Goal: Task Accomplishment & Management: Use online tool/utility

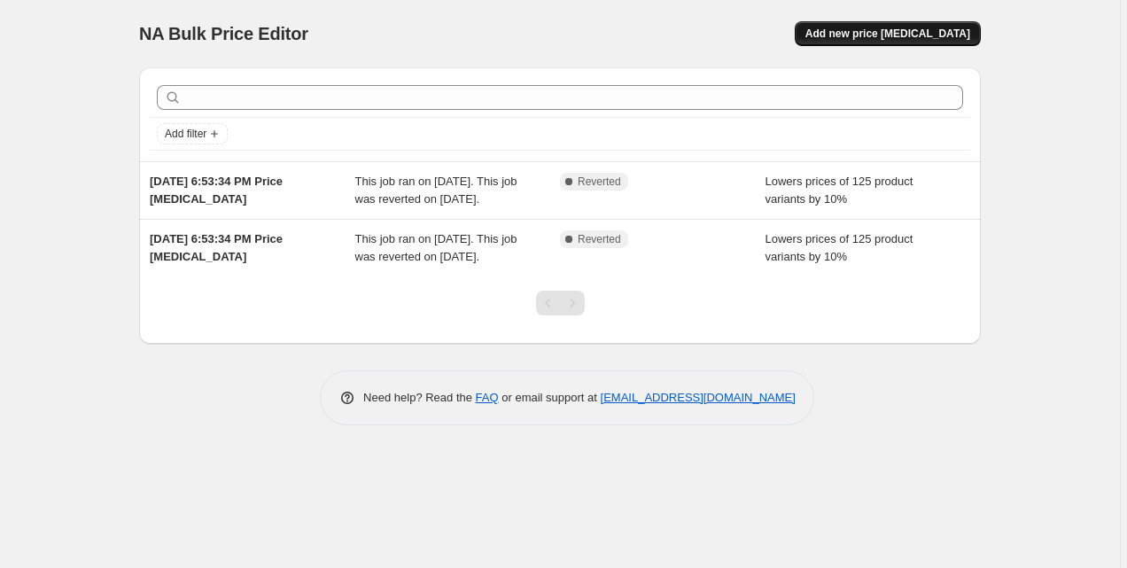
click at [850, 33] on span "Add new price [MEDICAL_DATA]" at bounding box center [888, 34] width 165 height 14
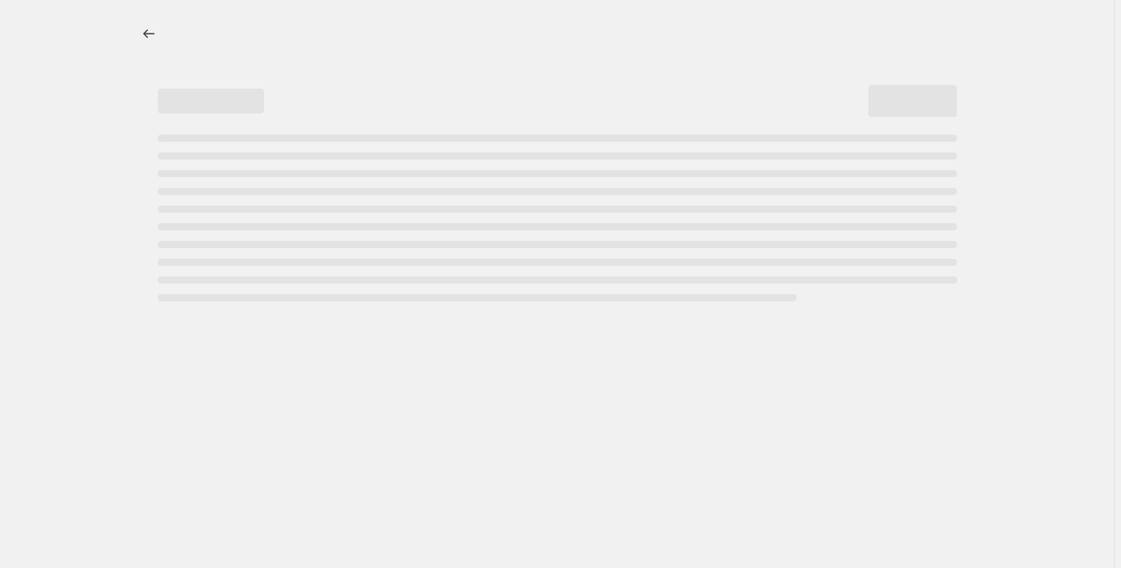
select select "percentage"
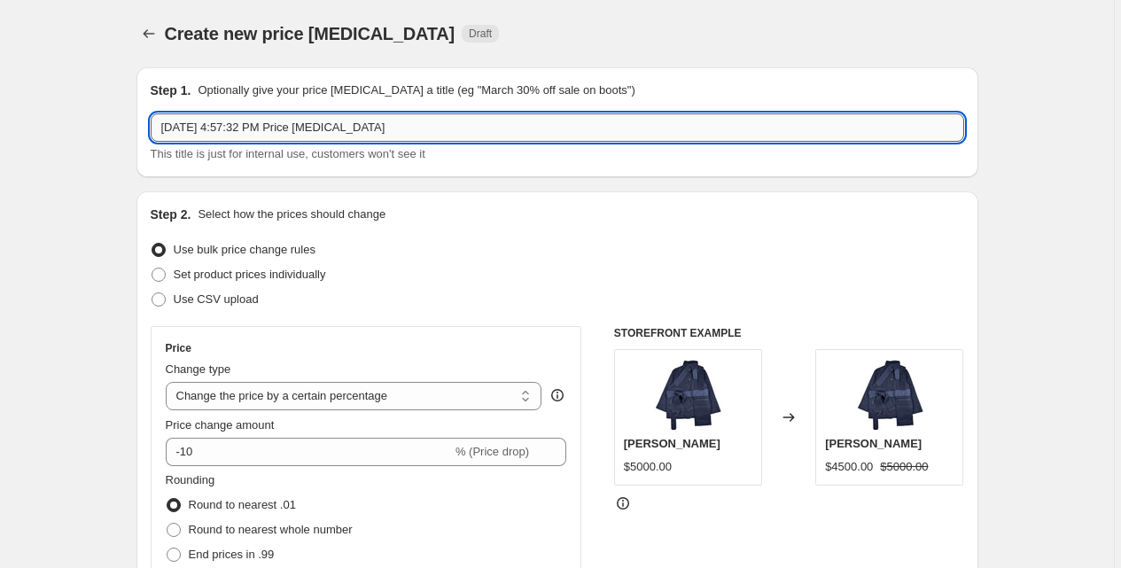
click at [343, 124] on input "[DATE] 4:57:32 PM Price [MEDICAL_DATA]" at bounding box center [558, 127] width 814 height 28
type input "[DATE] Sale"
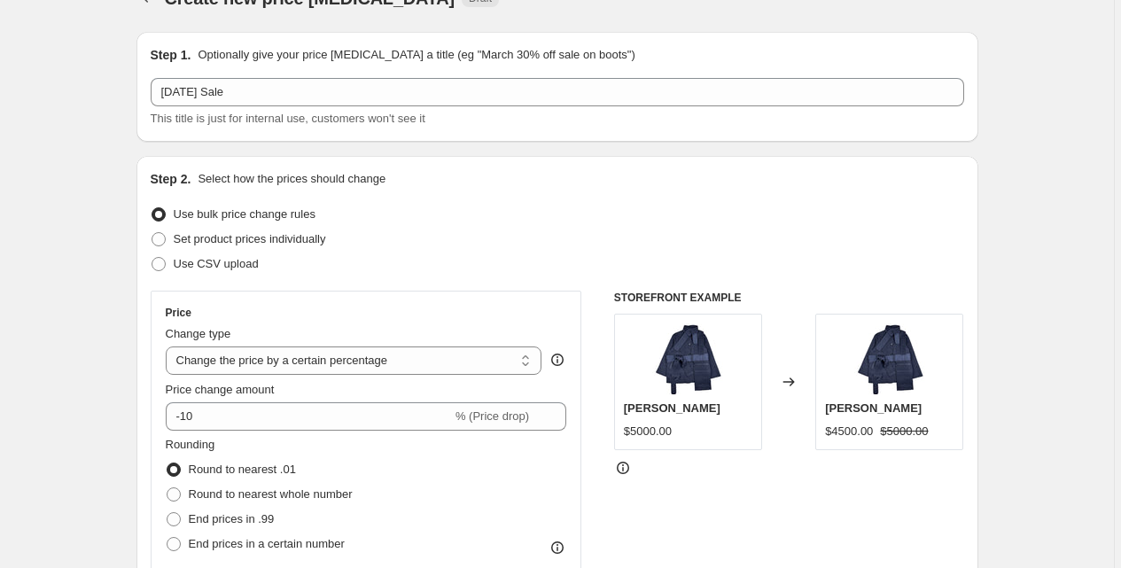
scroll to position [52, 0]
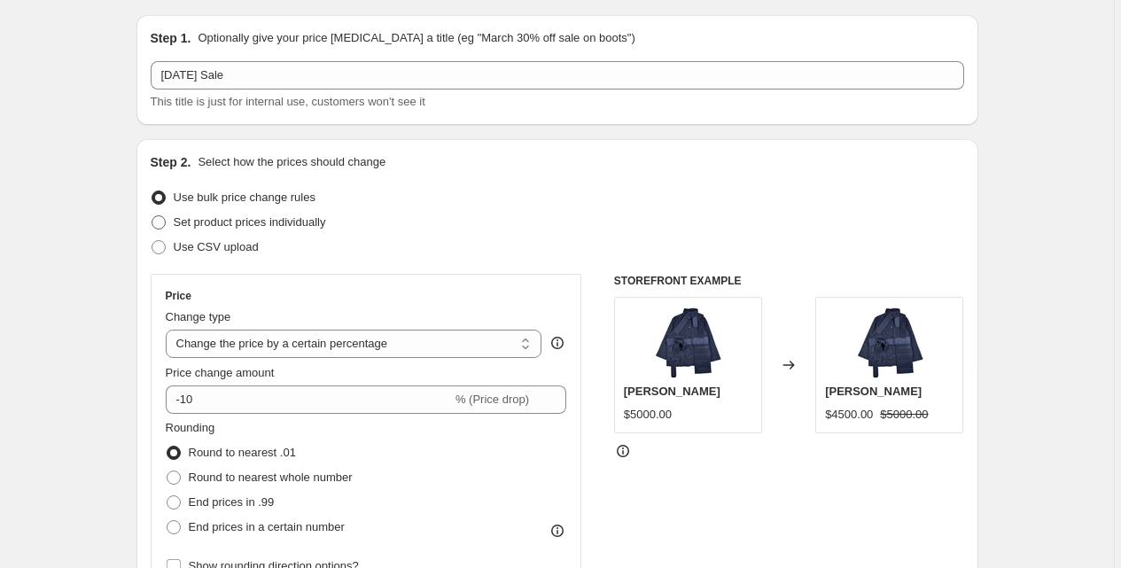
click at [160, 220] on span at bounding box center [159, 222] width 14 height 14
click at [152, 216] on input "Set product prices individually" at bounding box center [152, 215] width 1 height 1
radio input "true"
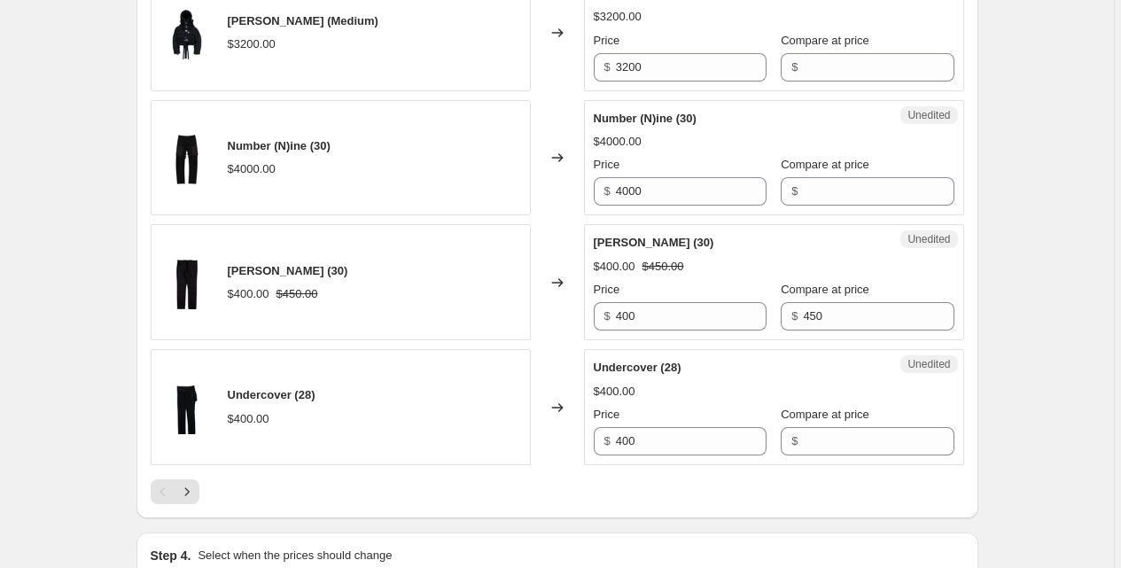
scroll to position [2843, 0]
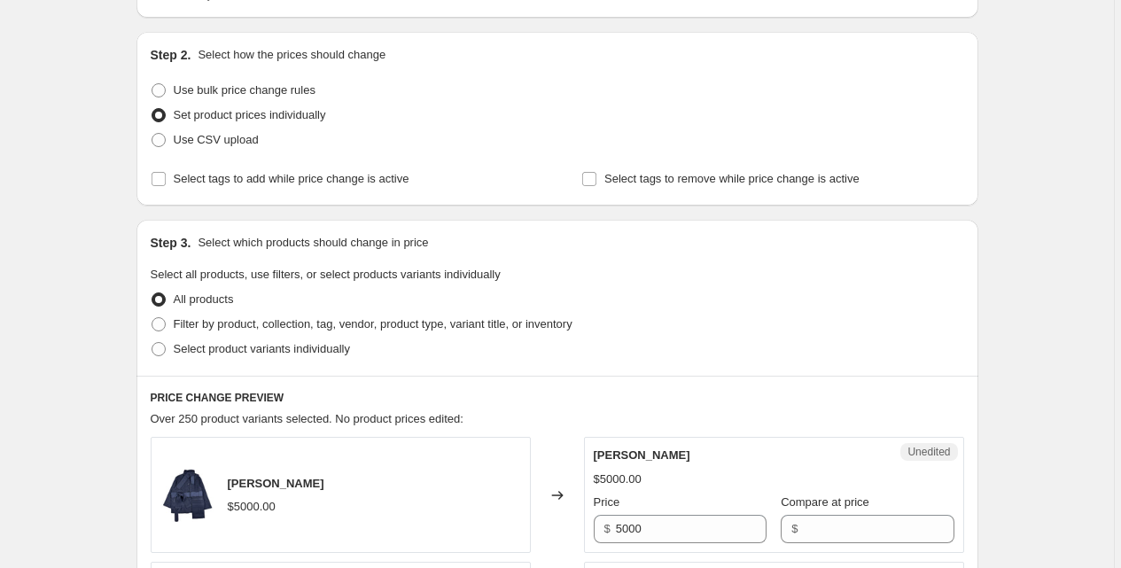
scroll to position [159, 0]
click at [191, 321] on span "Filter by product, collection, tag, vendor, product type, variant title, or inv…" at bounding box center [373, 324] width 399 height 13
click at [152, 319] on input "Filter by product, collection, tag, vendor, product type, variant title, or inv…" at bounding box center [152, 318] width 1 height 1
radio input "true"
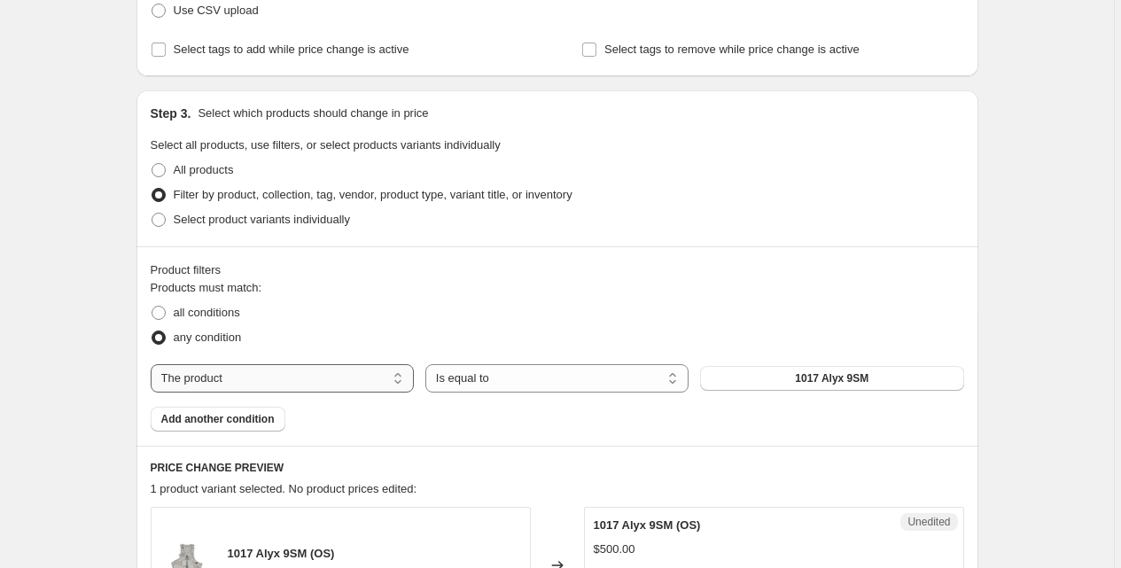
scroll to position [363, 0]
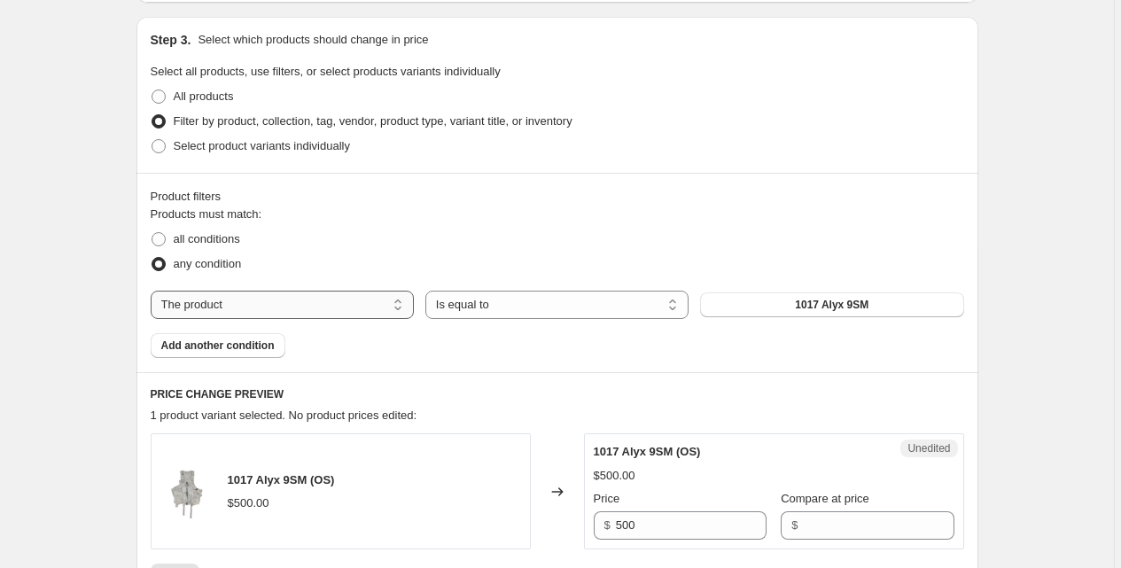
click at [286, 310] on select "The product The product's collection The product's tag The product's vendor The…" at bounding box center [282, 305] width 263 height 28
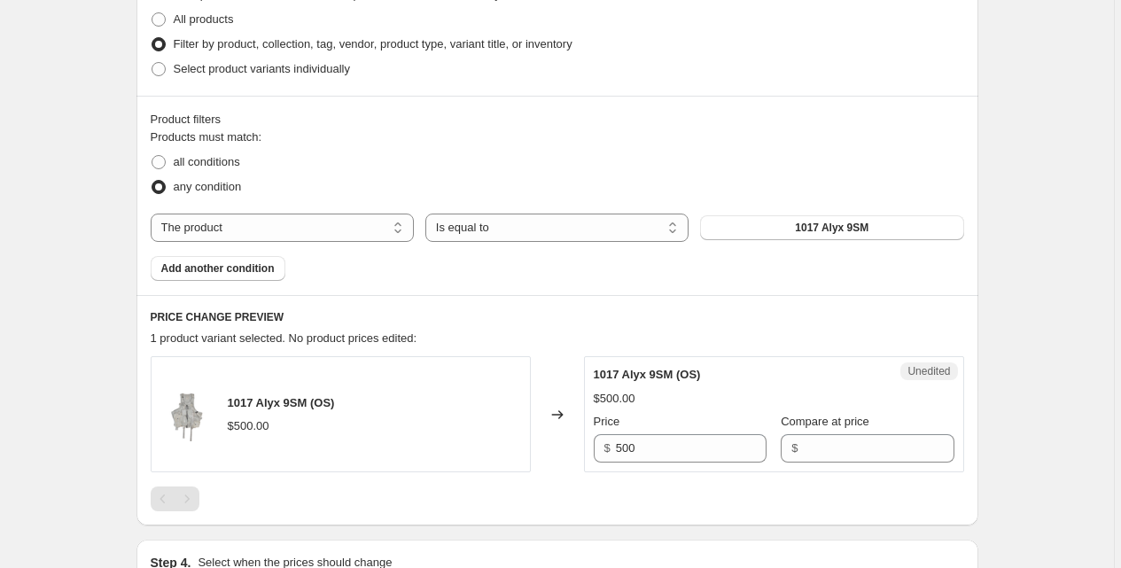
scroll to position [444, 0]
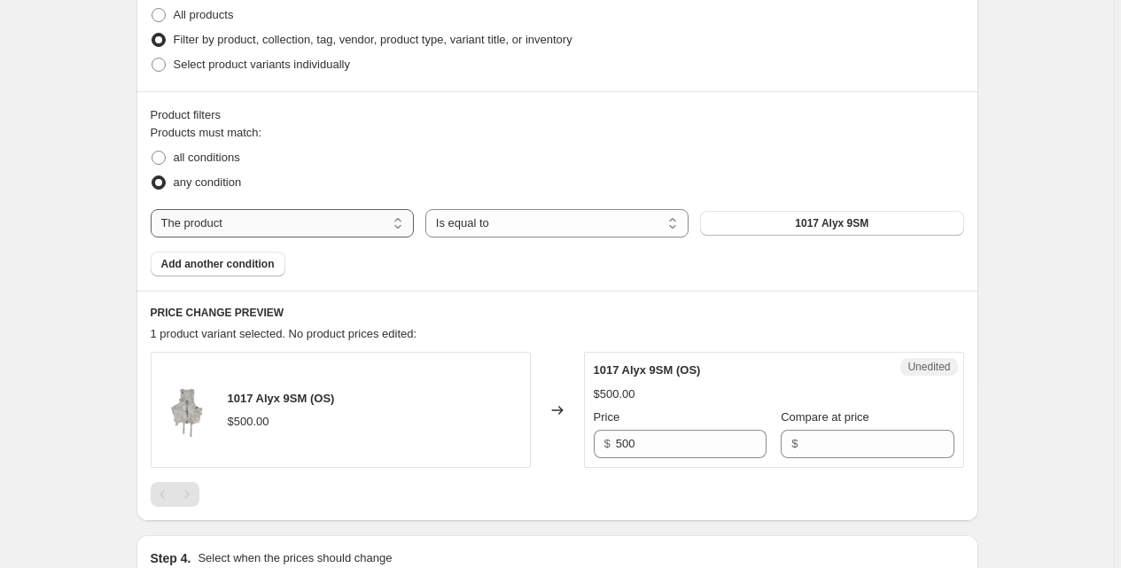
click at [202, 228] on select "The product The product's collection The product's tag The product's vendor The…" at bounding box center [282, 223] width 263 height 28
select select "collection"
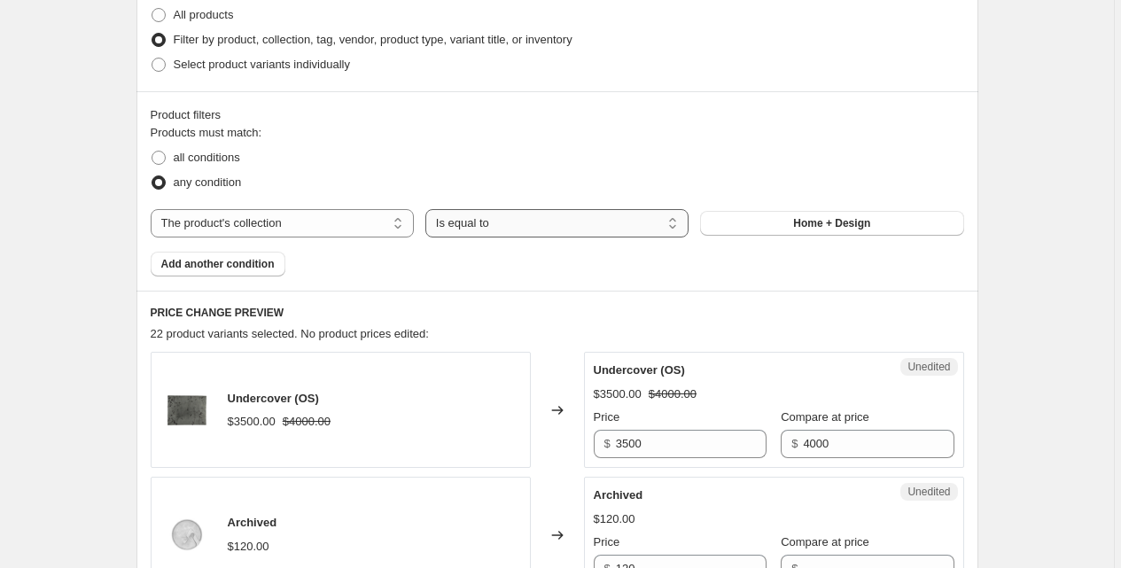
click at [456, 226] on select "Is equal to Is not equal to" at bounding box center [556, 223] width 263 height 28
click at [781, 218] on button "Home + Design" at bounding box center [831, 223] width 263 height 25
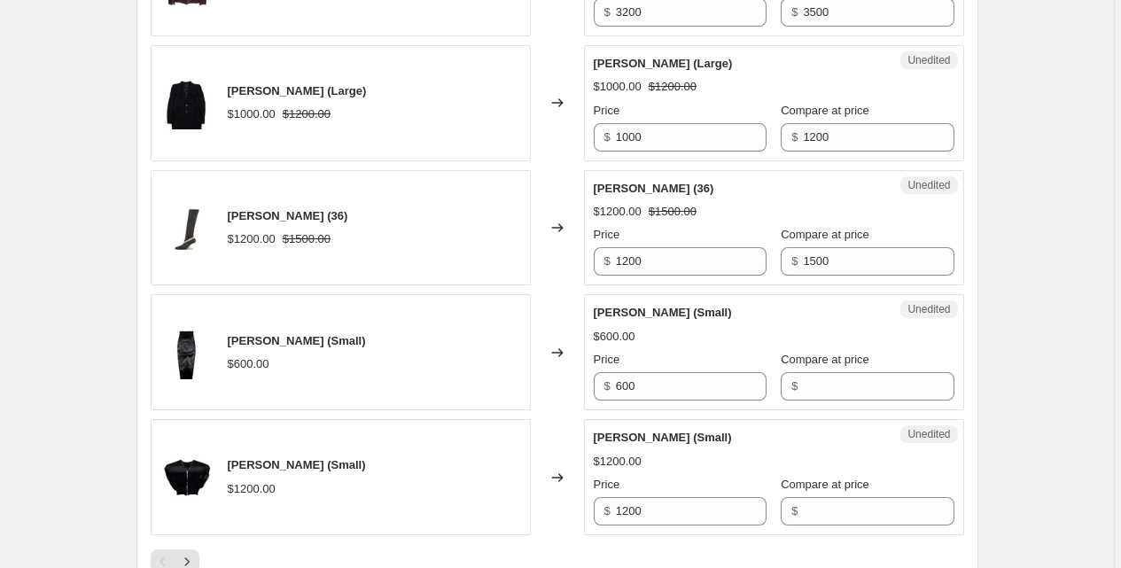
scroll to position [3043, 0]
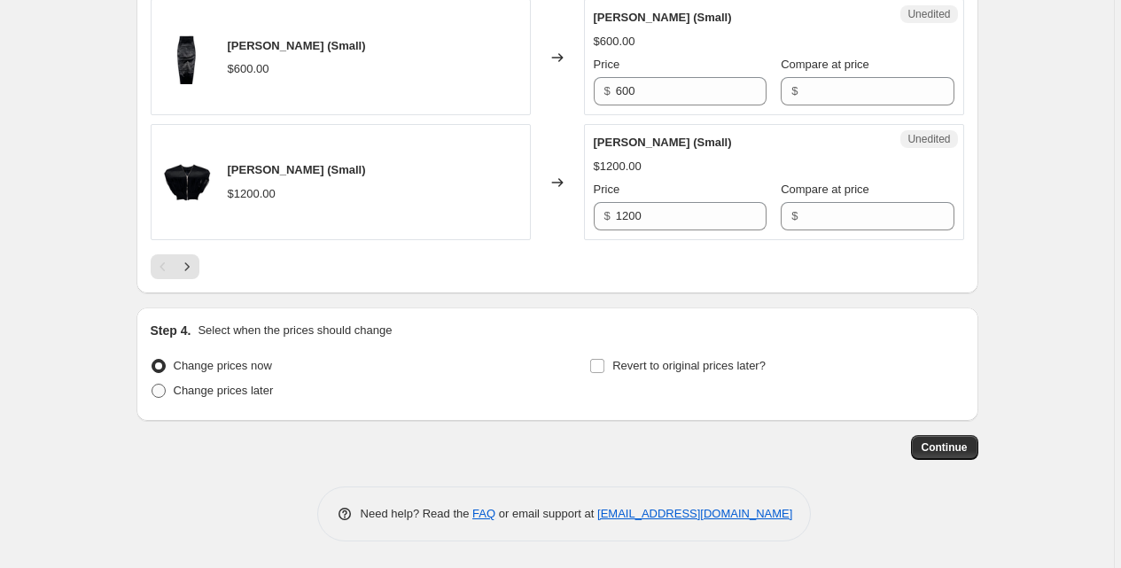
click at [266, 392] on span "Change prices later" at bounding box center [224, 390] width 100 height 13
click at [152, 385] on input "Change prices later" at bounding box center [152, 384] width 1 height 1
radio input "true"
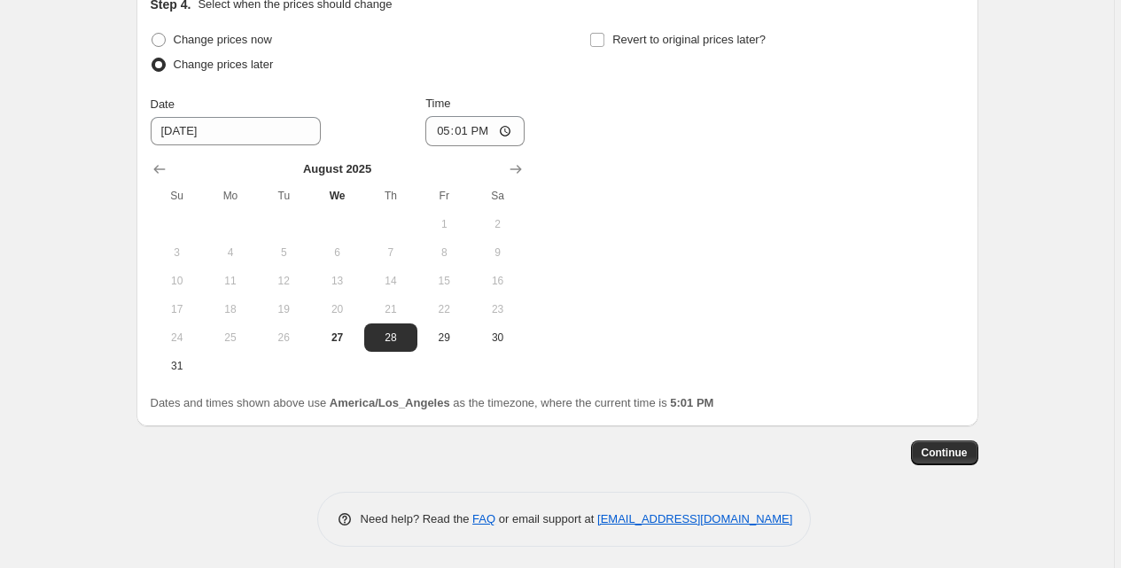
scroll to position [3373, 0]
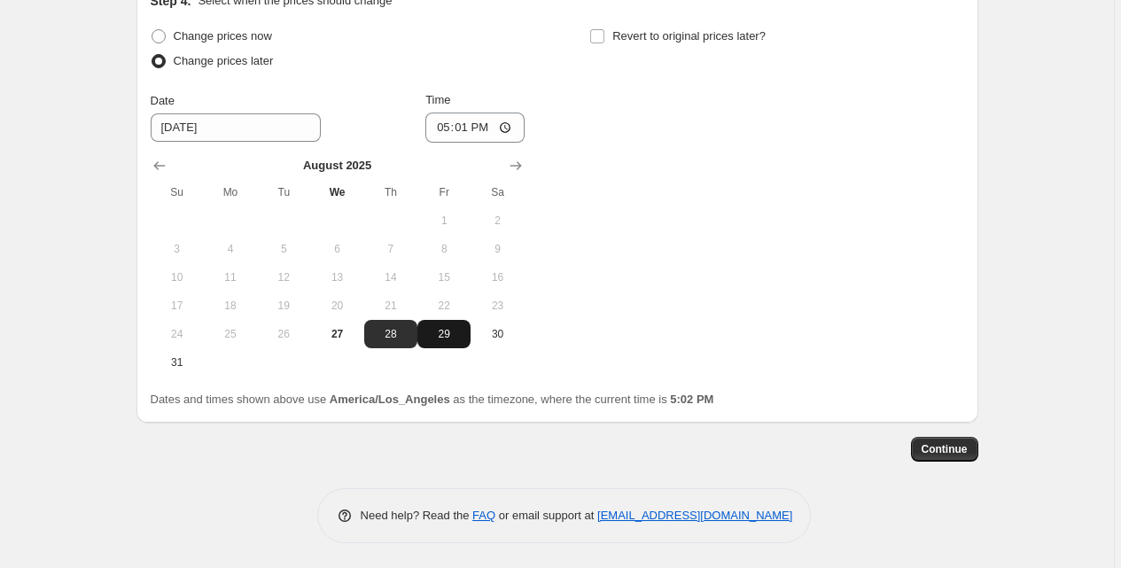
click at [441, 328] on span "29" at bounding box center [444, 334] width 39 height 14
click at [512, 166] on icon "Show next month, September 2025" at bounding box center [516, 166] width 18 height 18
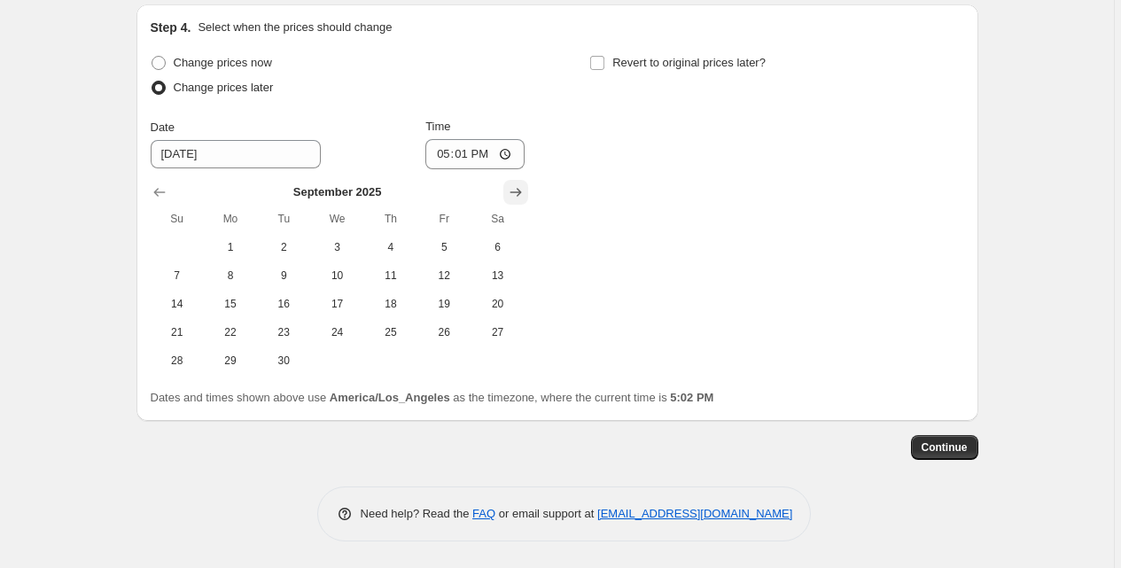
scroll to position [3346, 0]
click at [234, 243] on span "1" at bounding box center [230, 247] width 39 height 14
click at [153, 197] on icon "Show previous month, August 2025" at bounding box center [160, 192] width 18 height 18
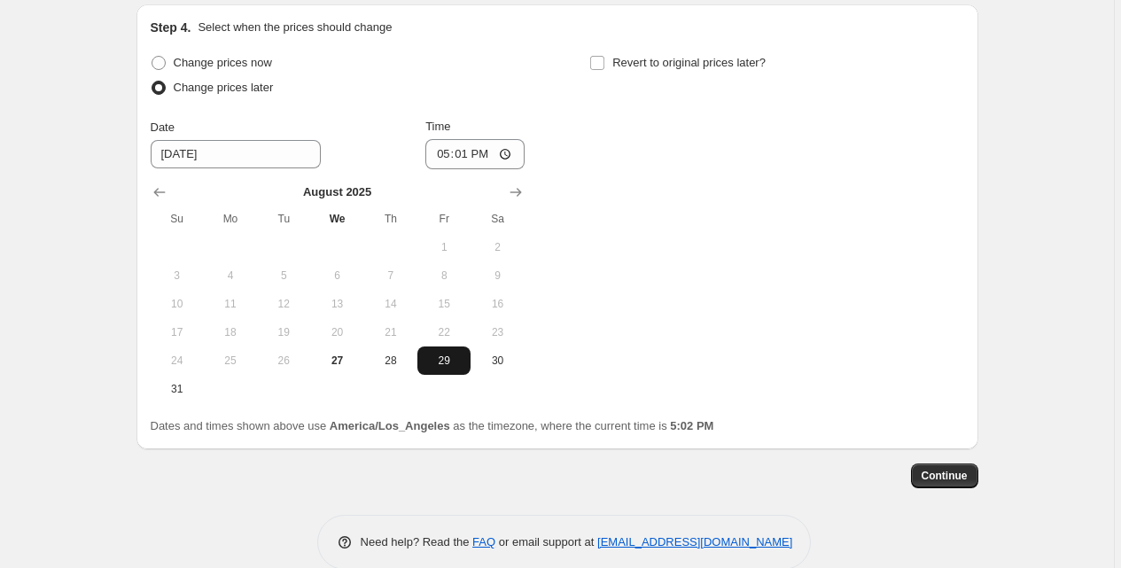
click at [451, 360] on span "29" at bounding box center [444, 361] width 39 height 14
type input "[DATE]"
click at [476, 153] on input "17:01" at bounding box center [474, 154] width 99 height 30
click at [495, 155] on input "17:01" at bounding box center [474, 154] width 99 height 30
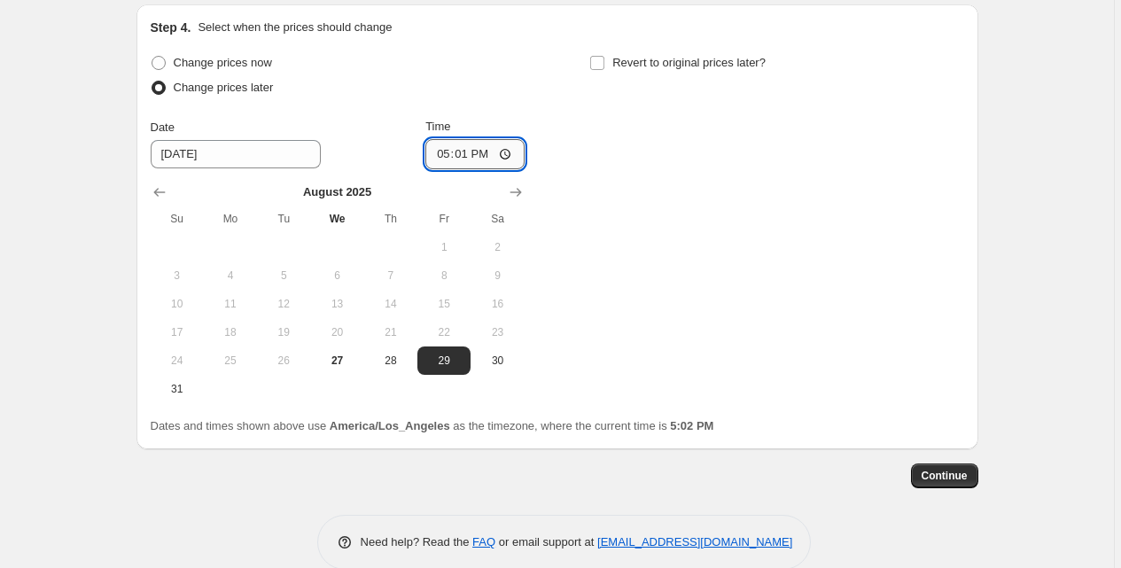
click at [463, 152] on input "17:01" at bounding box center [474, 154] width 99 height 30
click at [445, 152] on input "17:01" at bounding box center [474, 154] width 99 height 30
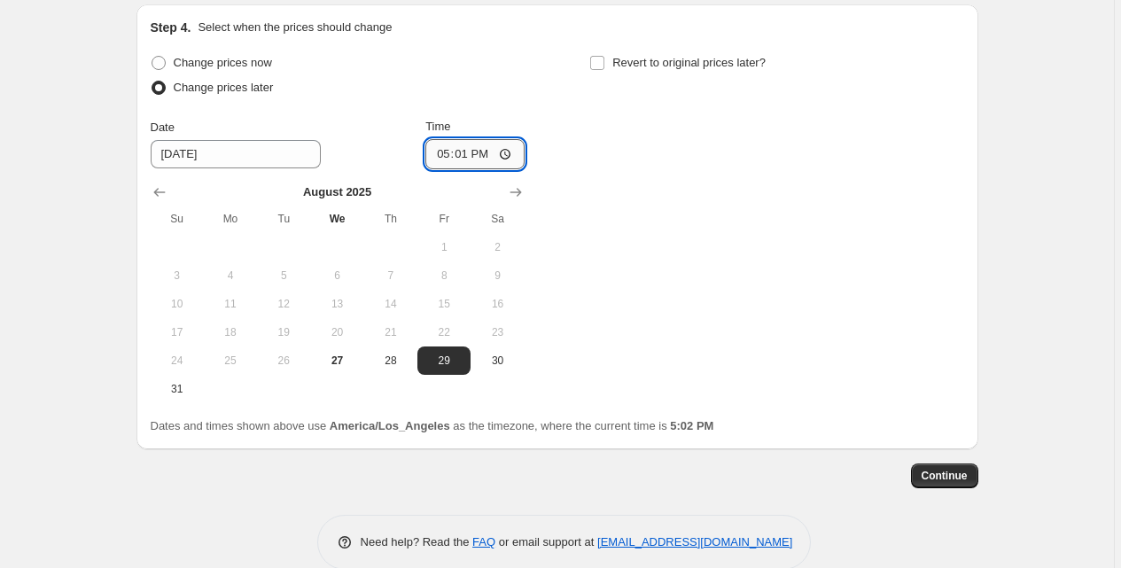
click at [486, 159] on input "17:01" at bounding box center [474, 154] width 99 height 30
click at [511, 155] on input "17:01" at bounding box center [474, 154] width 99 height 30
type input "12:00"
click at [648, 198] on div "Change prices now Change prices later Date [DATE] Time 12:00 [DATE] Su Mo Tu We…" at bounding box center [558, 227] width 814 height 353
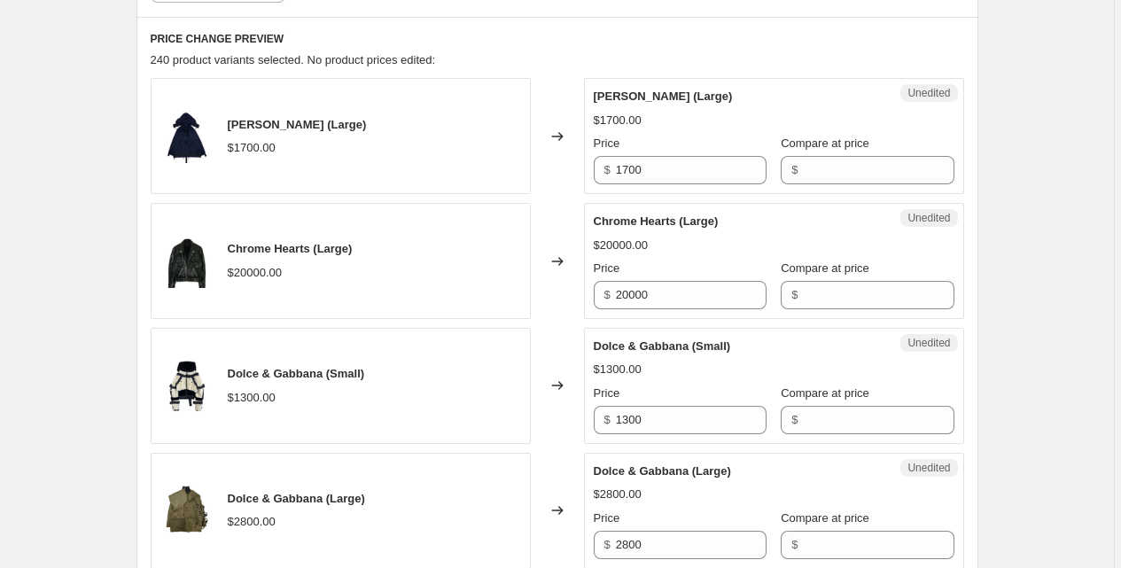
scroll to position [701, 0]
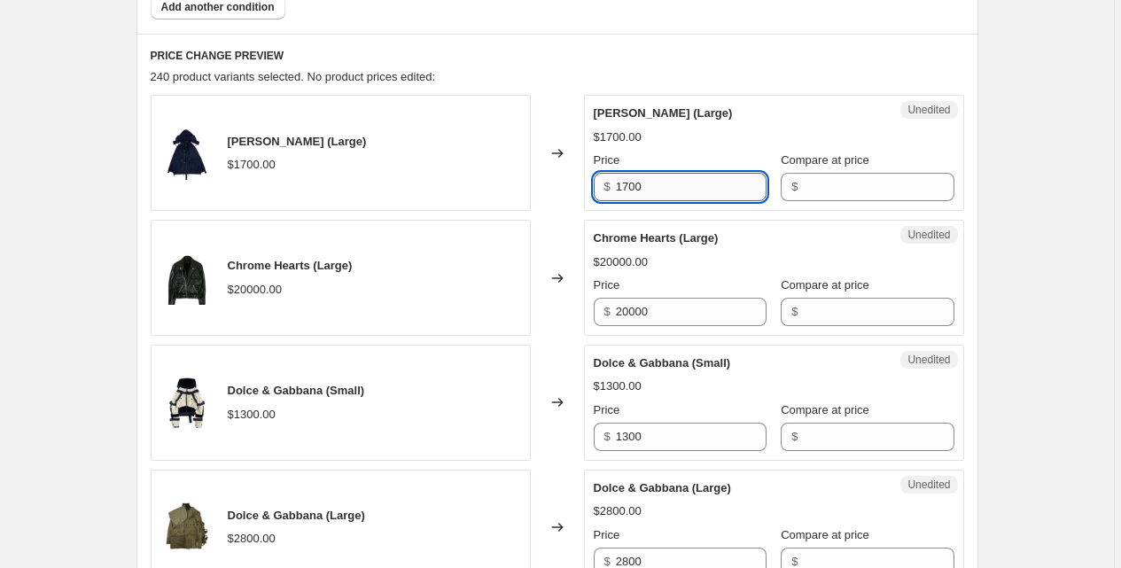
click at [654, 183] on input "1700" at bounding box center [691, 187] width 151 height 28
type input "1500"
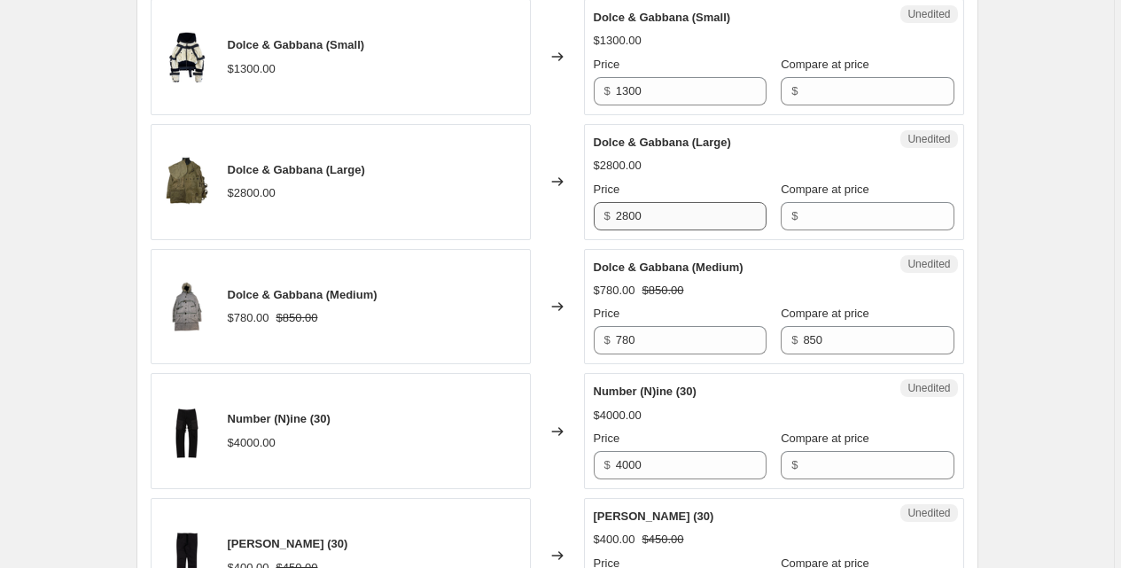
scroll to position [1054, 0]
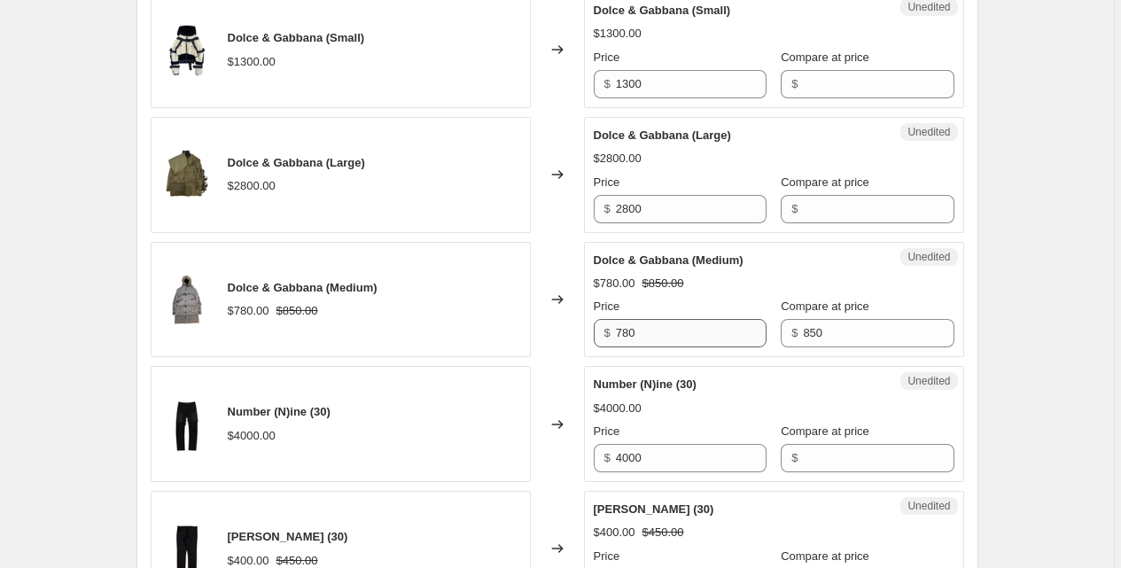
type input "1700"
click at [661, 339] on input "780" at bounding box center [691, 333] width 151 height 28
type input "600"
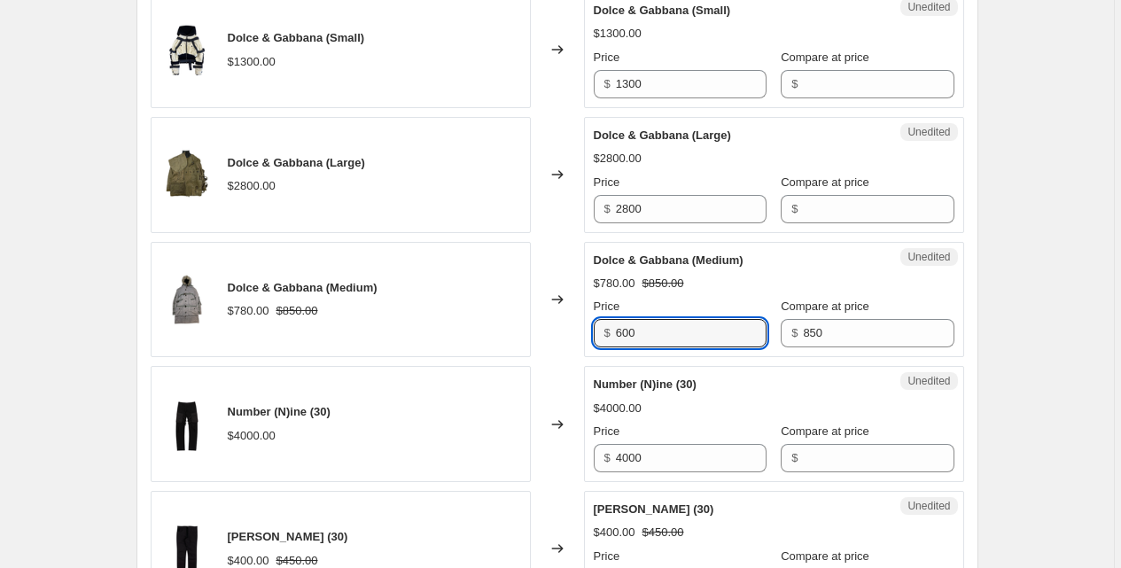
click at [551, 328] on div "Changed to" at bounding box center [557, 300] width 53 height 116
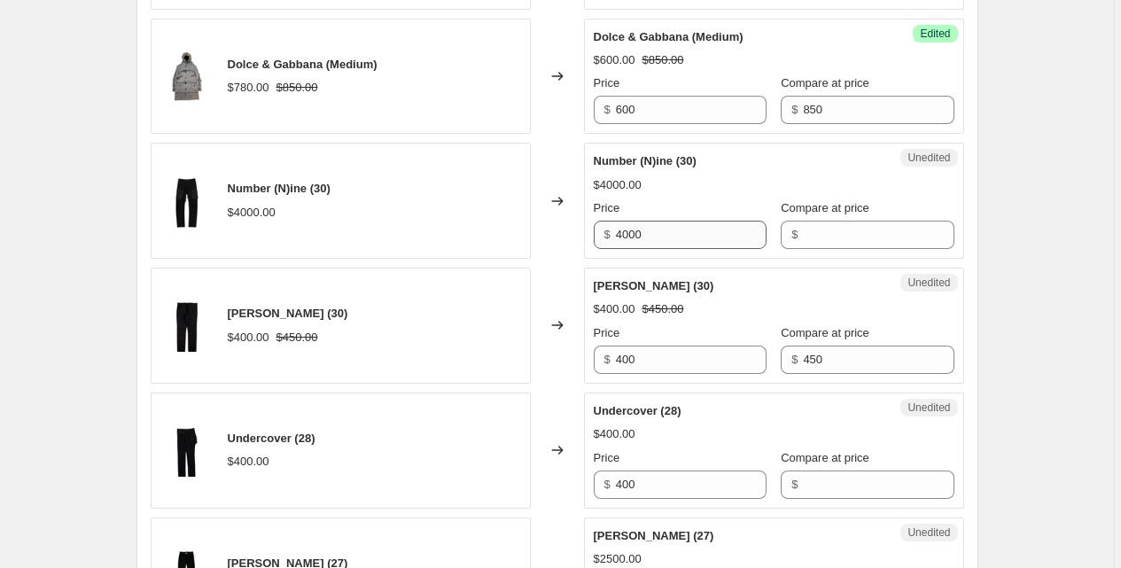
scroll to position [1279, 0]
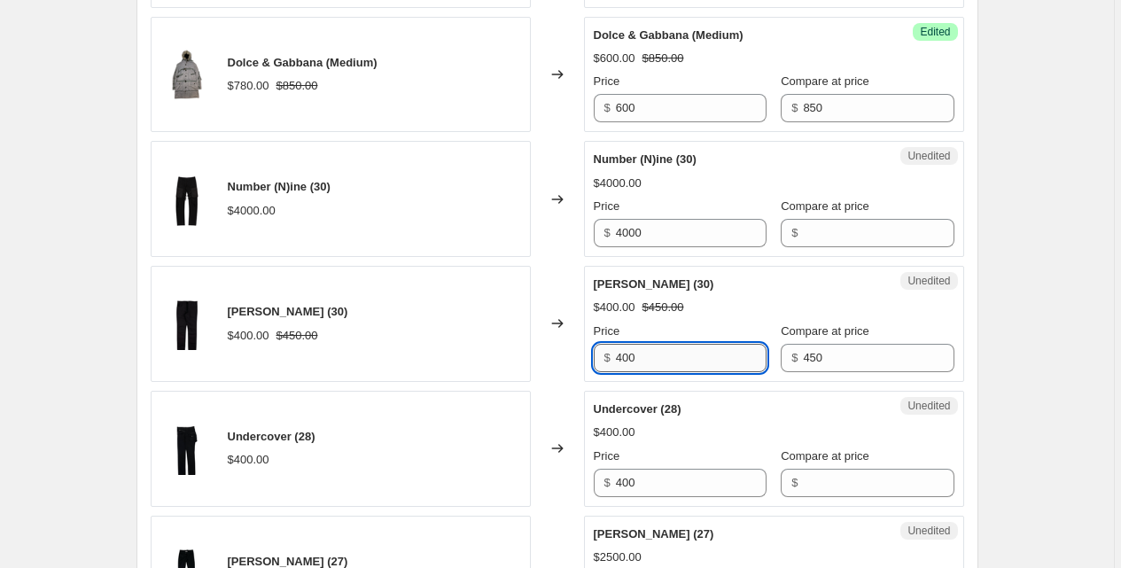
click at [647, 358] on input "400" at bounding box center [691, 358] width 151 height 28
type input "300"
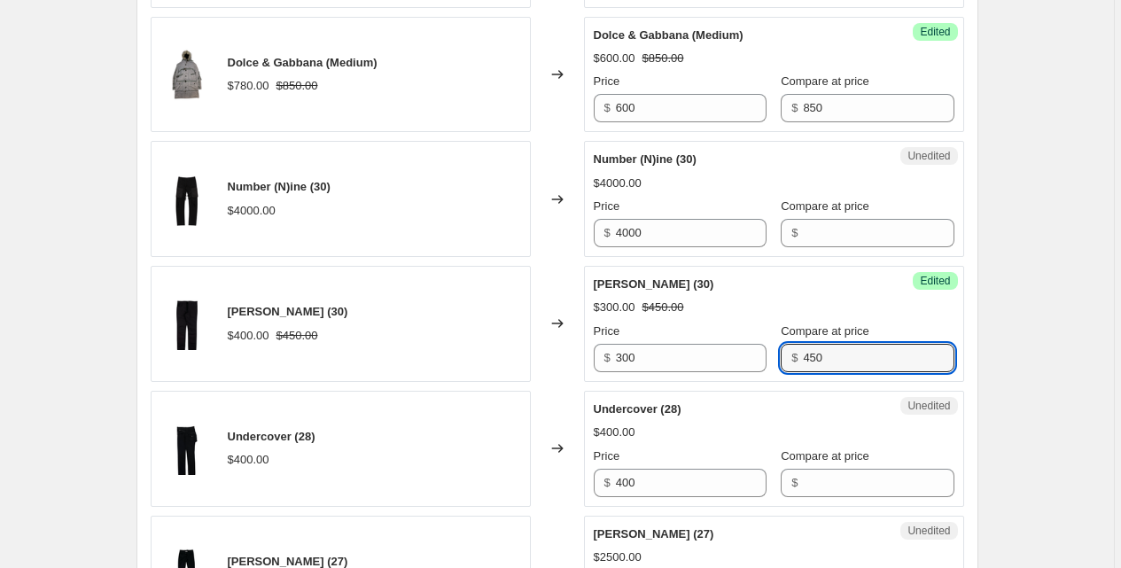
click at [534, 344] on div "Changed to" at bounding box center [557, 324] width 53 height 116
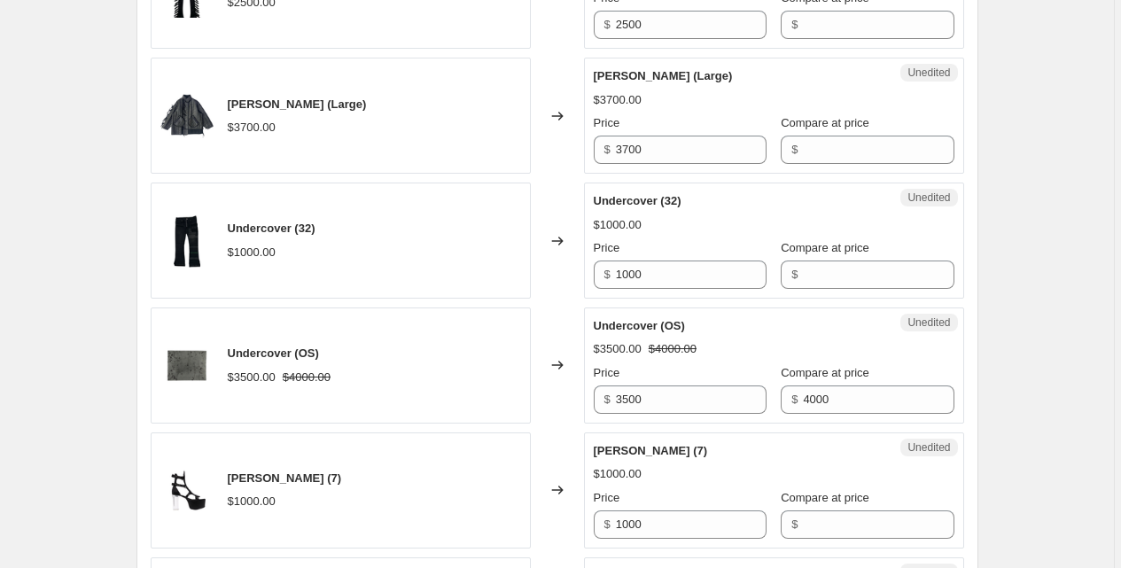
scroll to position [1862, 0]
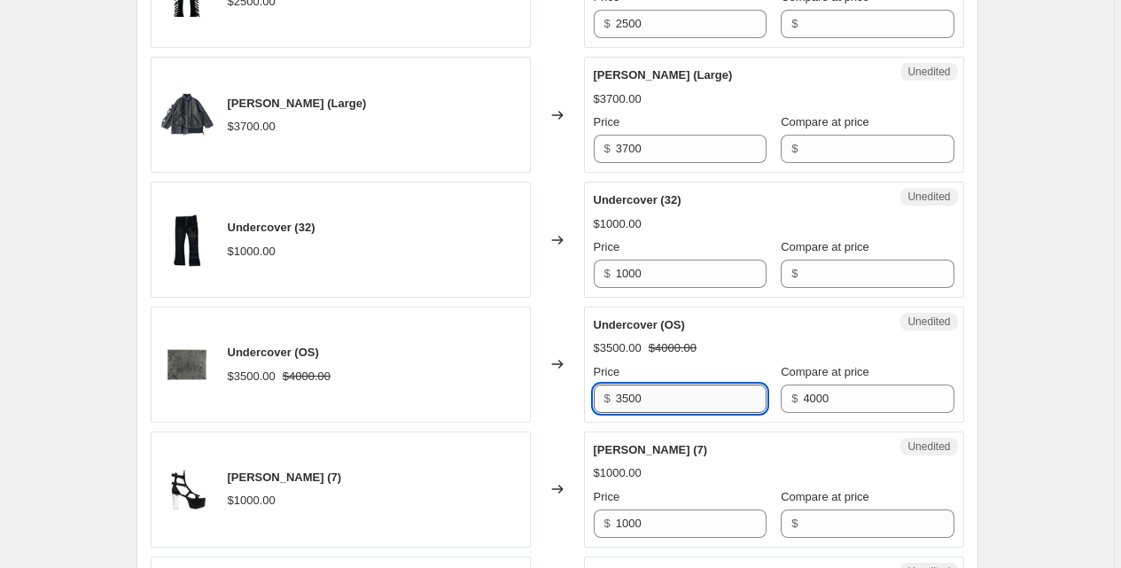
click at [662, 394] on input "3500" at bounding box center [691, 399] width 151 height 28
type input "2500"
click at [548, 383] on div "Changed to" at bounding box center [557, 365] width 53 height 116
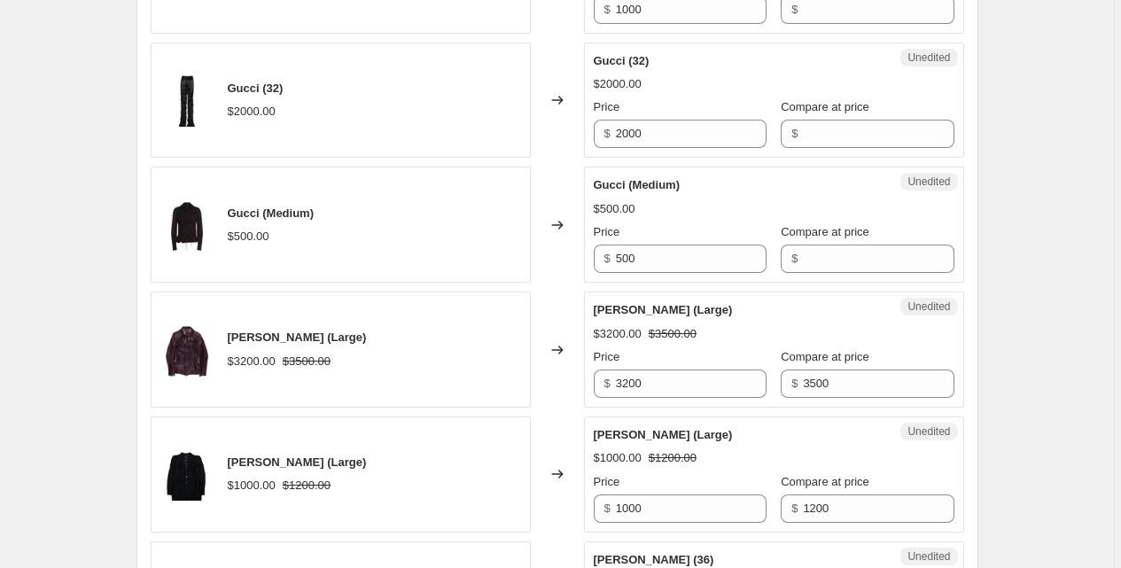
scroll to position [2381, 0]
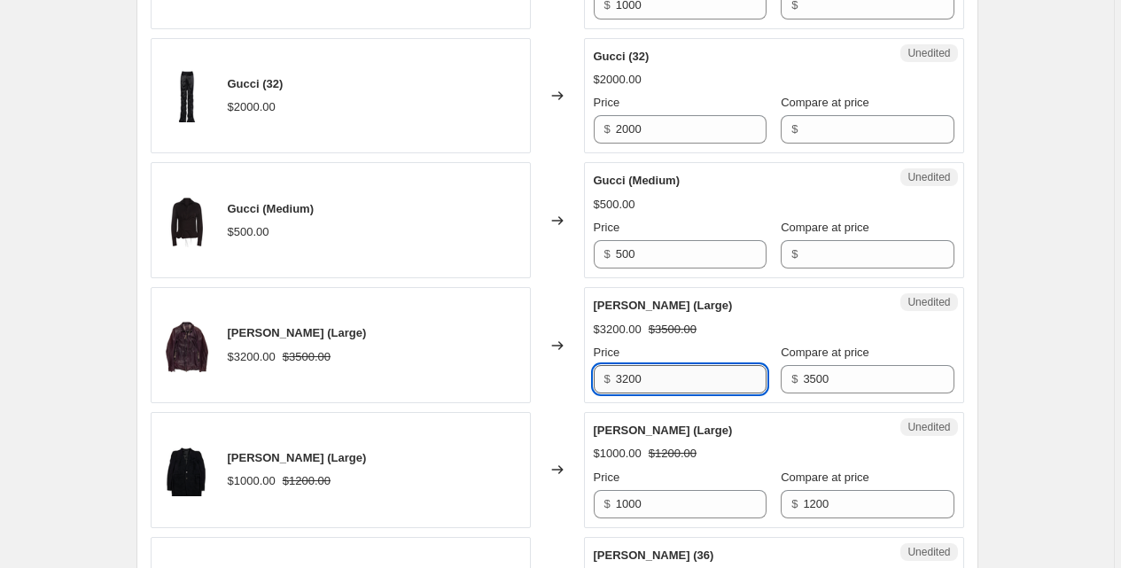
click at [667, 382] on input "3200" at bounding box center [691, 379] width 151 height 28
type input "2800"
click at [553, 368] on div "Changed to" at bounding box center [557, 345] width 53 height 116
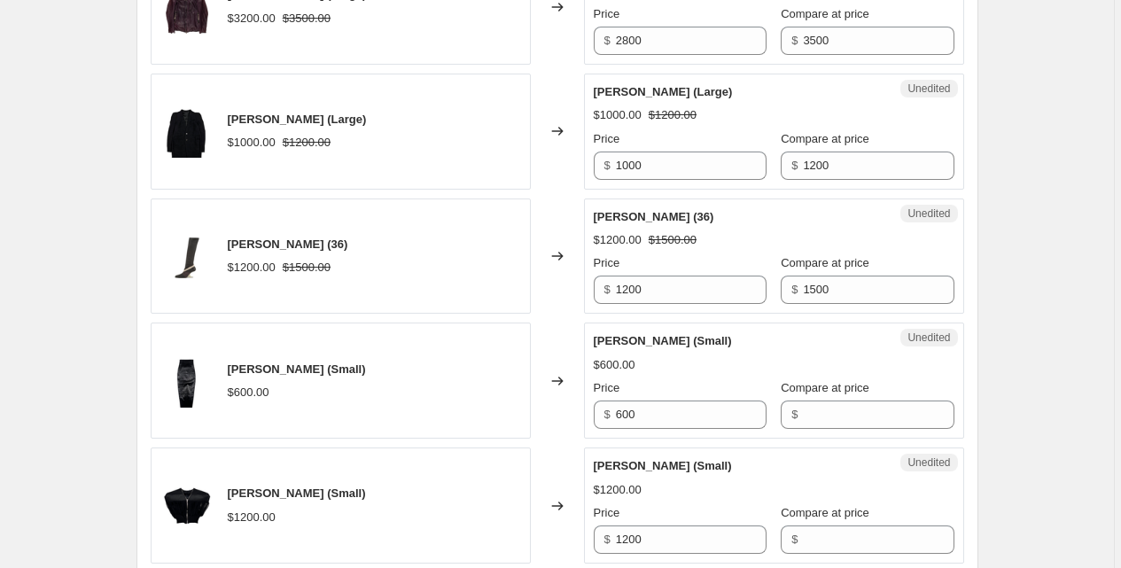
scroll to position [2734, 0]
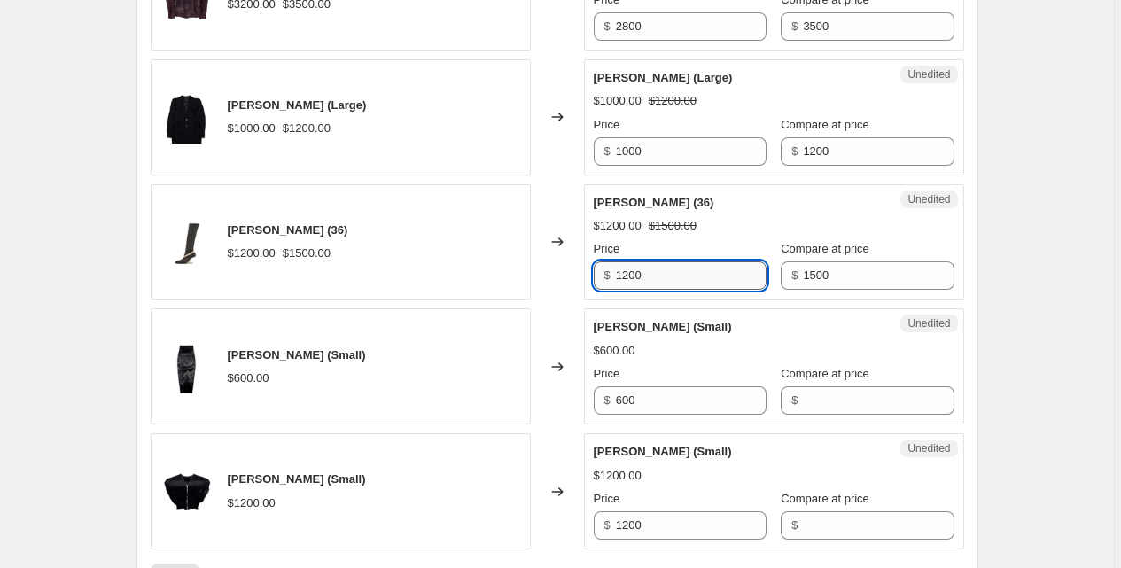
click at [670, 286] on input "1200" at bounding box center [691, 275] width 151 height 28
click at [539, 313] on div "Changed to" at bounding box center [557, 366] width 53 height 116
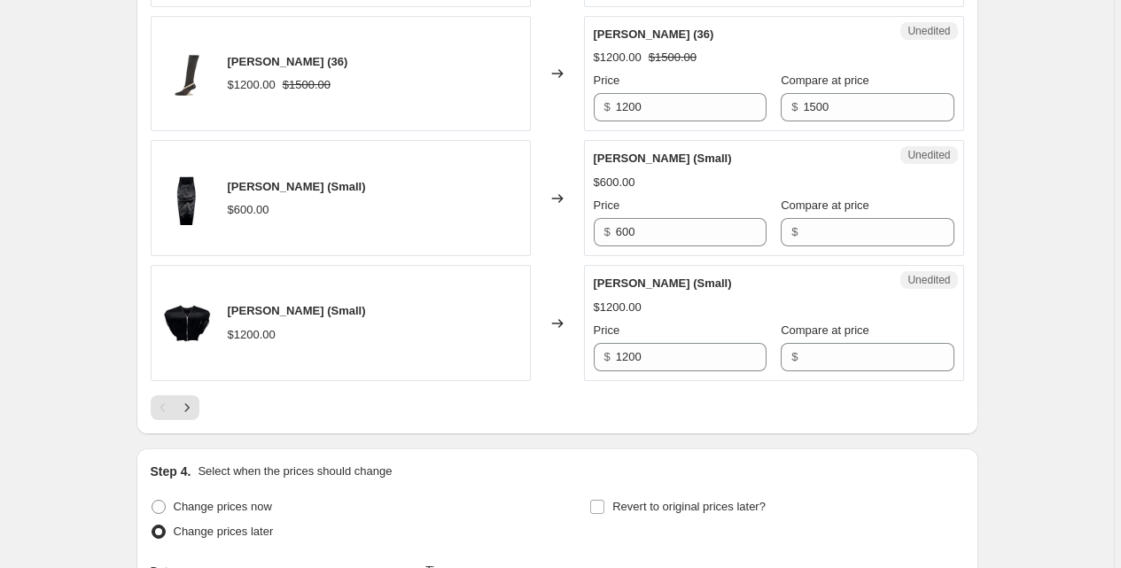
scroll to position [2913, 0]
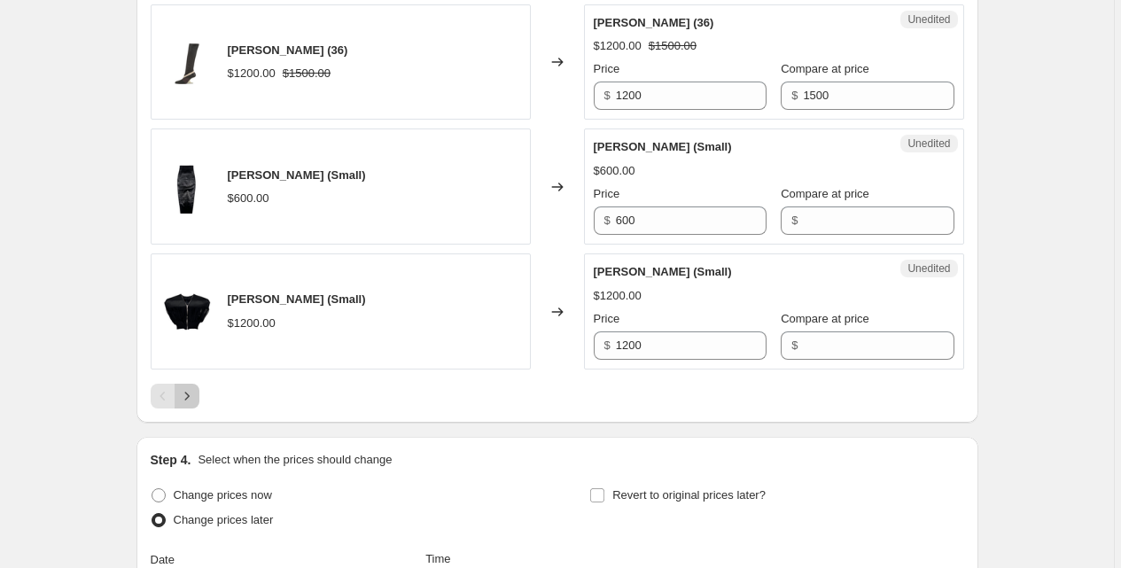
click at [196, 398] on icon "Next" at bounding box center [187, 396] width 18 height 18
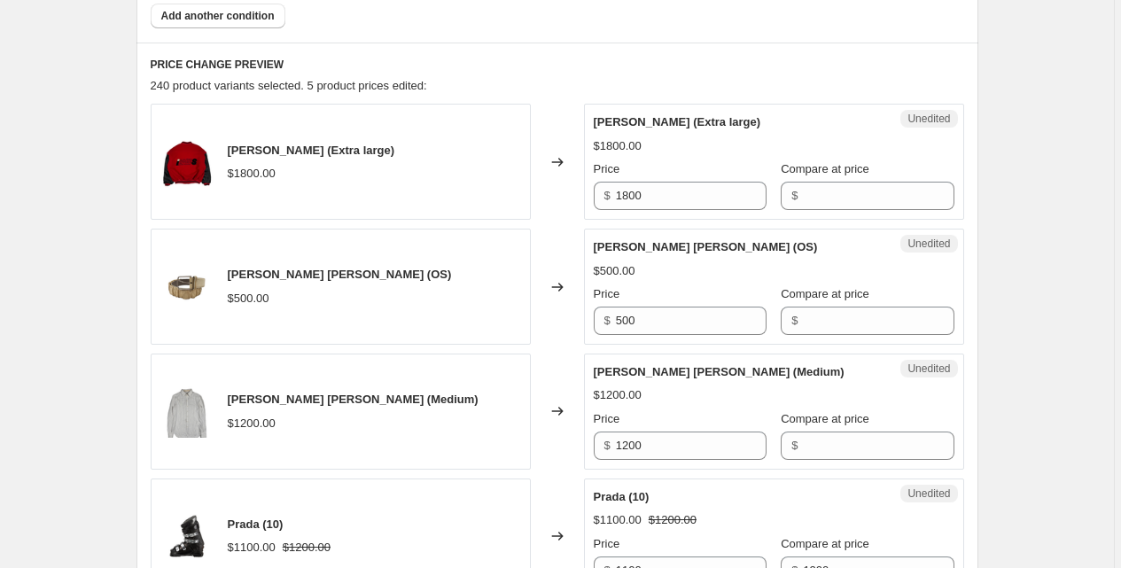
scroll to position [694, 0]
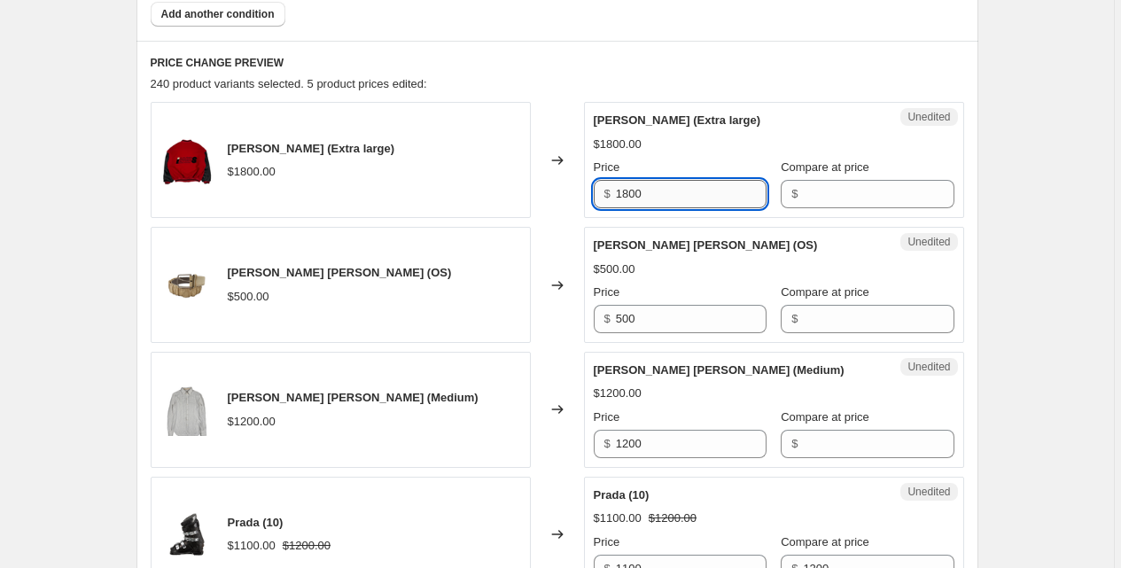
click at [632, 197] on input "1800" at bounding box center [691, 194] width 151 height 28
type input "1500"
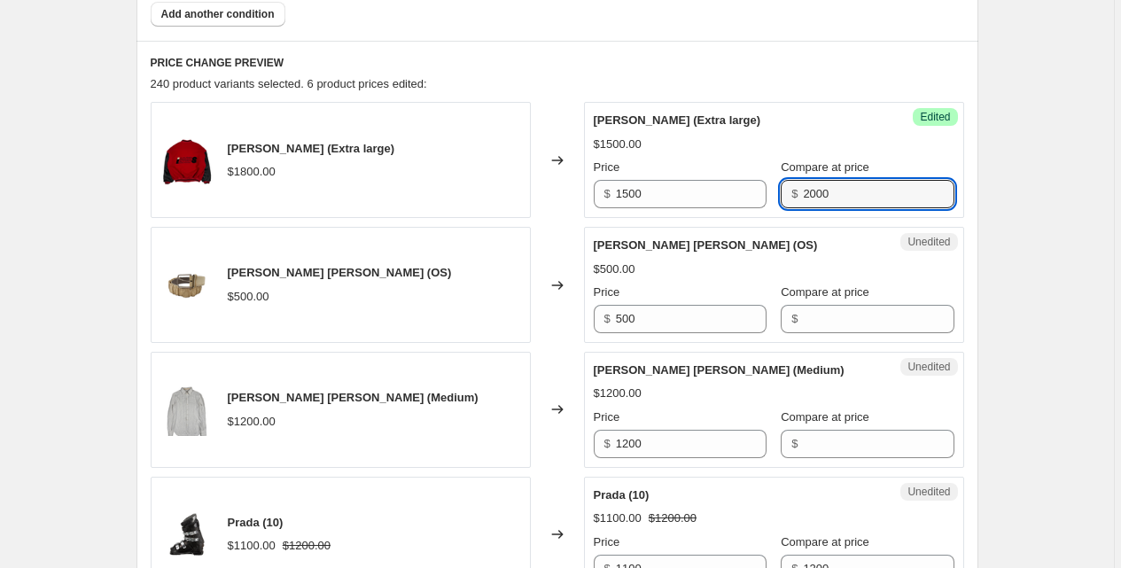
type input "2000"
click at [399, 207] on div "[PERSON_NAME] (Extra large) $1800.00" at bounding box center [341, 160] width 380 height 116
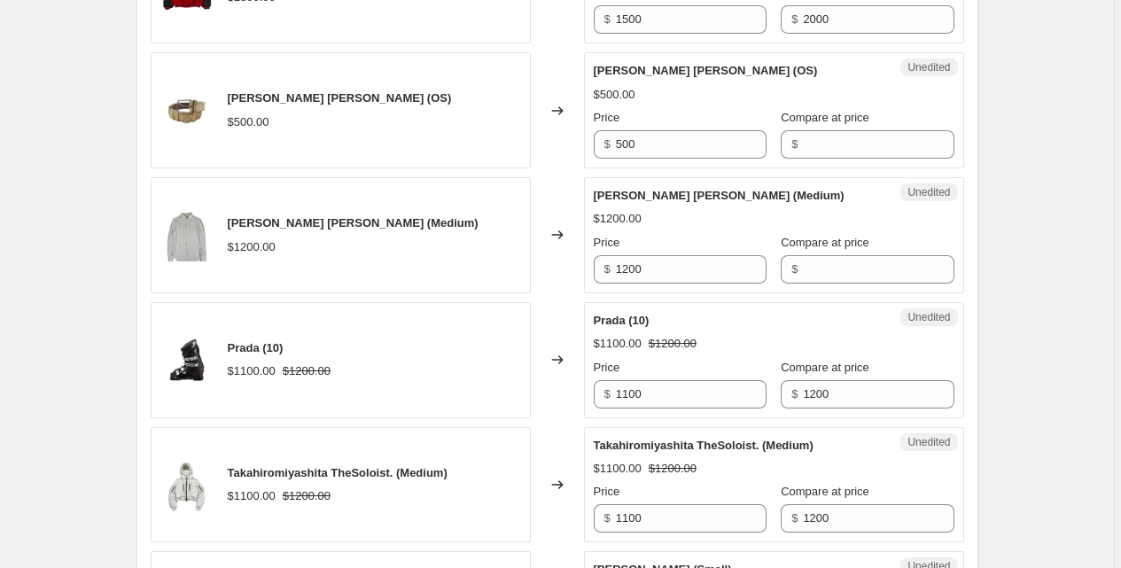
scroll to position [877, 0]
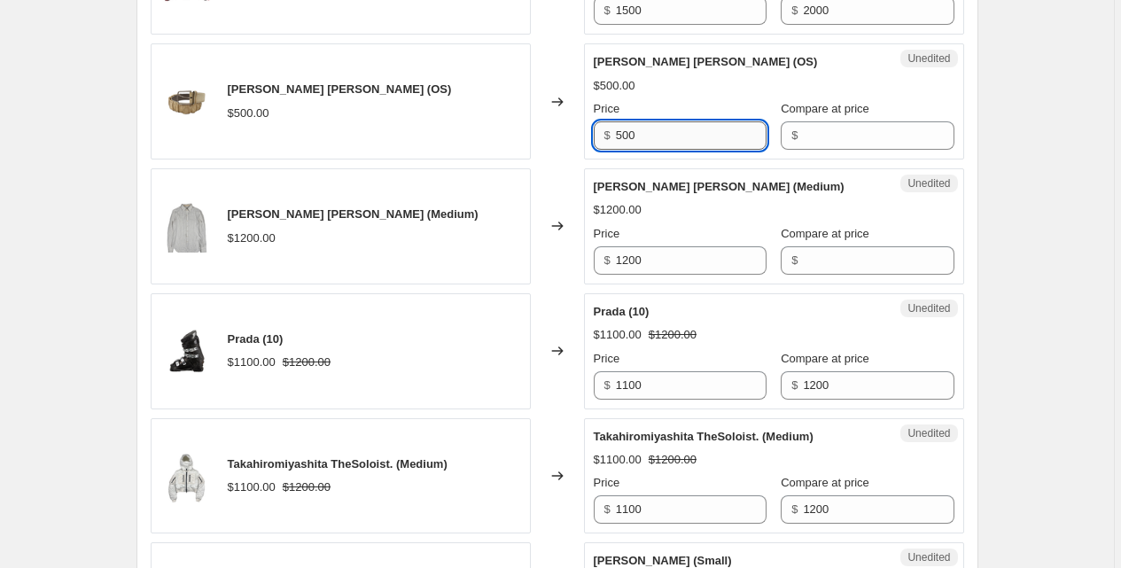
click at [697, 140] on input "500" at bounding box center [691, 135] width 151 height 28
type input "400"
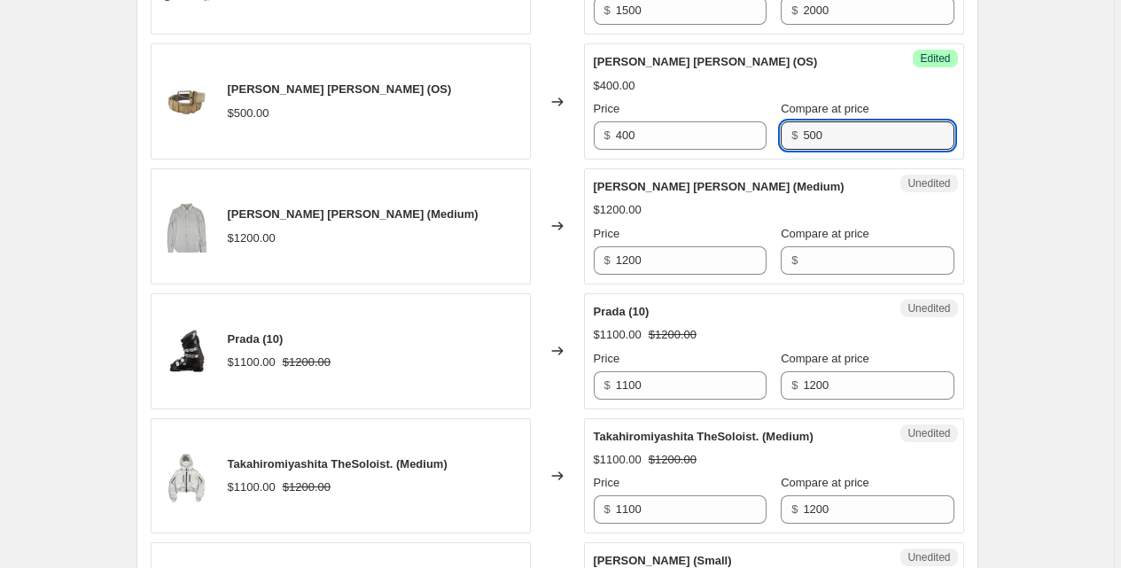
type input "500"
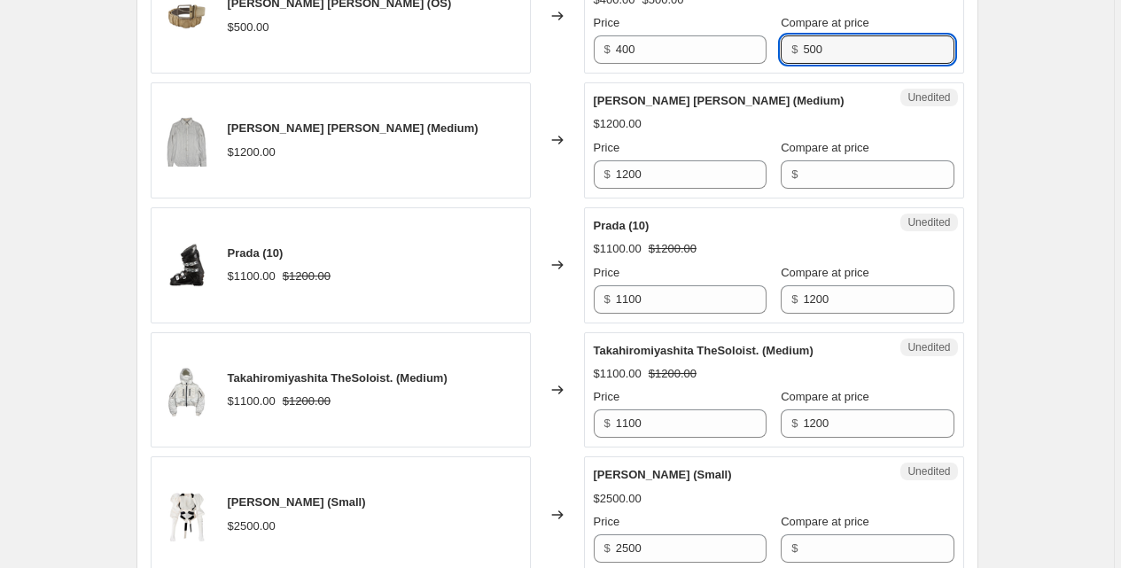
scroll to position [971, 0]
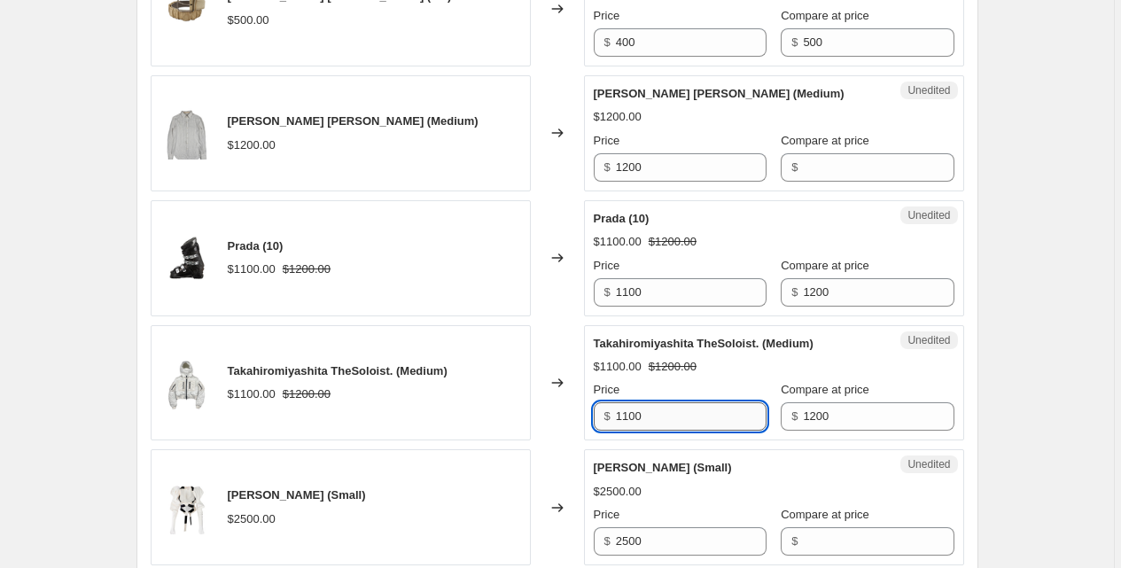
click at [656, 415] on input "1100" at bounding box center [691, 416] width 151 height 28
type input "900"
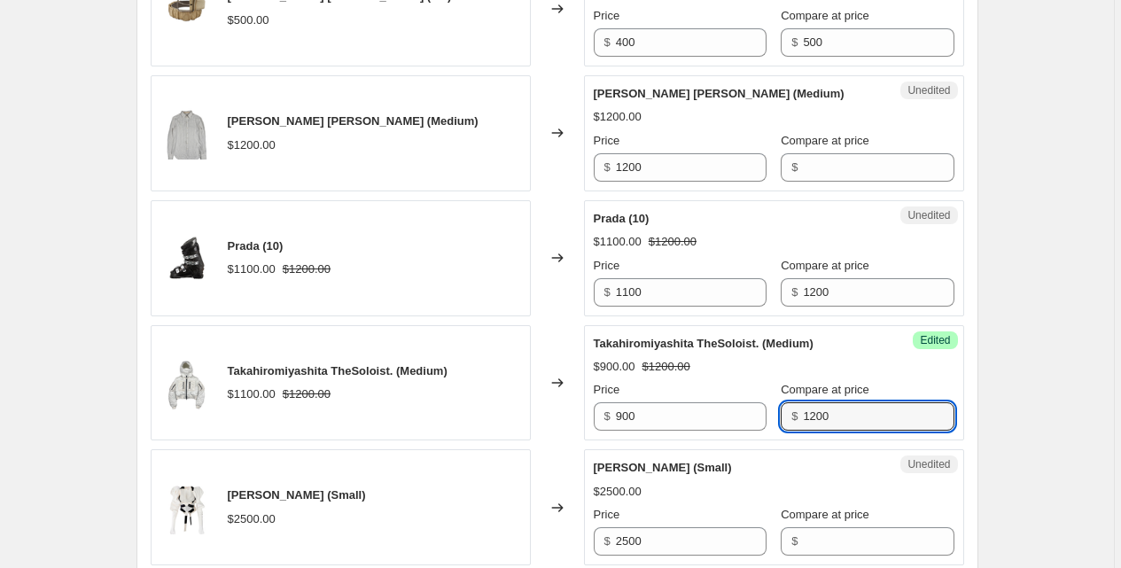
click at [552, 410] on div "Changed to" at bounding box center [557, 383] width 53 height 116
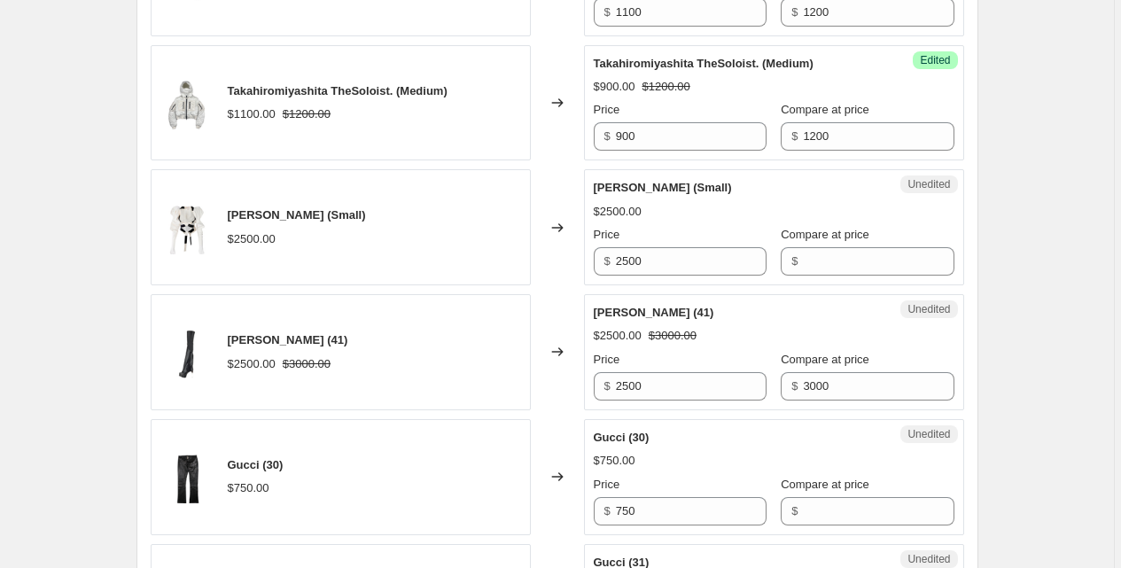
scroll to position [1260, 0]
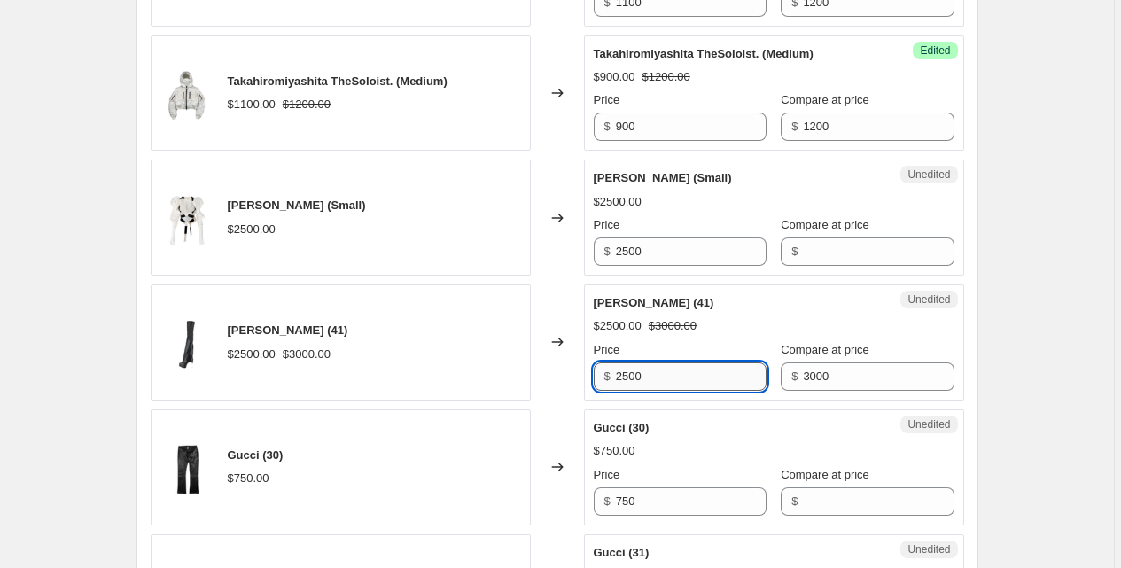
click at [666, 377] on input "2500" at bounding box center [691, 377] width 151 height 28
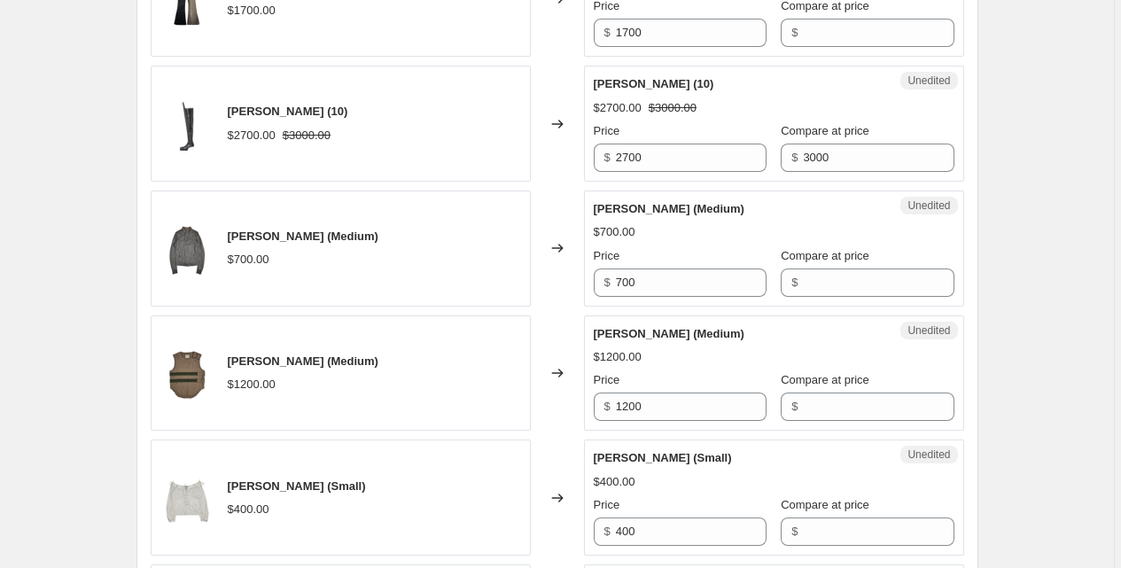
scroll to position [2620, 0]
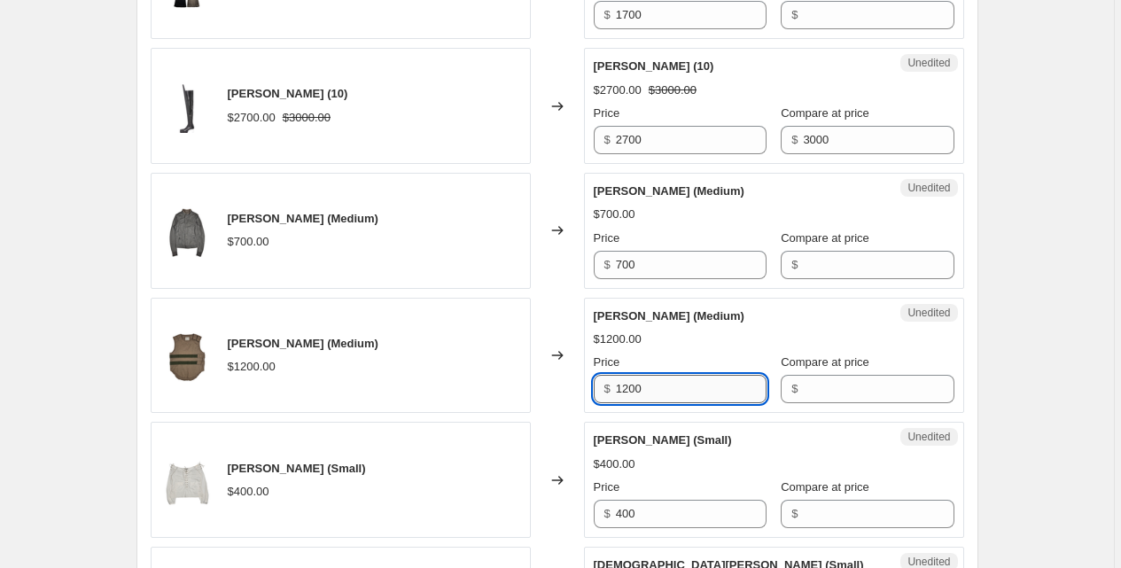
click at [690, 399] on input "1200" at bounding box center [691, 389] width 151 height 28
type input "1000"
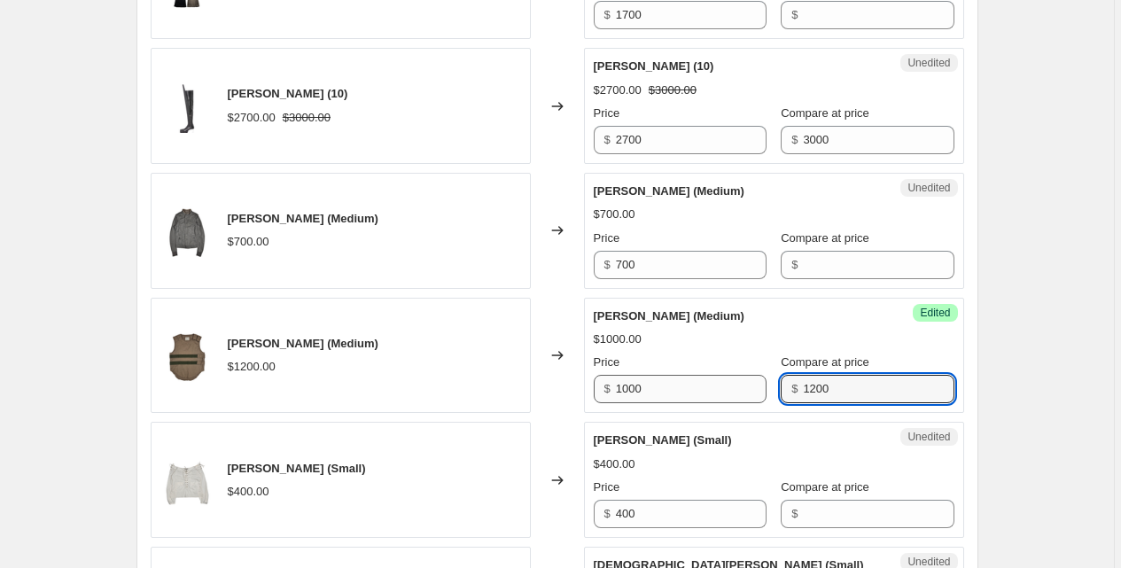
type input "1200"
click at [662, 394] on input "1000" at bounding box center [691, 389] width 151 height 28
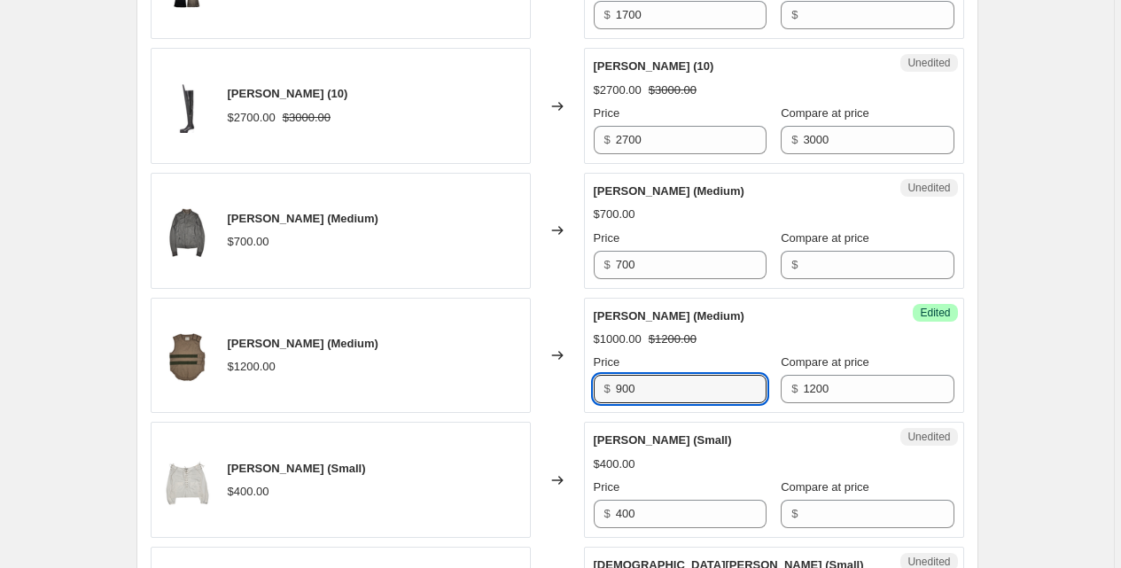
type input "900"
click at [542, 365] on div "Changed to" at bounding box center [557, 356] width 53 height 116
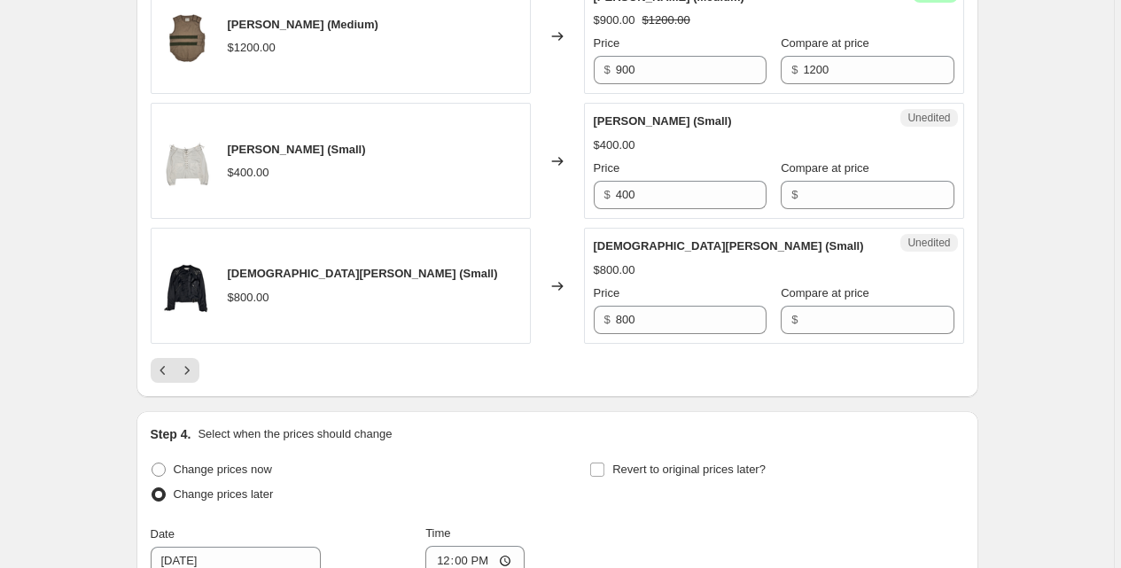
scroll to position [2955, 0]
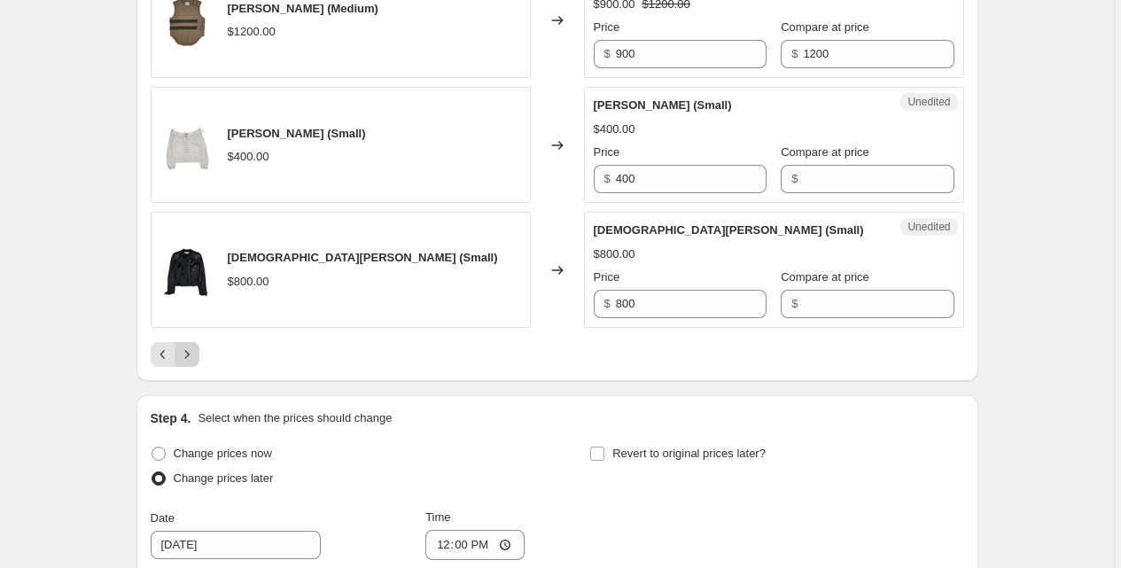
click at [195, 362] on icon "Next" at bounding box center [187, 355] width 18 height 18
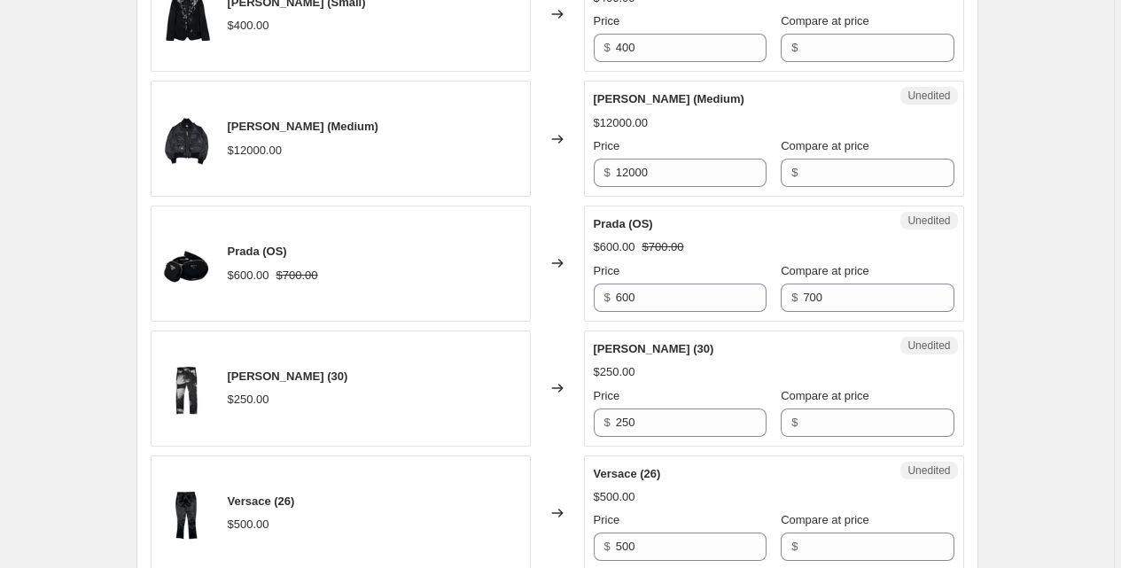
scroll to position [1340, 0]
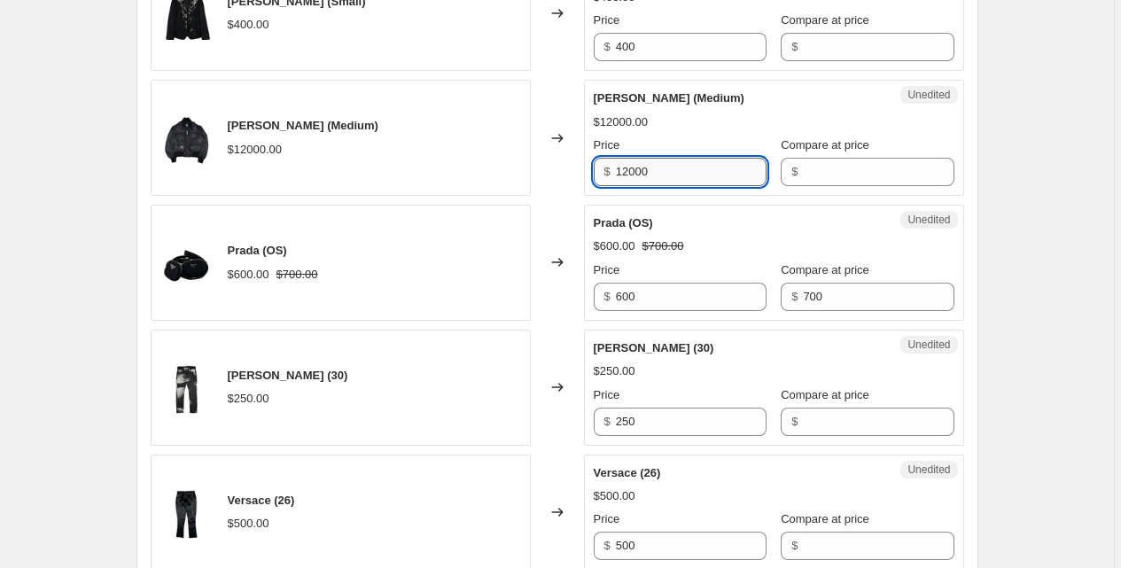
click at [670, 163] on input "12000" at bounding box center [691, 172] width 151 height 28
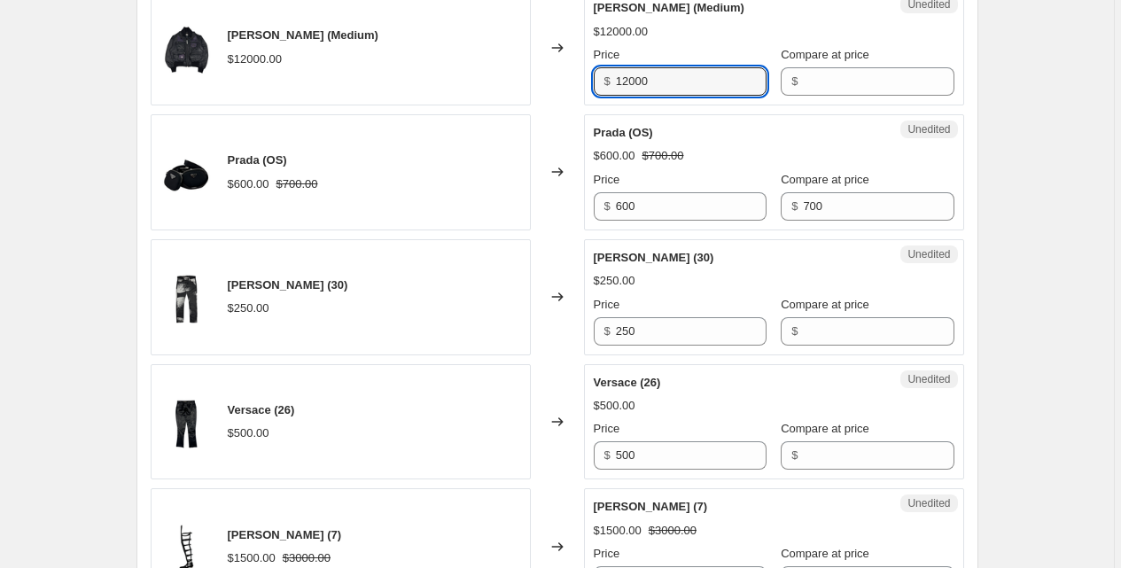
scroll to position [1433, 0]
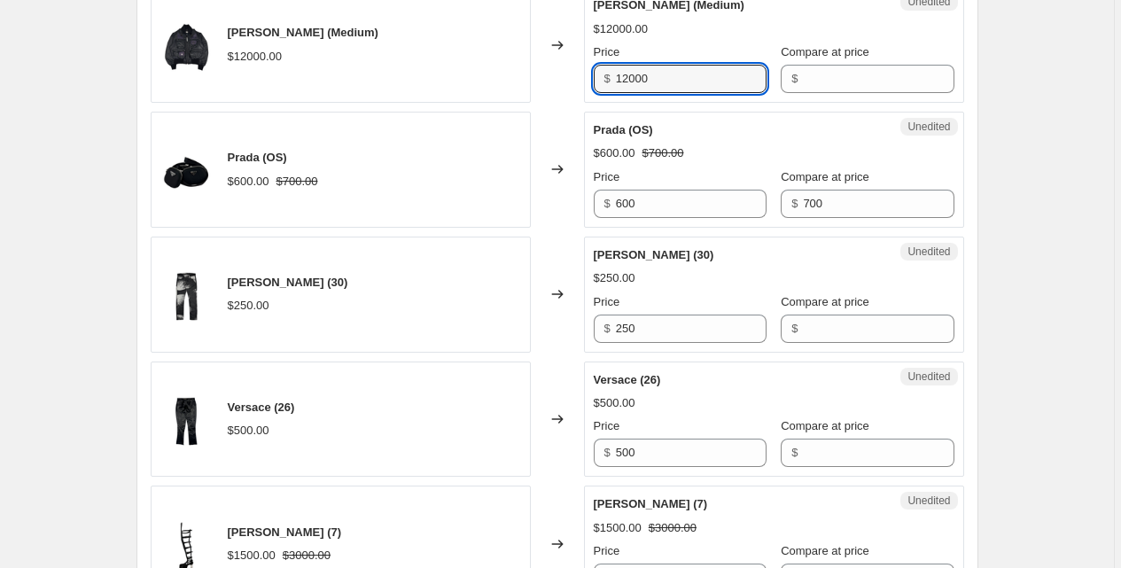
click at [647, 188] on div "Price $ 600" at bounding box center [680, 193] width 173 height 50
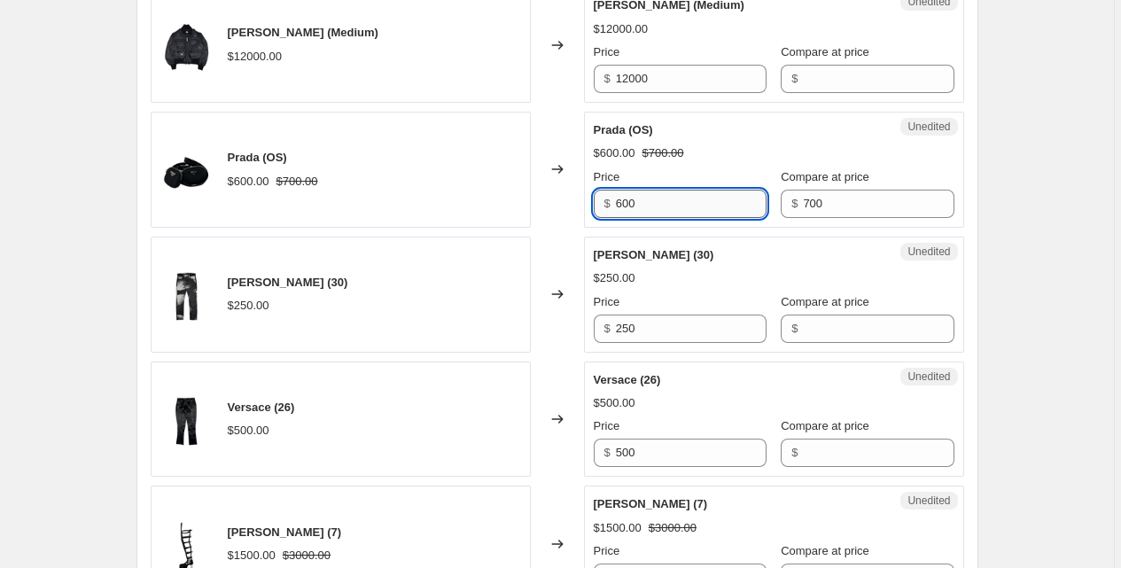
click at [647, 195] on input "600" at bounding box center [691, 204] width 151 height 28
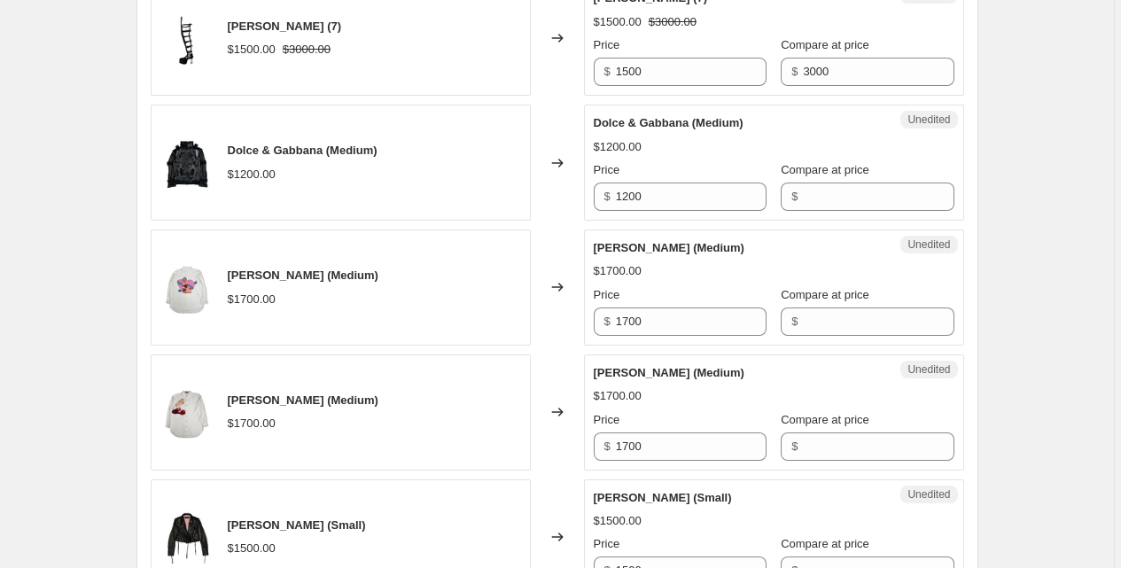
scroll to position [1947, 0]
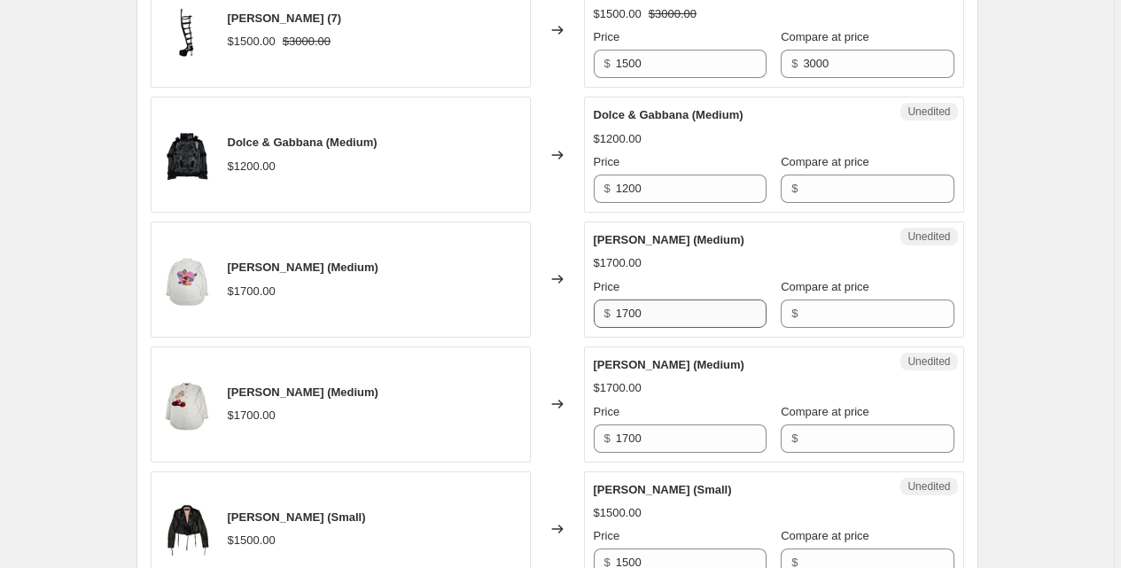
type input "500"
click at [662, 308] on input "1700" at bounding box center [691, 314] width 151 height 28
type input "1200"
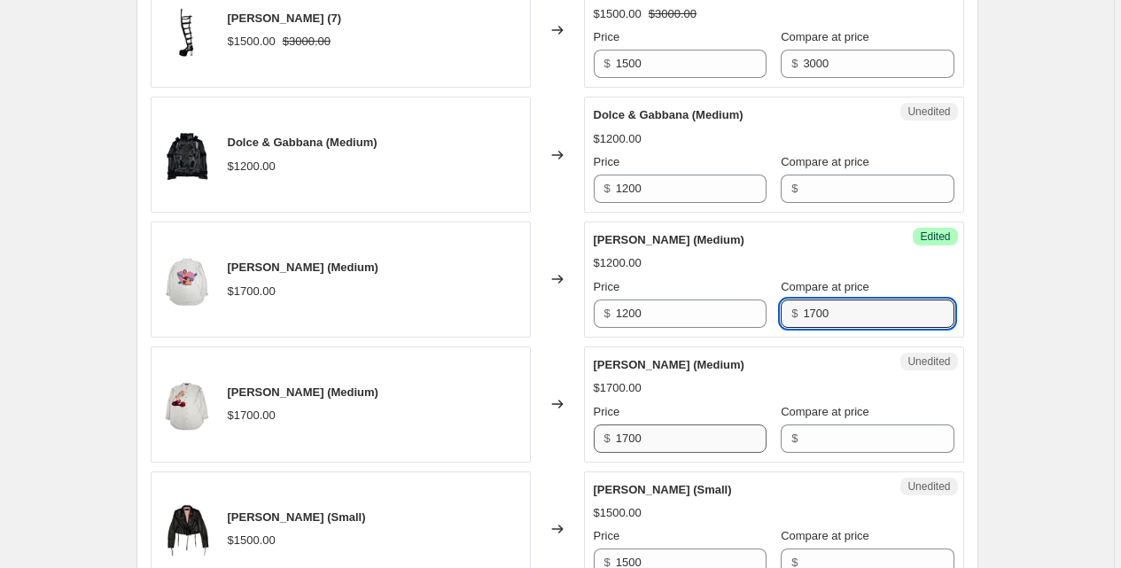
type input "1700"
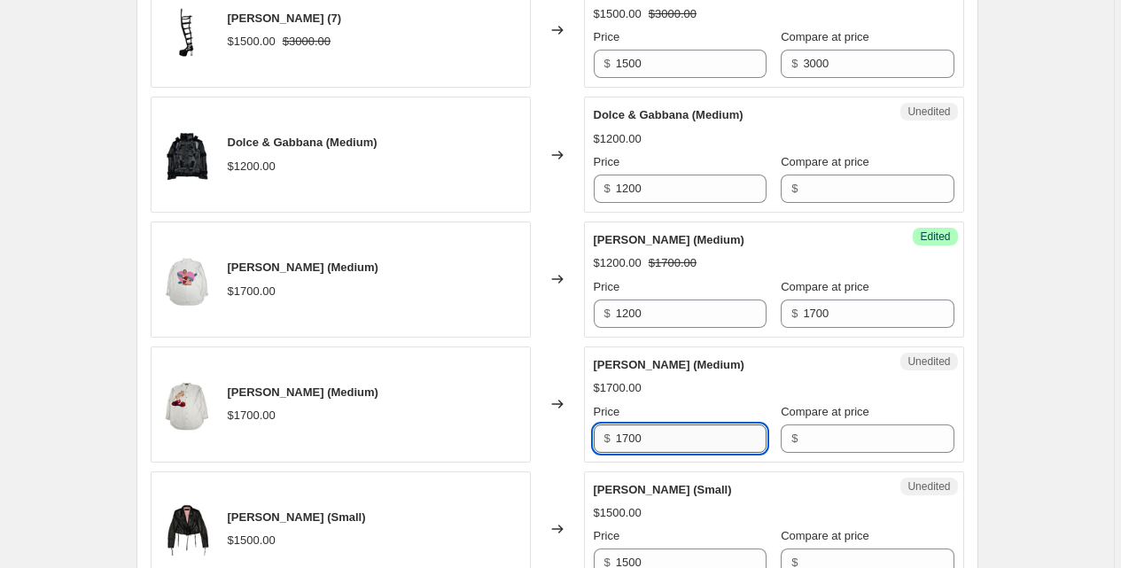
click at [656, 442] on input "1700" at bounding box center [691, 439] width 151 height 28
type input "1200"
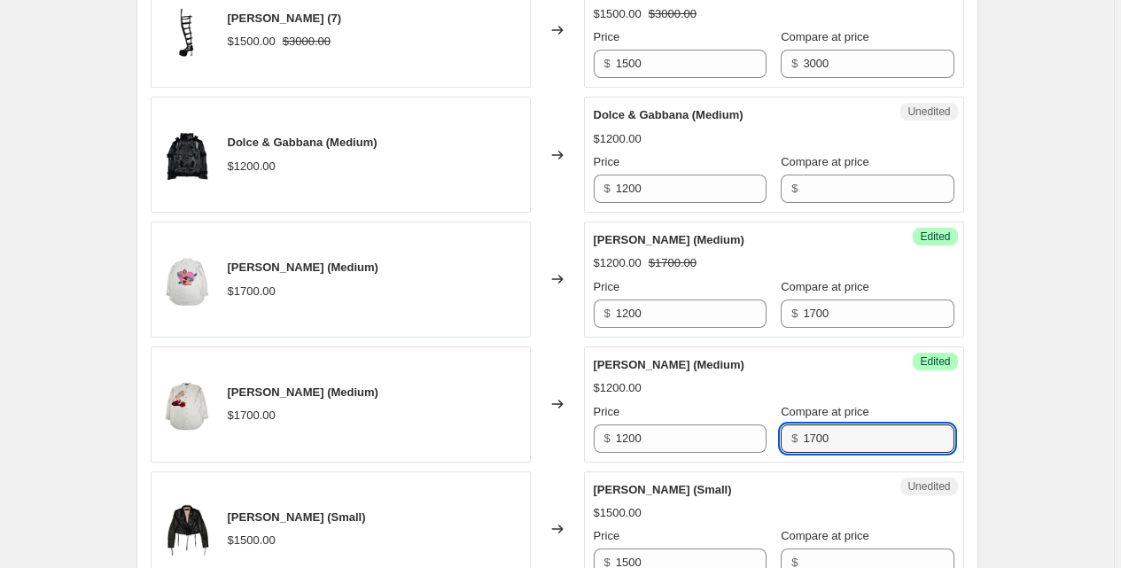
type input "1700"
click at [993, 392] on div "Create new price [MEDICAL_DATA]. This page is ready Create new price [MEDICAL_D…" at bounding box center [557, 24] width 885 height 3943
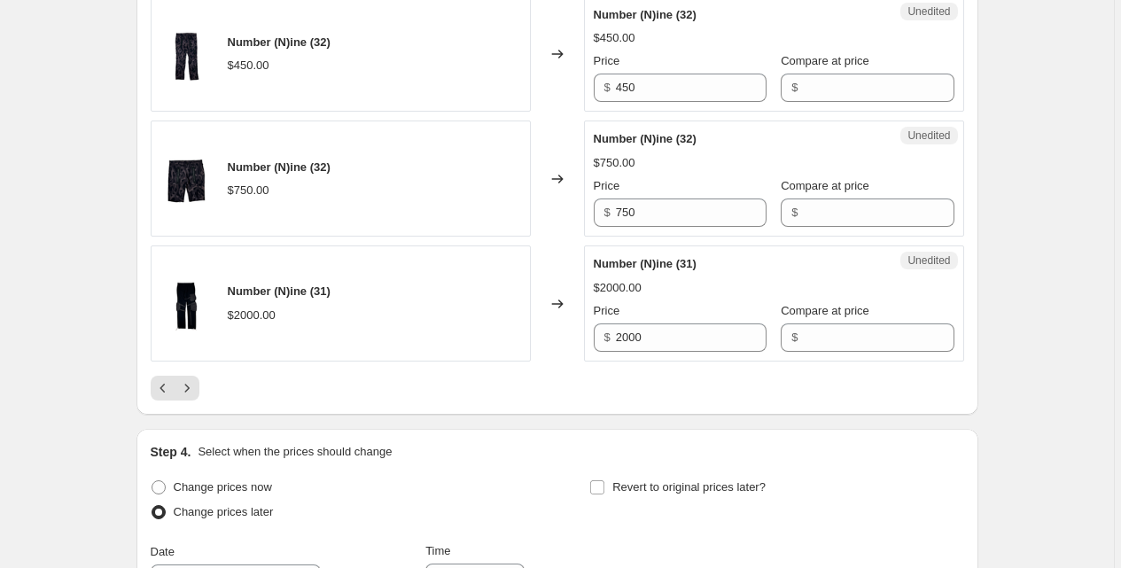
scroll to position [2923, 0]
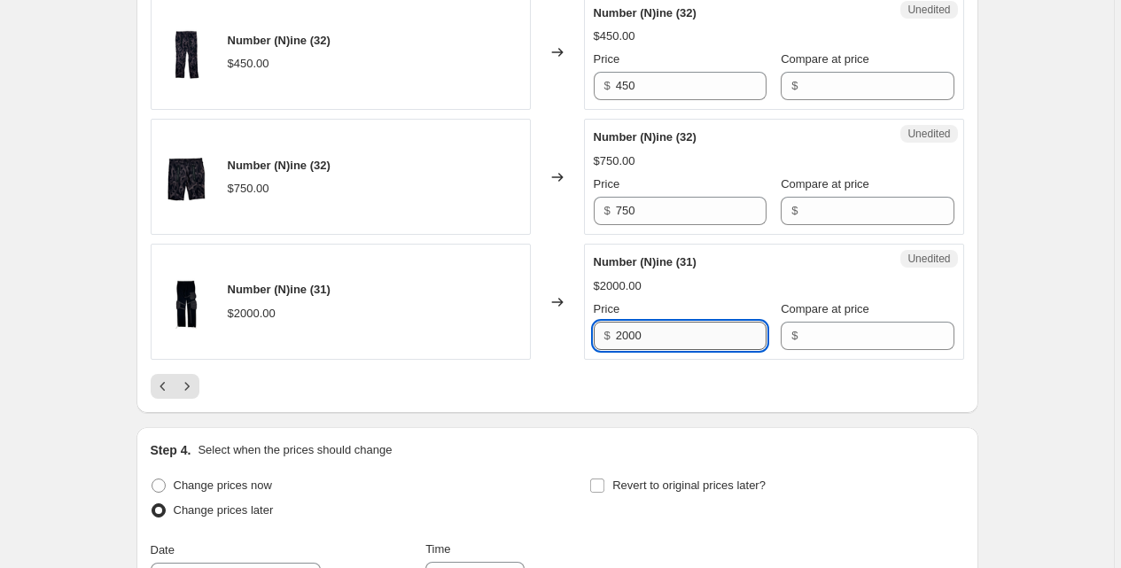
click at [636, 334] on input "2000" at bounding box center [691, 336] width 151 height 28
type input "1800"
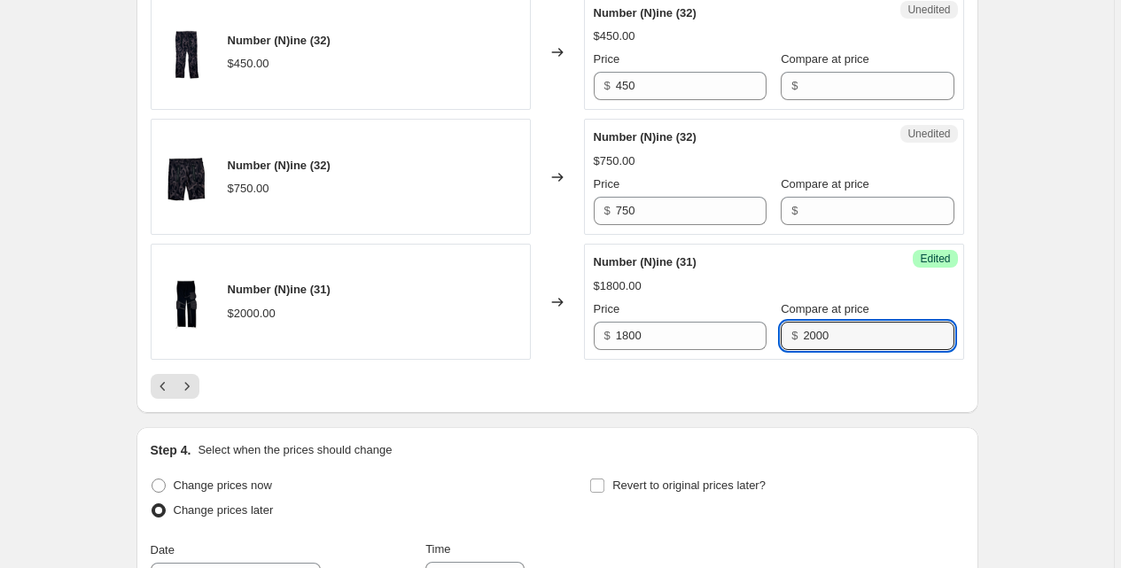
type input "2000"
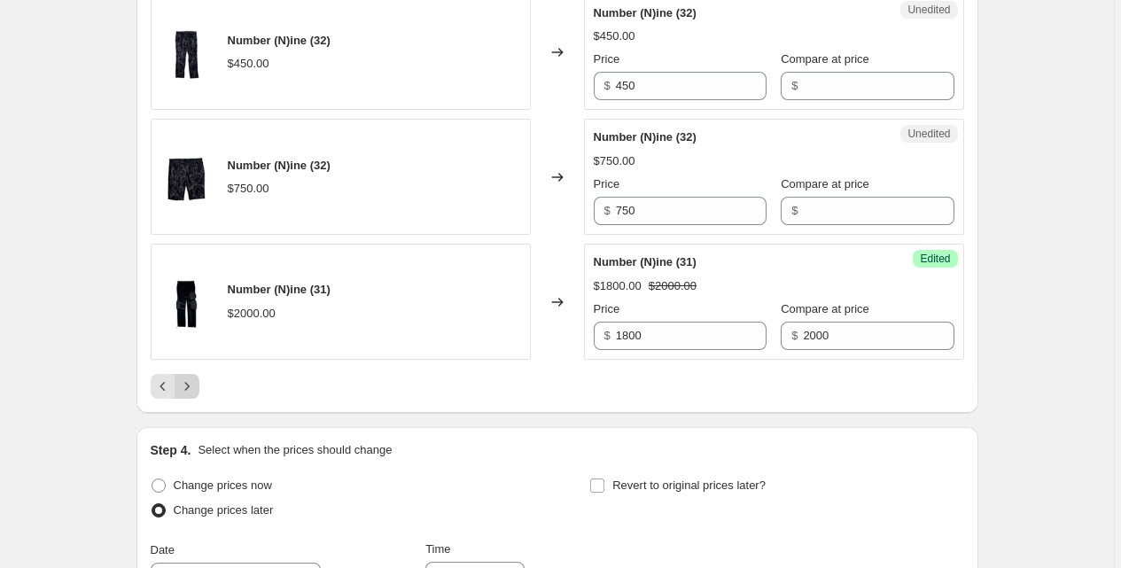
click at [199, 389] on button "Next" at bounding box center [187, 386] width 25 height 25
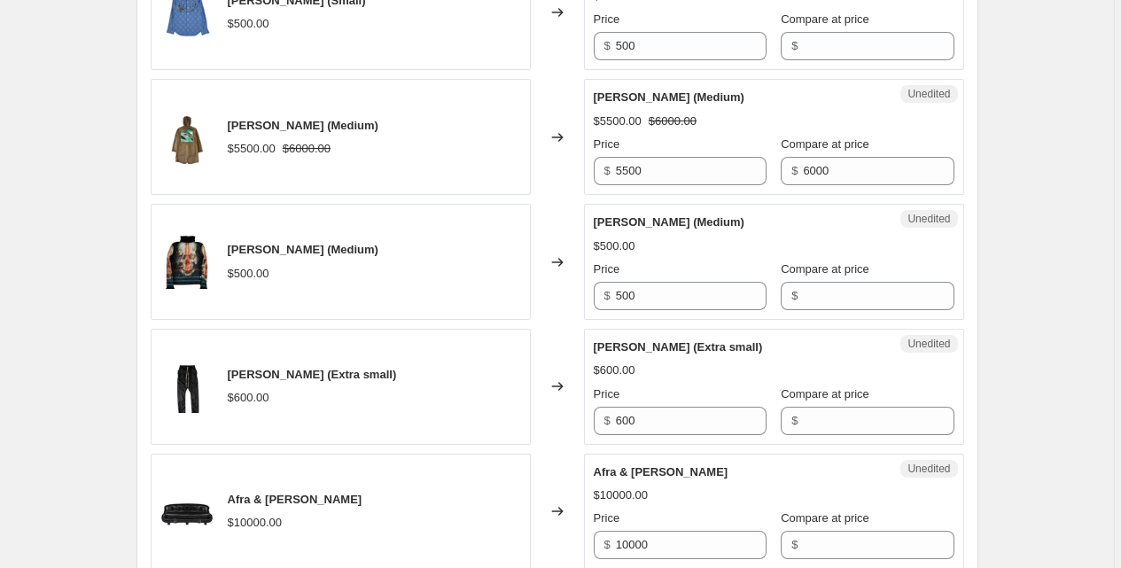
scroll to position [2461, 0]
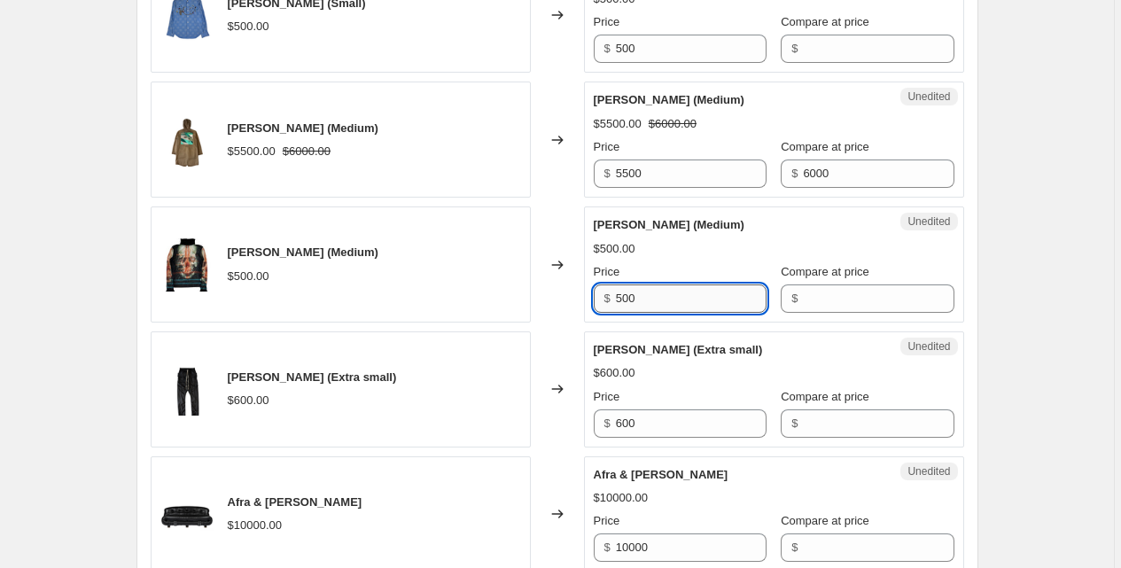
click at [672, 299] on input "500" at bounding box center [691, 299] width 151 height 28
type input "400"
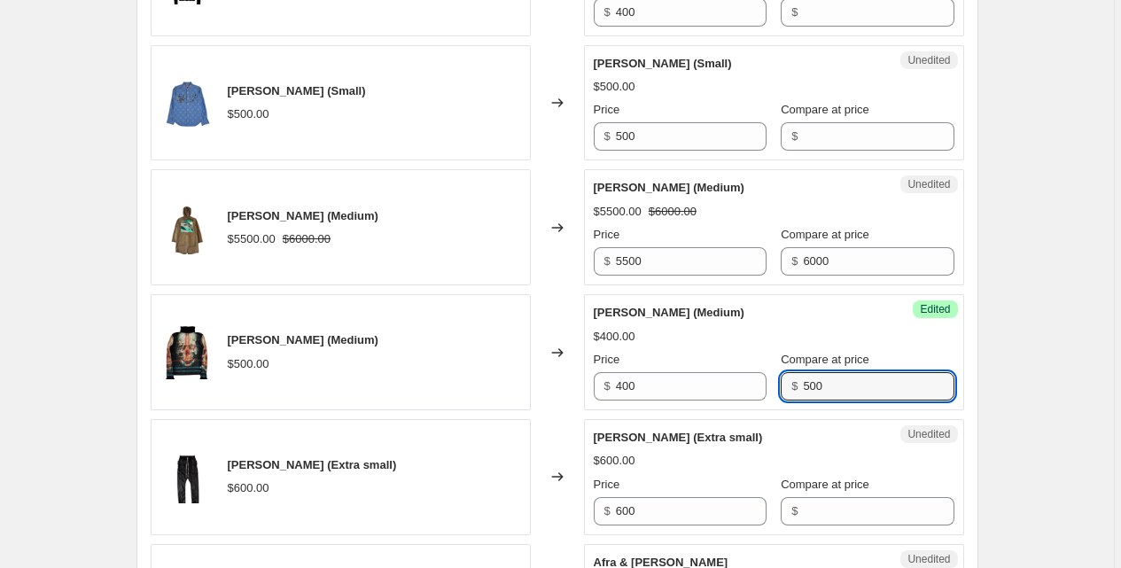
scroll to position [2350, 0]
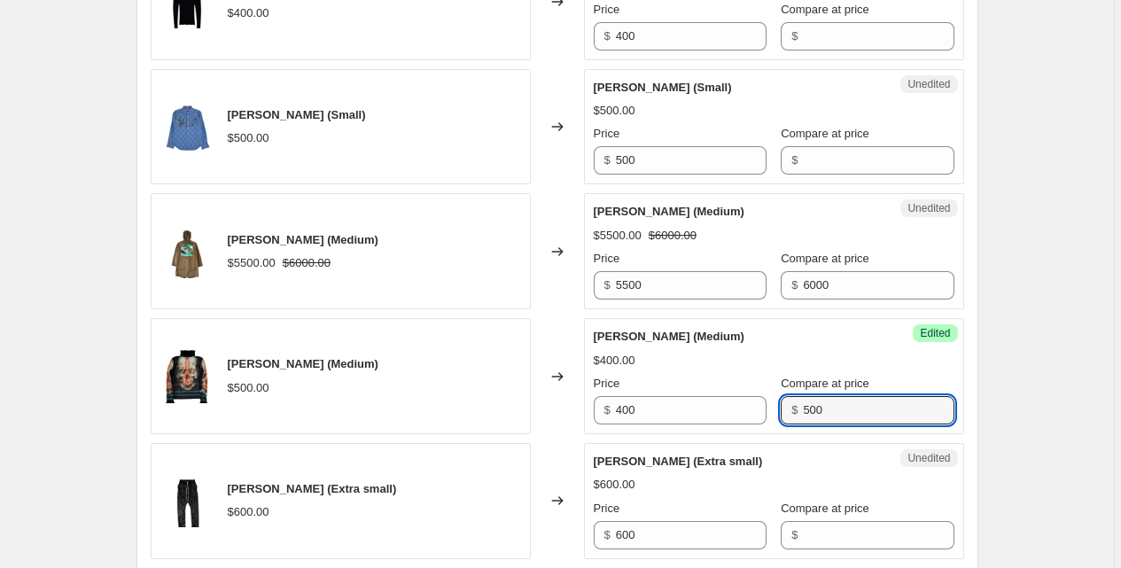
type input "500"
click at [651, 269] on div "Price $ 5500" at bounding box center [680, 275] width 173 height 50
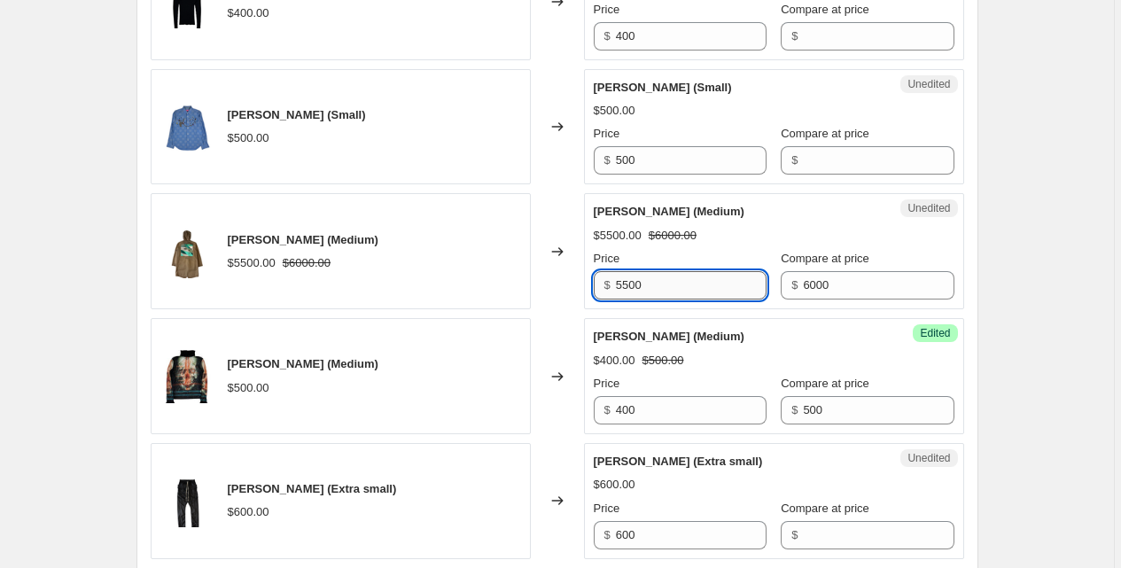
click at [651, 277] on input "5500" at bounding box center [691, 285] width 151 height 28
type input "5000"
click at [476, 270] on div "[PERSON_NAME] (Medium) $5500.00 $6000.00" at bounding box center [341, 251] width 380 height 116
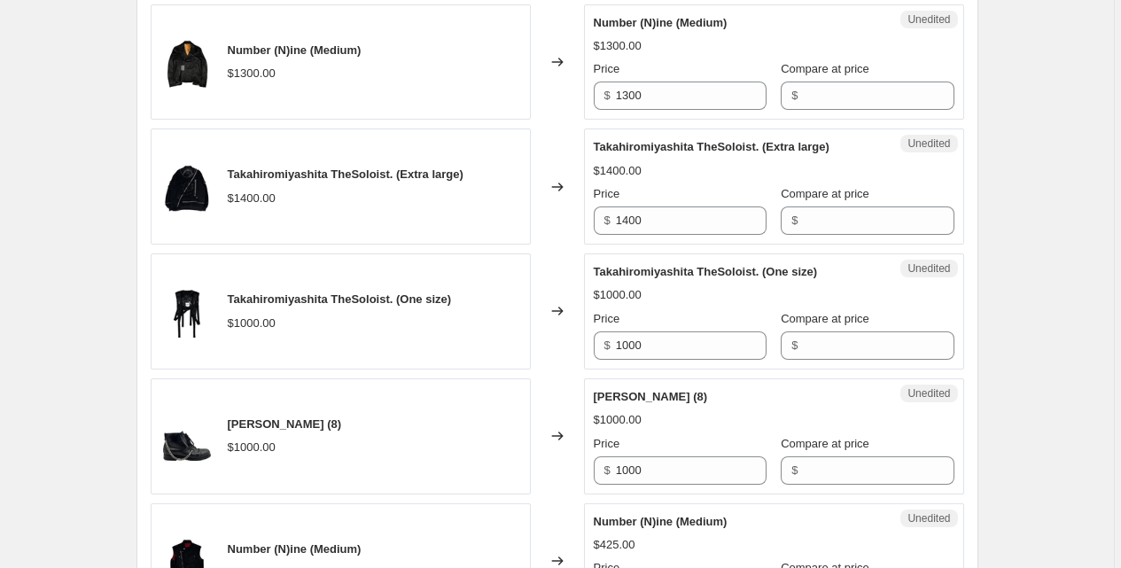
scroll to position [1251, 0]
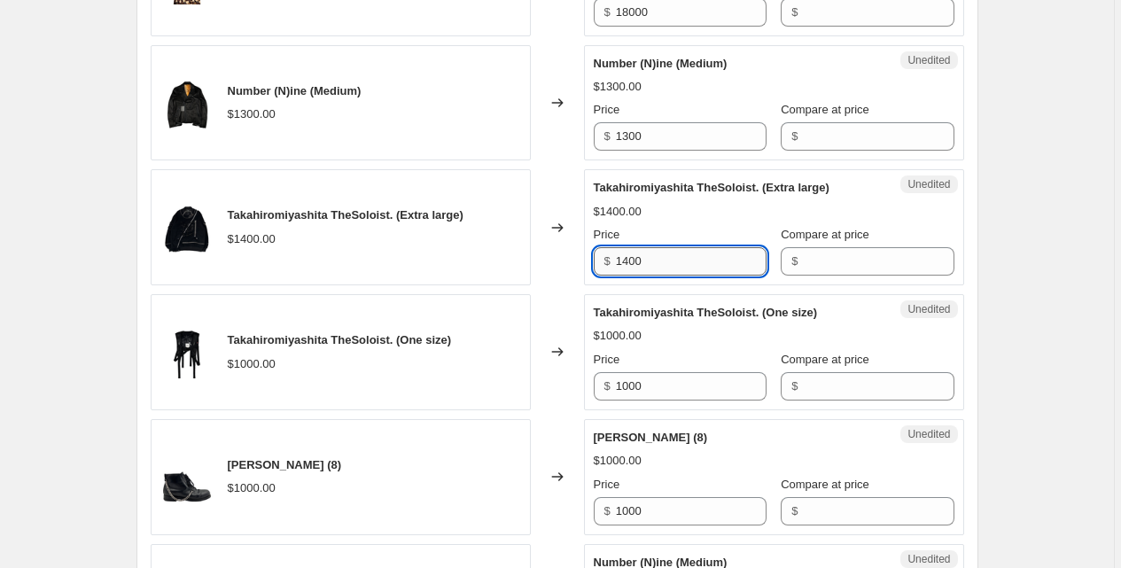
click at [651, 257] on input "1400" at bounding box center [691, 261] width 151 height 28
type input "1200"
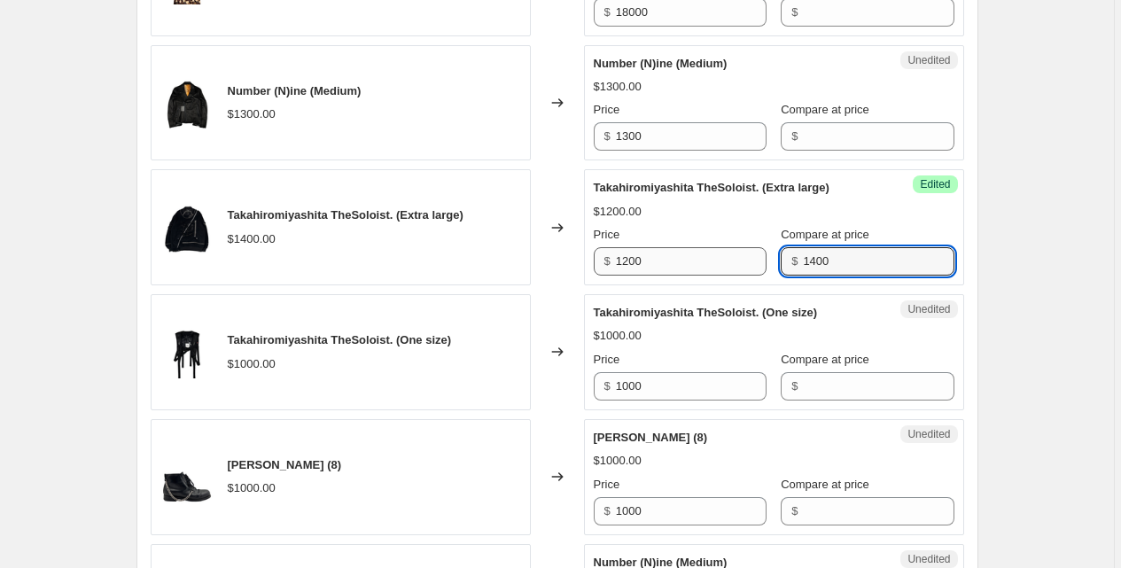
scroll to position [1194, 0]
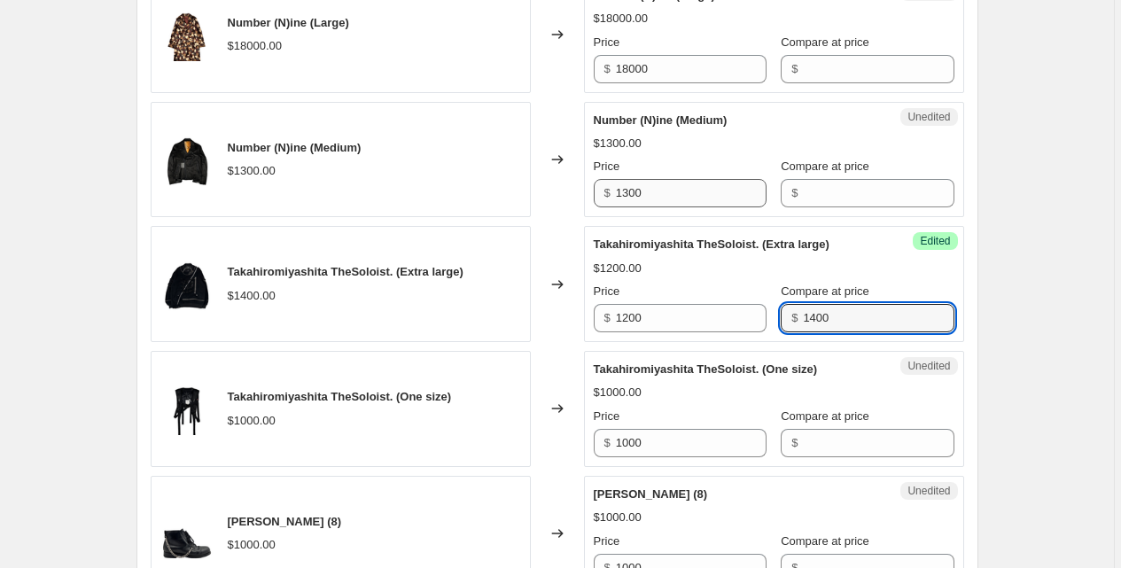
type input "1400"
click at [628, 188] on input "1300" at bounding box center [691, 193] width 151 height 28
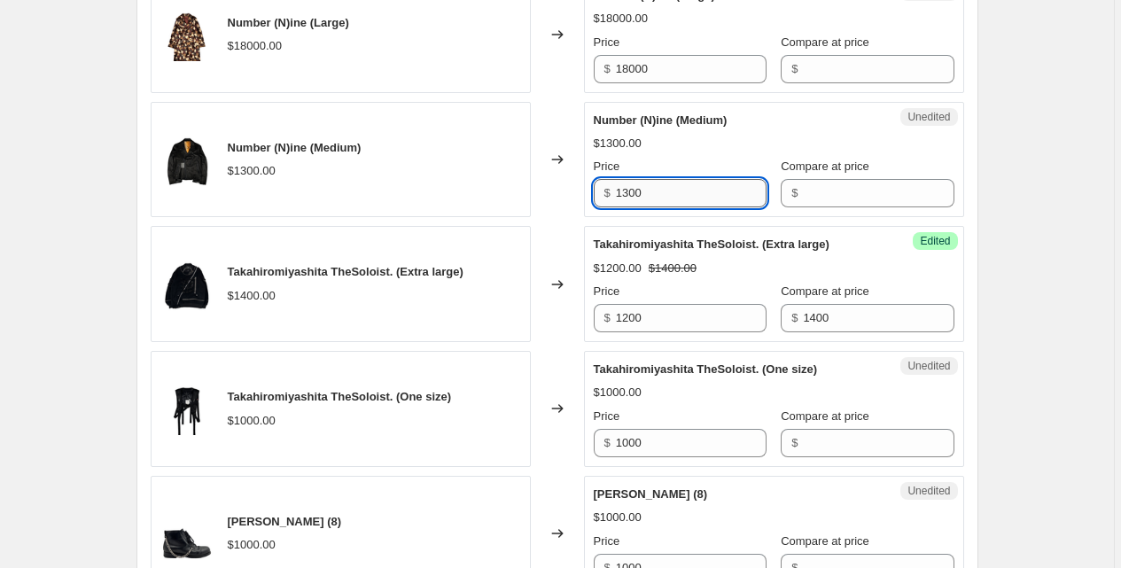
click at [628, 188] on input "1300" at bounding box center [691, 193] width 151 height 28
type input "1000"
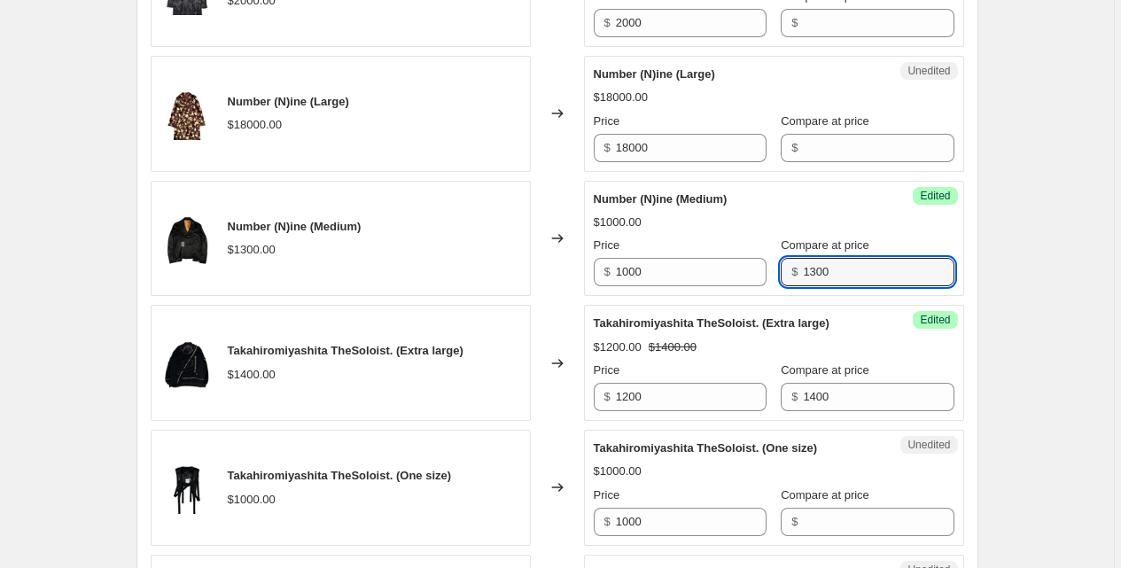
scroll to position [1113, 0]
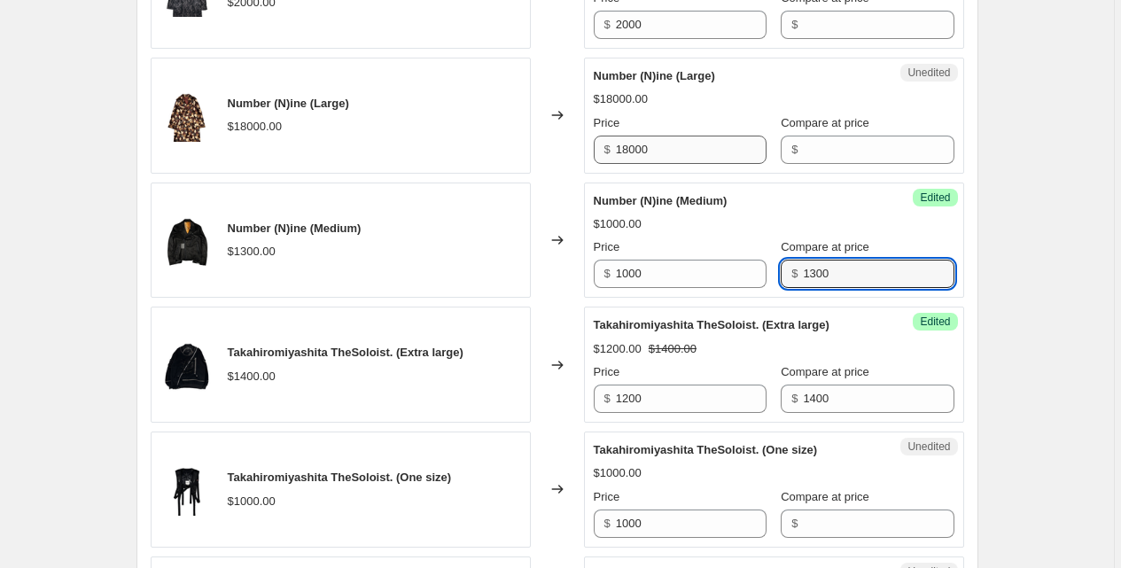
type input "1300"
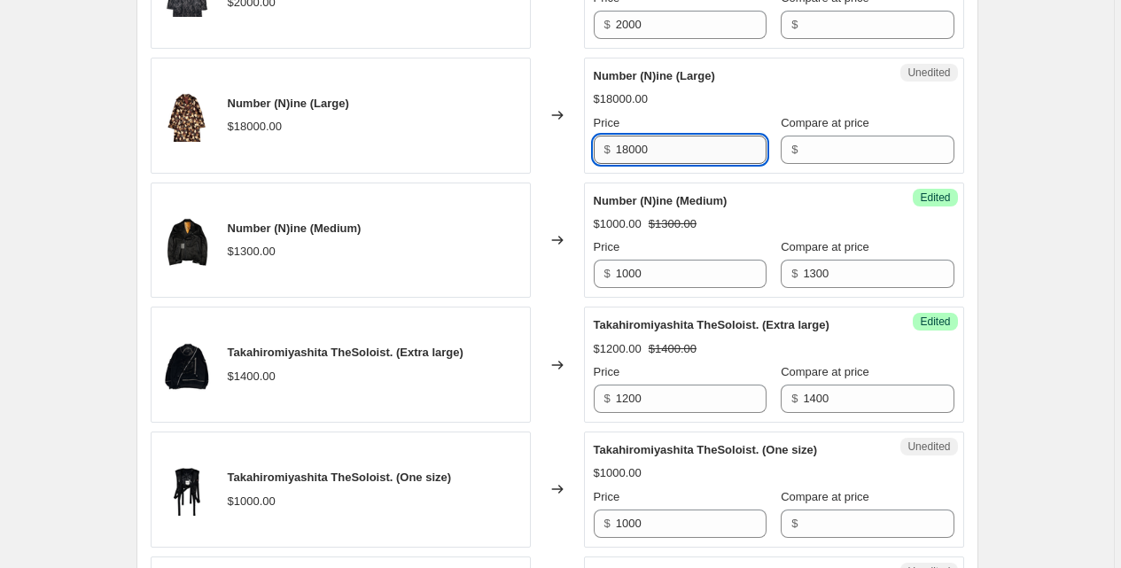
click at [657, 146] on input "18000" at bounding box center [691, 150] width 151 height 28
type input "150000"
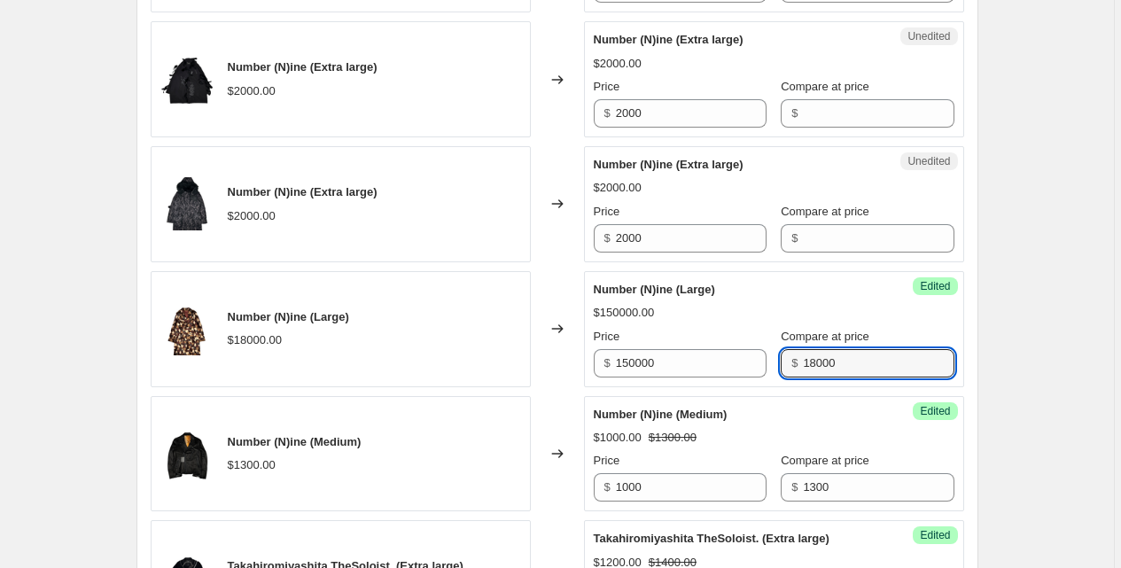
scroll to position [885, 0]
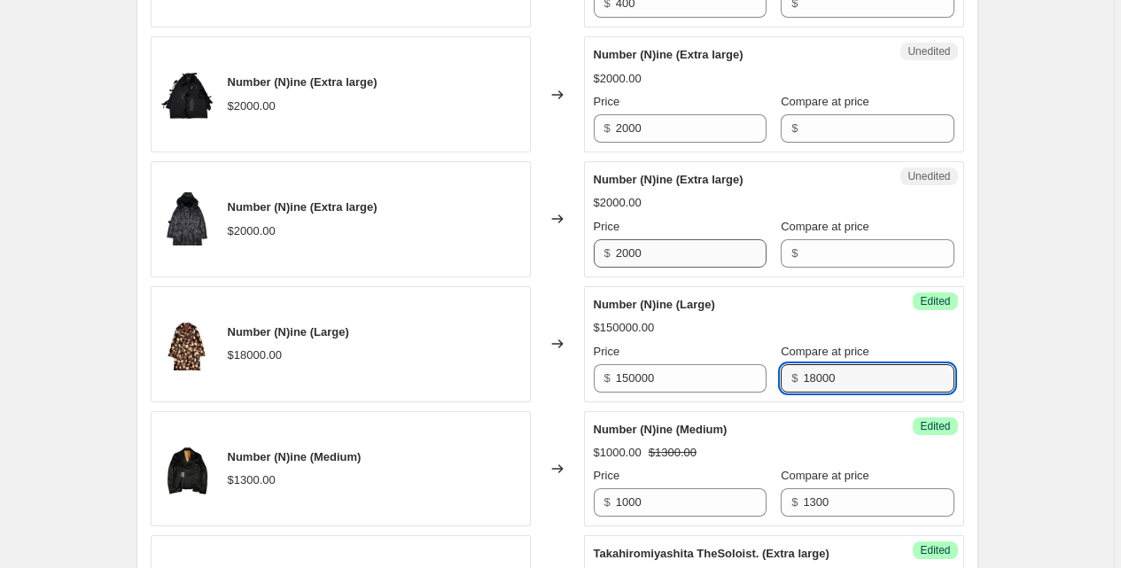
type input "18000"
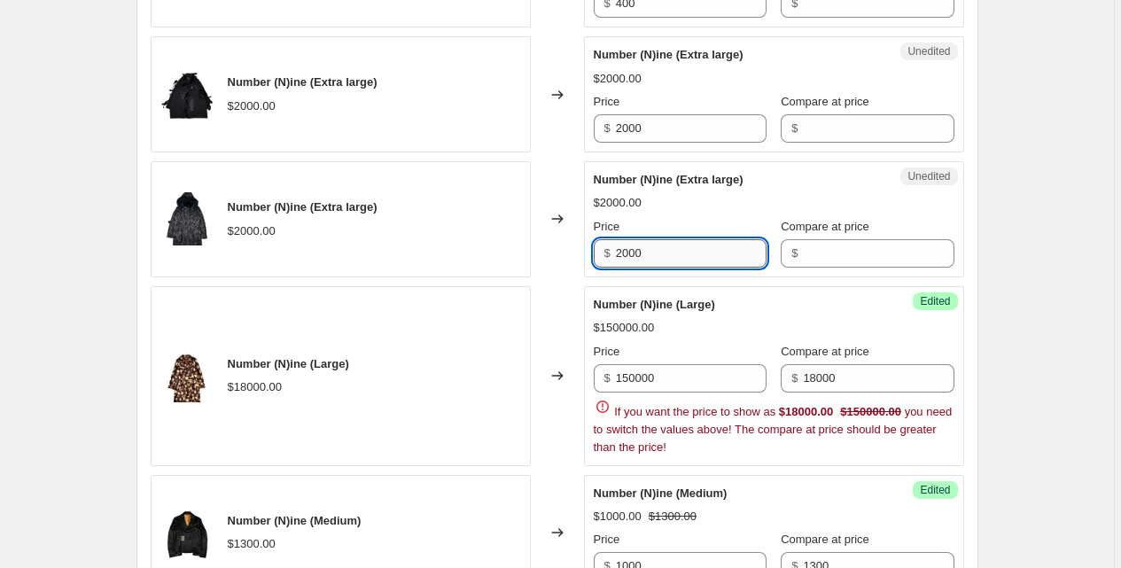
click at [687, 246] on input "2000" at bounding box center [691, 253] width 151 height 28
click at [721, 373] on input "150000" at bounding box center [691, 378] width 151 height 28
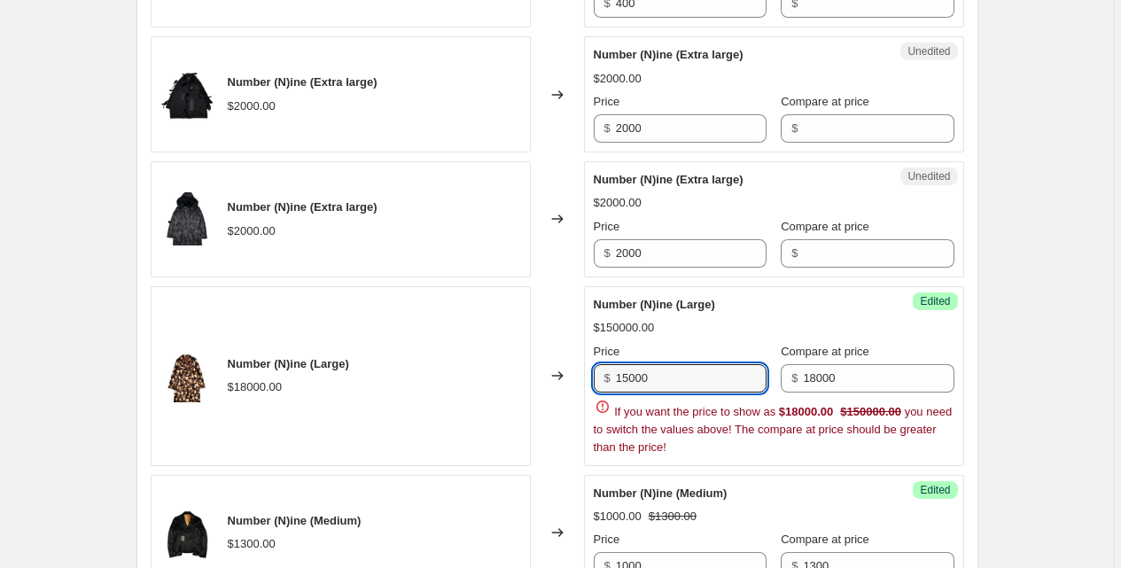
type input "15000"
click at [580, 329] on div "Changed to" at bounding box center [557, 376] width 53 height 180
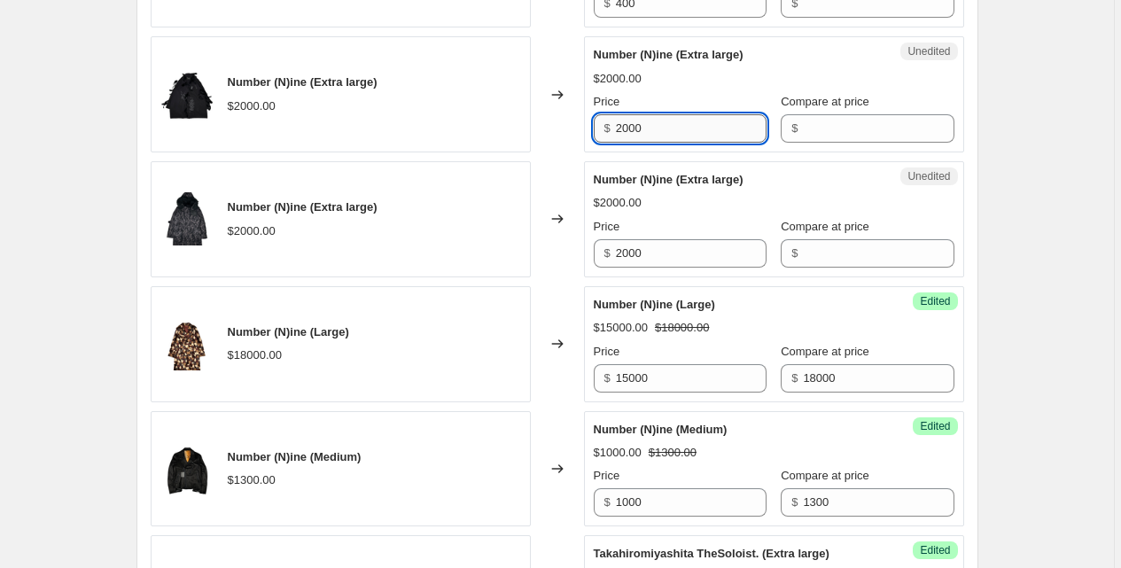
click at [675, 116] on input "2000" at bounding box center [691, 128] width 151 height 28
type input "1800"
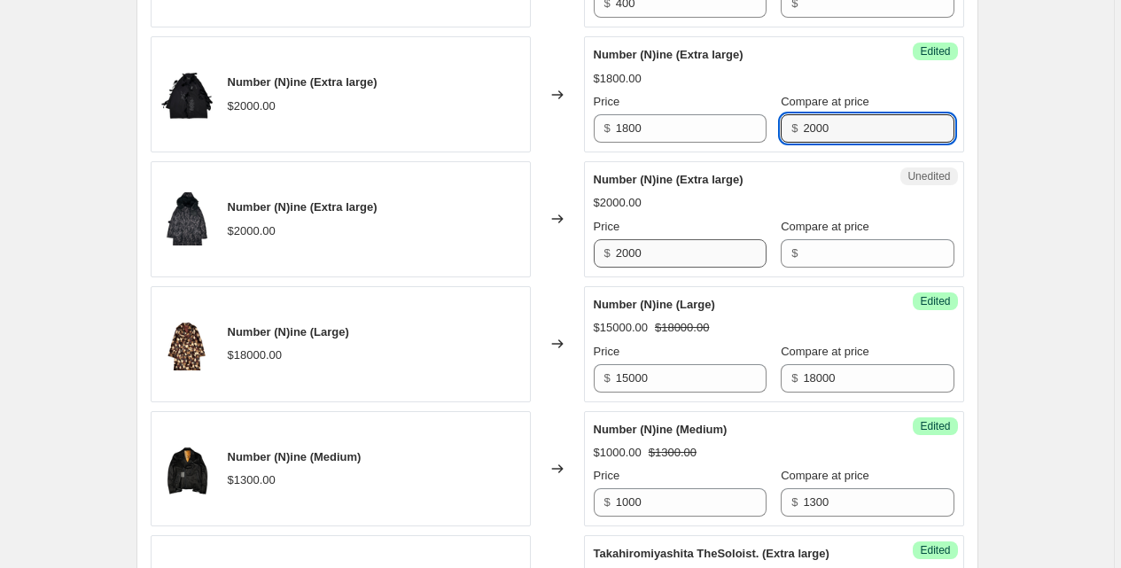
type input "2000"
click at [640, 249] on input "2000" at bounding box center [691, 253] width 151 height 28
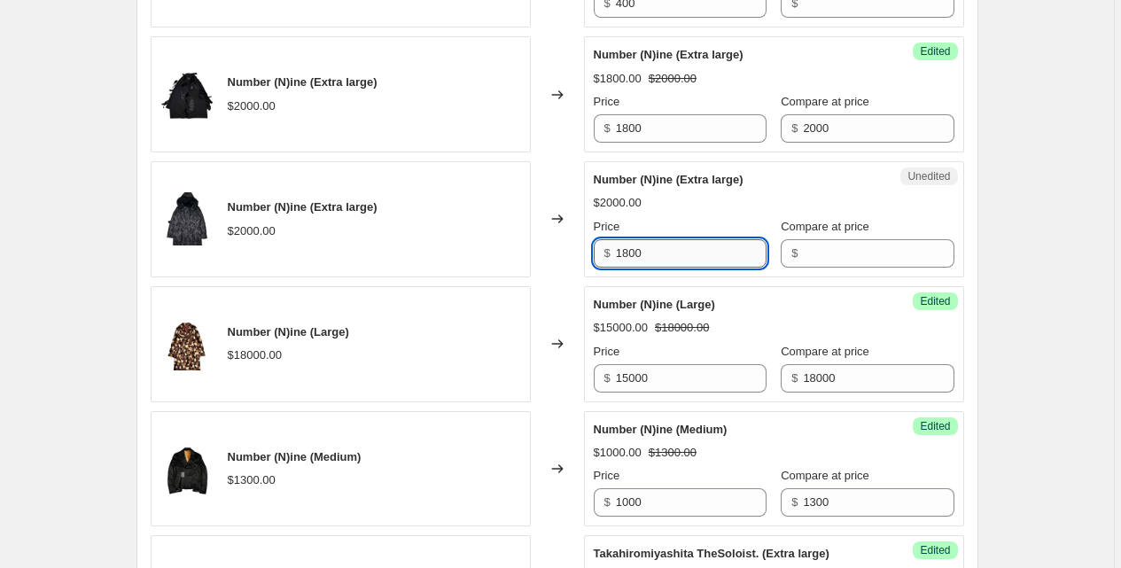
type input "1800"
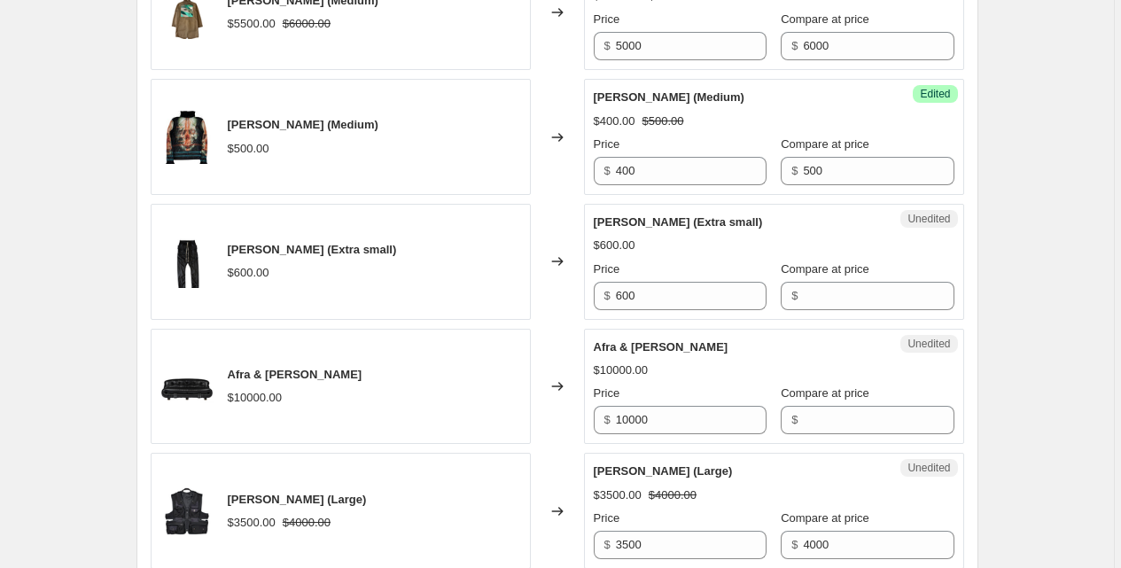
scroll to position [2601, 0]
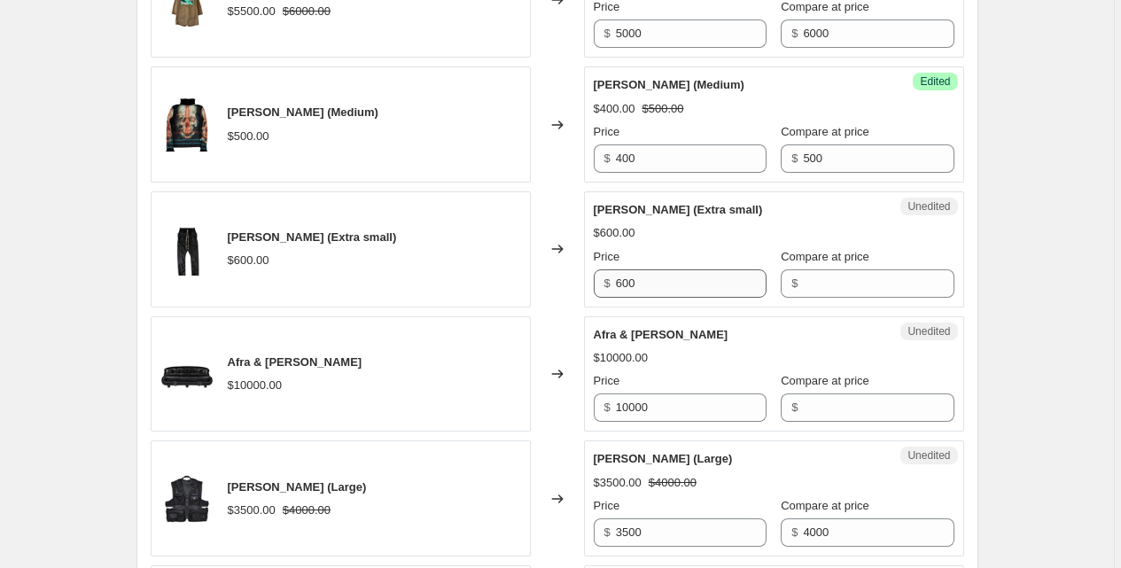
type input "2000"
click at [648, 284] on input "600" at bounding box center [691, 283] width 151 height 28
type input "400"
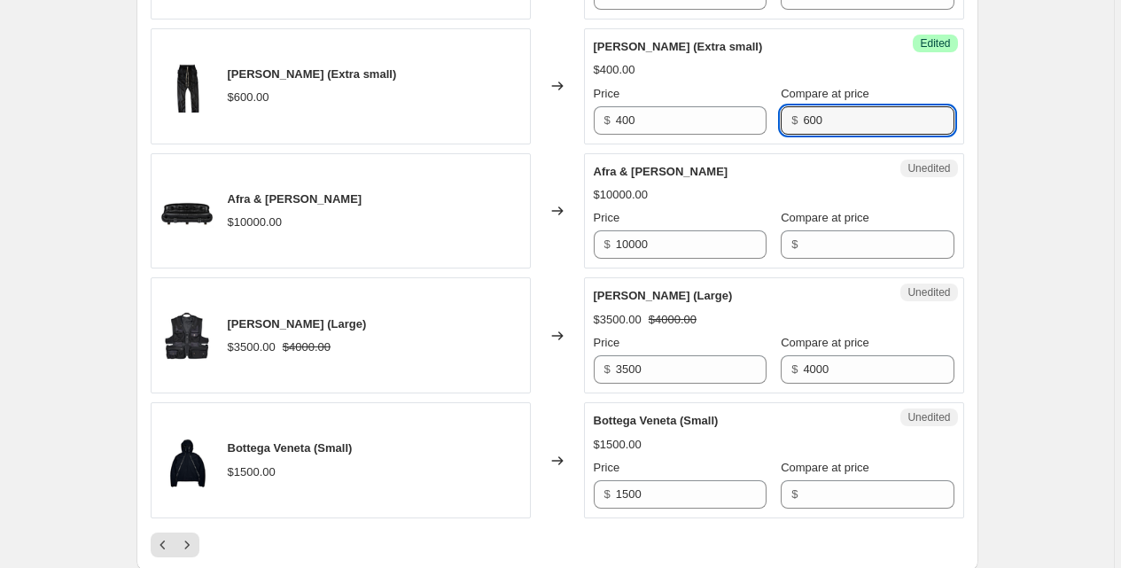
scroll to position [2985, 0]
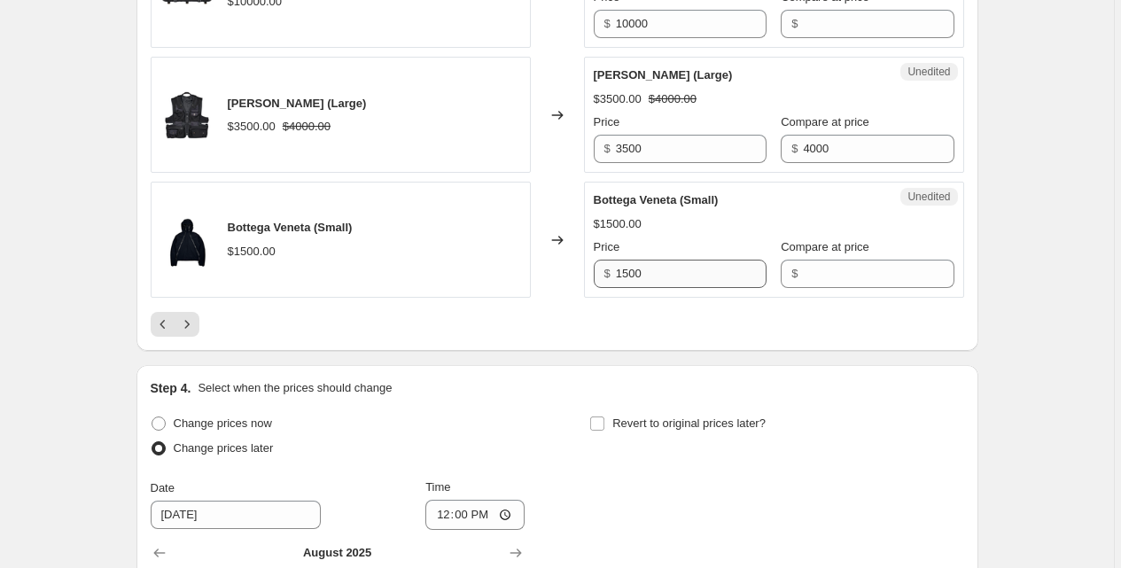
type input "600"
click at [683, 272] on input "1500" at bounding box center [691, 274] width 151 height 28
type input "1200"
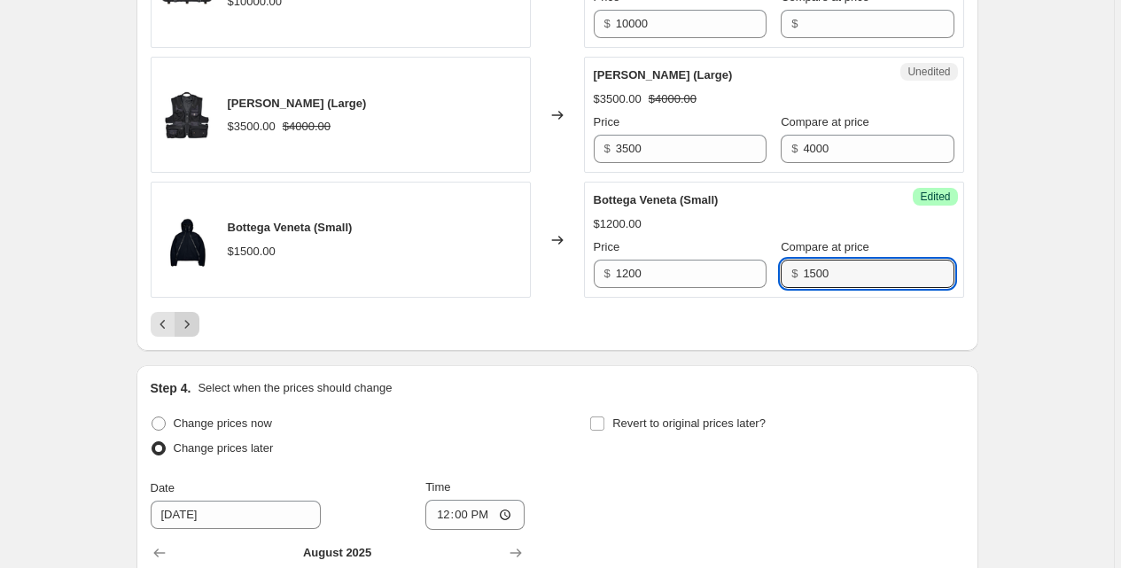
type input "1500"
click at [182, 331] on icon "Next" at bounding box center [187, 325] width 18 height 18
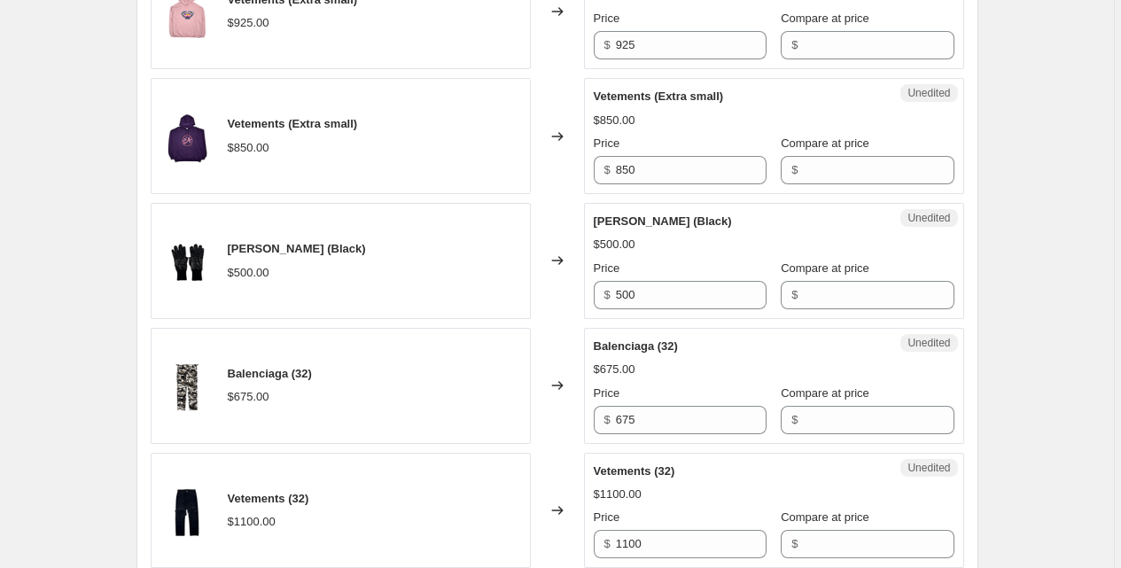
scroll to position [892, 0]
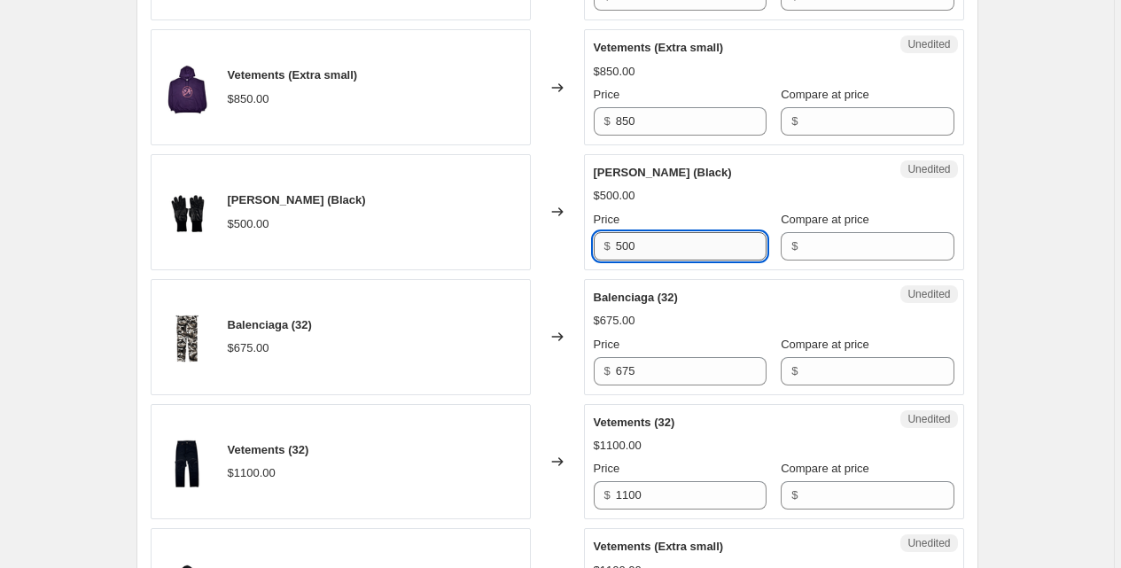
click at [659, 242] on input "500" at bounding box center [691, 246] width 151 height 28
type input "400"
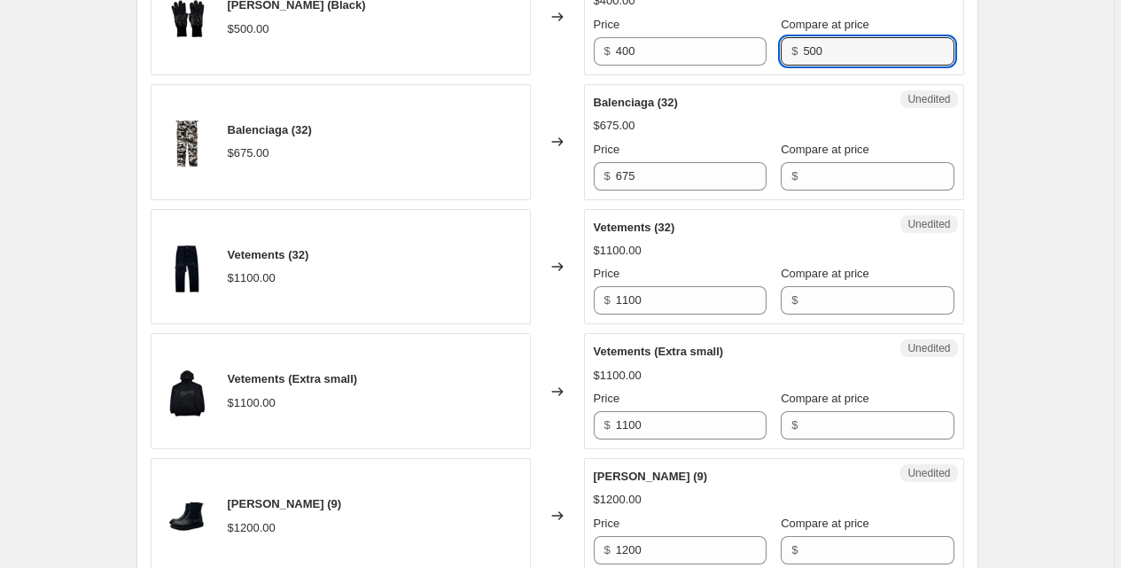
type input "500"
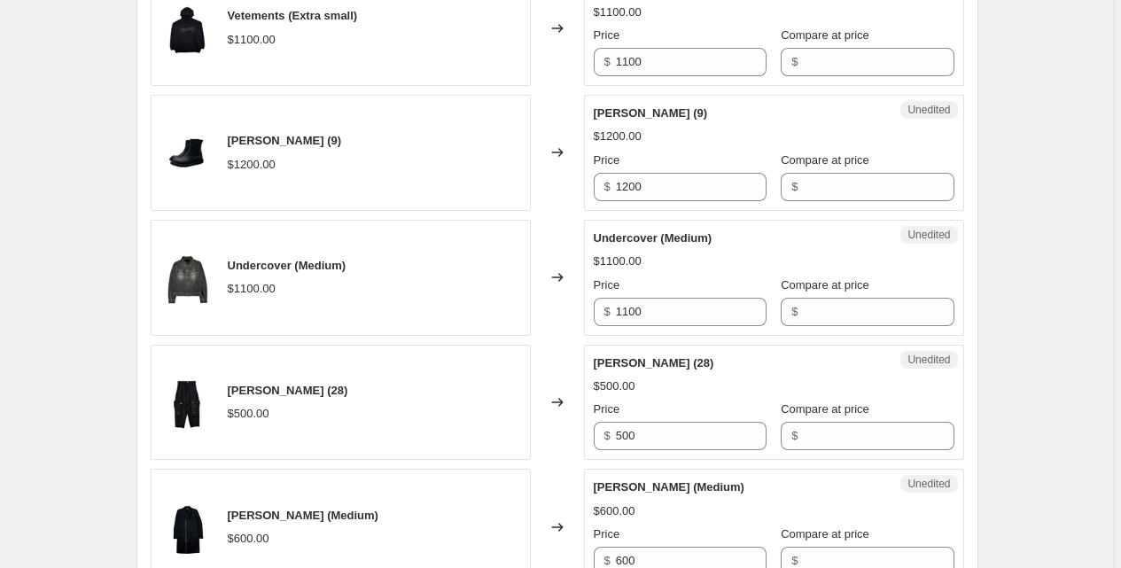
scroll to position [1694, 0]
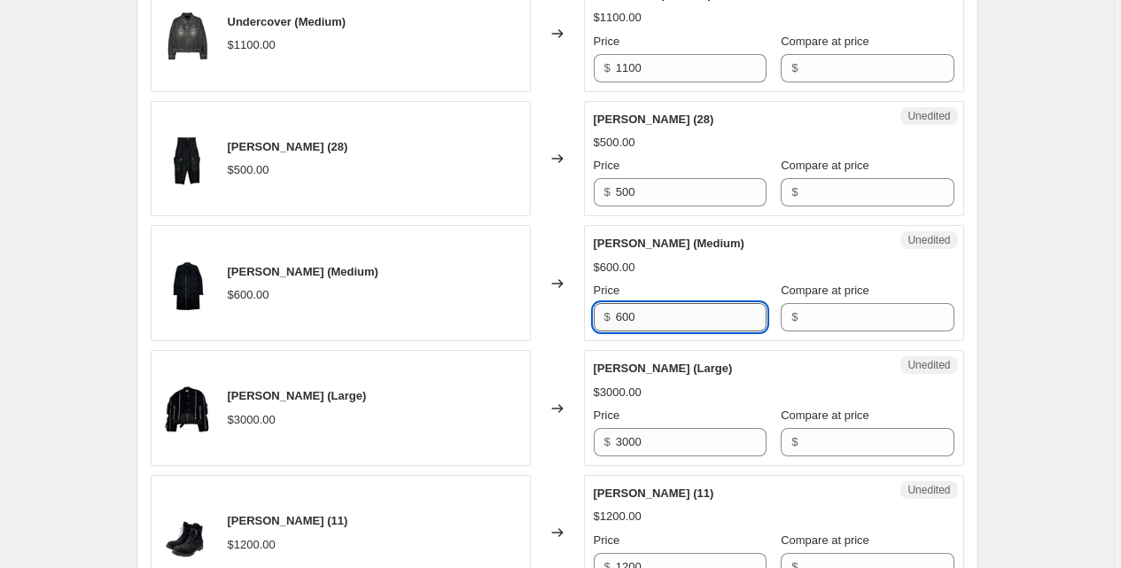
click at [666, 315] on input "600" at bounding box center [691, 317] width 151 height 28
type input "500"
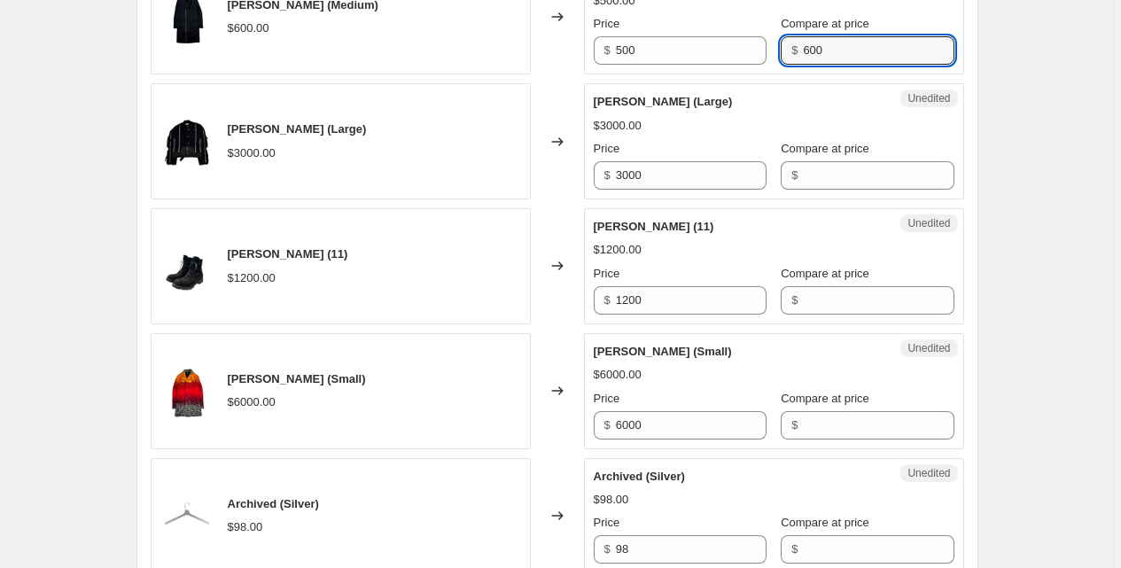
scroll to position [1962, 0]
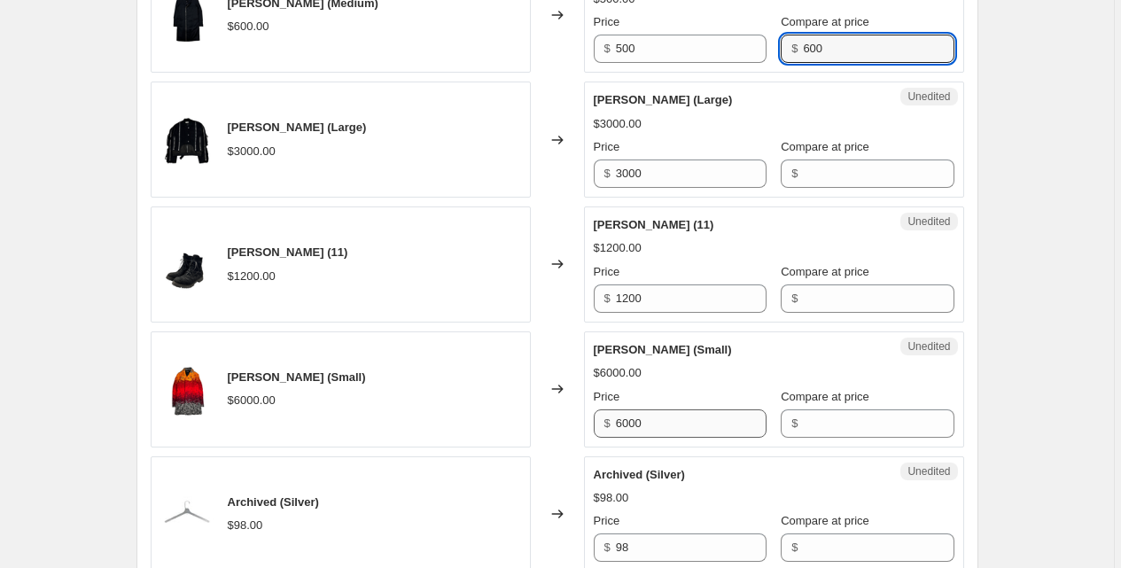
type input "600"
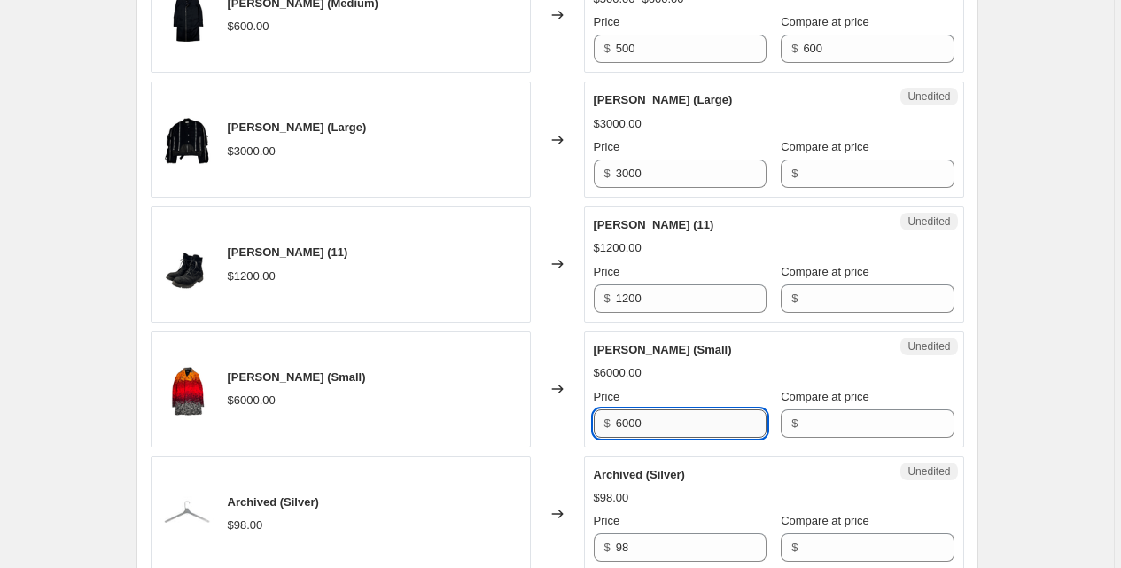
click at [663, 413] on input "6000" at bounding box center [691, 423] width 151 height 28
type input "5200"
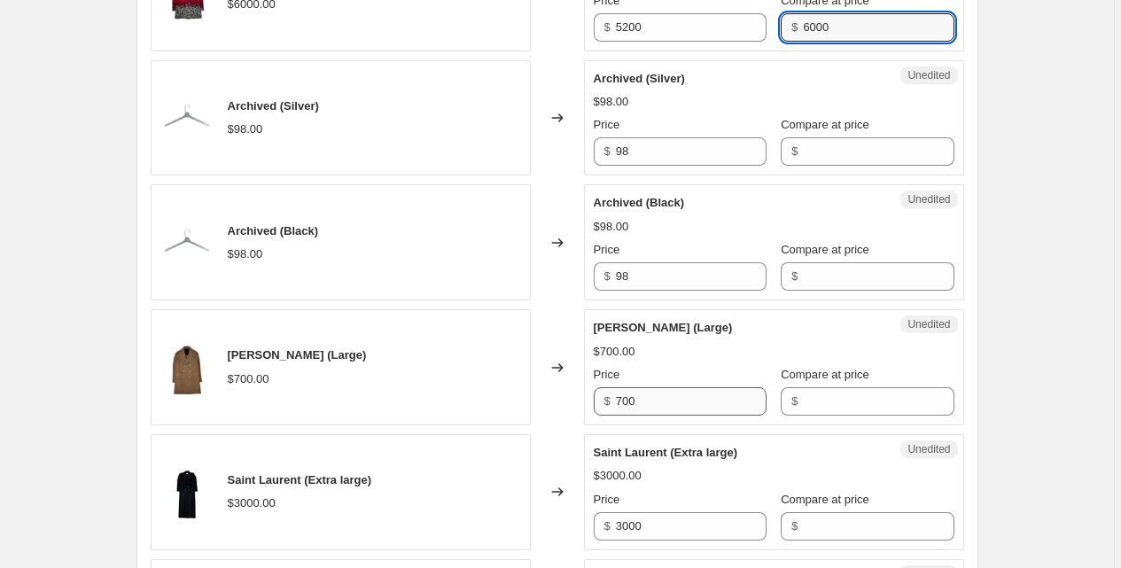
scroll to position [2362, 0]
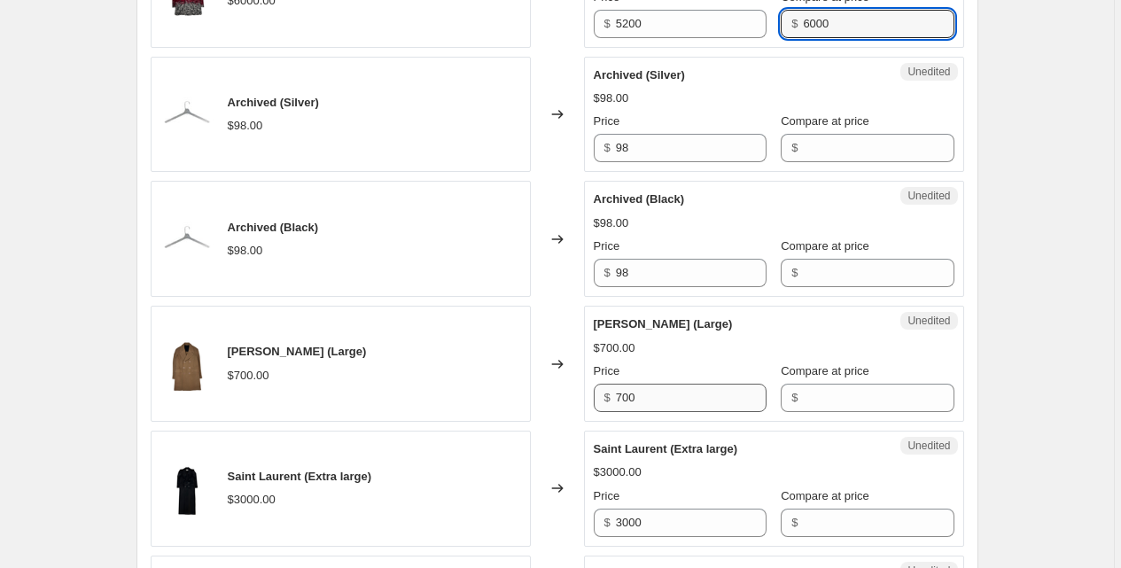
type input "6000"
click at [657, 402] on input "700" at bounding box center [691, 398] width 151 height 28
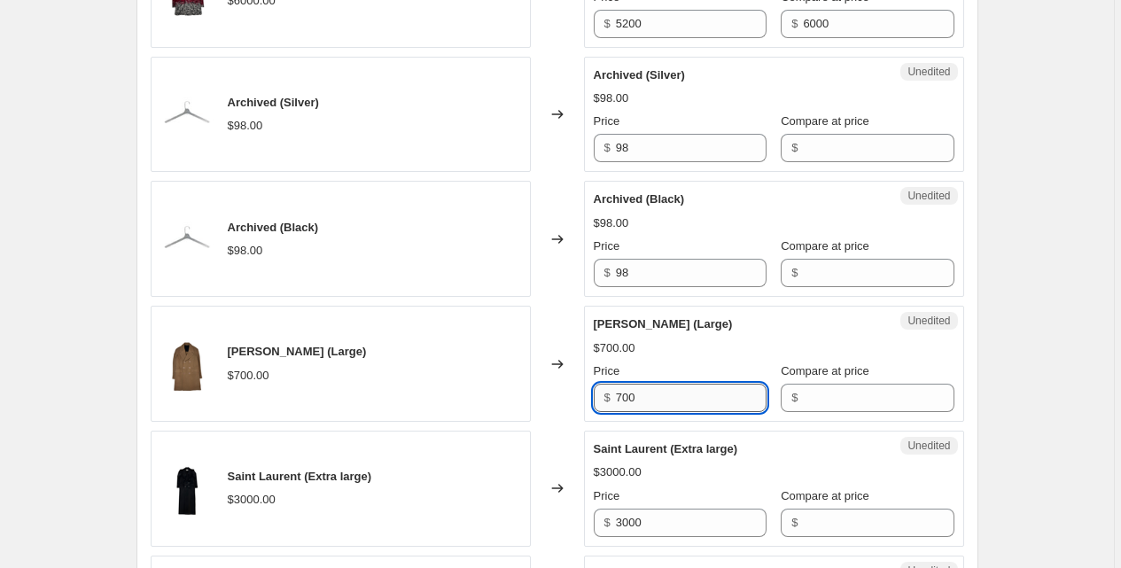
click at [657, 402] on input "700" at bounding box center [691, 398] width 151 height 28
type input "0"
type input "500"
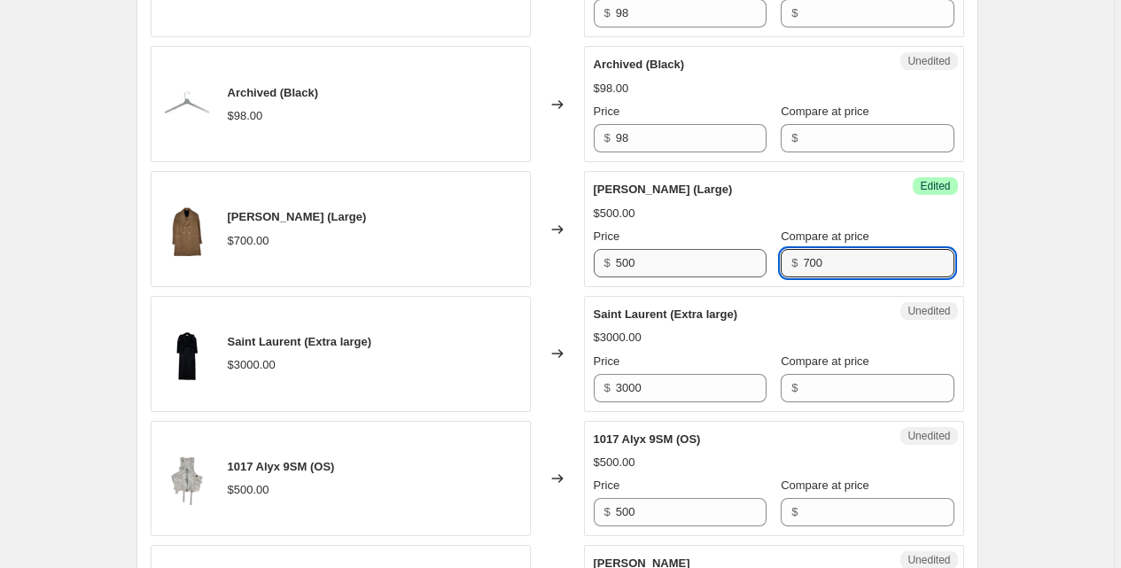
scroll to position [2500, 0]
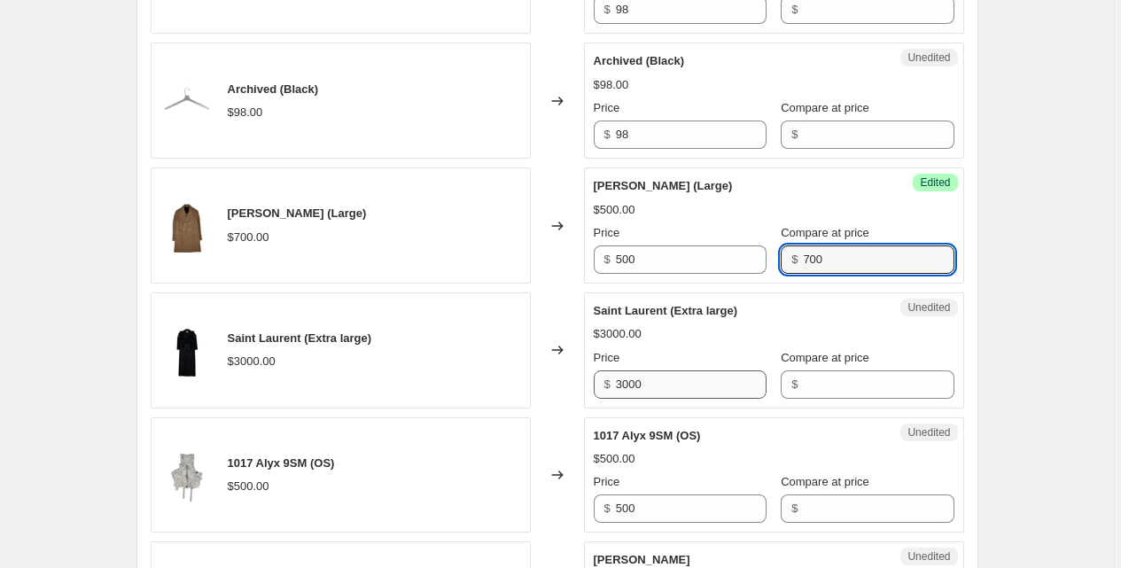
type input "700"
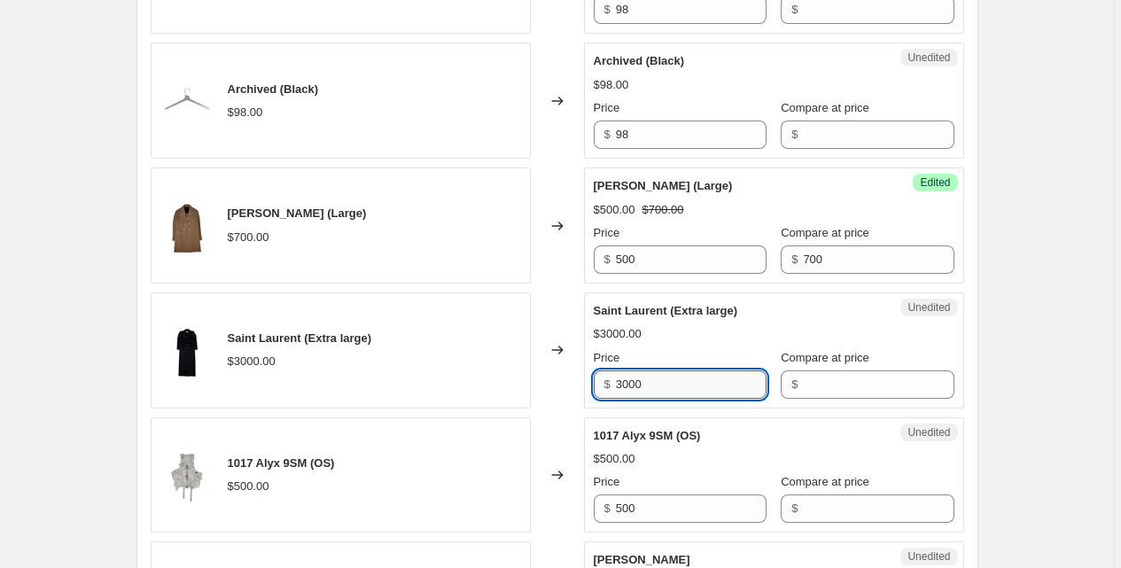
click at [675, 386] on input "3000" at bounding box center [691, 384] width 151 height 28
type input "2700"
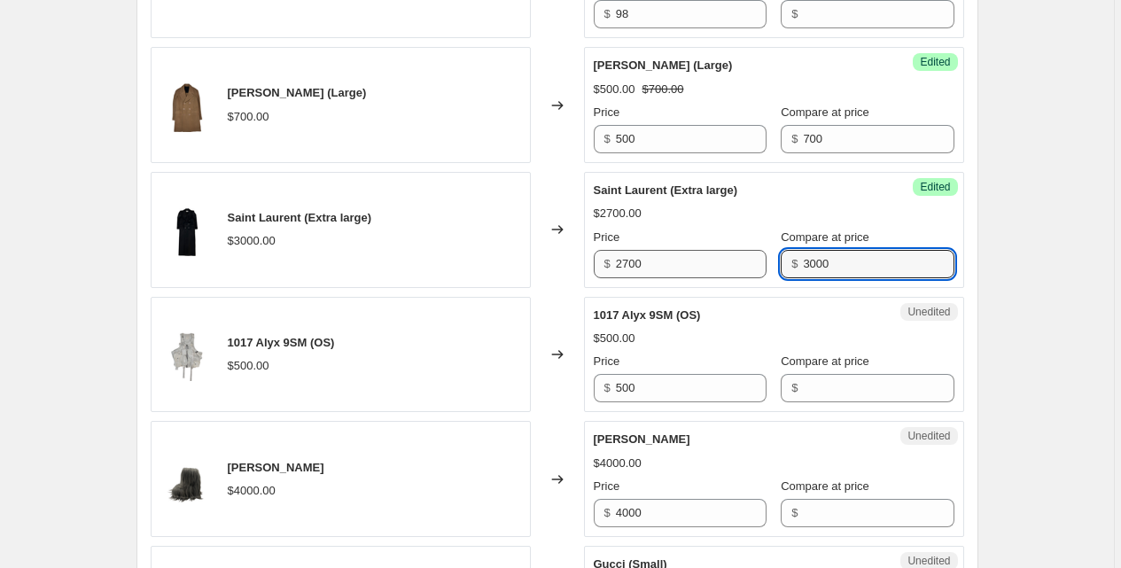
scroll to position [2676, 0]
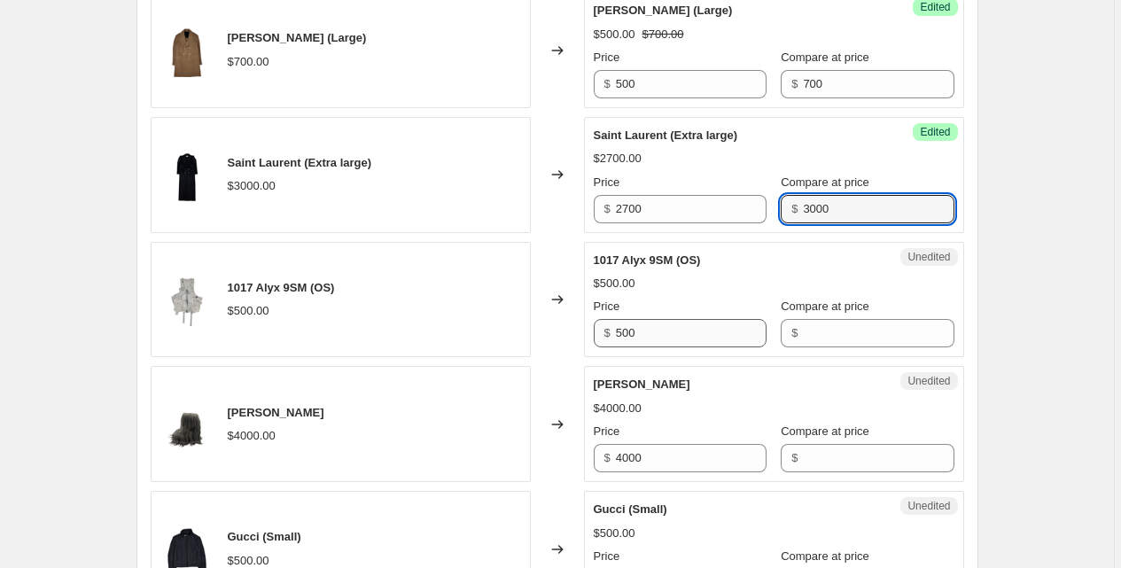
type input "3000"
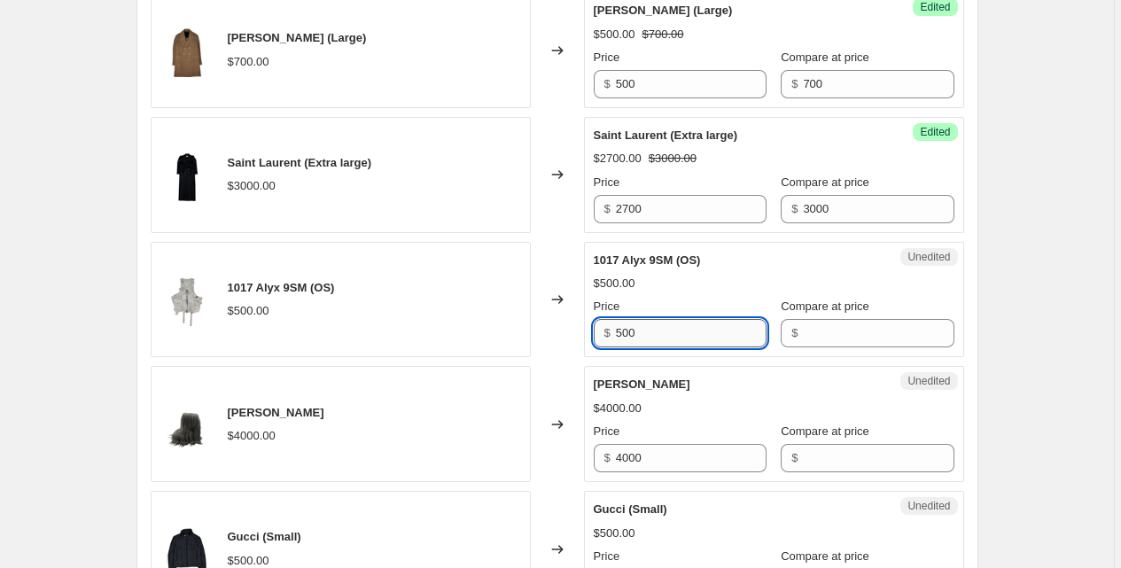
click at [684, 329] on input "500" at bounding box center [691, 333] width 151 height 28
type input "400"
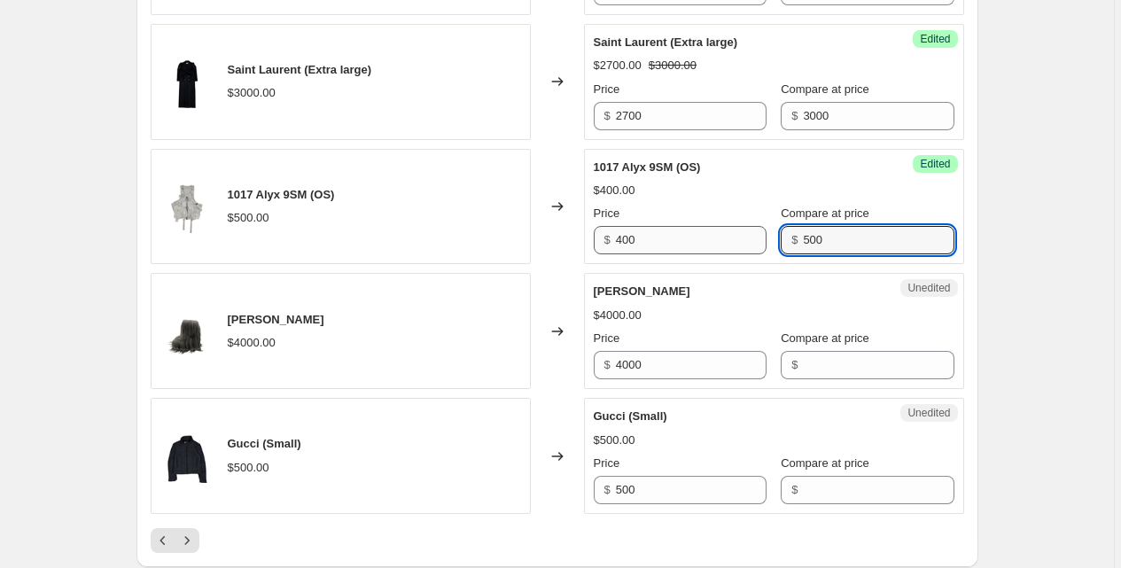
scroll to position [2771, 0]
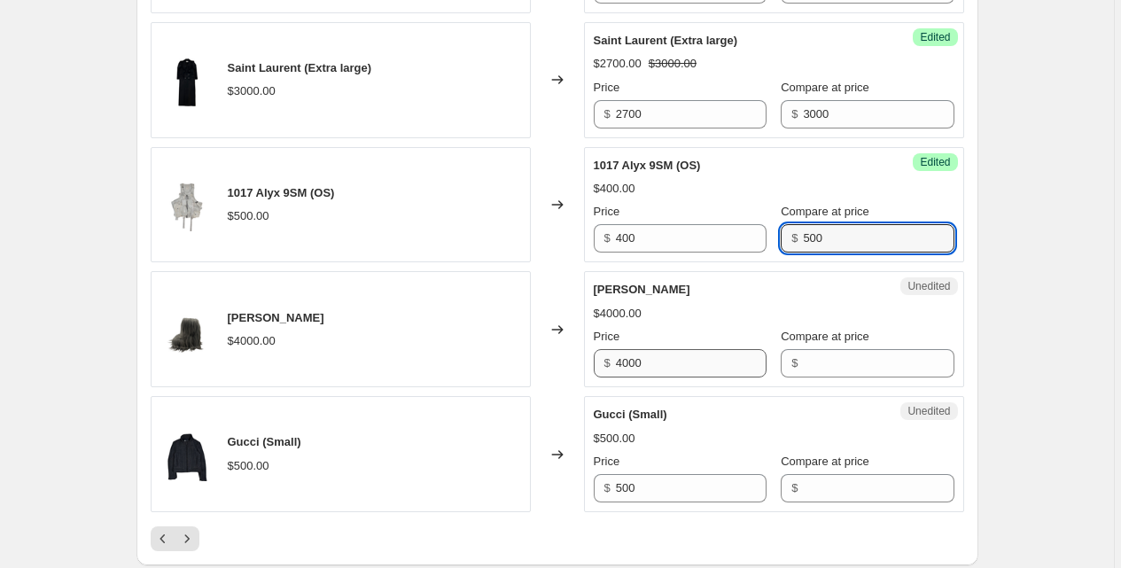
type input "500"
click at [658, 365] on input "4000" at bounding box center [691, 363] width 151 height 28
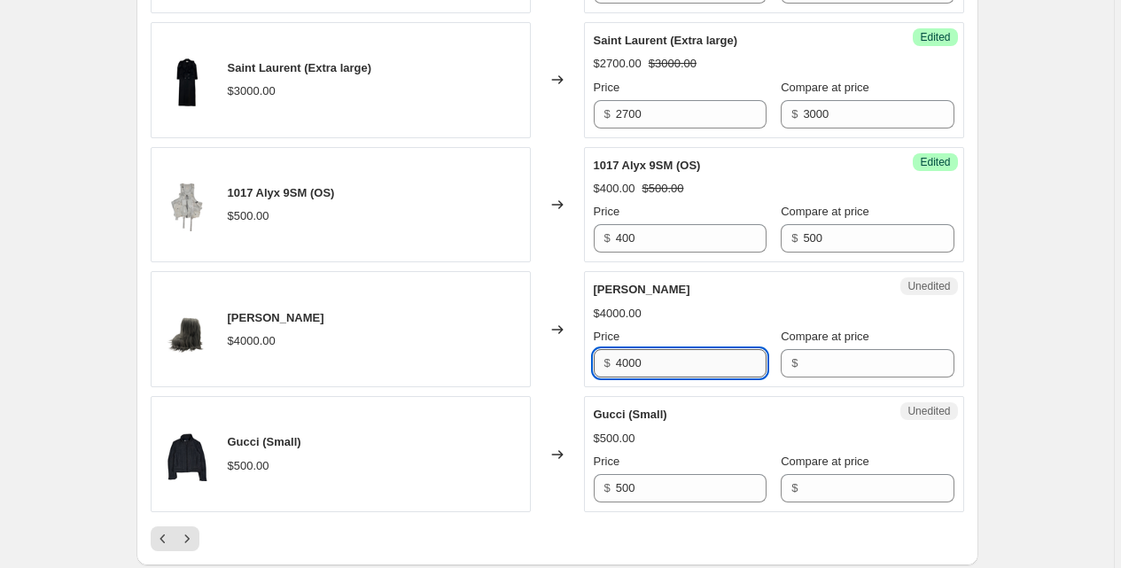
click at [658, 365] on input "4000" at bounding box center [691, 363] width 151 height 28
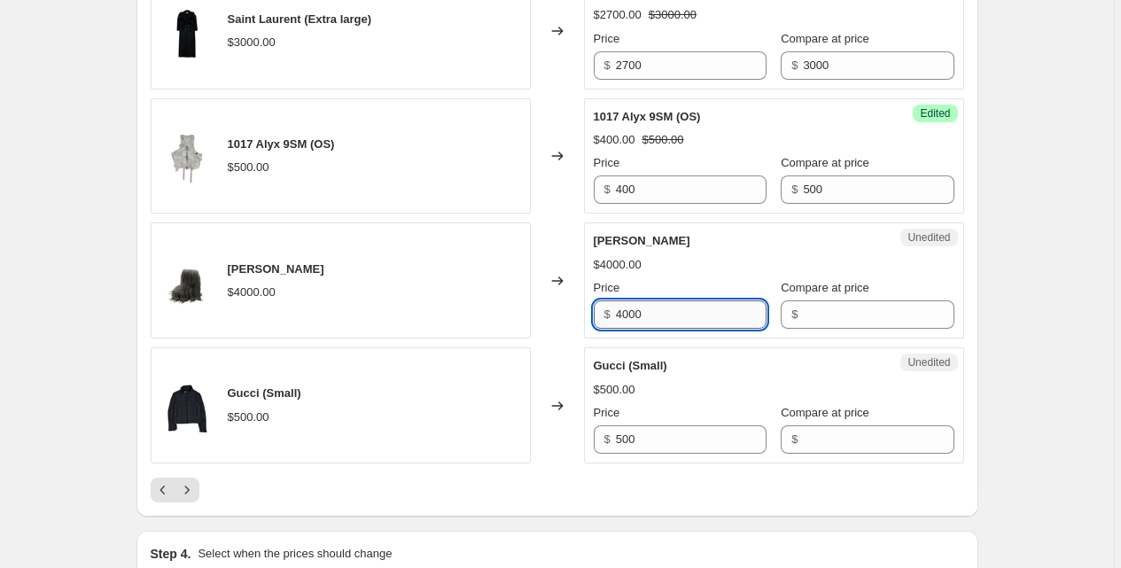
scroll to position [2821, 0]
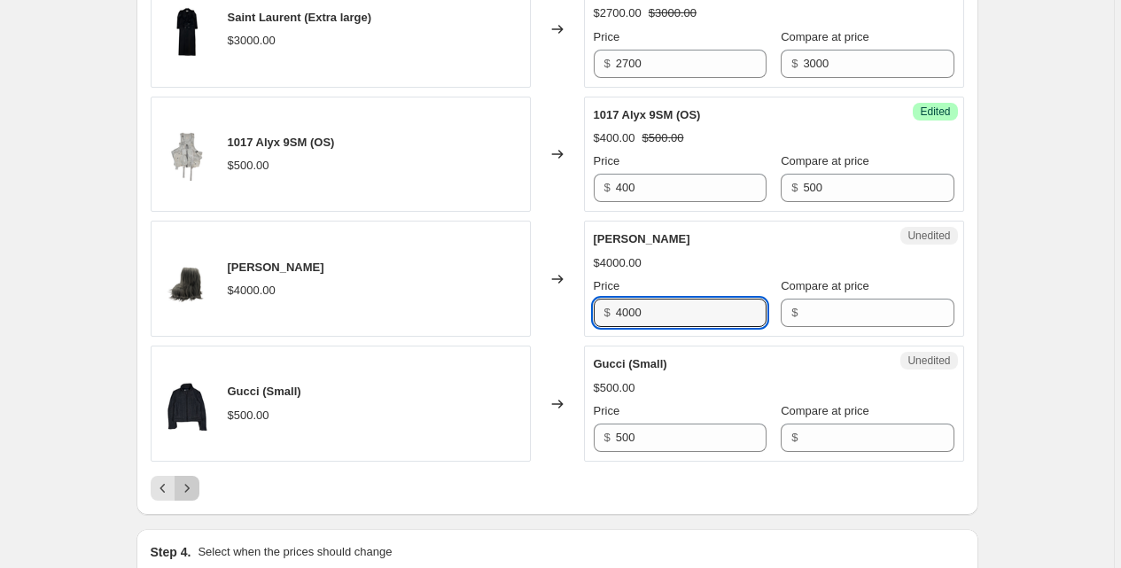
click at [199, 482] on button "Next" at bounding box center [187, 488] width 25 height 25
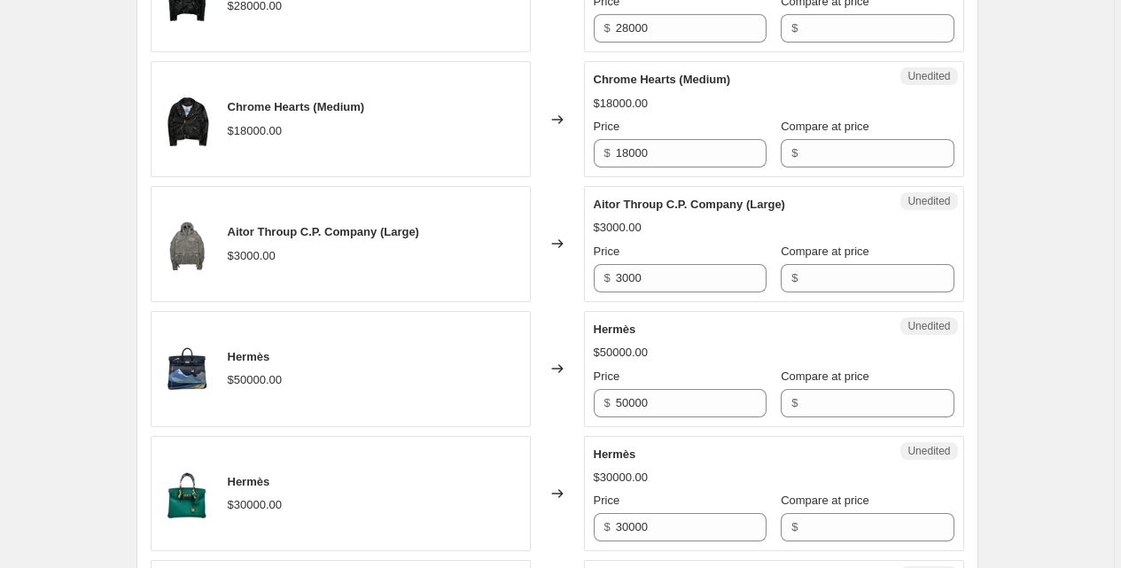
scroll to position [865, 0]
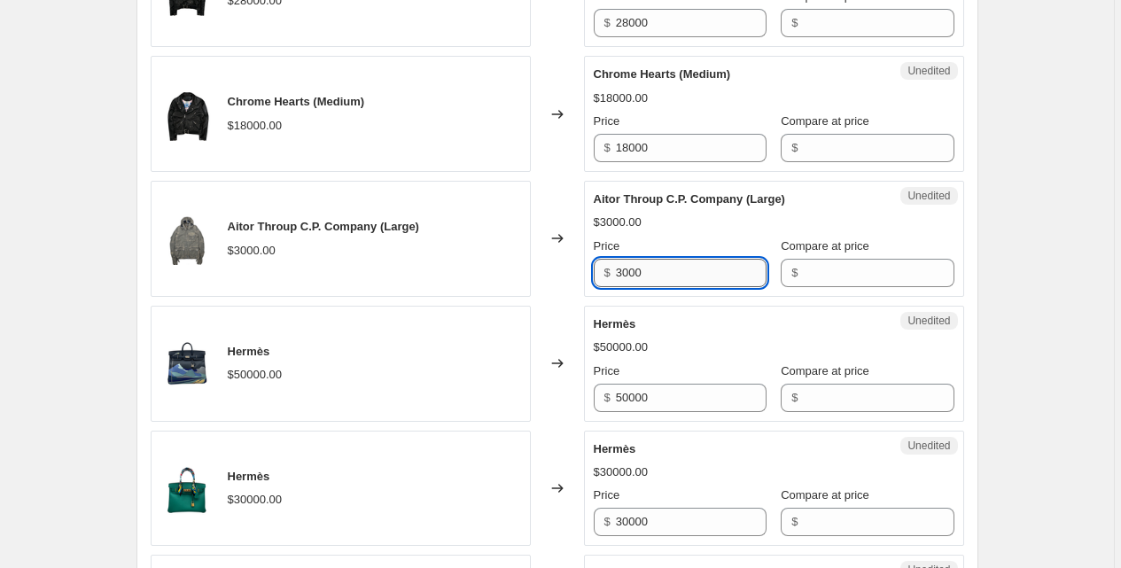
click at [675, 275] on input "3000" at bounding box center [691, 273] width 151 height 28
type input "2700"
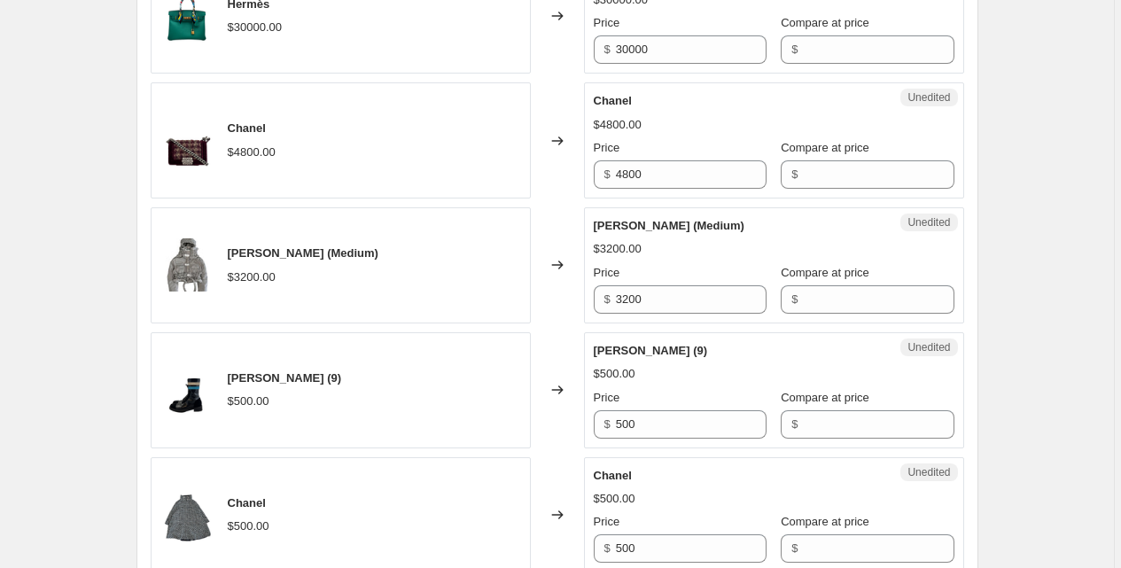
scroll to position [1339, 0]
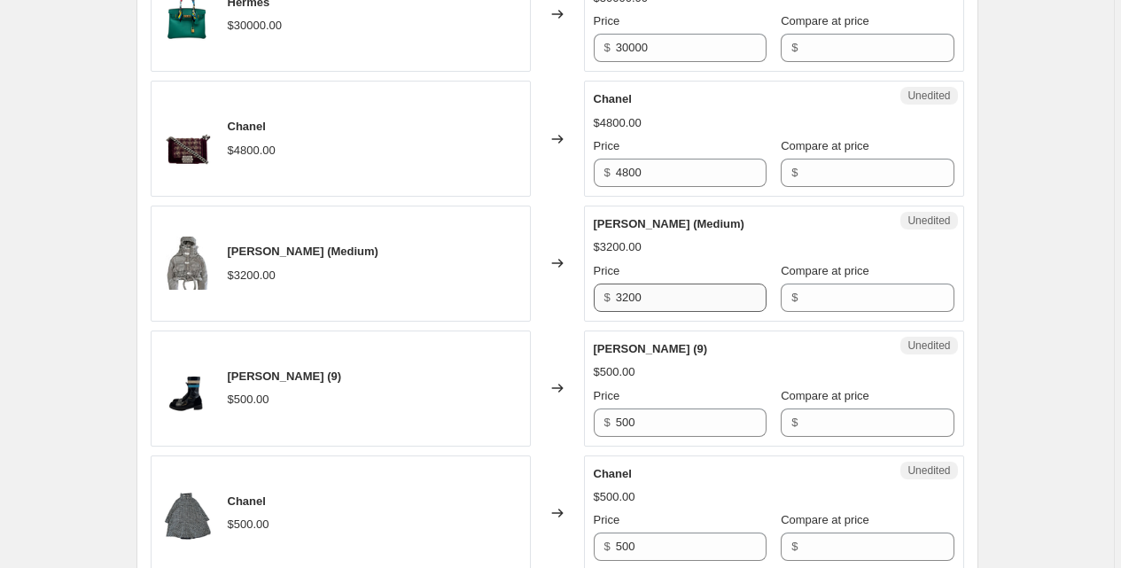
type input "3000"
click at [685, 297] on input "3200" at bounding box center [691, 298] width 151 height 28
type input "3000"
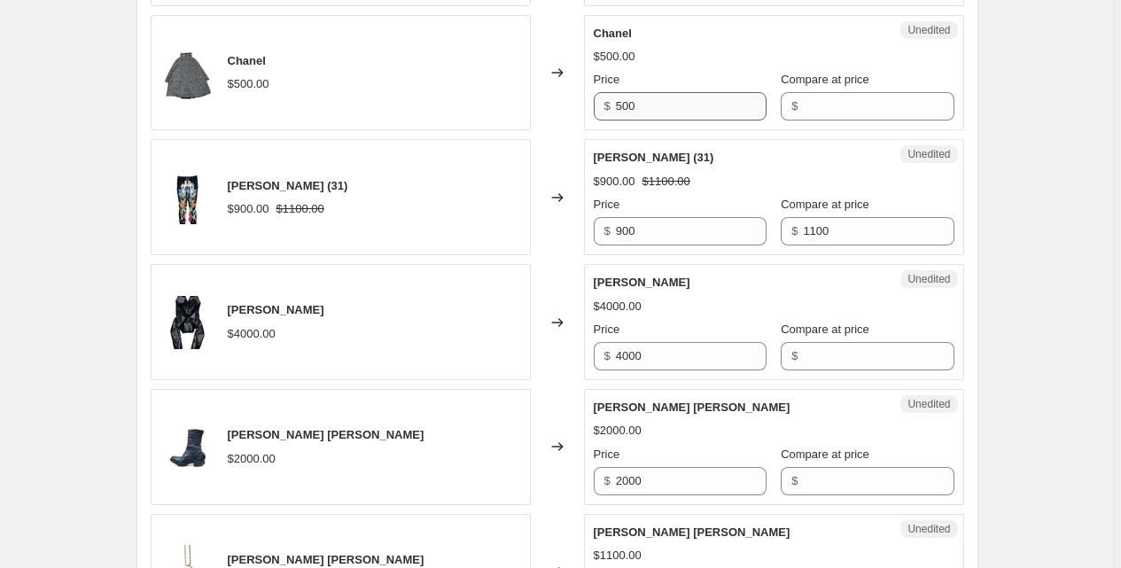
scroll to position [1783, 0]
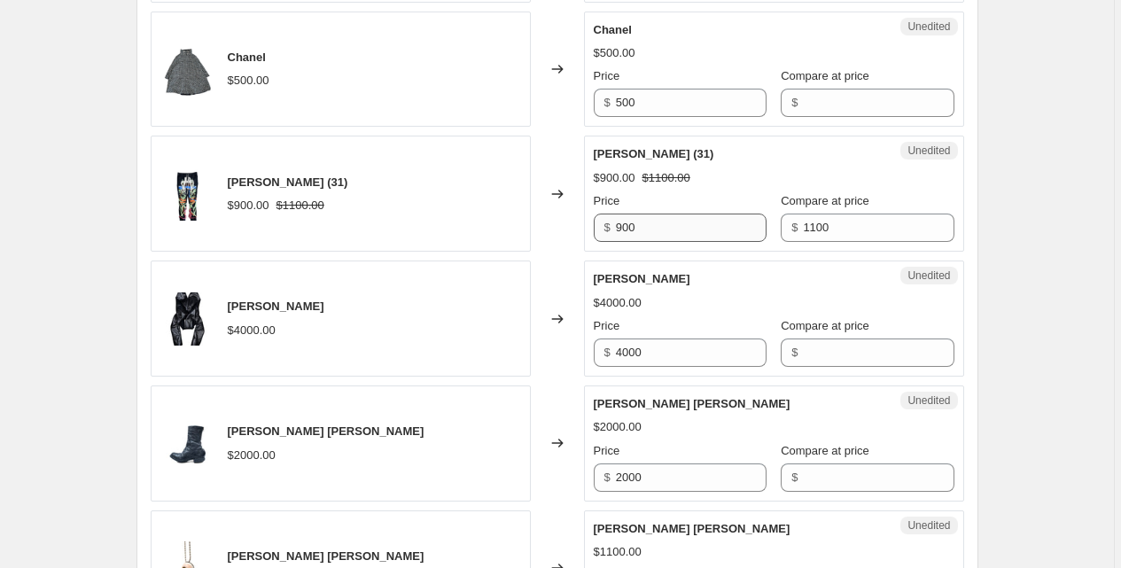
type input "3200"
click at [668, 227] on input "900" at bounding box center [691, 228] width 151 height 28
type input "700"
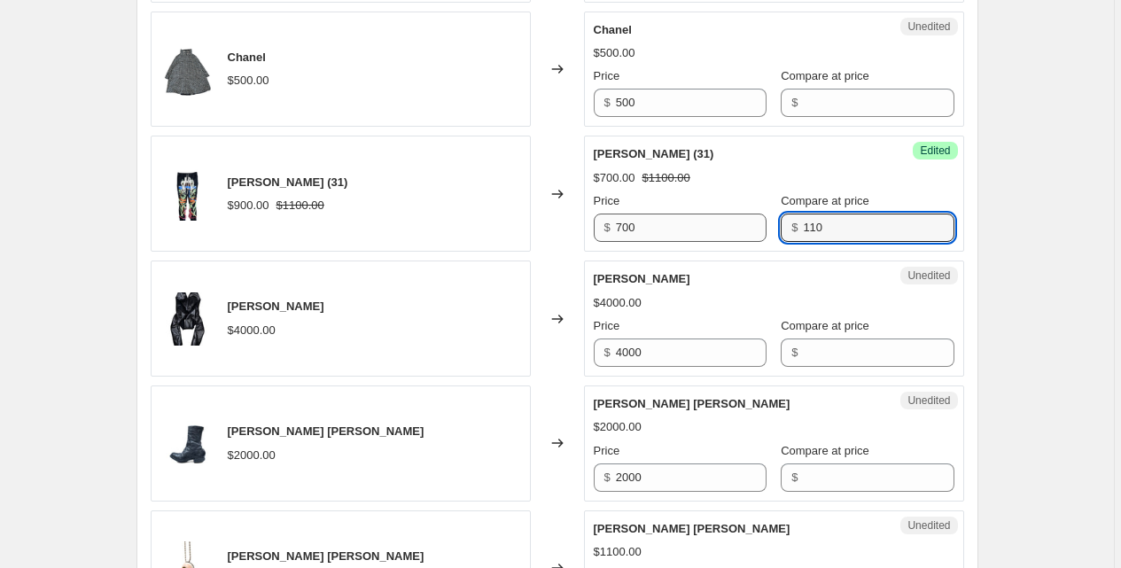
type input "1100"
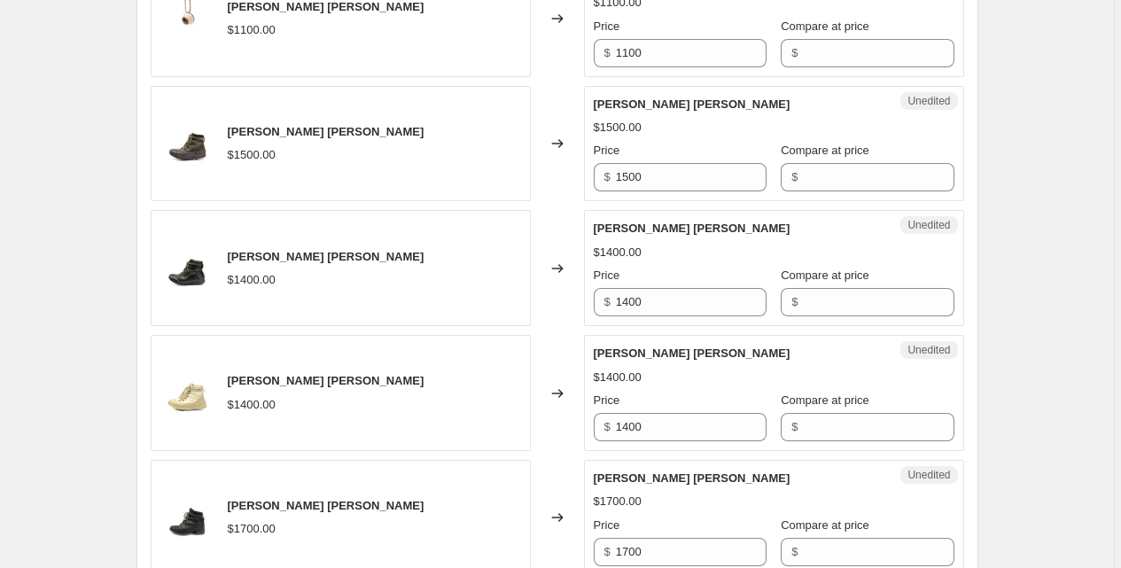
scroll to position [2326, 0]
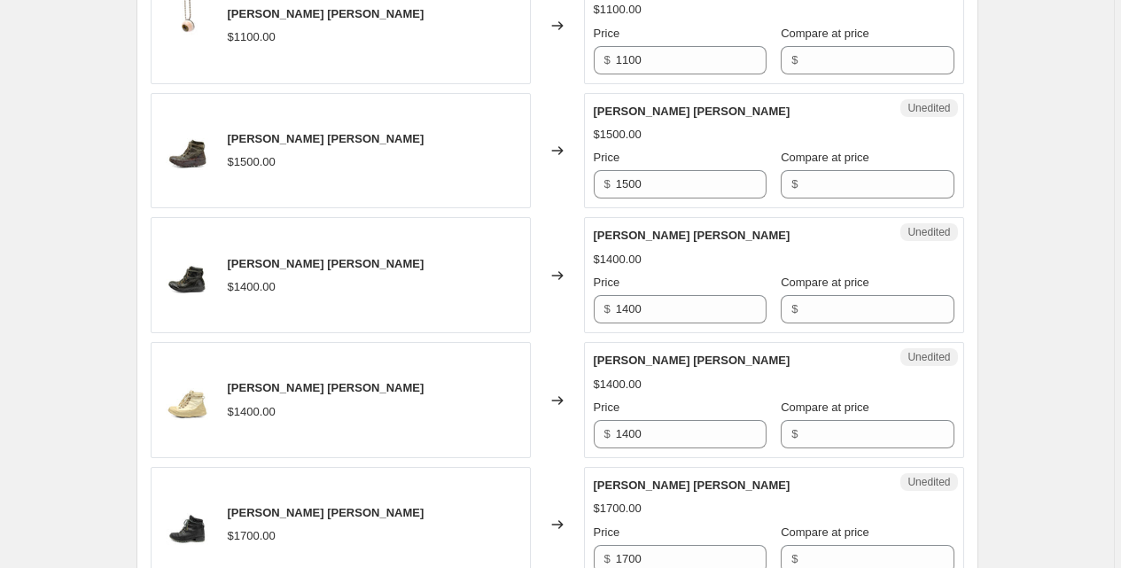
click at [672, 168] on div "Price $ 1500" at bounding box center [680, 174] width 173 height 50
click at [672, 183] on input "1500" at bounding box center [691, 184] width 151 height 28
type input "1400"
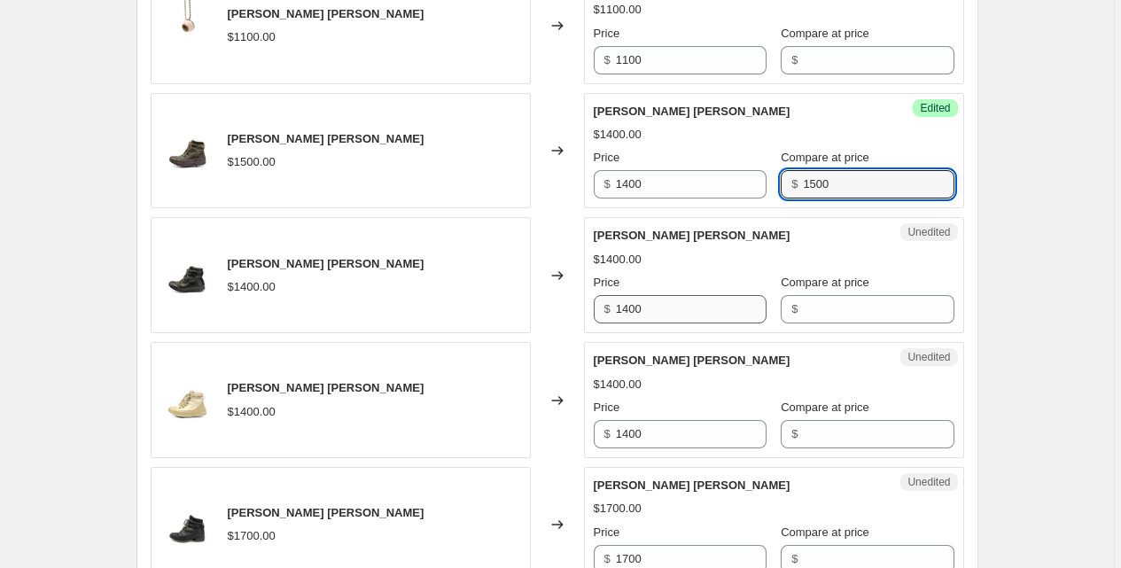
type input "1500"
click at [654, 311] on input "1400" at bounding box center [691, 309] width 151 height 28
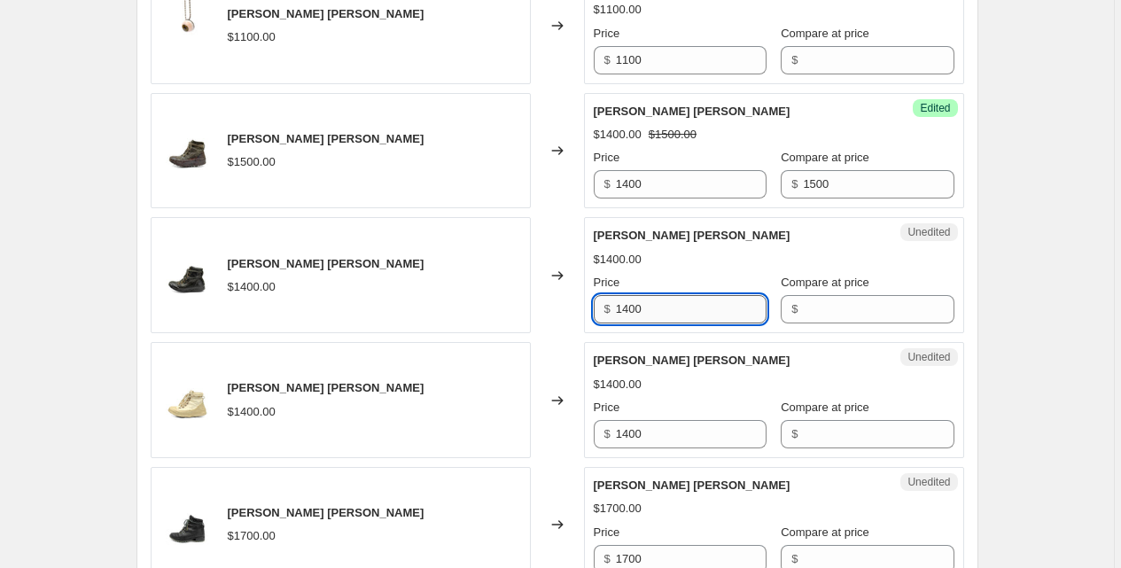
click at [654, 311] on input "1400" at bounding box center [691, 309] width 151 height 28
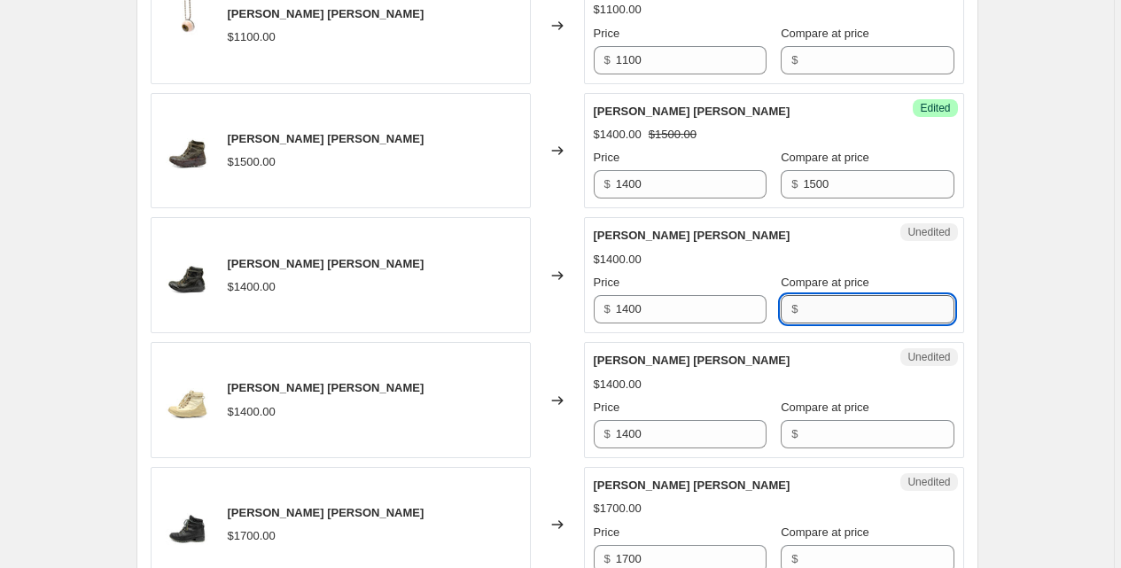
click at [873, 312] on input "Compare at price" at bounding box center [878, 309] width 151 height 28
paste input "1400"
type input "1400"
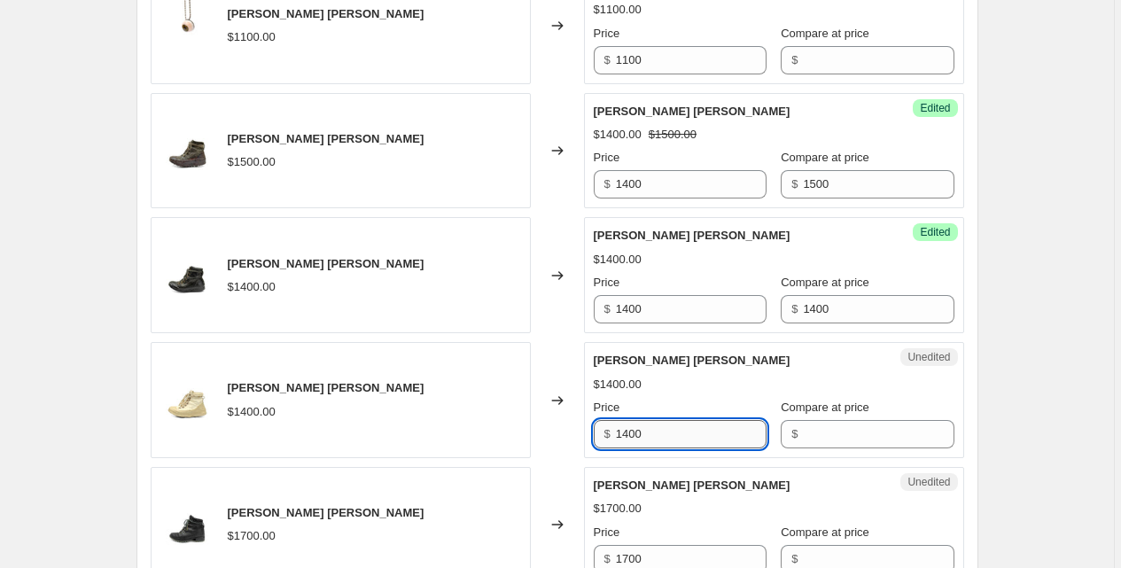
click at [716, 429] on input "1400" at bounding box center [691, 434] width 151 height 28
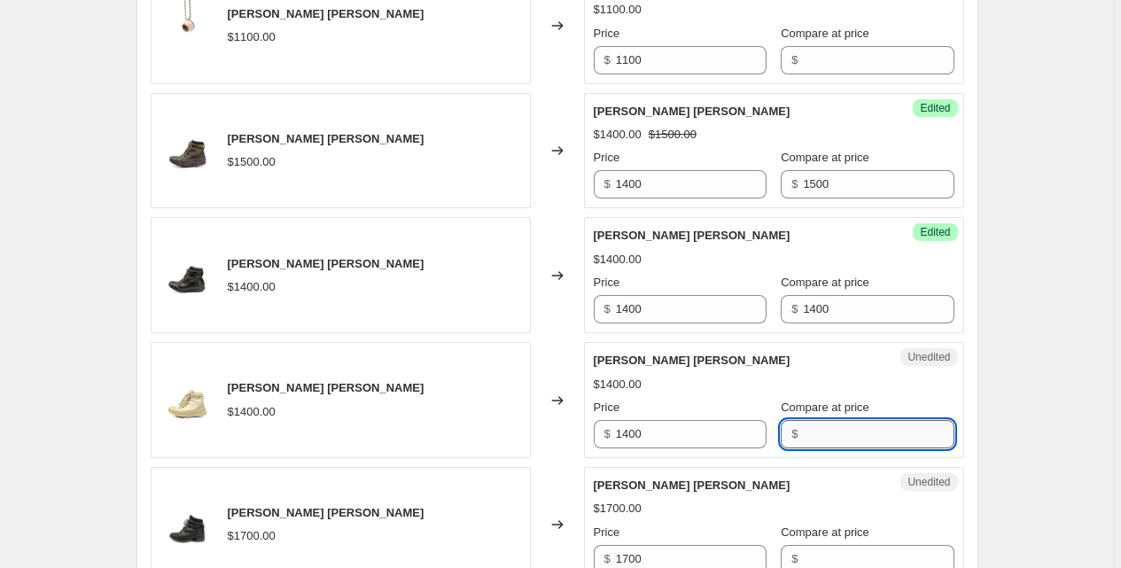
click at [813, 430] on input "Compare at price" at bounding box center [878, 434] width 151 height 28
paste input "1400"
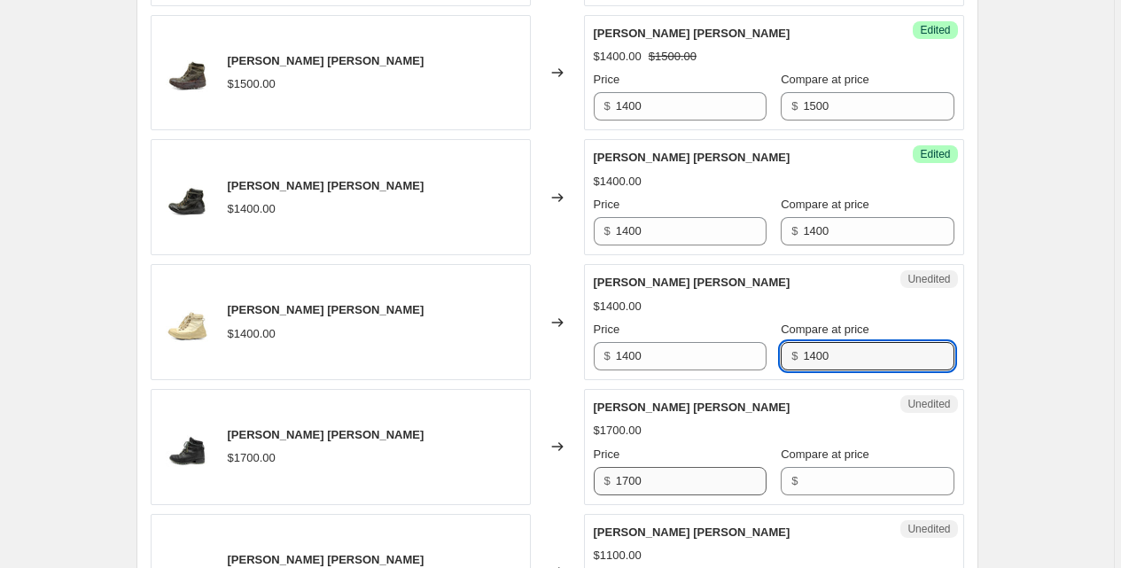
type input "1400"
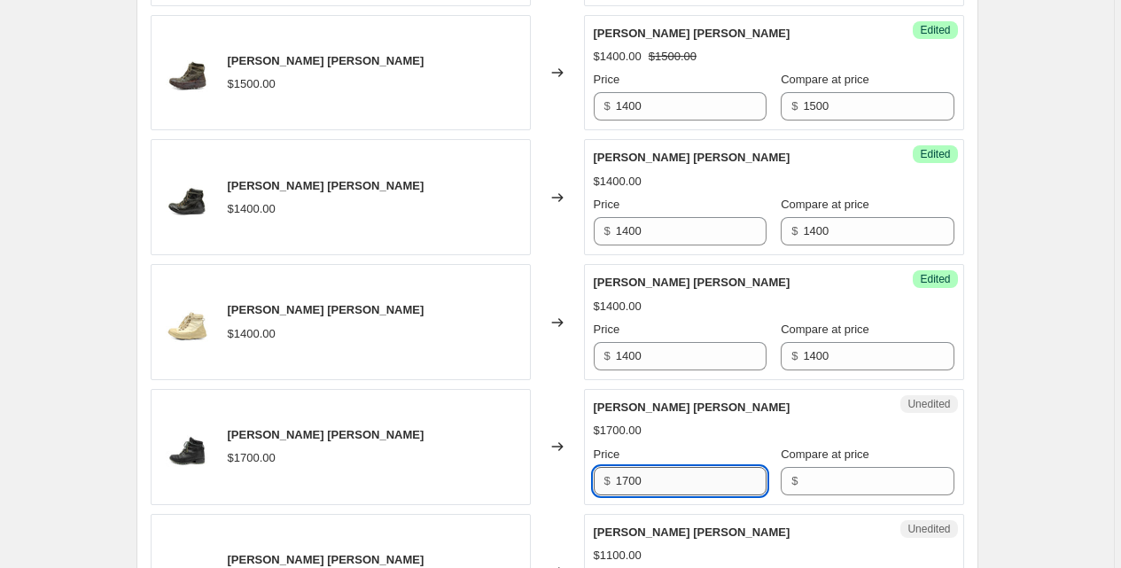
click at [738, 475] on input "1700" at bounding box center [691, 481] width 151 height 28
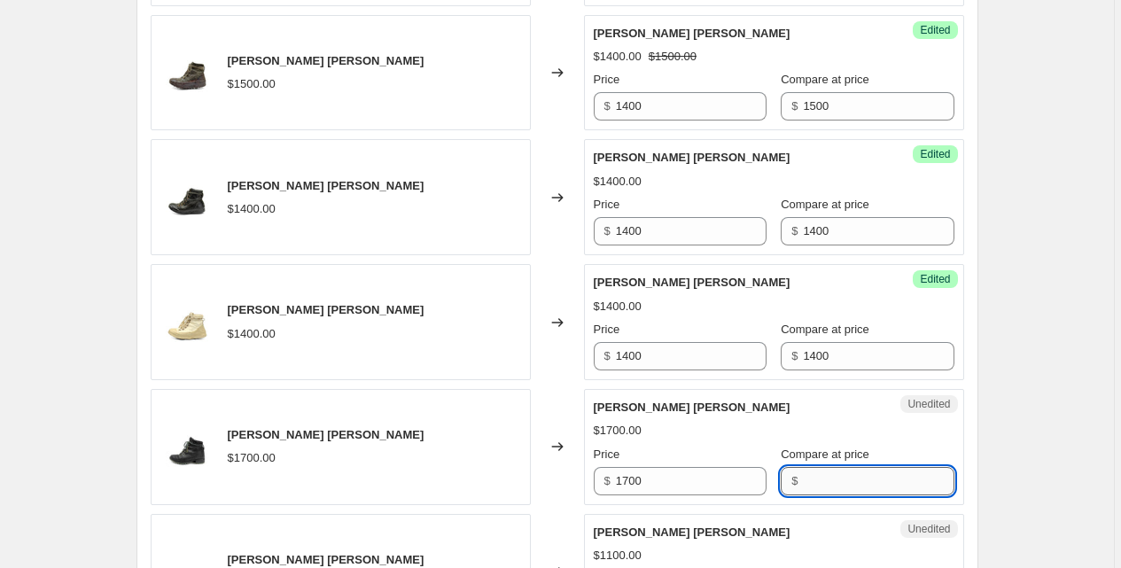
click at [823, 483] on input "Compare at price" at bounding box center [878, 481] width 151 height 28
paste input "1700"
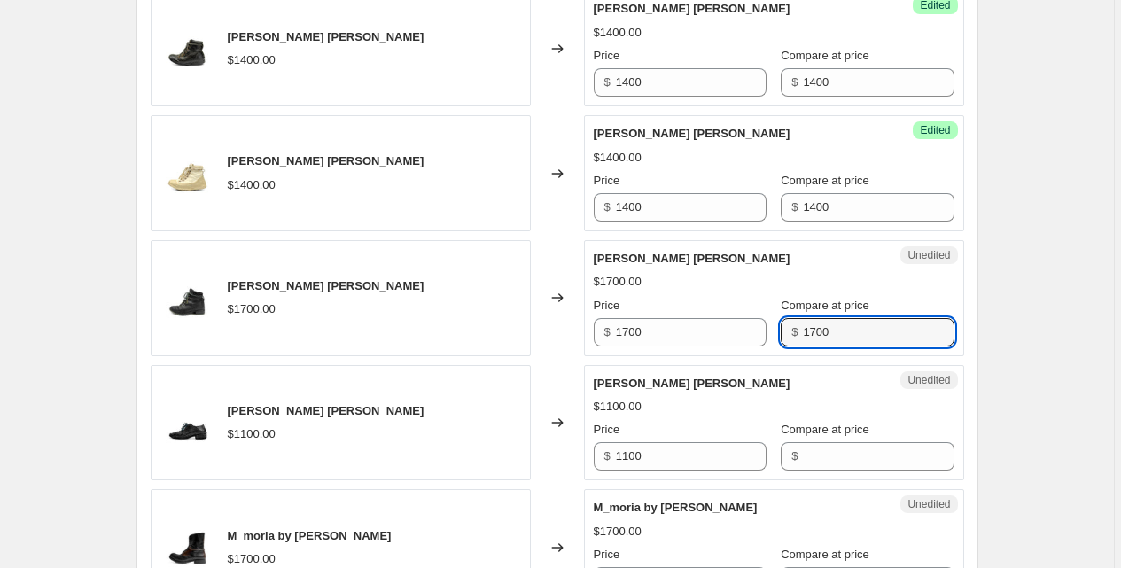
scroll to position [2557, 0]
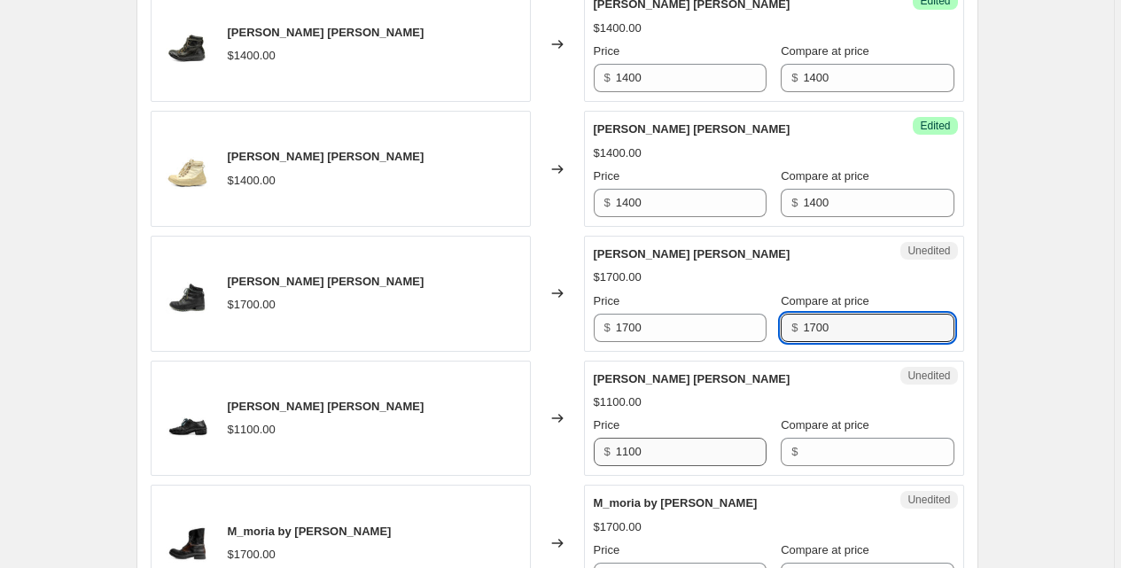
type input "1700"
click at [693, 456] on input "1100" at bounding box center [691, 452] width 151 height 28
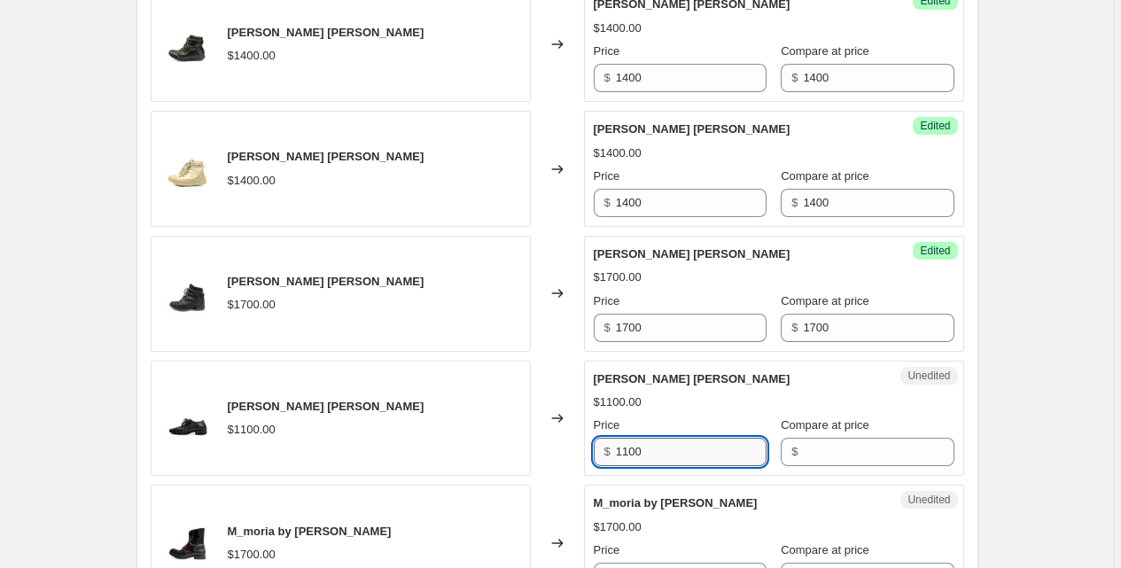
click at [693, 456] on input "1100" at bounding box center [691, 452] width 151 height 28
paste input "7"
click at [730, 457] on input "1700" at bounding box center [691, 452] width 151 height 28
type input "1"
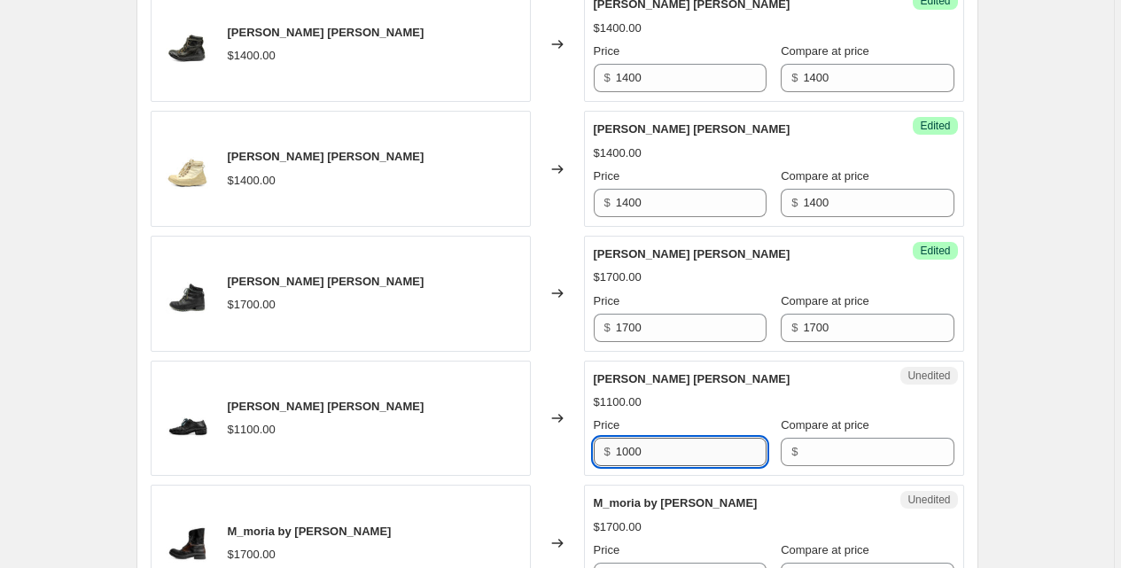
type input "1000"
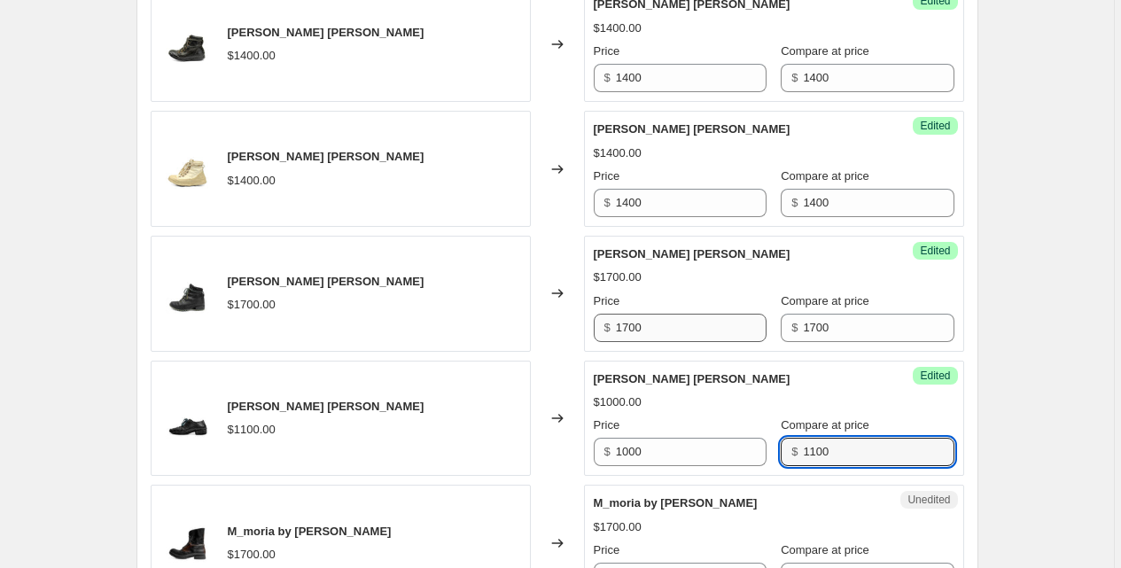
type input "1100"
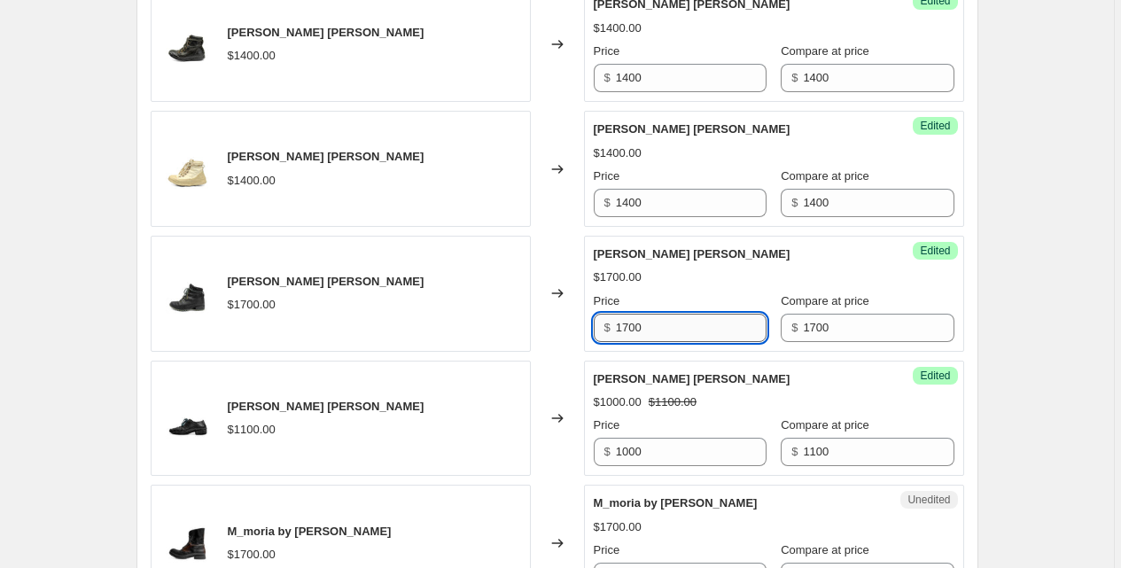
click at [669, 328] on input "1700" at bounding box center [691, 328] width 151 height 28
type input "1600"
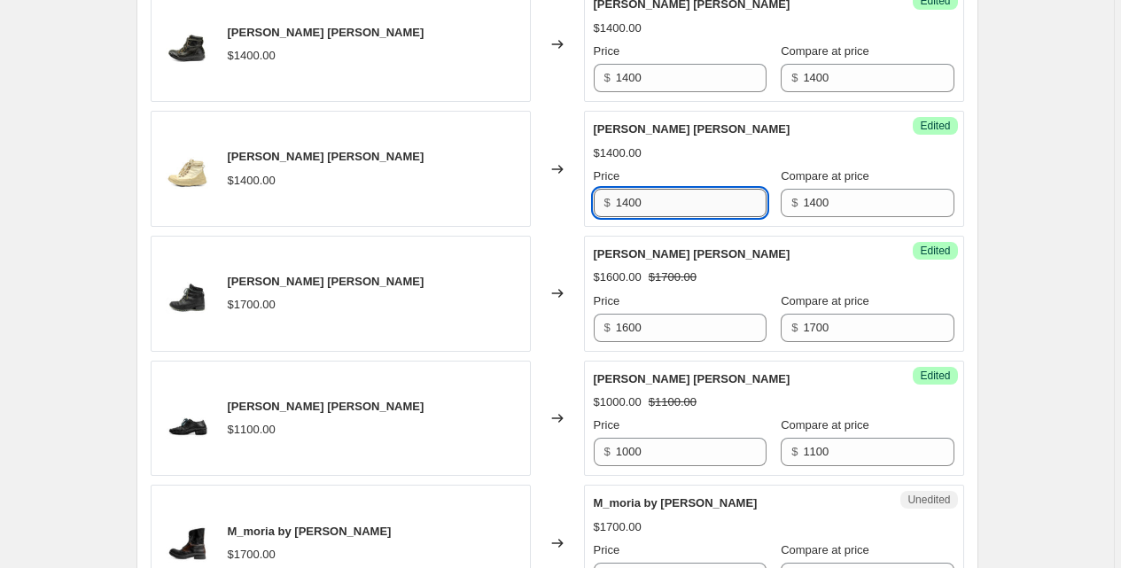
click at [642, 198] on input "1400" at bounding box center [691, 203] width 151 height 28
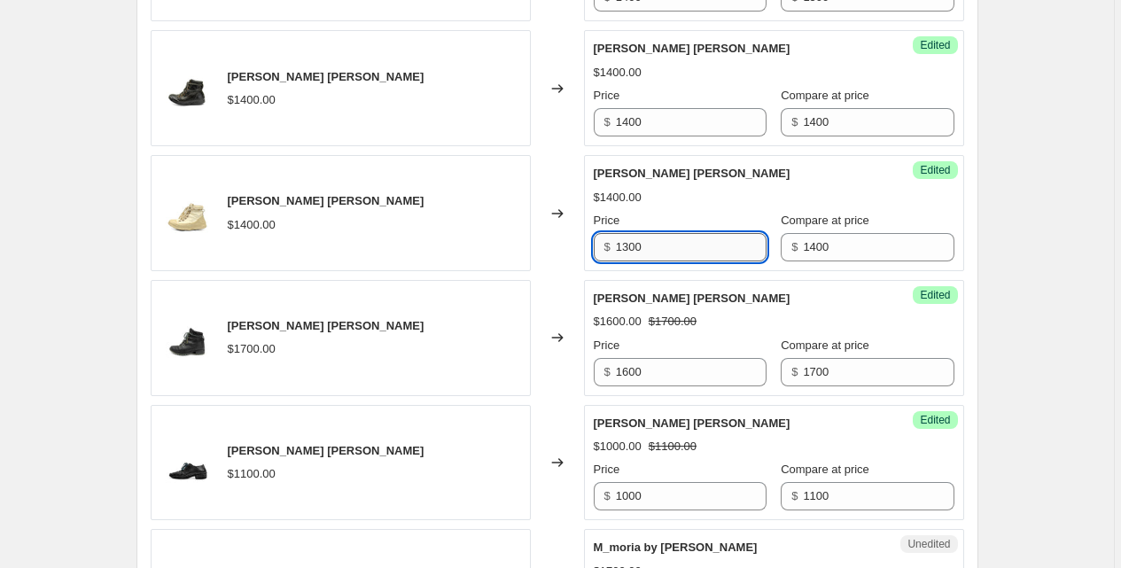
scroll to position [2515, 0]
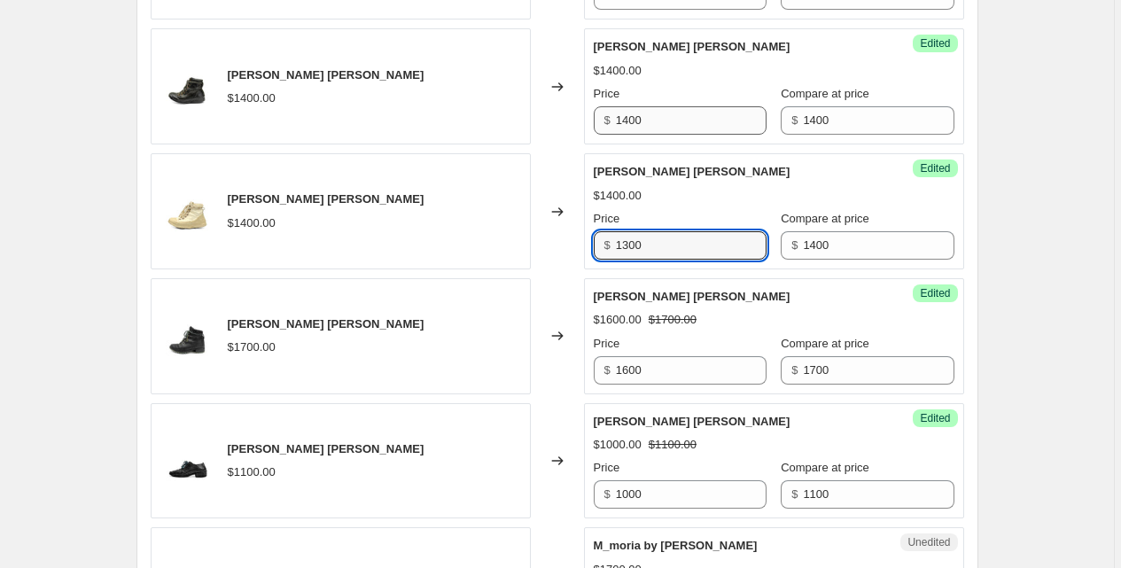
type input "1300"
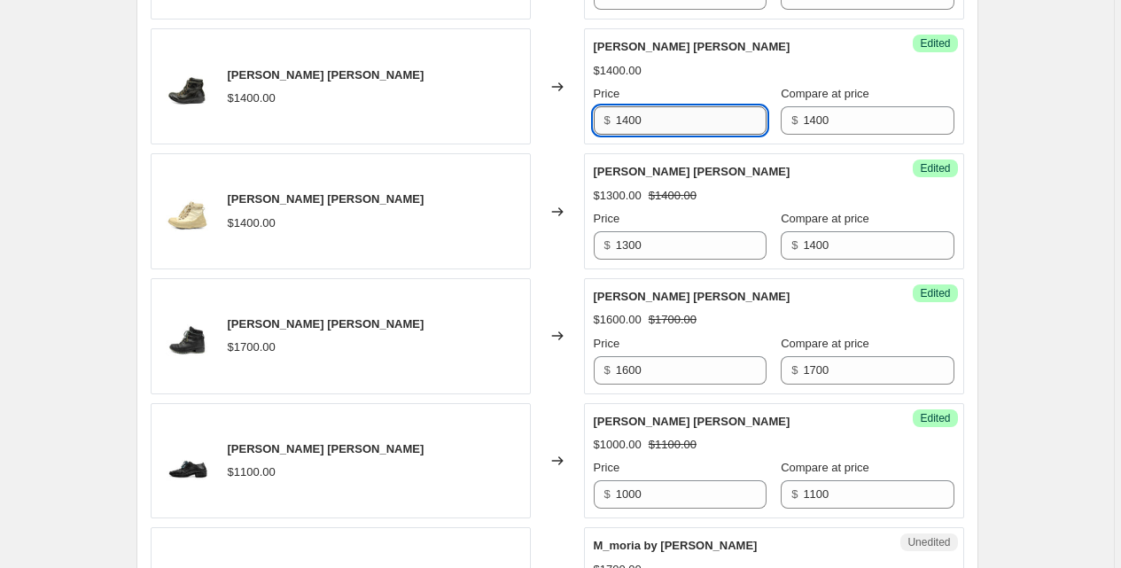
click at [668, 120] on input "1400" at bounding box center [691, 120] width 151 height 28
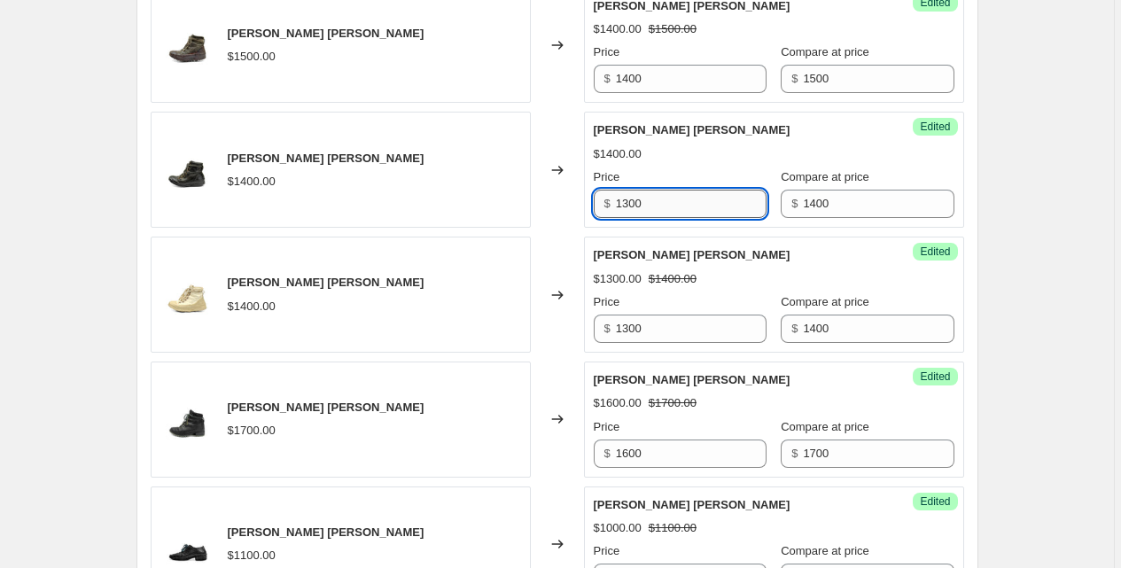
scroll to position [2419, 0]
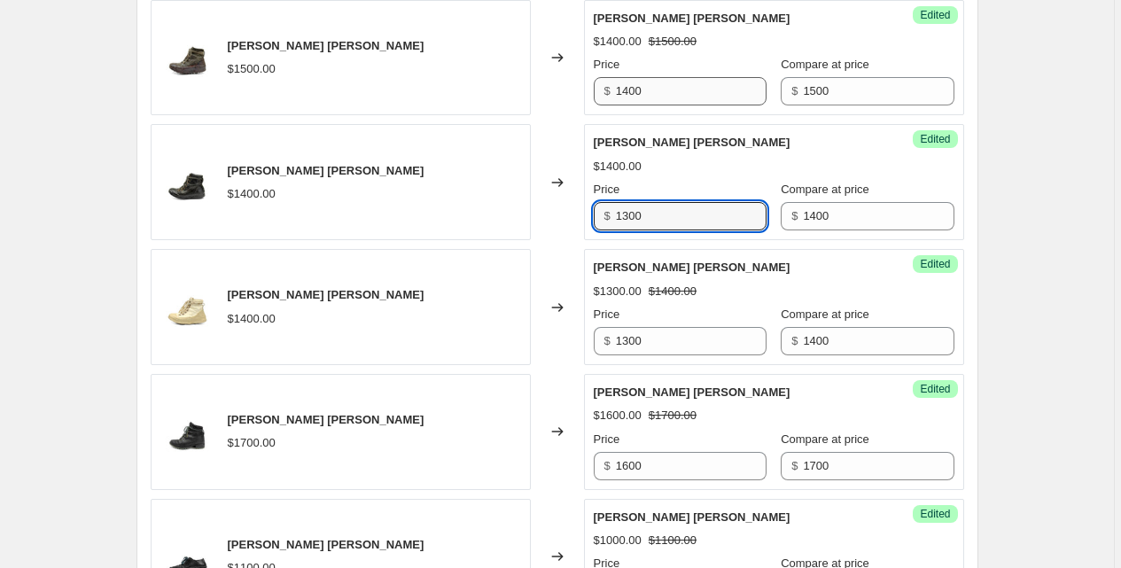
type input "1300"
click at [676, 82] on input "1400" at bounding box center [691, 91] width 151 height 28
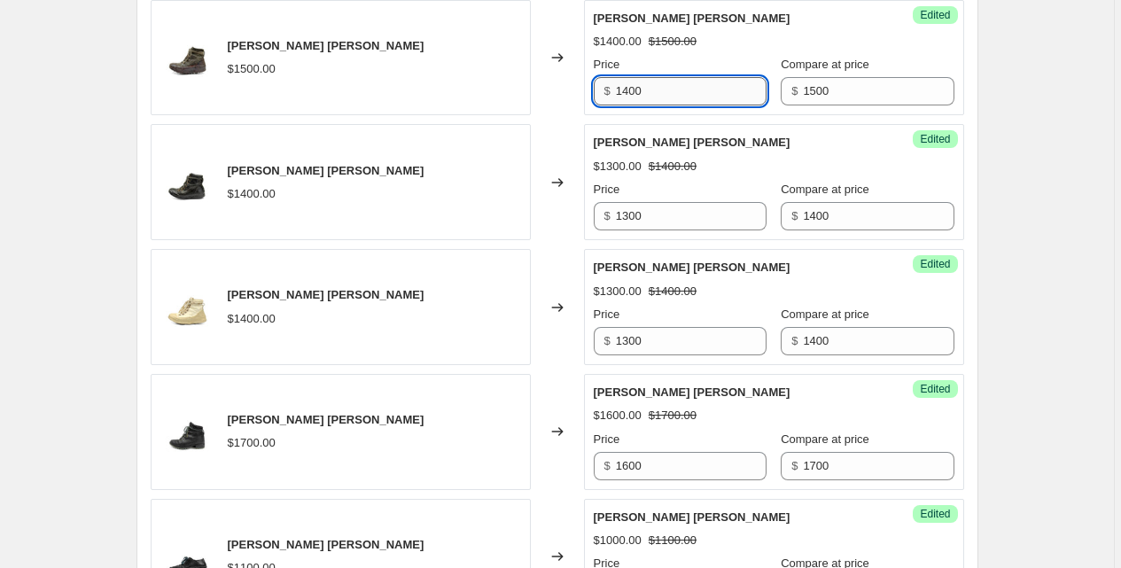
click at [676, 82] on input "1400" at bounding box center [691, 91] width 151 height 28
type input "1400"
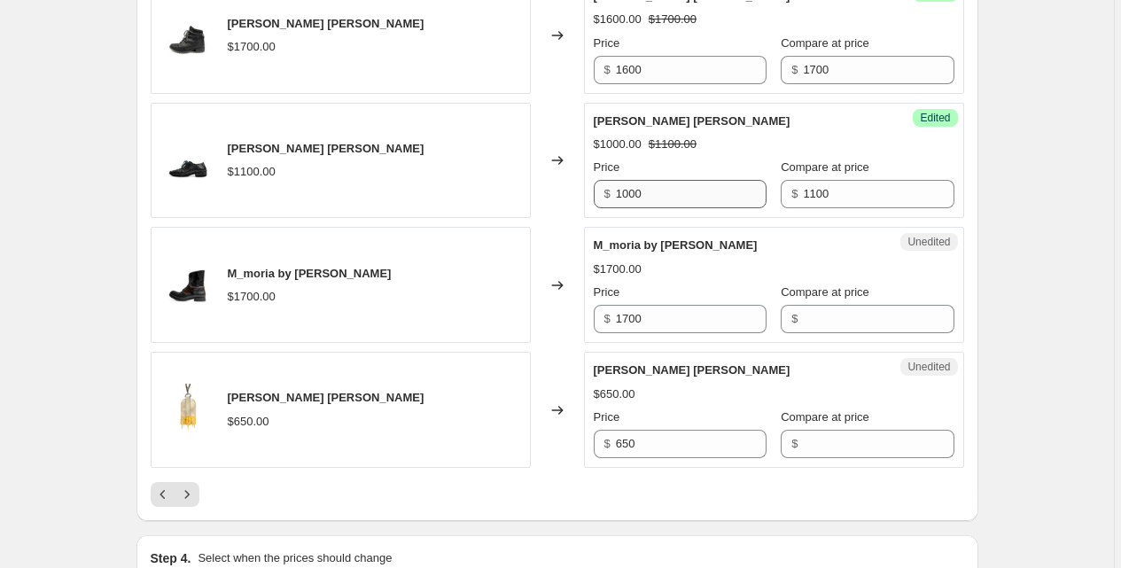
scroll to position [2817, 0]
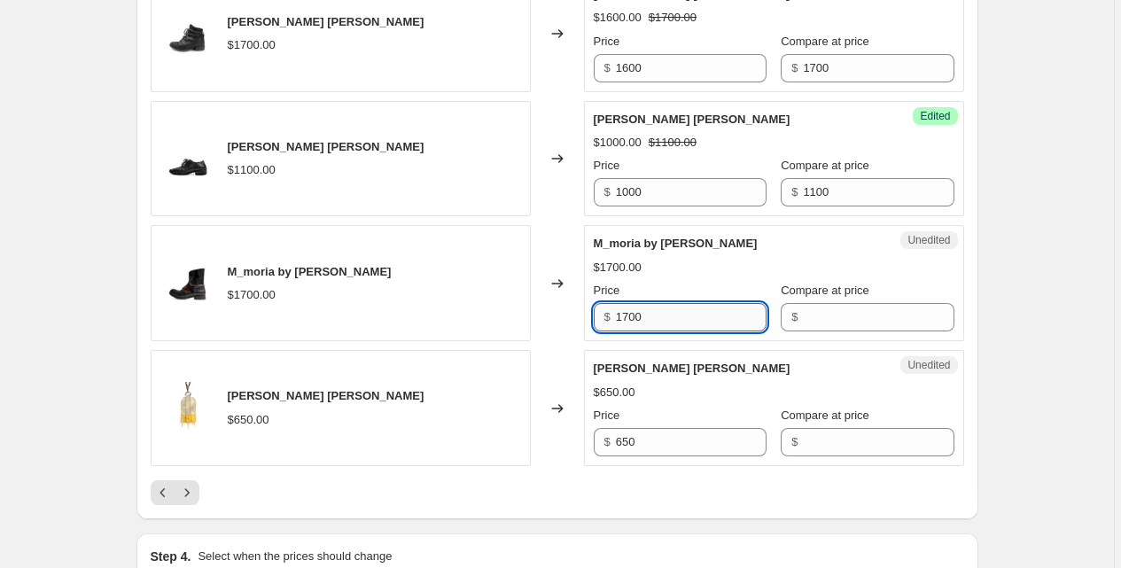
click at [682, 324] on input "1700" at bounding box center [691, 317] width 151 height 28
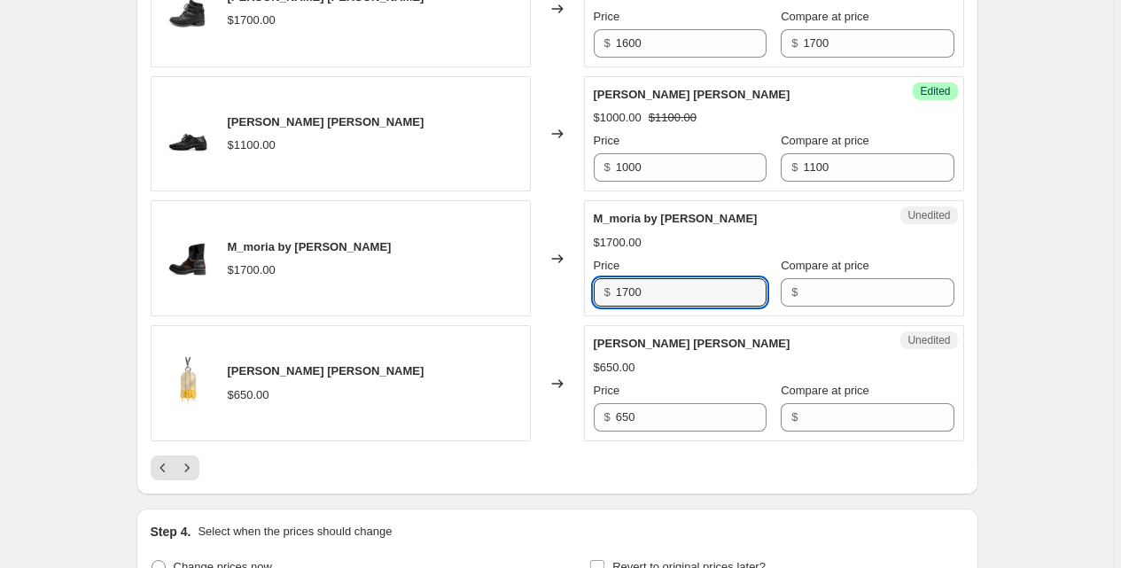
scroll to position [2855, 0]
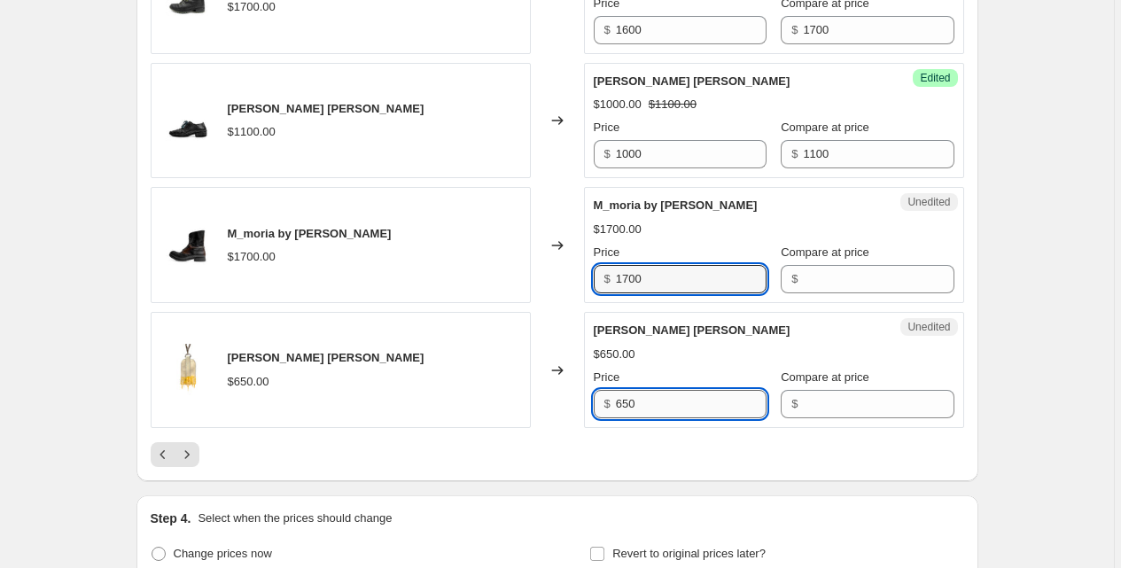
click at [689, 401] on input "650" at bounding box center [691, 404] width 151 height 28
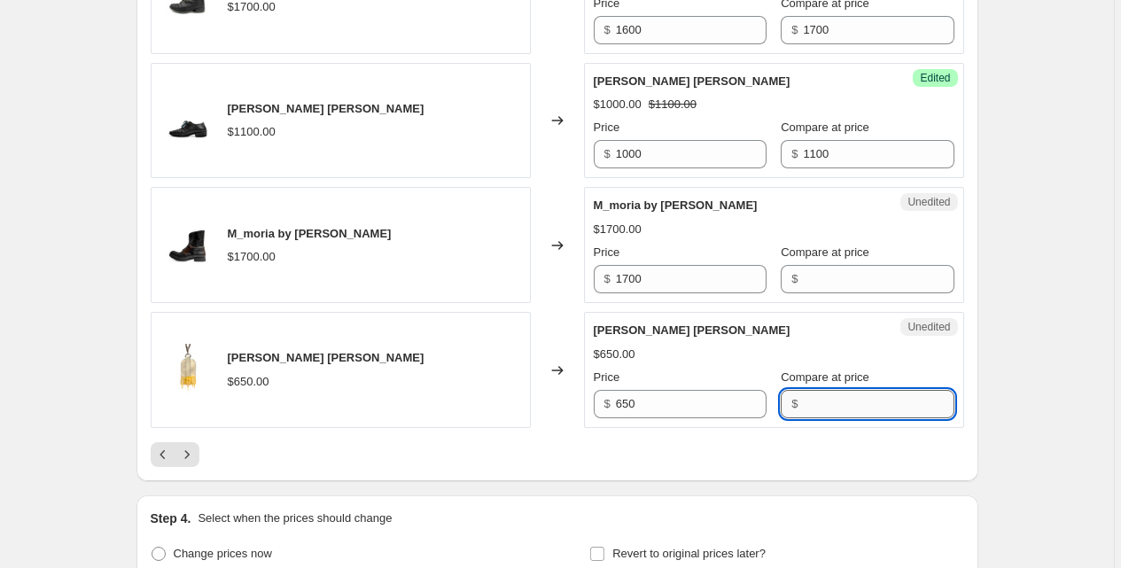
click at [814, 403] on input "Compare at price" at bounding box center [878, 404] width 151 height 28
paste input "650"
type input "650"
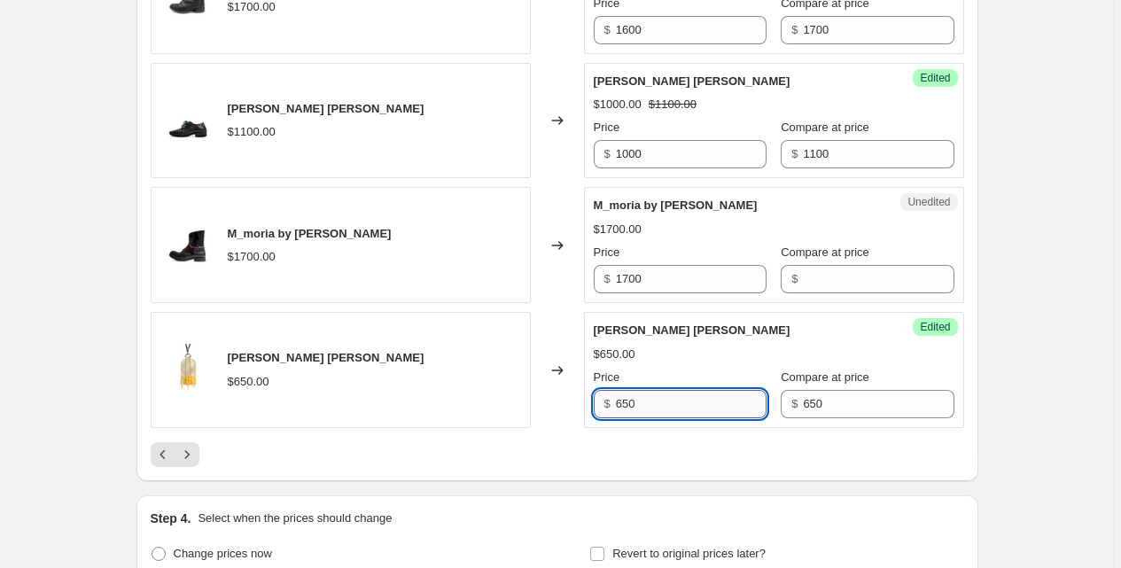
click at [742, 402] on input "650" at bounding box center [691, 404] width 151 height 28
type input "600"
click at [190, 452] on icon "Next" at bounding box center [187, 455] width 18 height 18
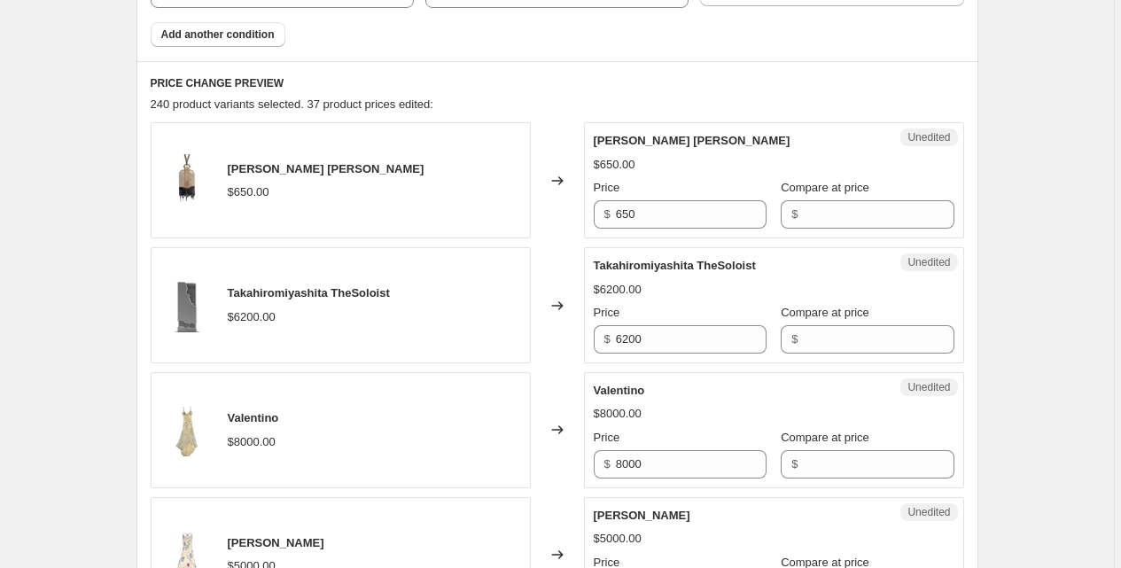
scroll to position [668, 0]
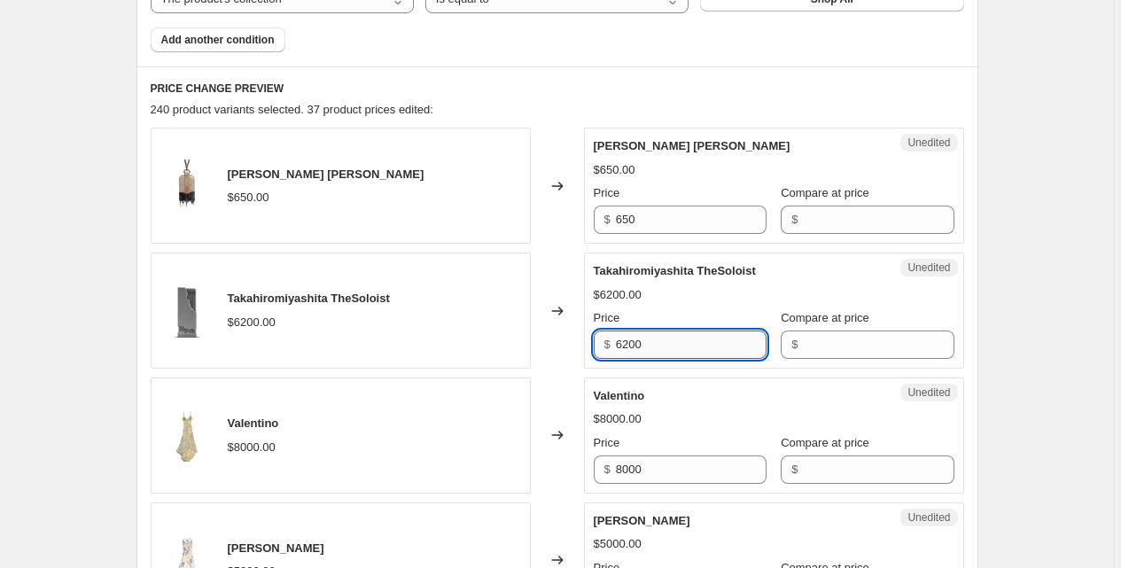
click at [668, 344] on input "6200" at bounding box center [691, 345] width 151 height 28
type input "5800"
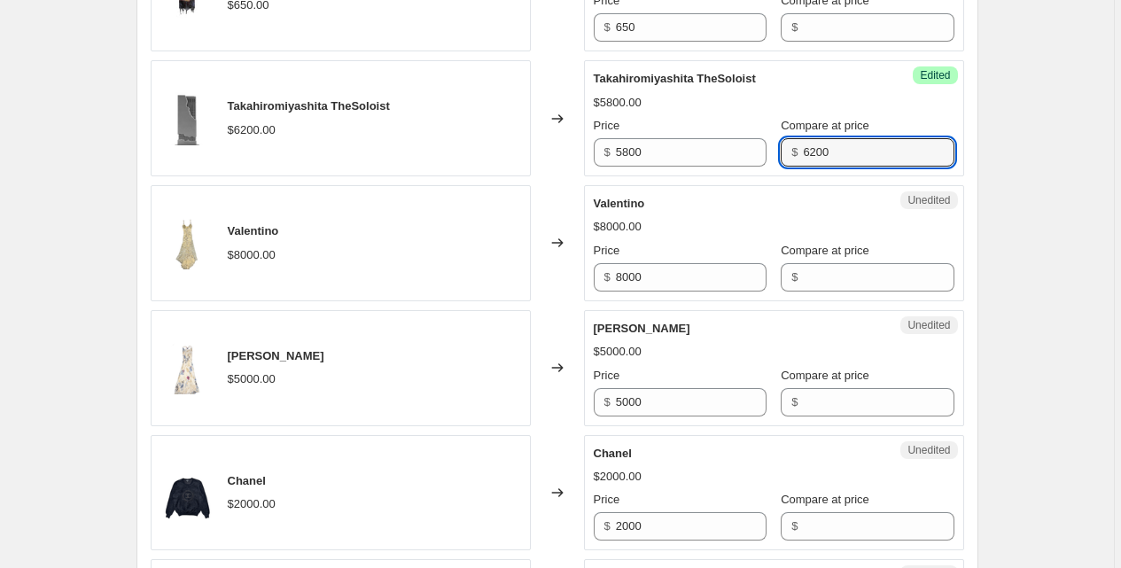
scroll to position [868, 0]
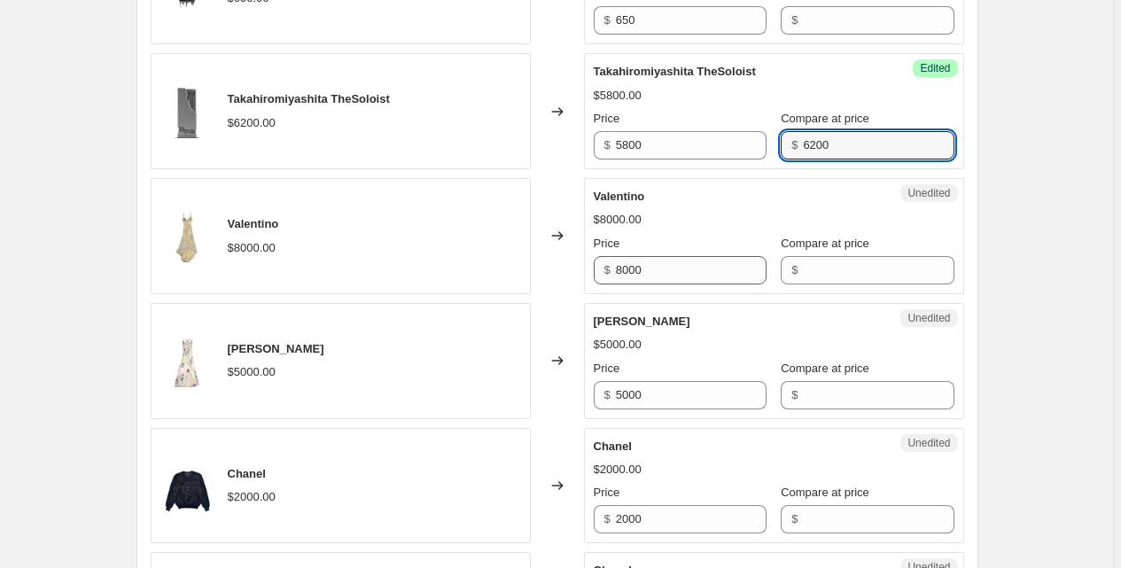
type input "6200"
click at [677, 267] on input "8000" at bounding box center [691, 270] width 151 height 28
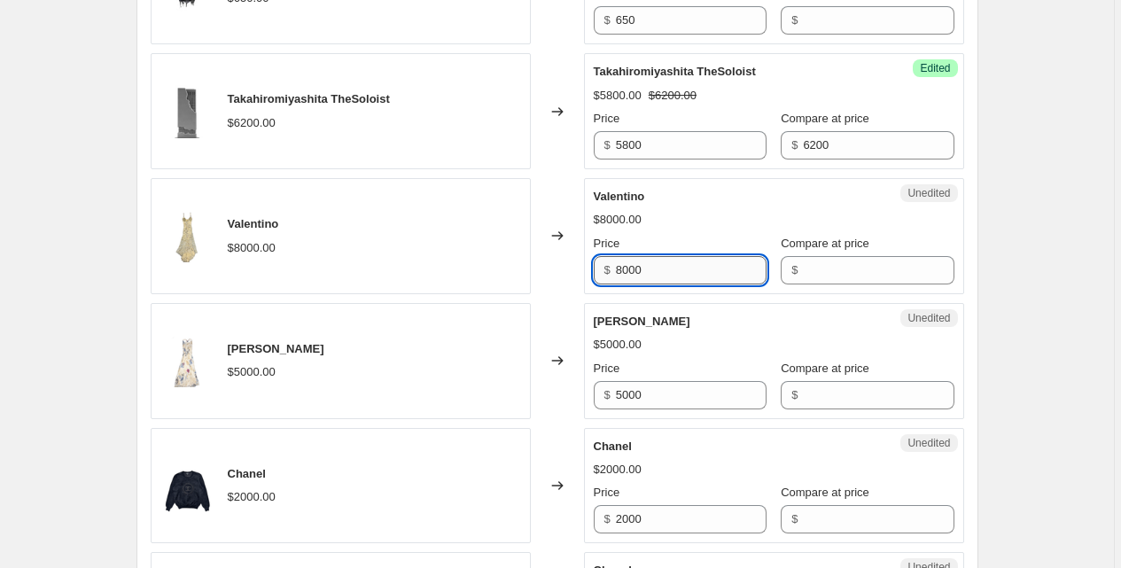
click at [677, 267] on input "8000" at bounding box center [691, 270] width 151 height 28
type input "6000"
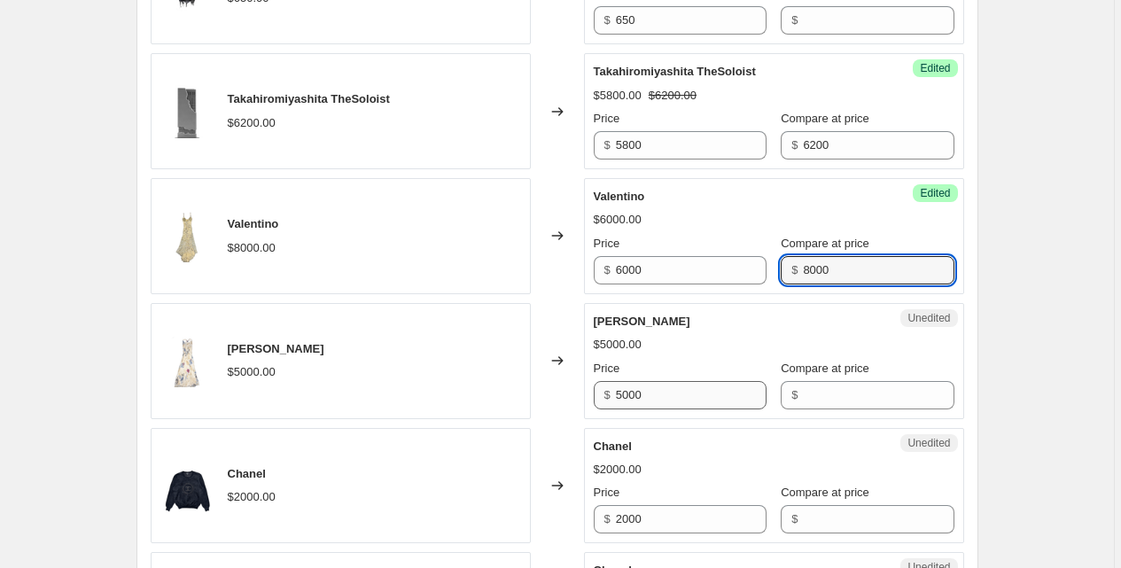
type input "8000"
click at [656, 386] on input "5000" at bounding box center [691, 395] width 151 height 28
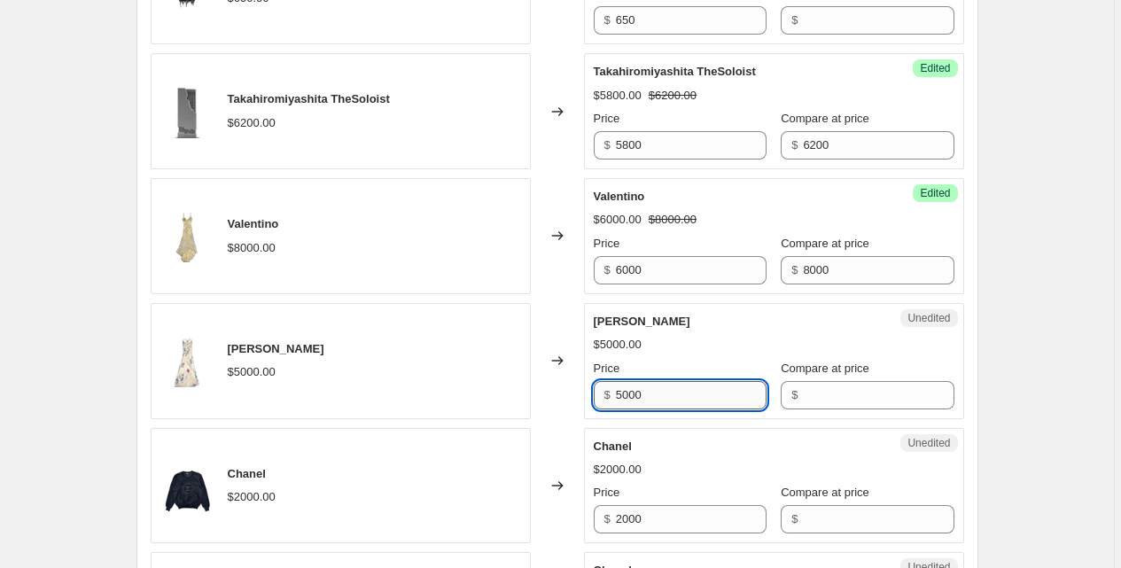
click at [656, 386] on input "5000" at bounding box center [691, 395] width 151 height 28
type input "4000"
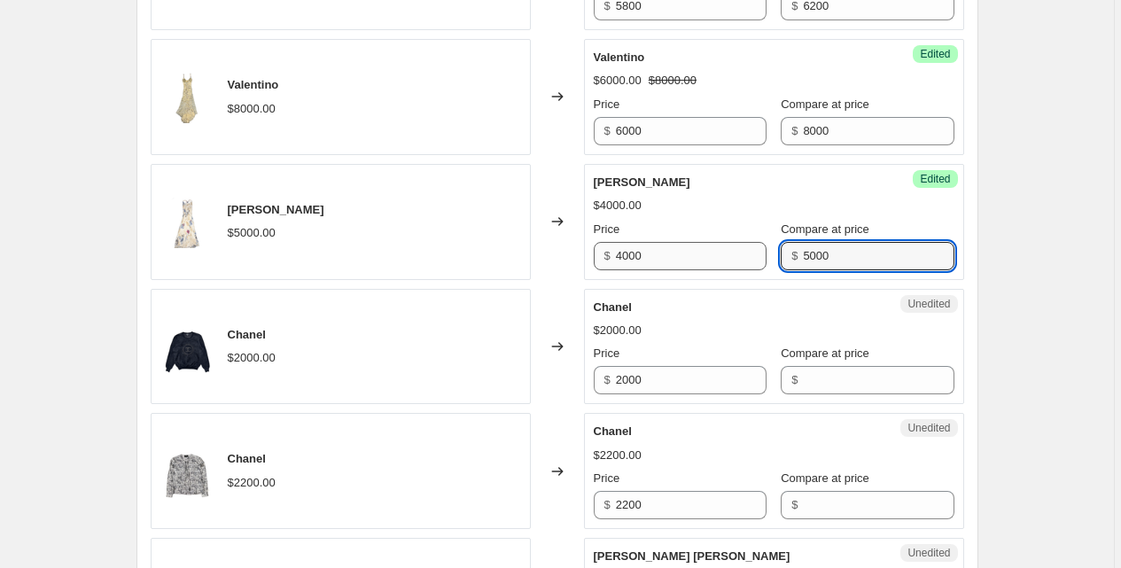
scroll to position [1009, 0]
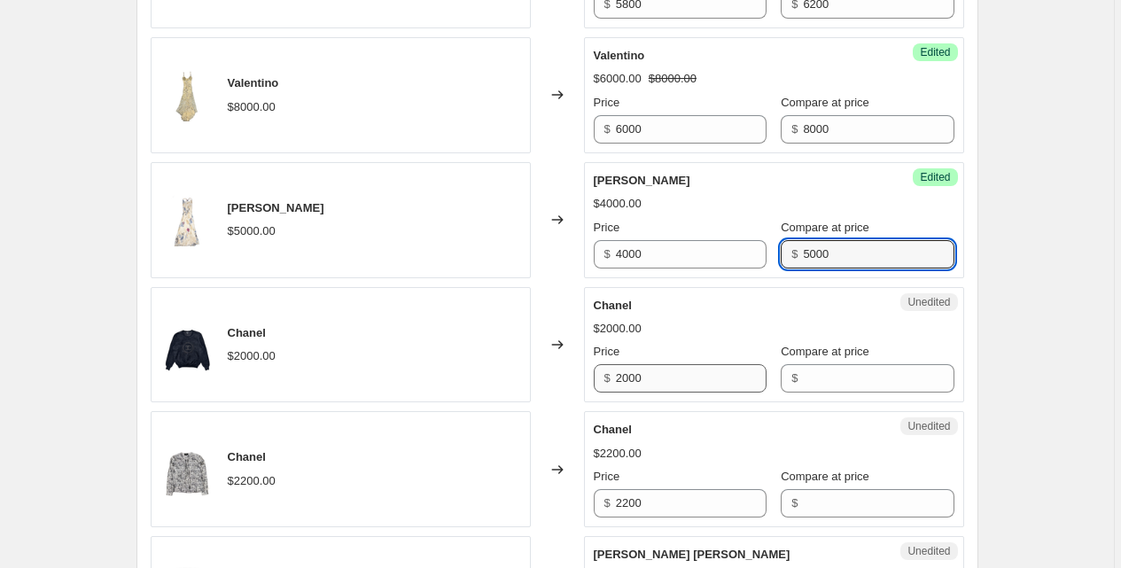
type input "5000"
click at [659, 382] on input "2000" at bounding box center [691, 378] width 151 height 28
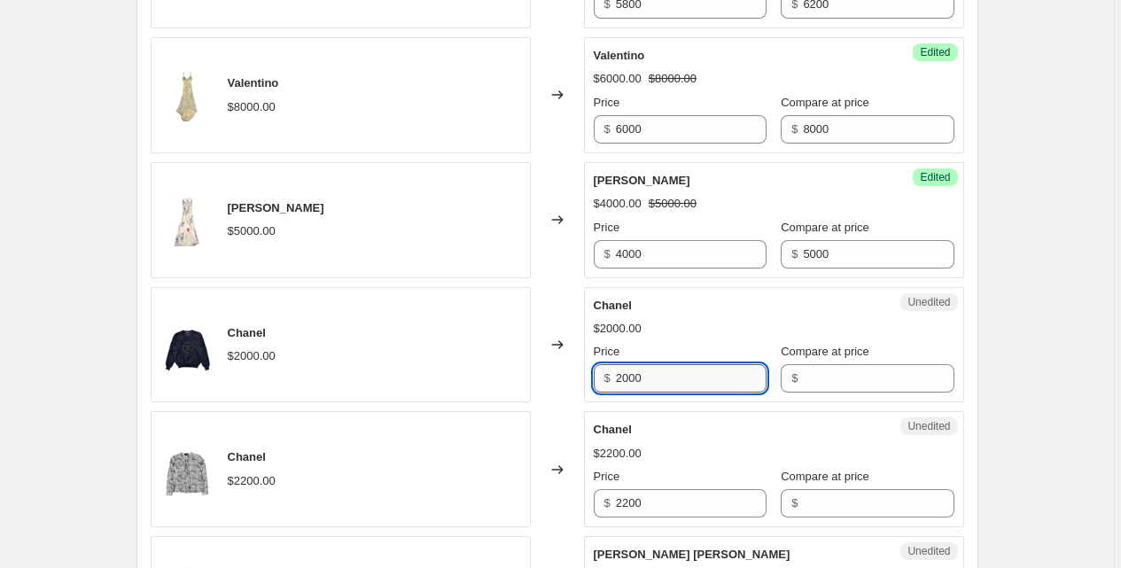
click at [659, 382] on input "2000" at bounding box center [691, 378] width 151 height 28
type input "1800"
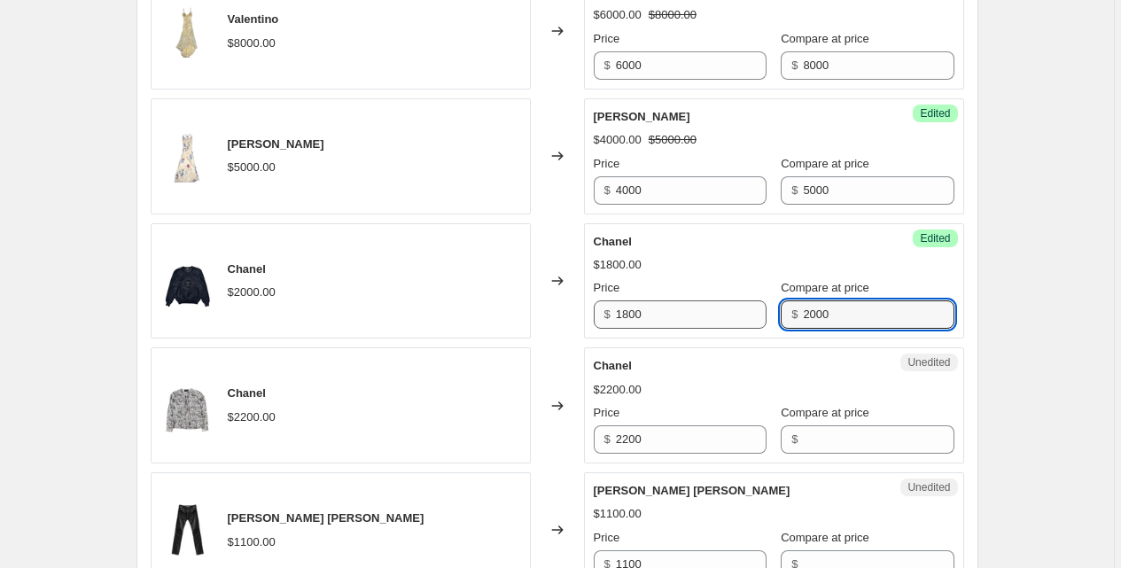
scroll to position [1087, 0]
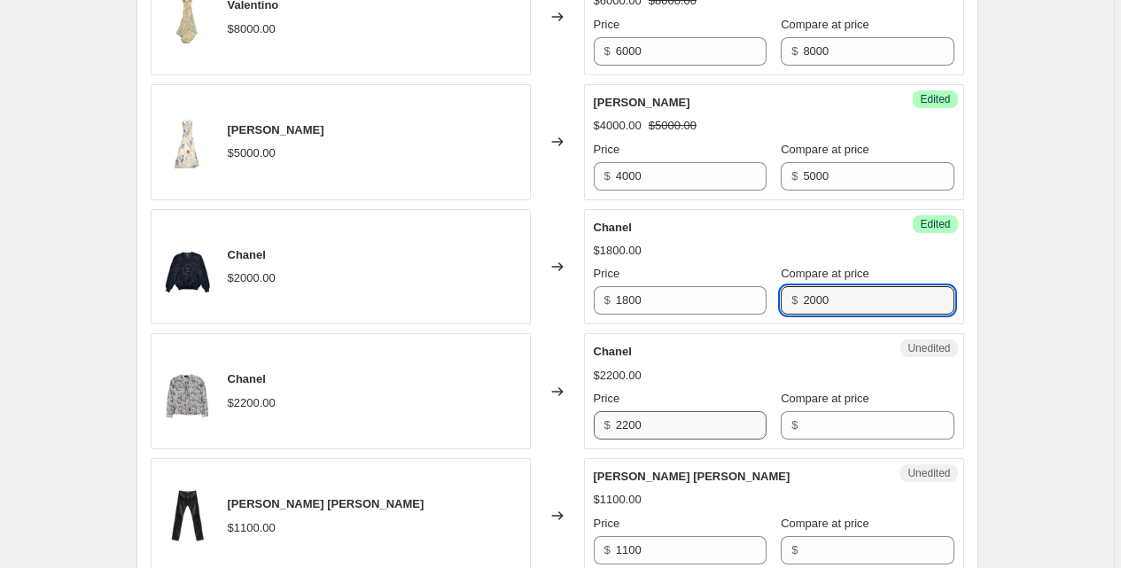
type input "2000"
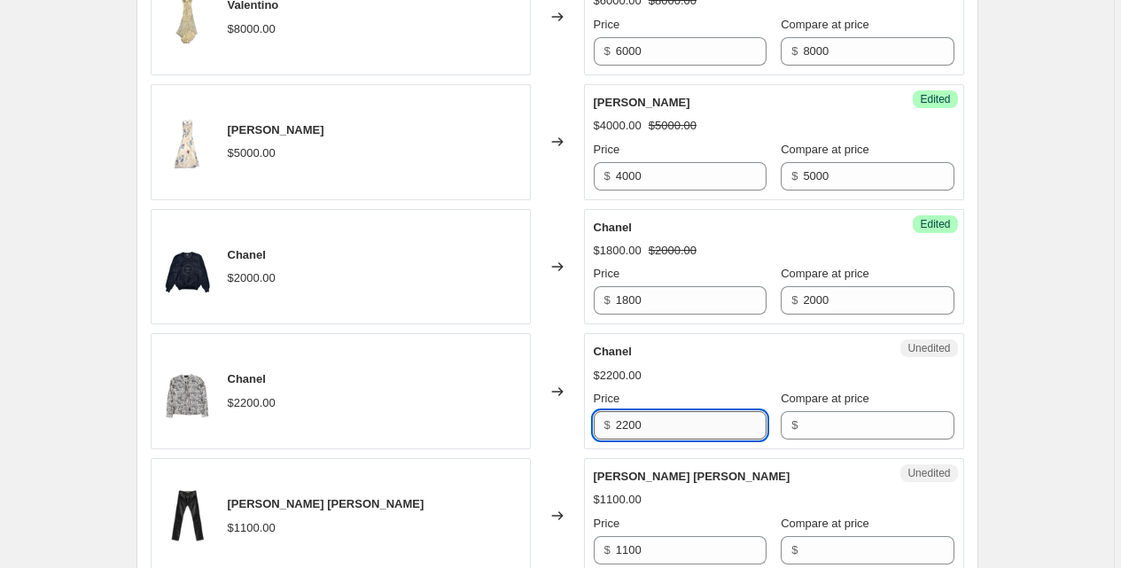
click at [642, 418] on input "2200" at bounding box center [691, 425] width 151 height 28
type input "2000"
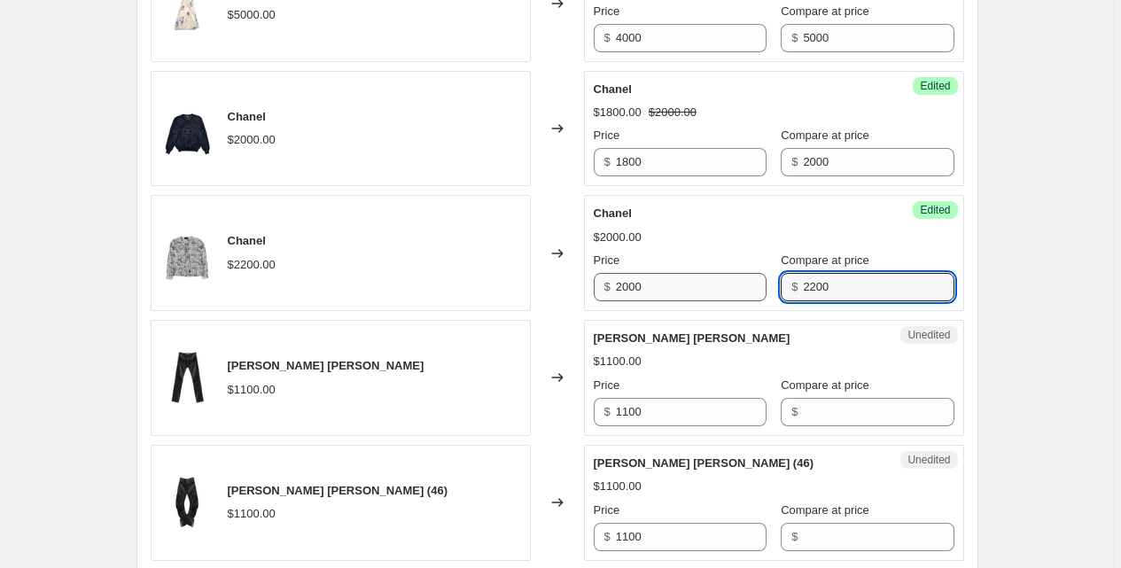
scroll to position [1229, 0]
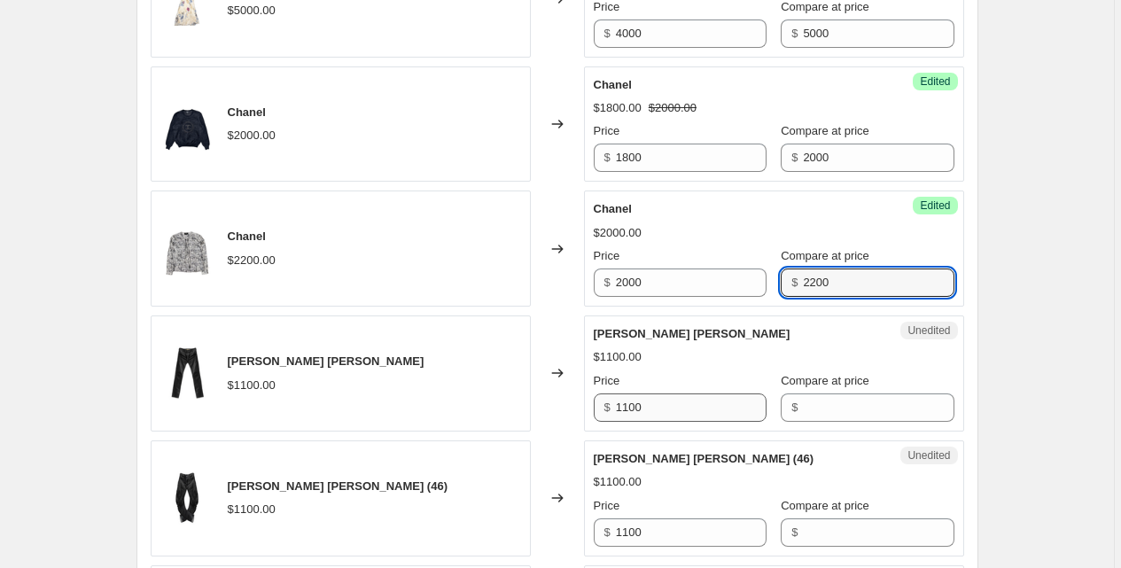
type input "2200"
click at [645, 409] on input "1100" at bounding box center [691, 408] width 151 height 28
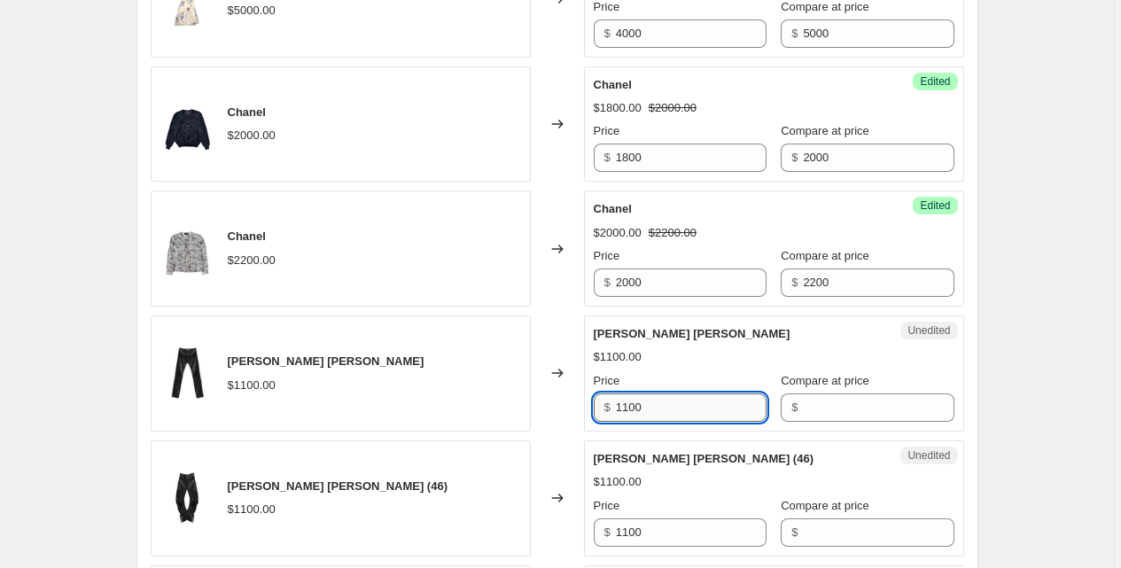
click at [645, 409] on input "1100" at bounding box center [691, 408] width 151 height 28
type input "900"
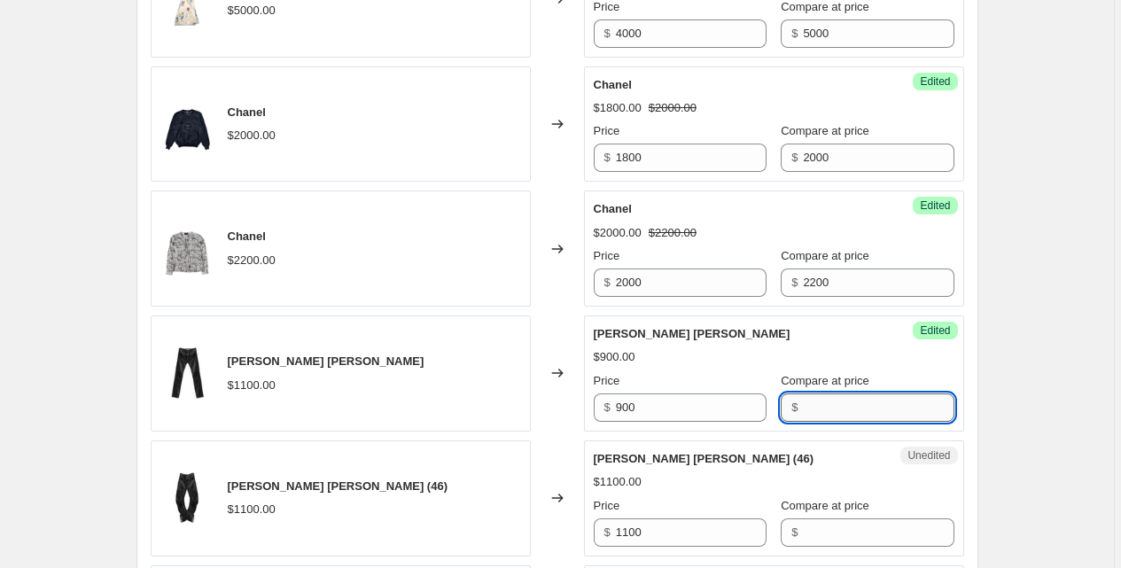
click at [813, 410] on input "Compare at price" at bounding box center [878, 408] width 151 height 28
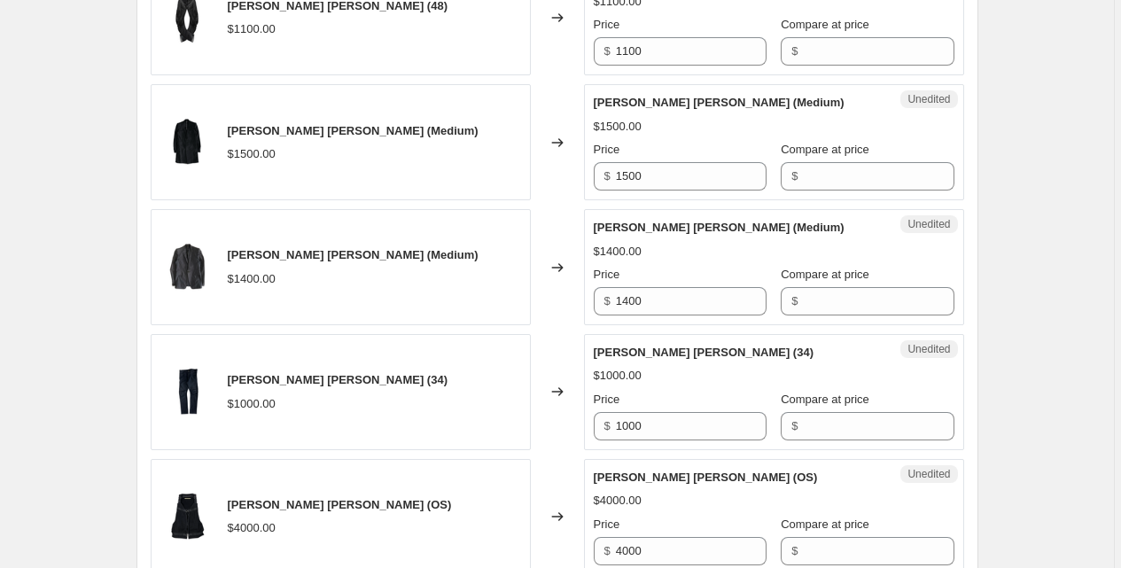
scroll to position [1837, 0]
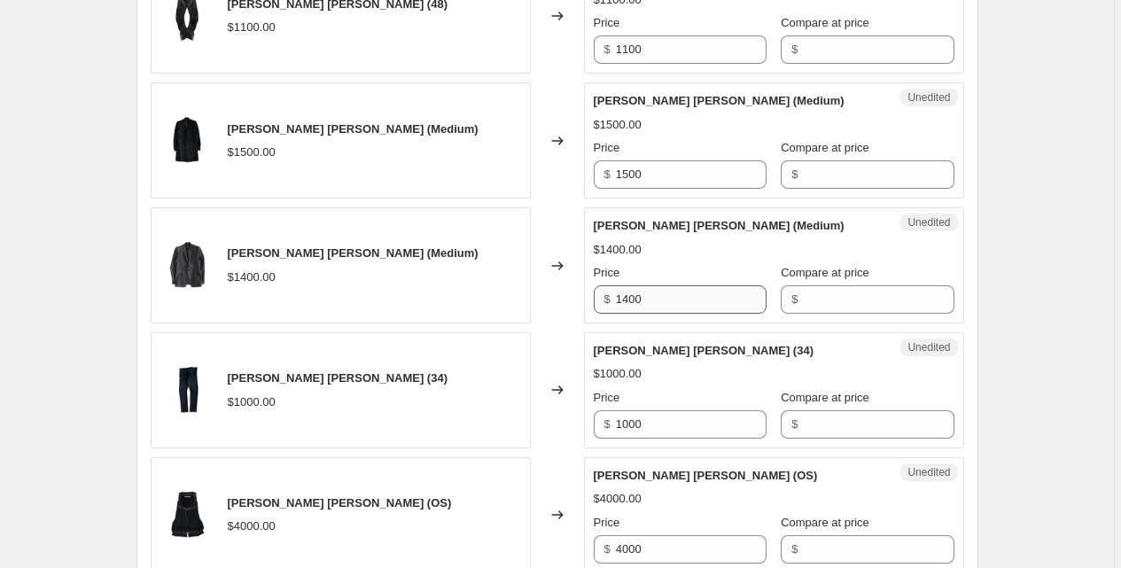
type input "1100"
click at [670, 311] on input "1400" at bounding box center [691, 299] width 151 height 28
type input "1200"
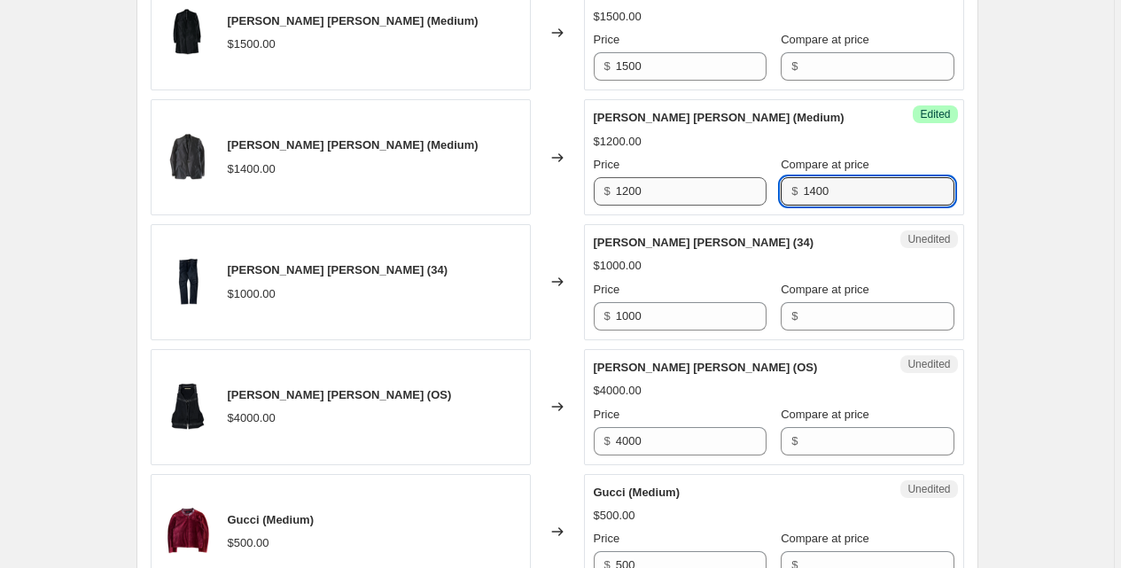
scroll to position [1946, 0]
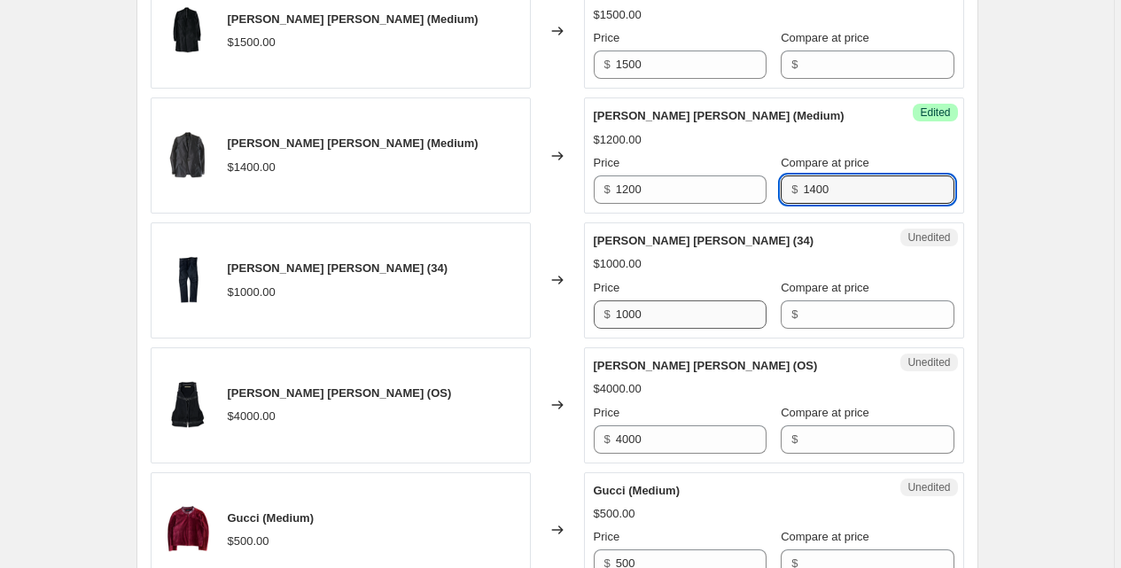
type input "1400"
click at [643, 307] on input "1000" at bounding box center [691, 314] width 151 height 28
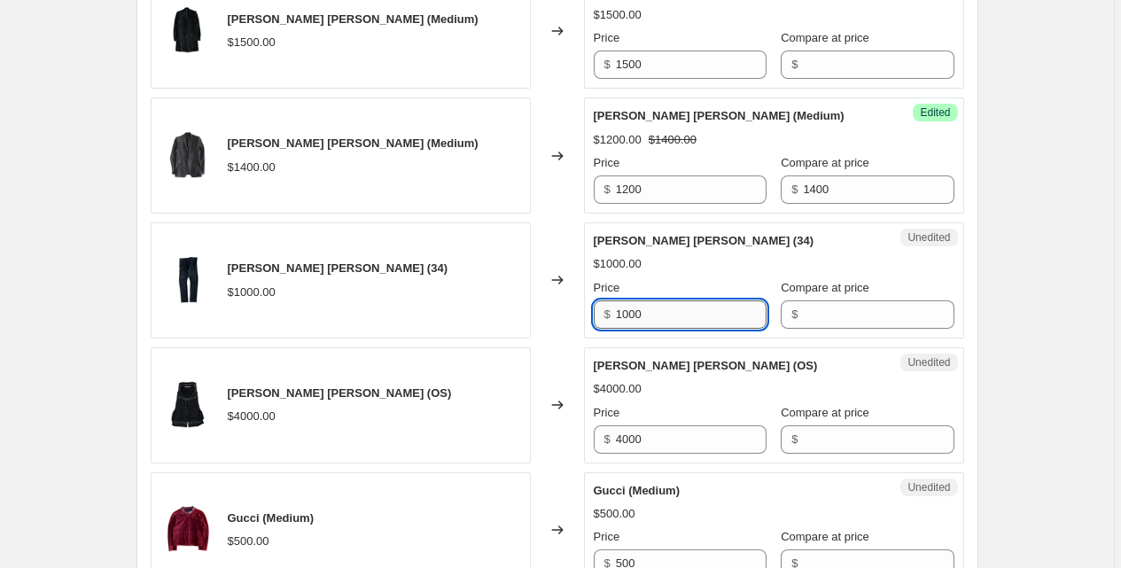
click at [643, 307] on input "1000" at bounding box center [691, 314] width 151 height 28
type input "800"
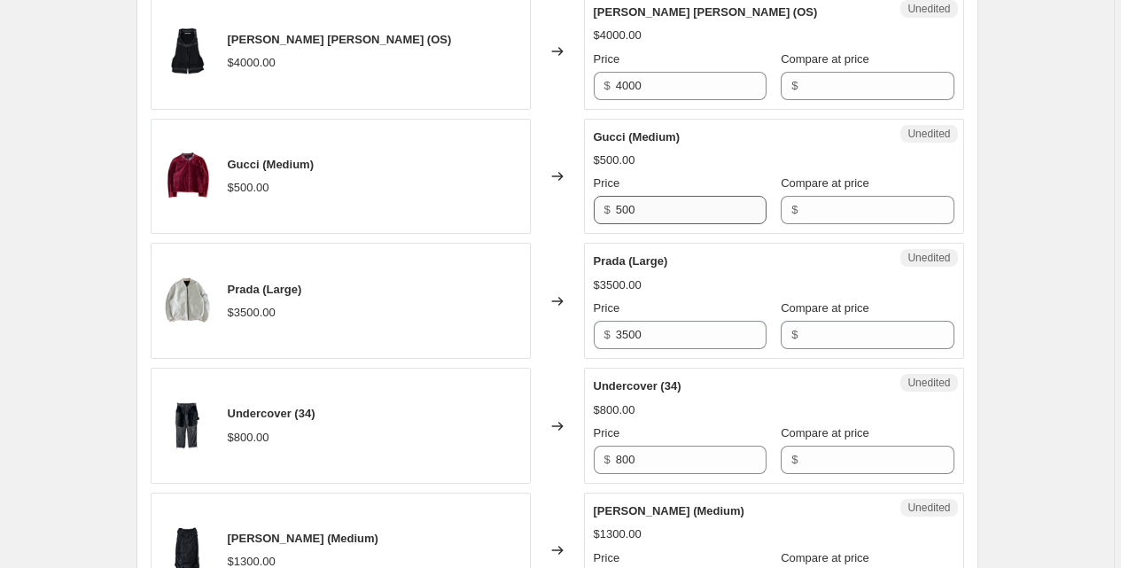
scroll to position [2301, 0]
type input "1000"
click at [674, 345] on input "3500" at bounding box center [691, 334] width 151 height 28
type input "3000"
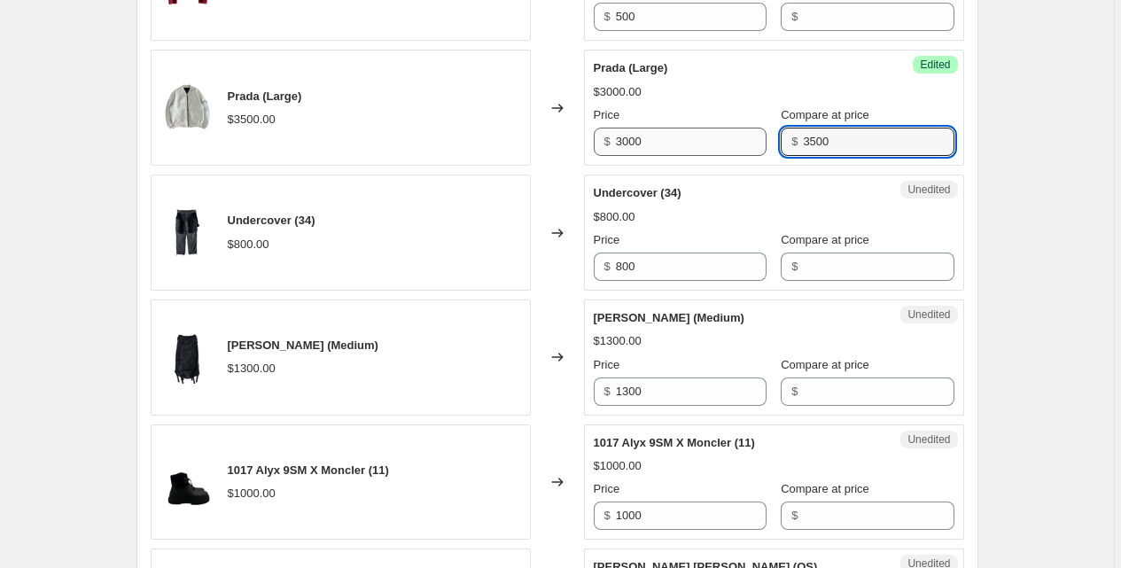
scroll to position [2508, 0]
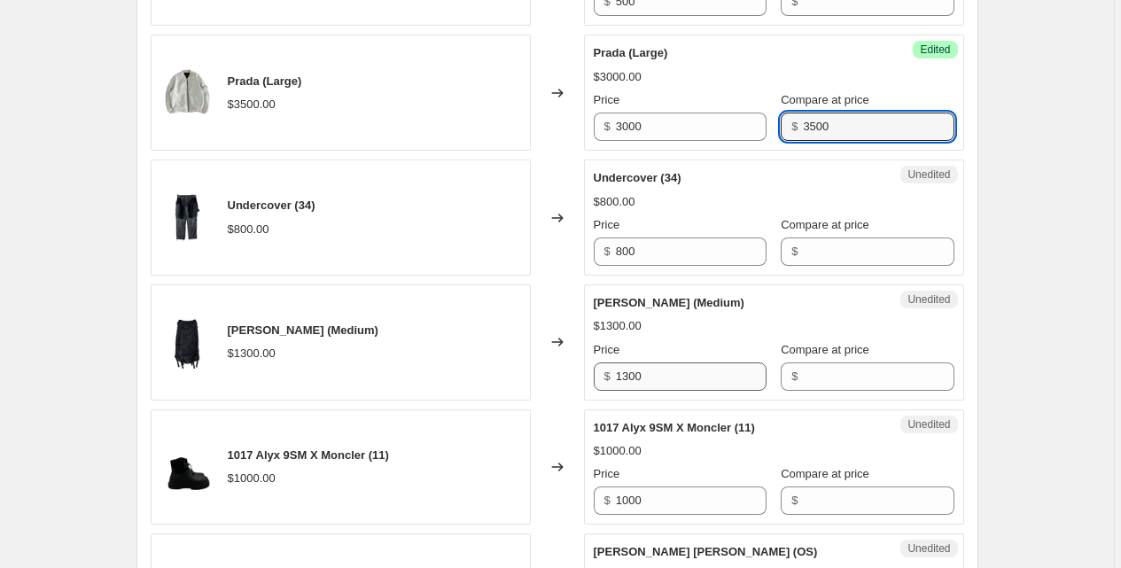
type input "3500"
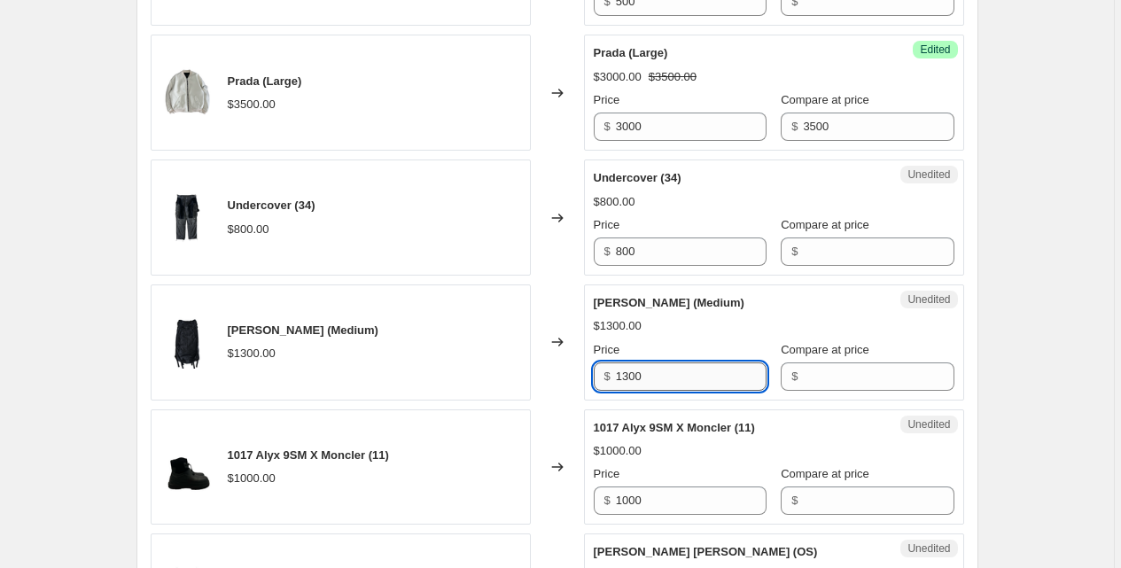
click at [653, 366] on input "1300" at bounding box center [691, 377] width 151 height 28
type input "1100"
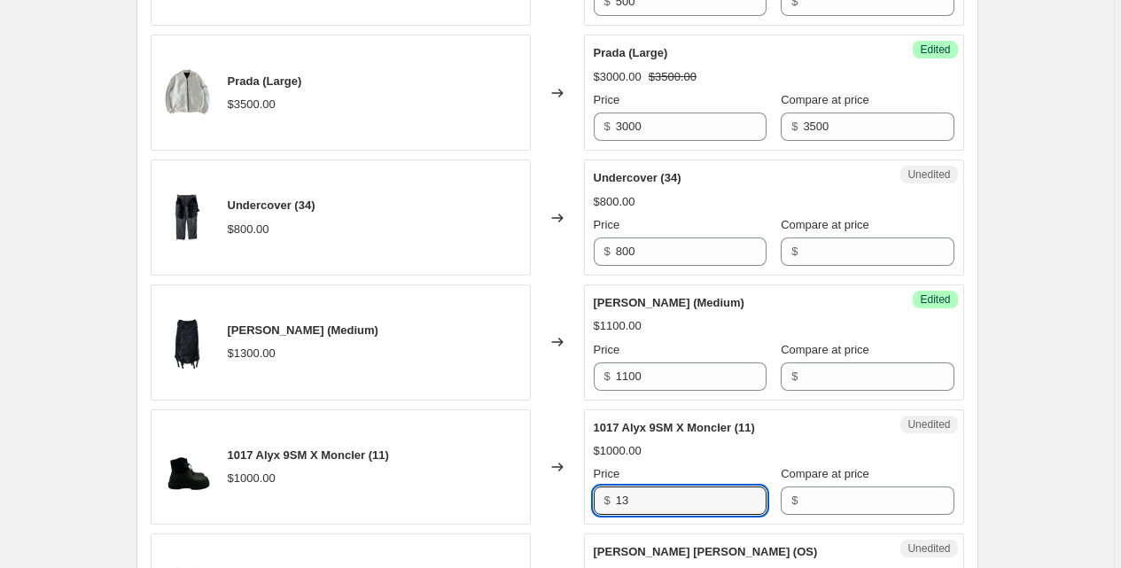
type input "13"
click at [790, 381] on div "$" at bounding box center [867, 377] width 173 height 28
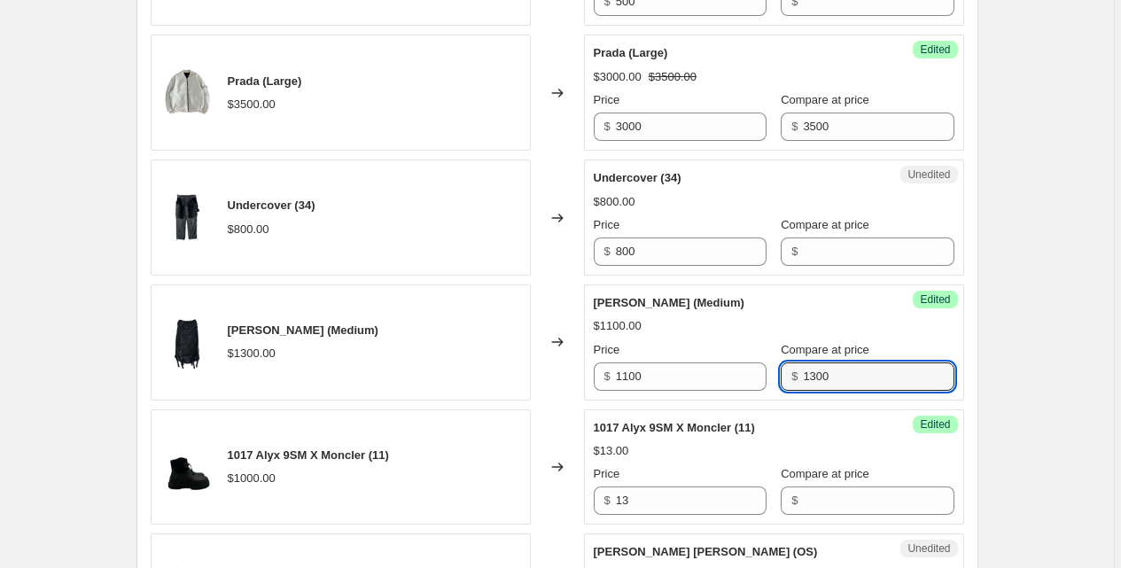
scroll to position [2546, 0]
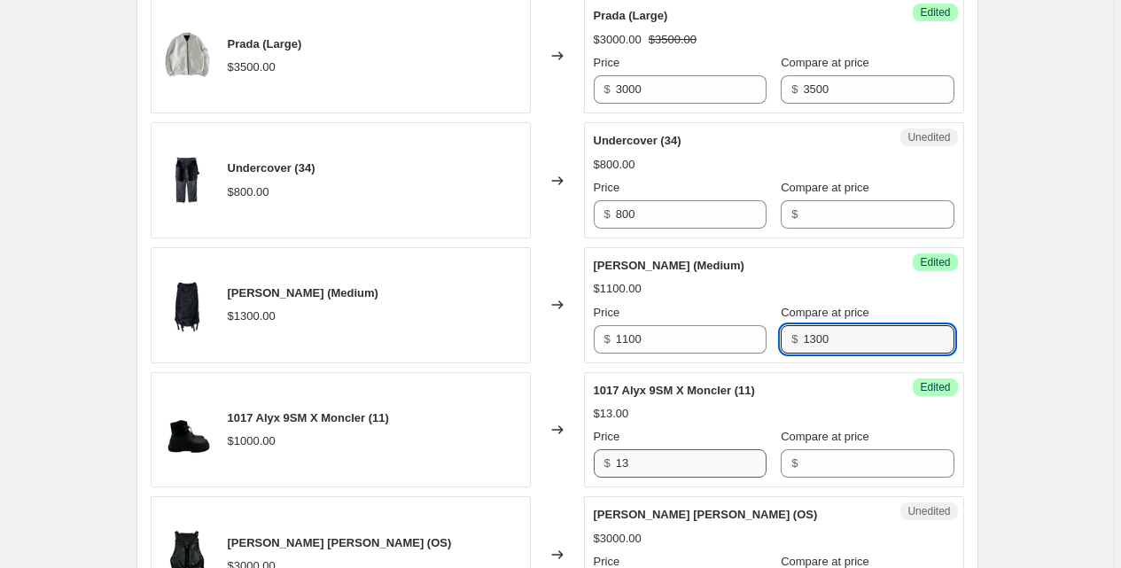
type input "1300"
click at [709, 456] on input "13" at bounding box center [691, 463] width 151 height 28
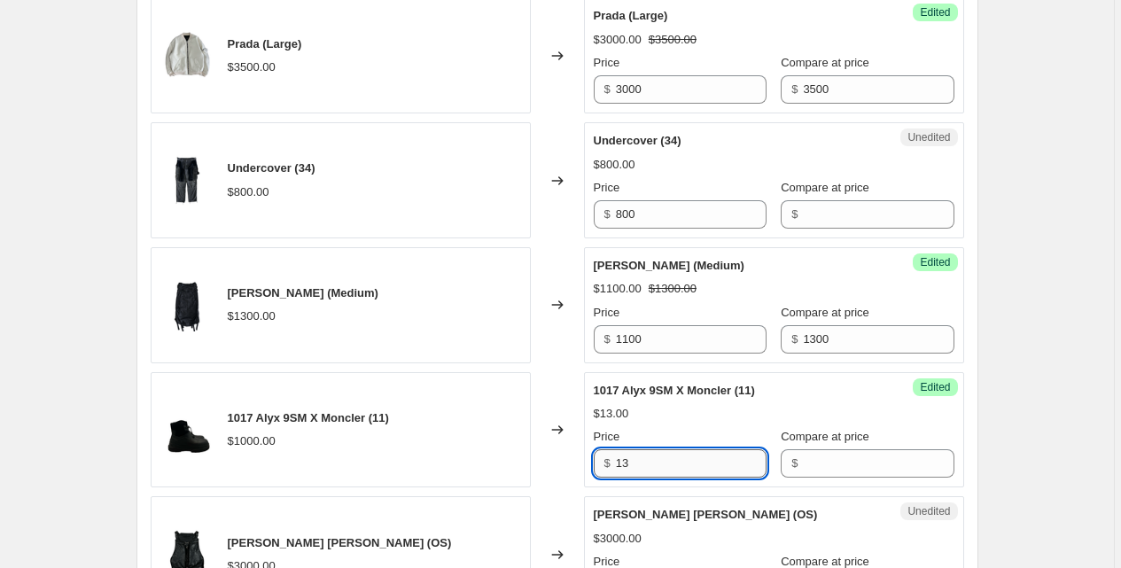
click at [709, 456] on input "13" at bounding box center [691, 463] width 151 height 28
type input "800"
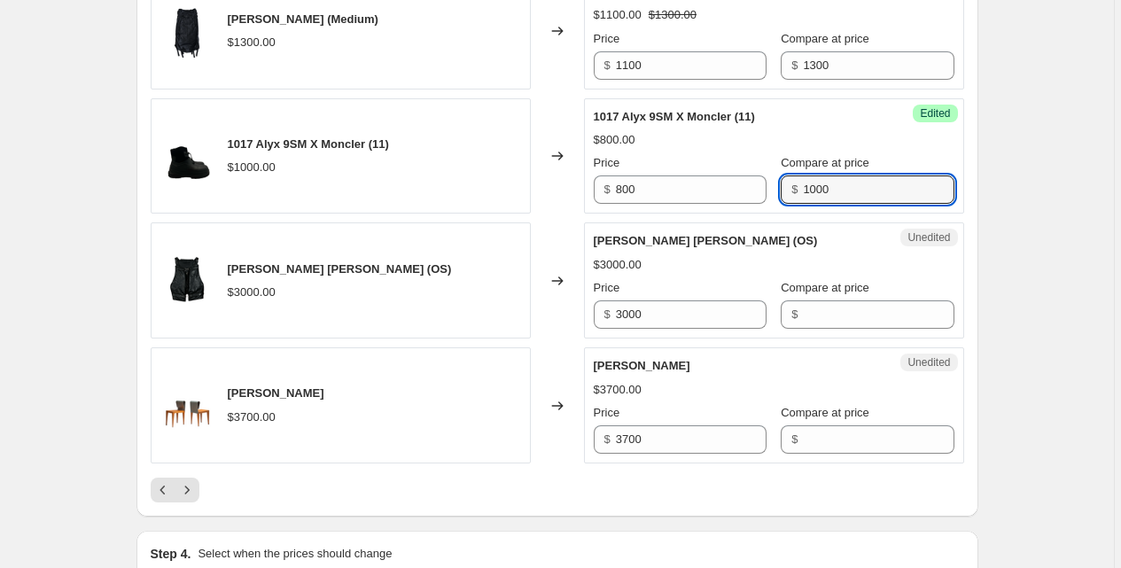
scroll to position [2820, 0]
type input "1000"
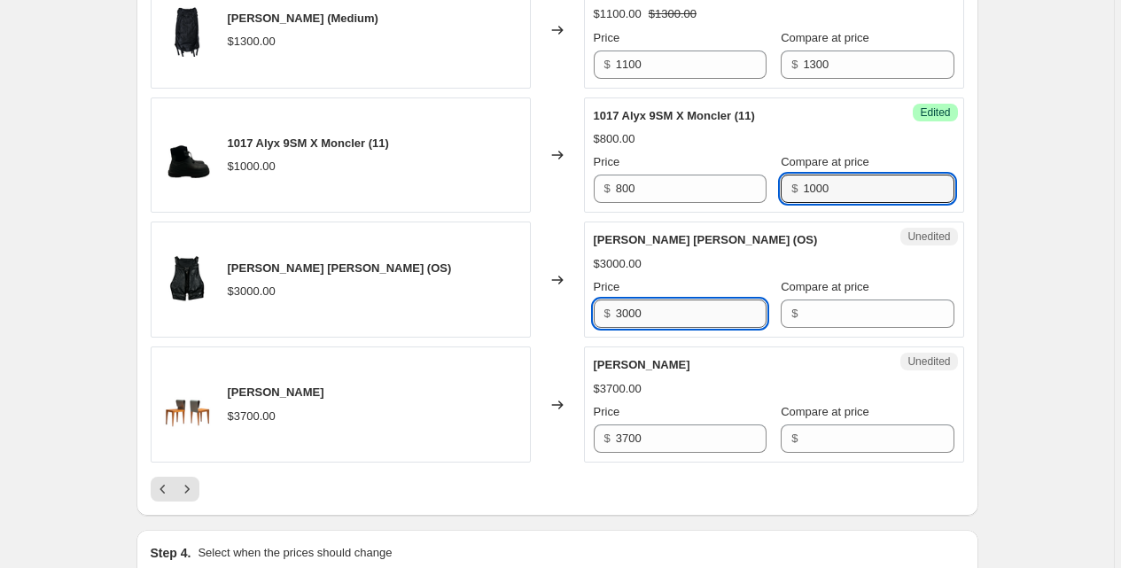
click at [675, 300] on input "3000" at bounding box center [691, 314] width 151 height 28
type input "2800"
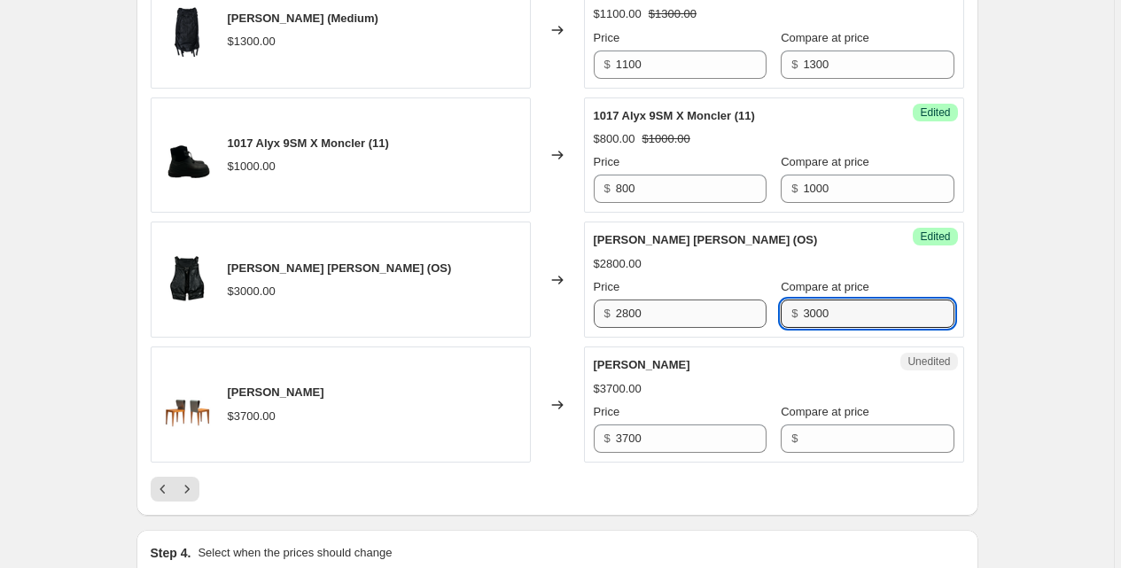
type input "3000"
click at [645, 307] on input "2800" at bounding box center [691, 314] width 151 height 28
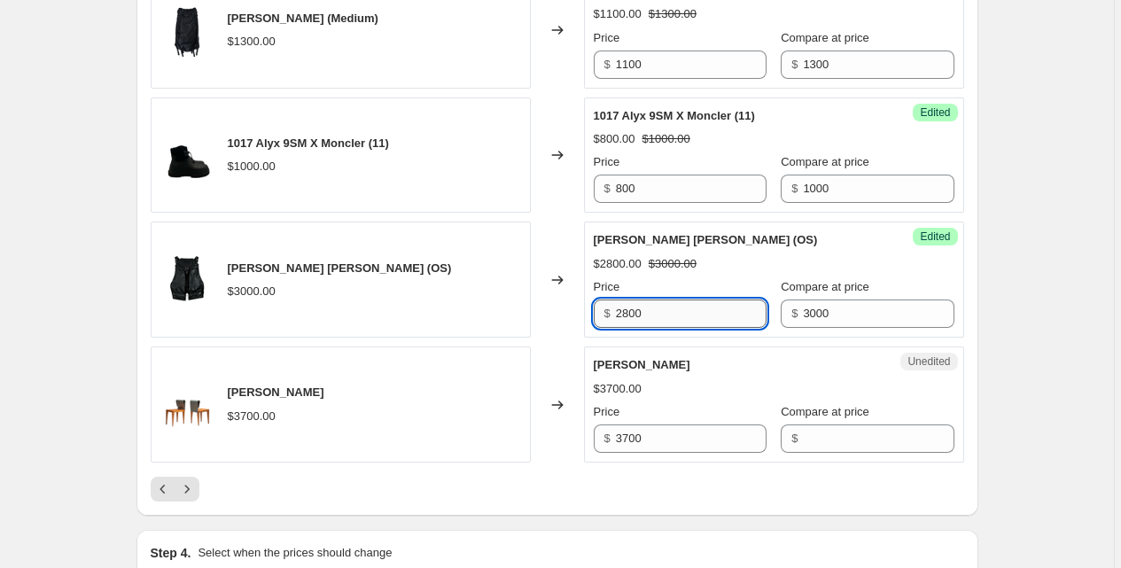
click at [645, 307] on input "2800" at bounding box center [691, 314] width 151 height 28
click at [668, 307] on input "3000" at bounding box center [691, 314] width 151 height 28
type input "2900"
click at [191, 488] on icon "Next" at bounding box center [187, 489] width 18 height 18
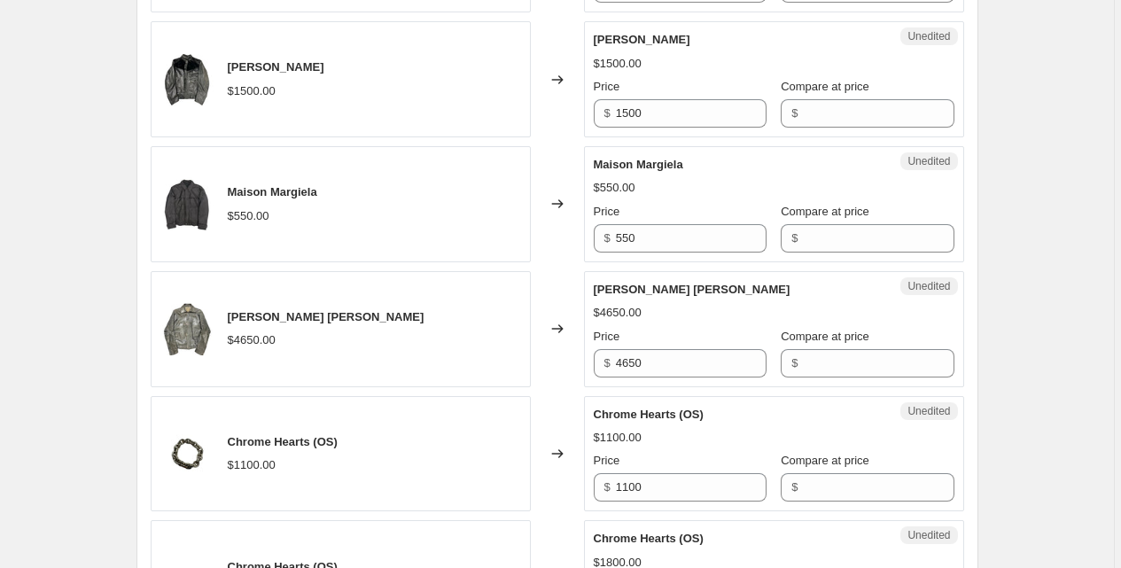
scroll to position [2032, 0]
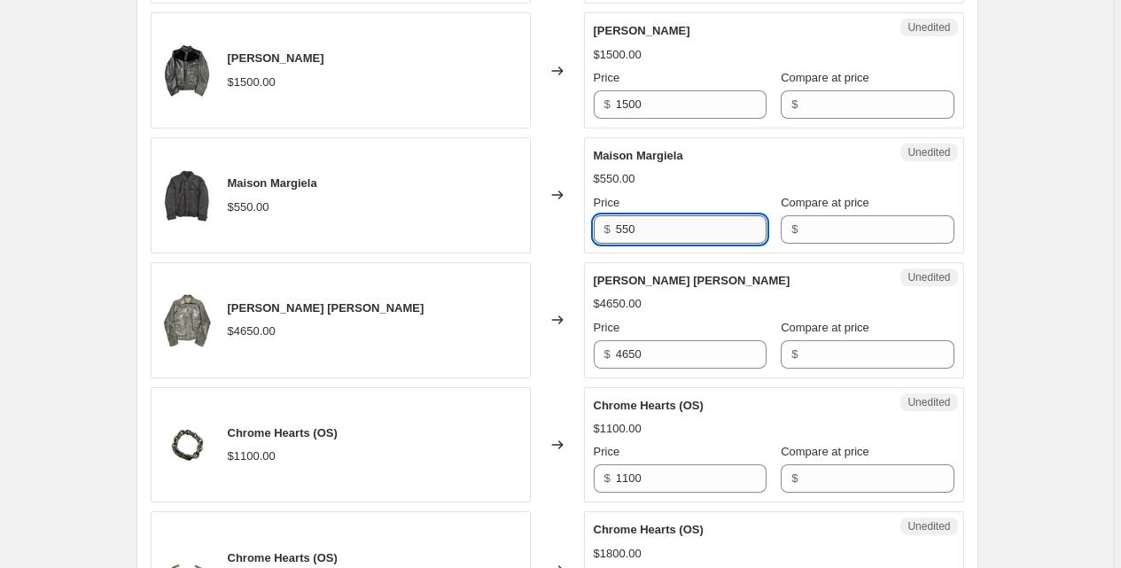
click at [659, 235] on input "550" at bounding box center [691, 229] width 151 height 28
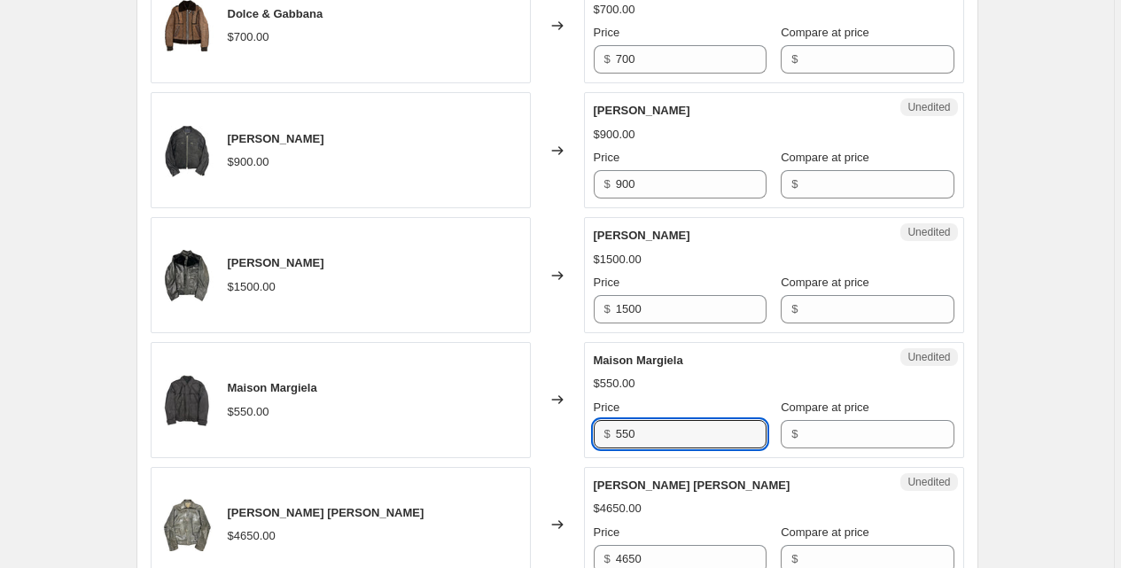
scroll to position [1825, 0]
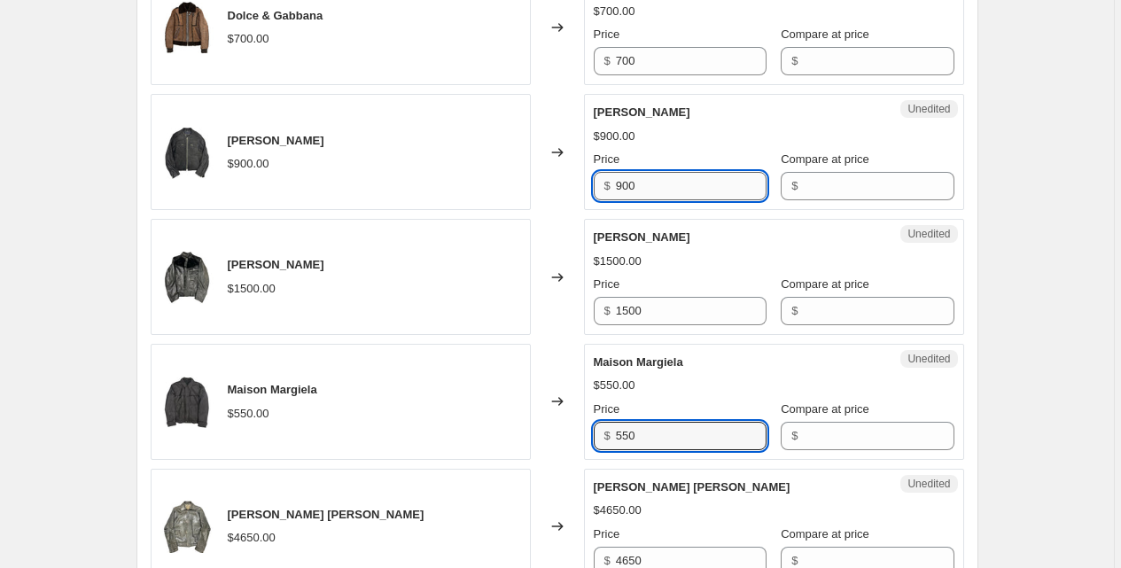
click at [676, 182] on input "900" at bounding box center [691, 186] width 151 height 28
type input "800"
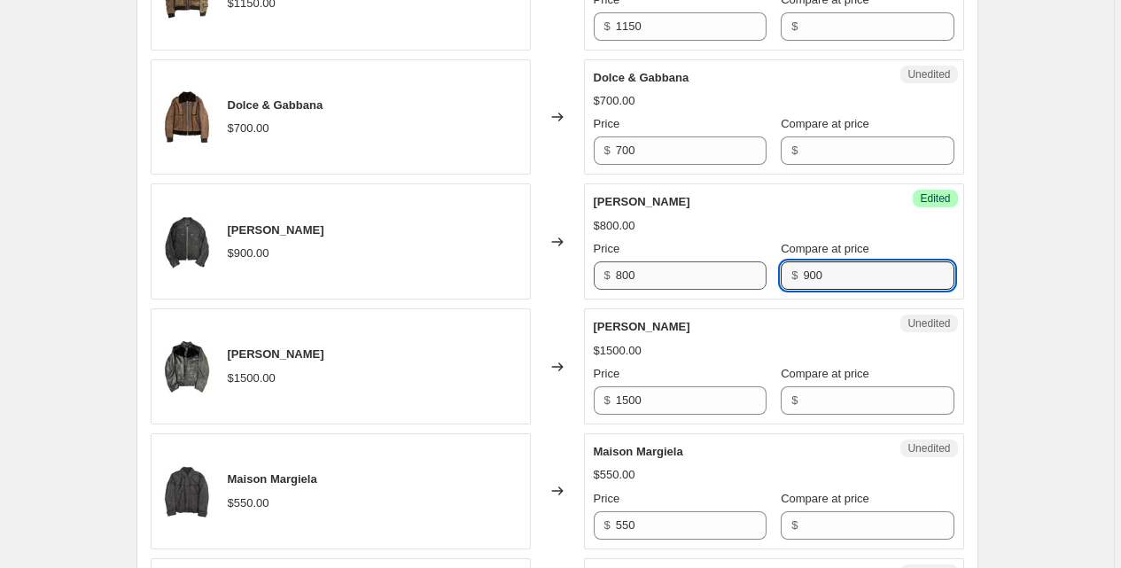
scroll to position [1728, 0]
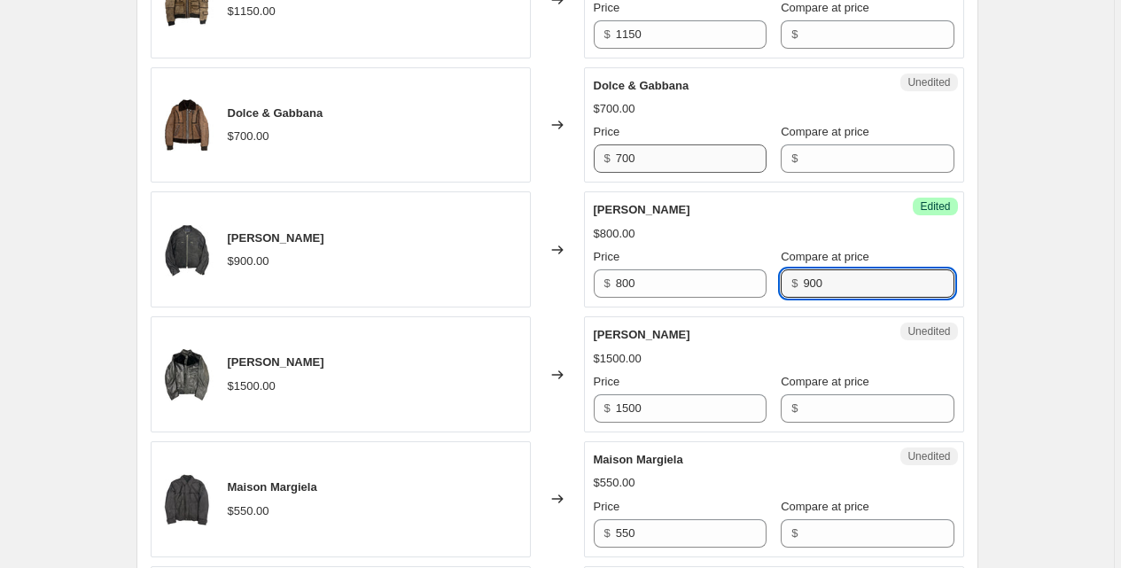
type input "900"
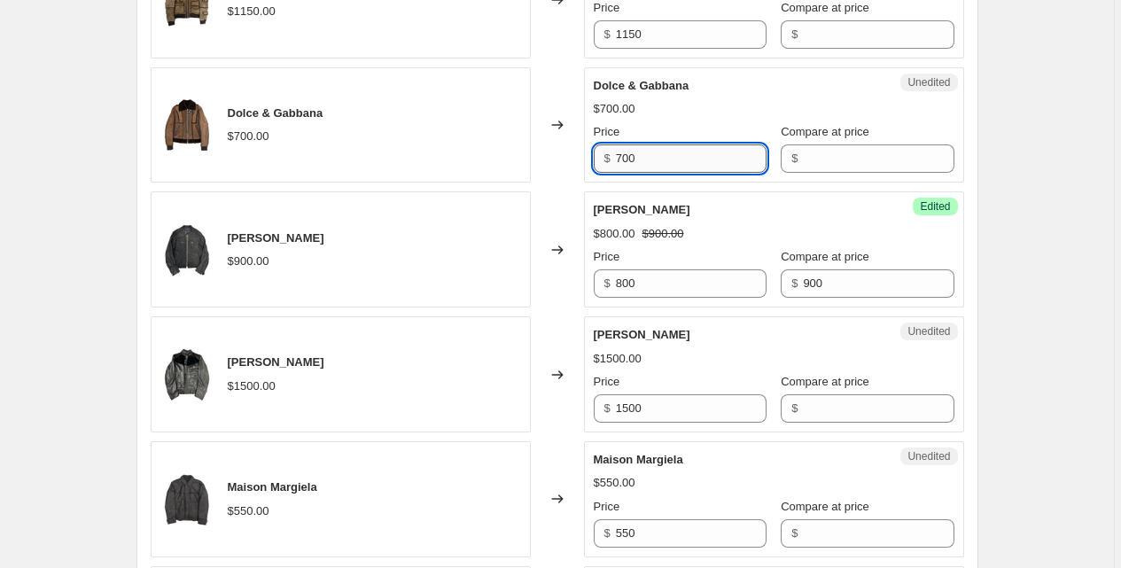
click at [717, 156] on input "700" at bounding box center [691, 158] width 151 height 28
type input "600"
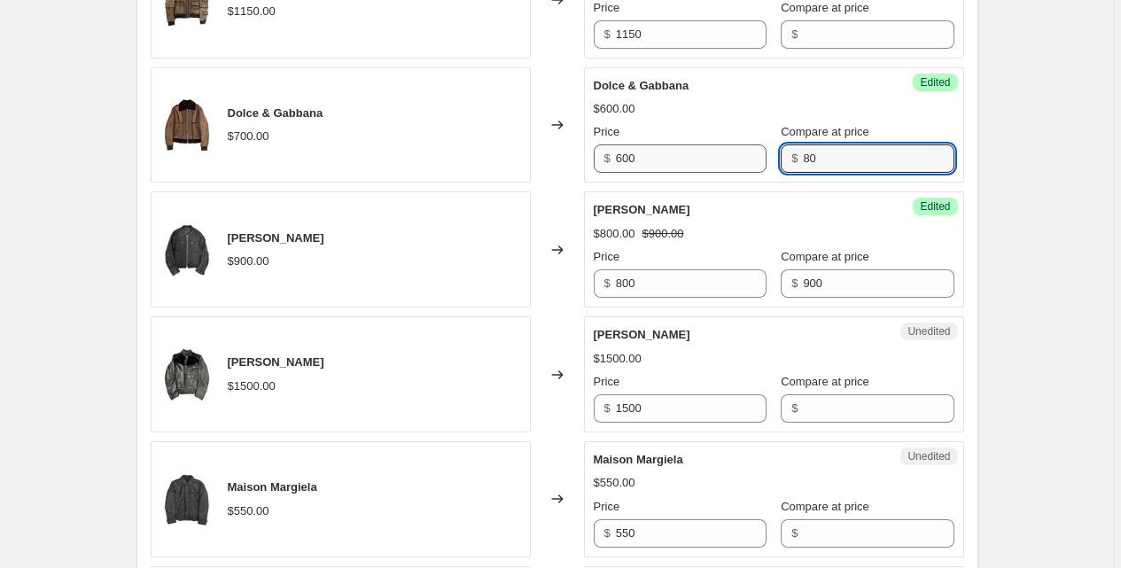
type input "8"
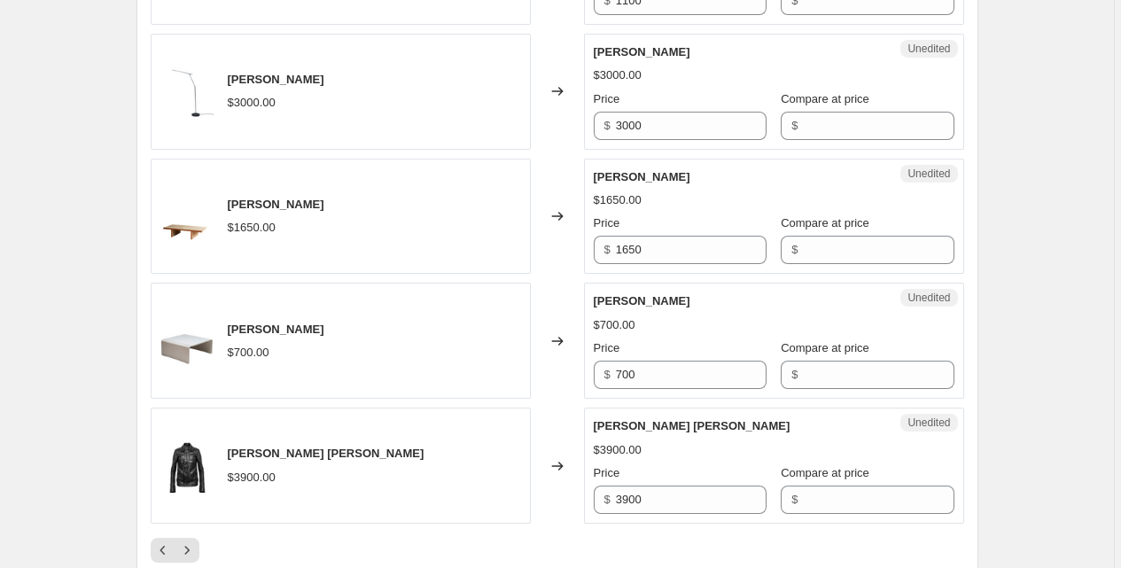
scroll to position [2905, 0]
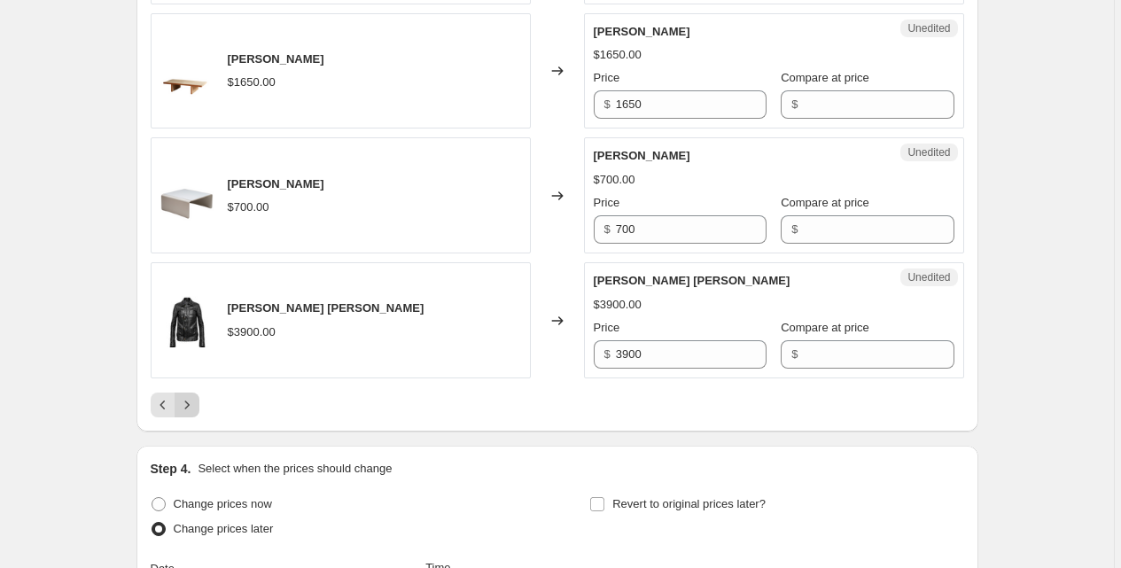
type input "700"
click at [193, 402] on icon "Next" at bounding box center [187, 405] width 18 height 18
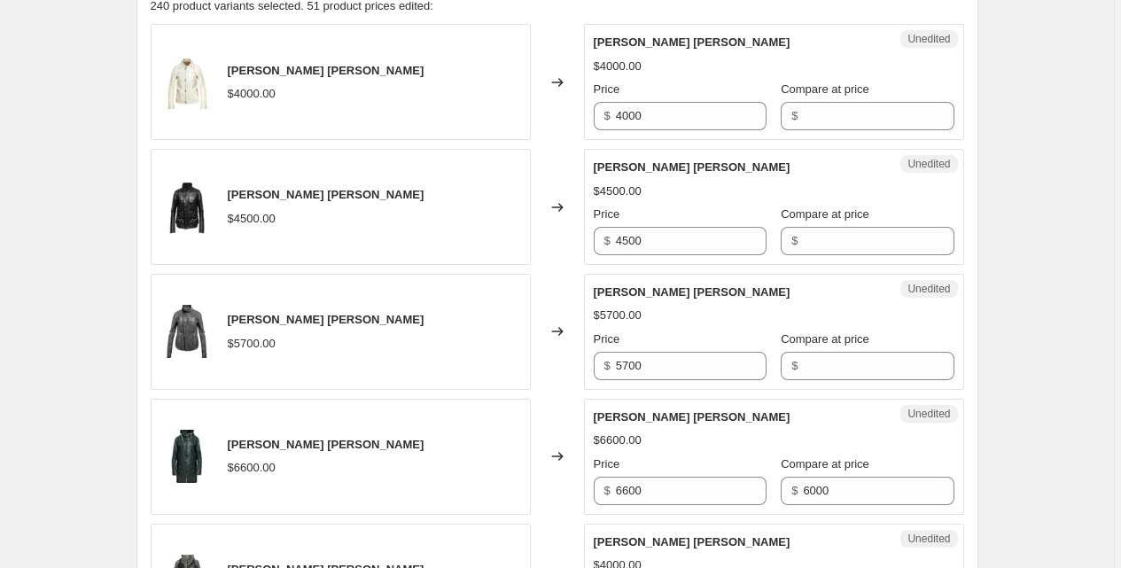
scroll to position [751, 0]
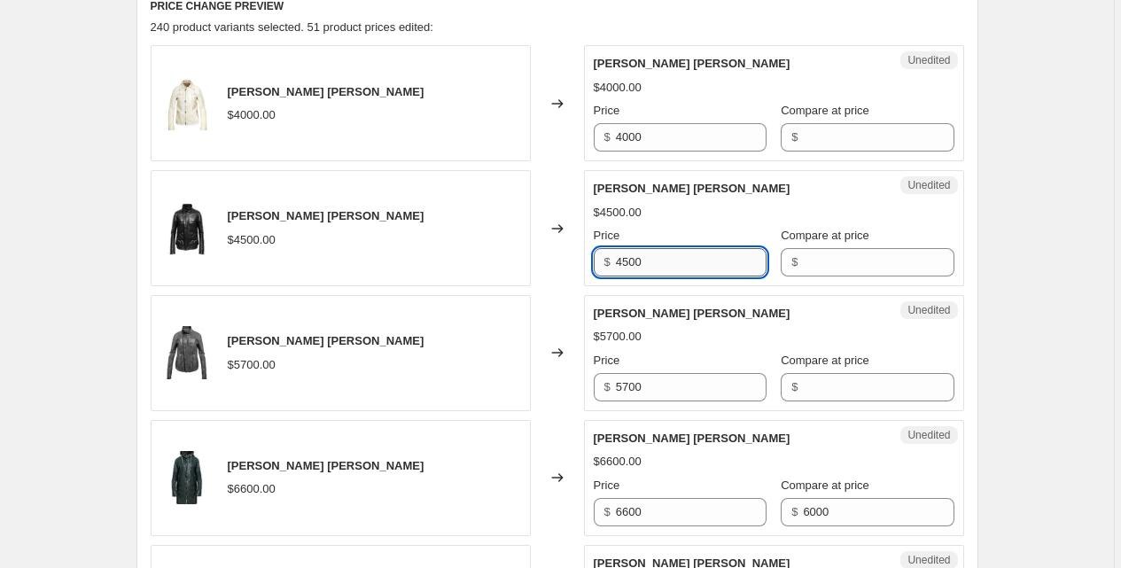
click at [680, 263] on input "4500" at bounding box center [691, 262] width 151 height 28
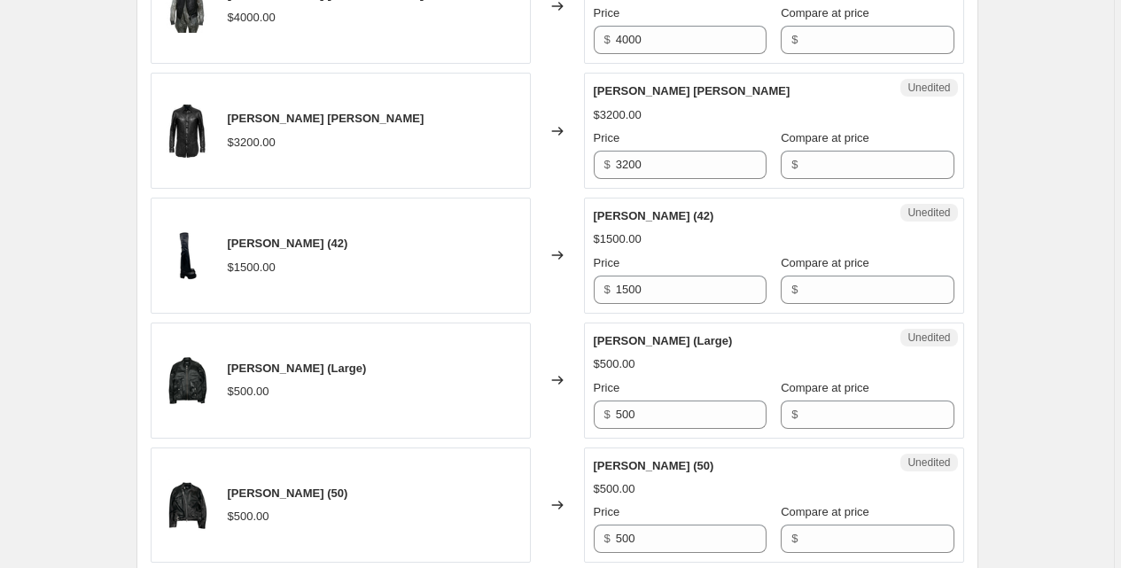
scroll to position [1468, 0]
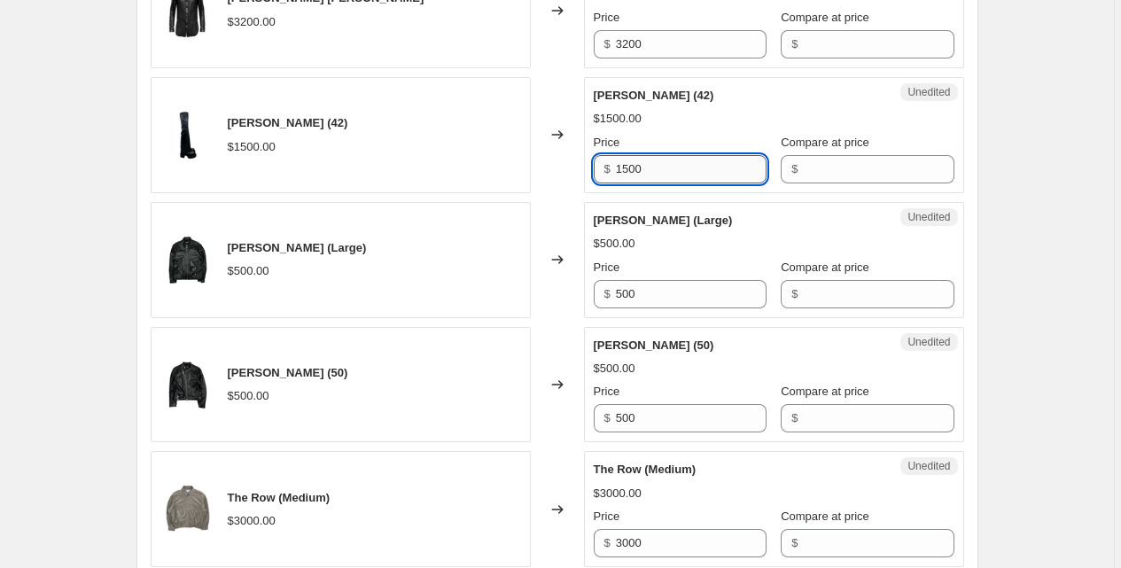
click at [660, 173] on input "1500" at bounding box center [691, 169] width 151 height 28
type input "1300"
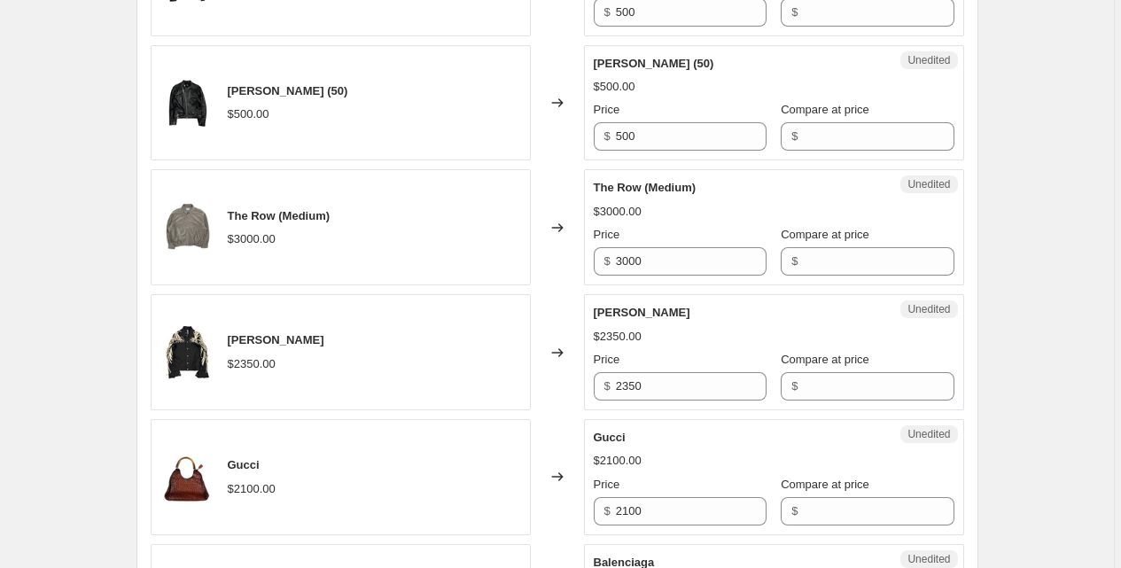
scroll to position [1841, 0]
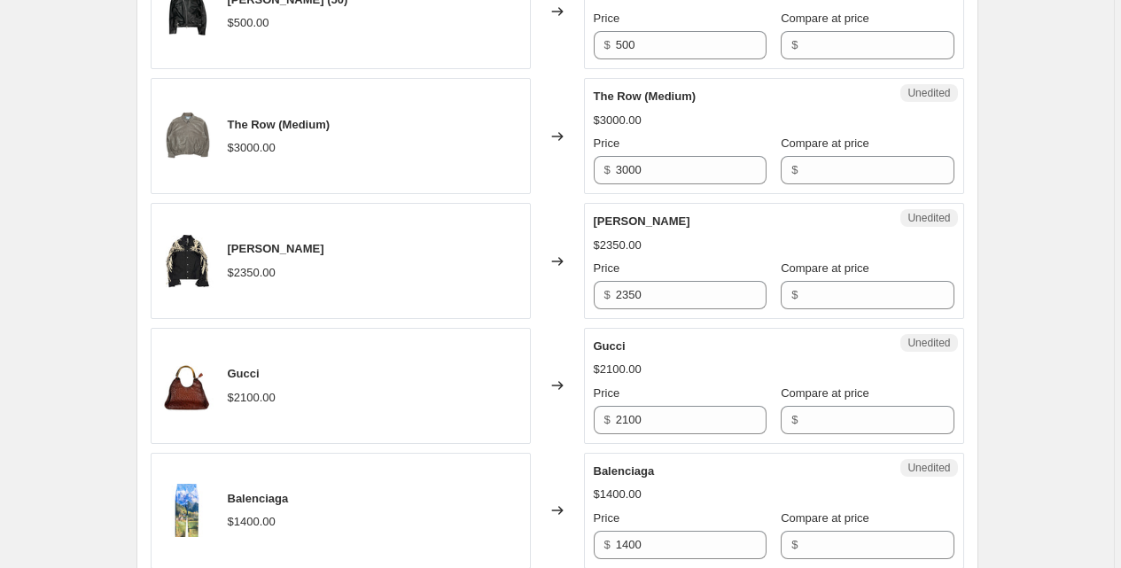
type input "1500"
click at [657, 280] on div "Price $ 2350" at bounding box center [680, 285] width 173 height 50
click at [657, 291] on input "2350" at bounding box center [691, 295] width 151 height 28
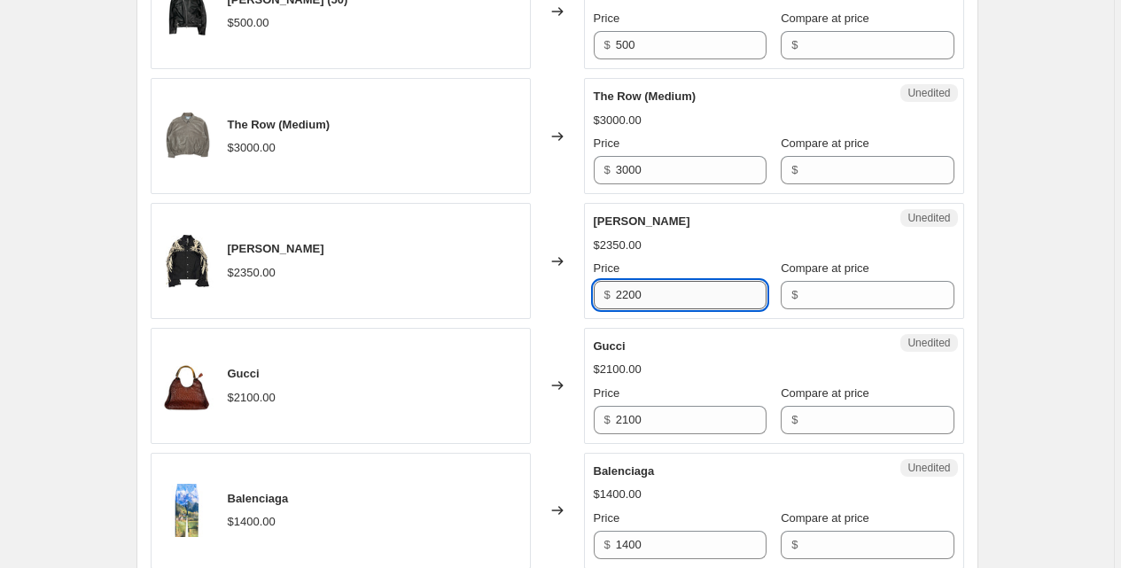
type input "2200"
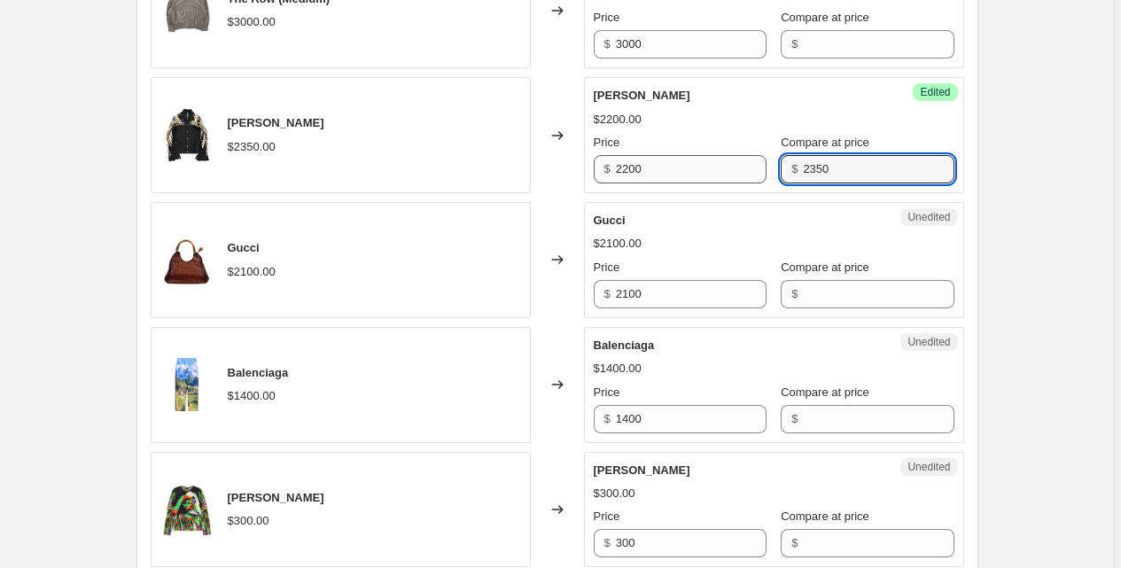
scroll to position [1970, 0]
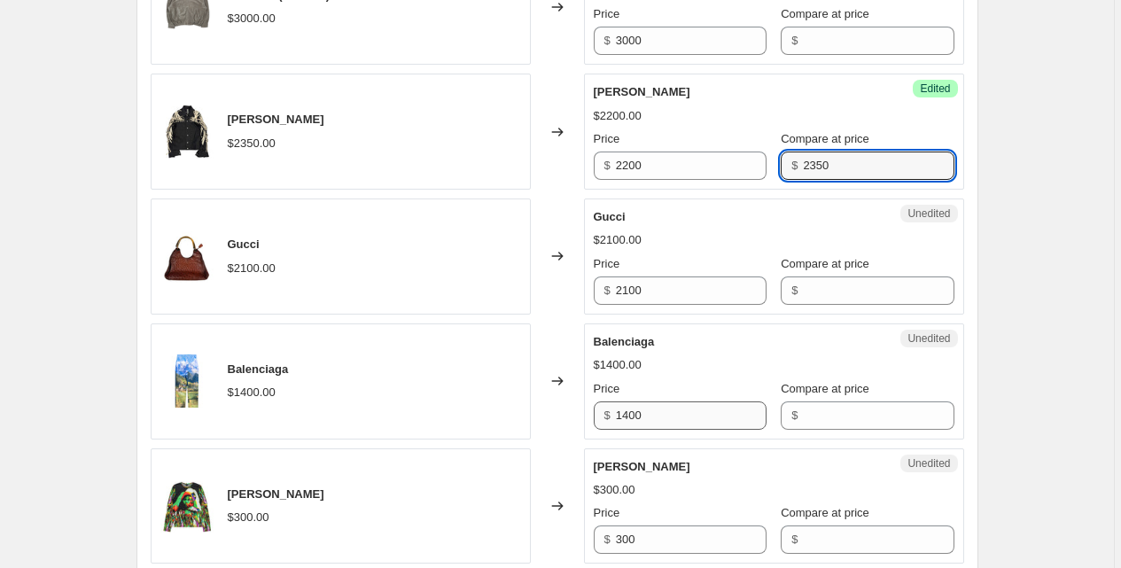
type input "2350"
click at [649, 411] on input "1400" at bounding box center [691, 416] width 151 height 28
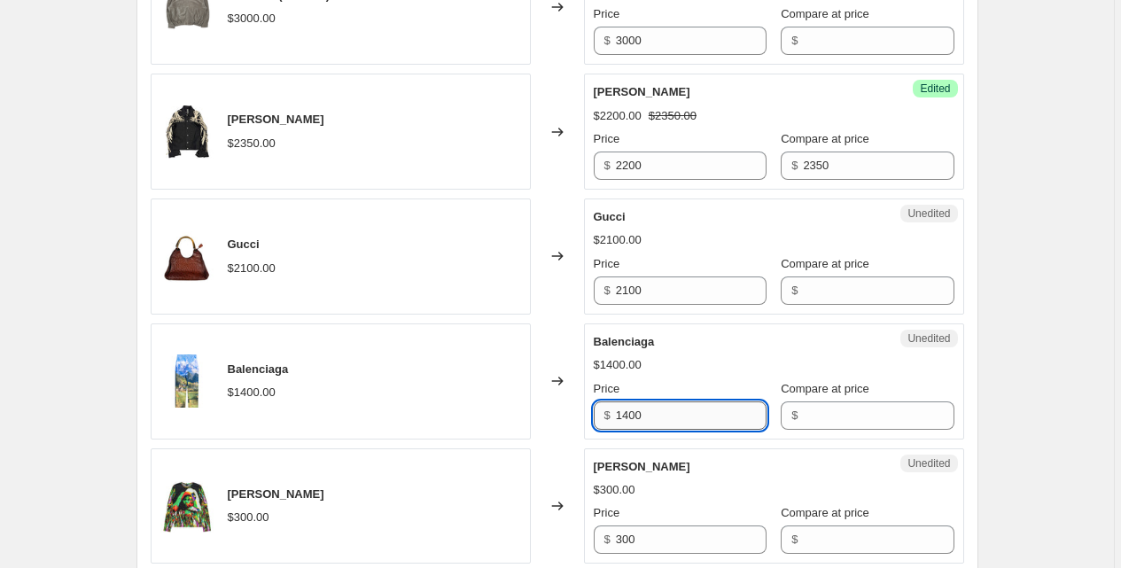
click at [649, 411] on input "1400" at bounding box center [691, 416] width 151 height 28
type input "1200"
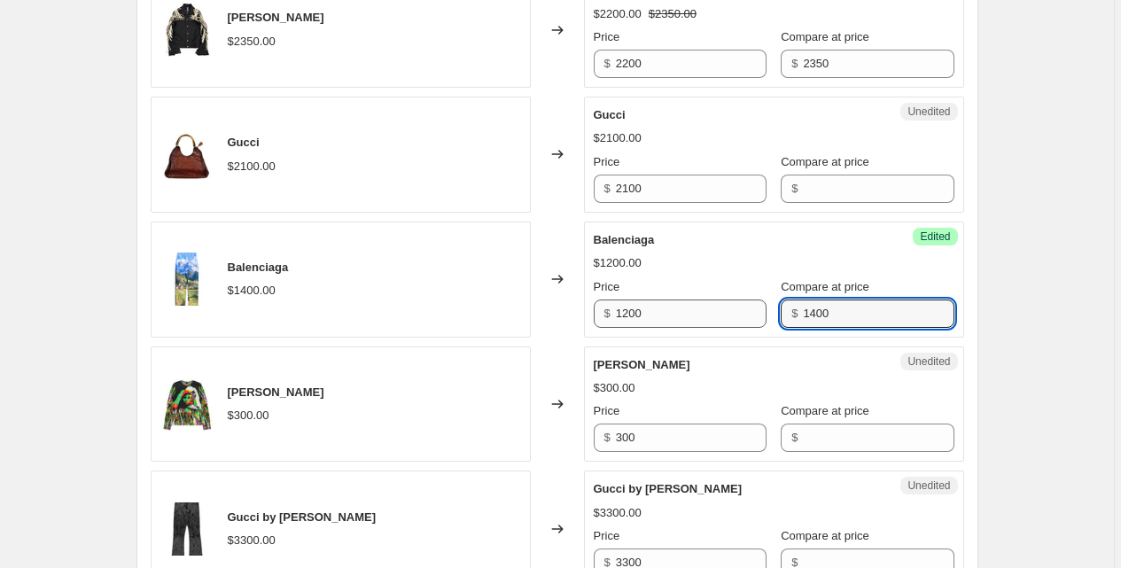
scroll to position [2073, 0]
type input "1400"
click at [643, 429] on input "300" at bounding box center [691, 437] width 151 height 28
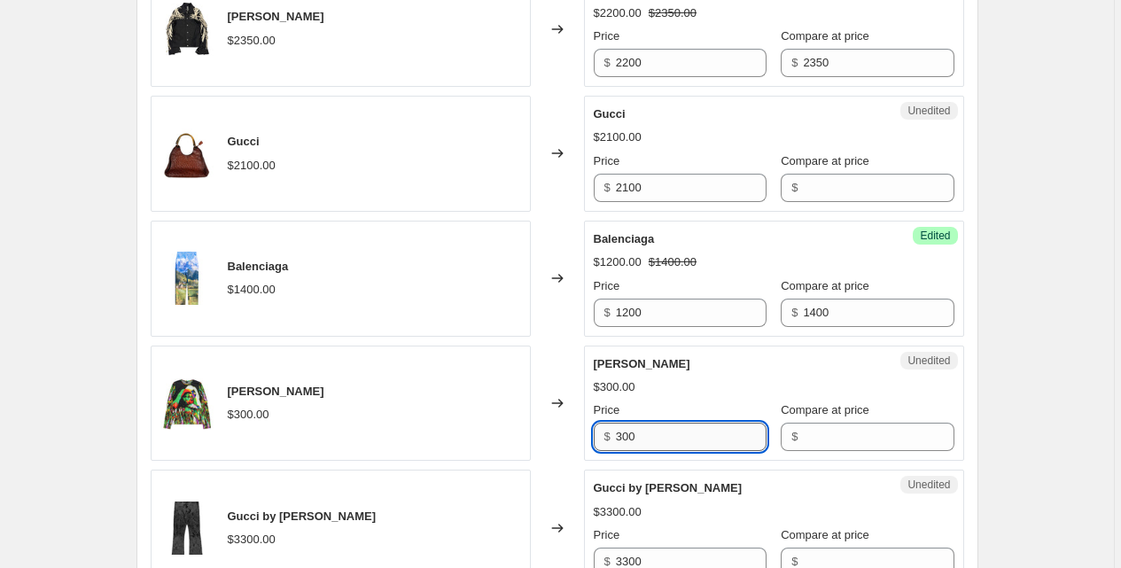
click at [643, 429] on input "300" at bounding box center [691, 437] width 151 height 28
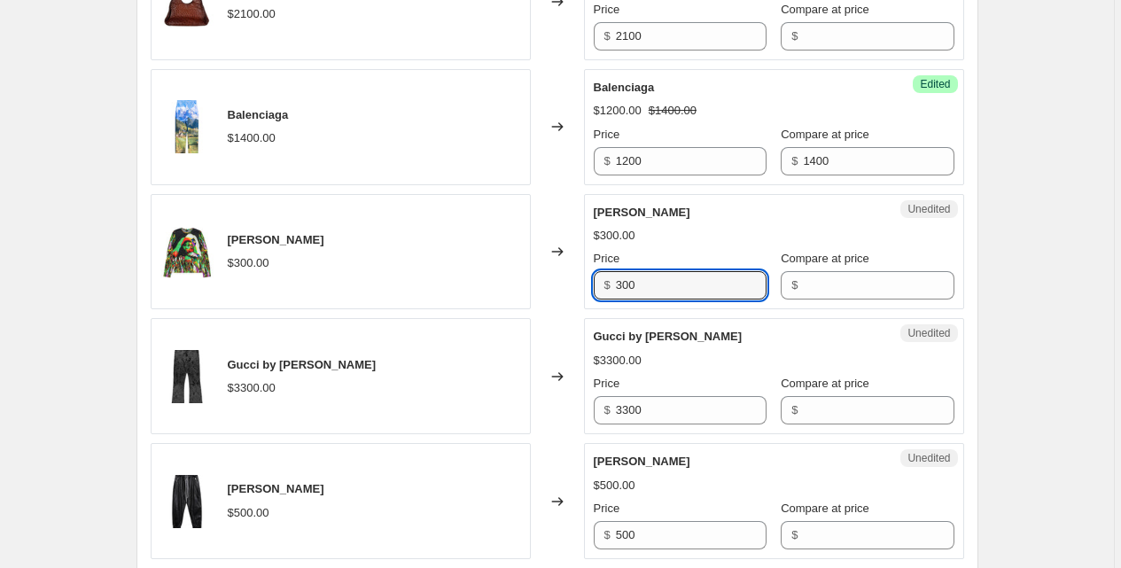
scroll to position [2233, 0]
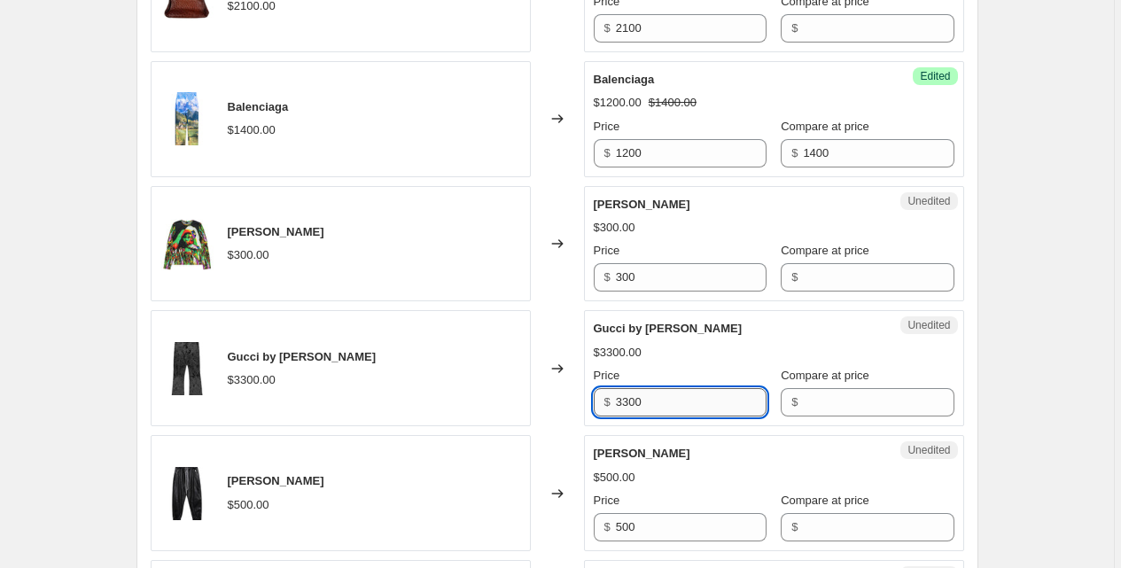
click at [661, 401] on input "3300" at bounding box center [691, 402] width 151 height 28
type input "3000"
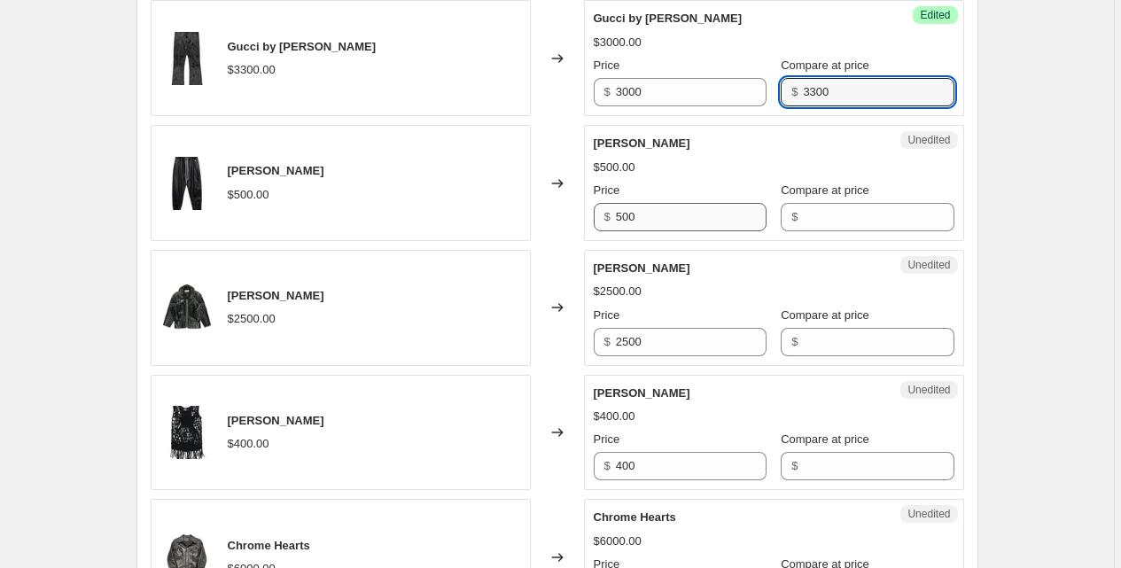
scroll to position [2550, 0]
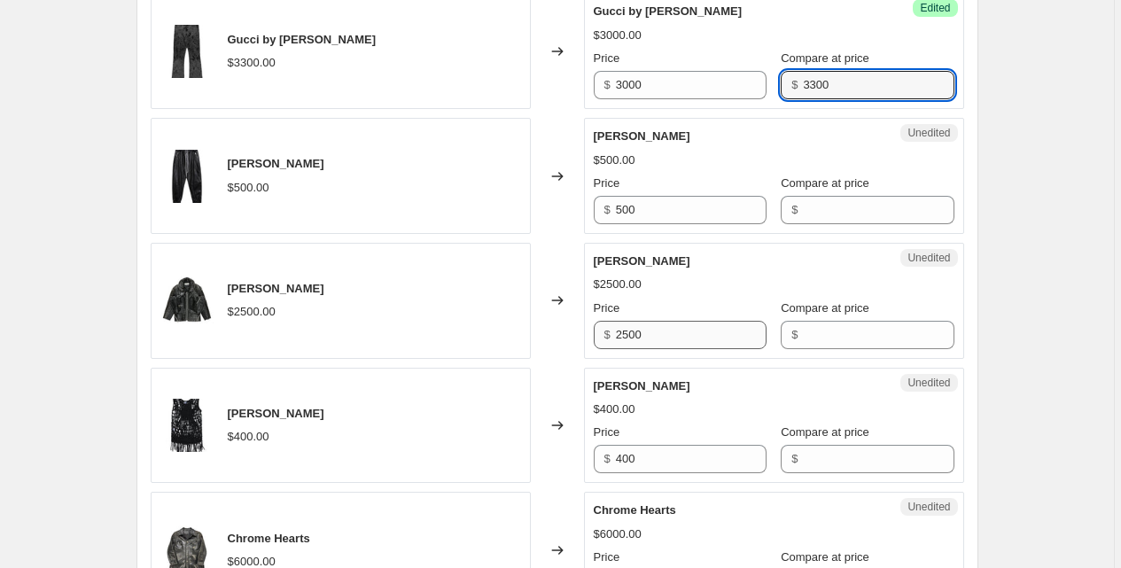
type input "3300"
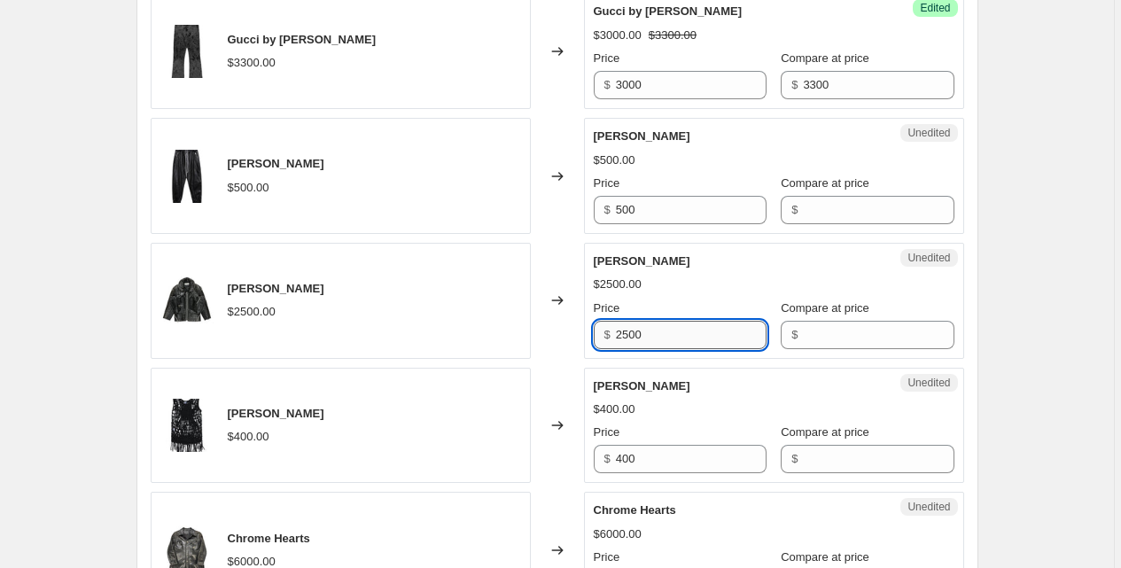
click at [664, 343] on input "2500" at bounding box center [691, 335] width 151 height 28
type input "2300"
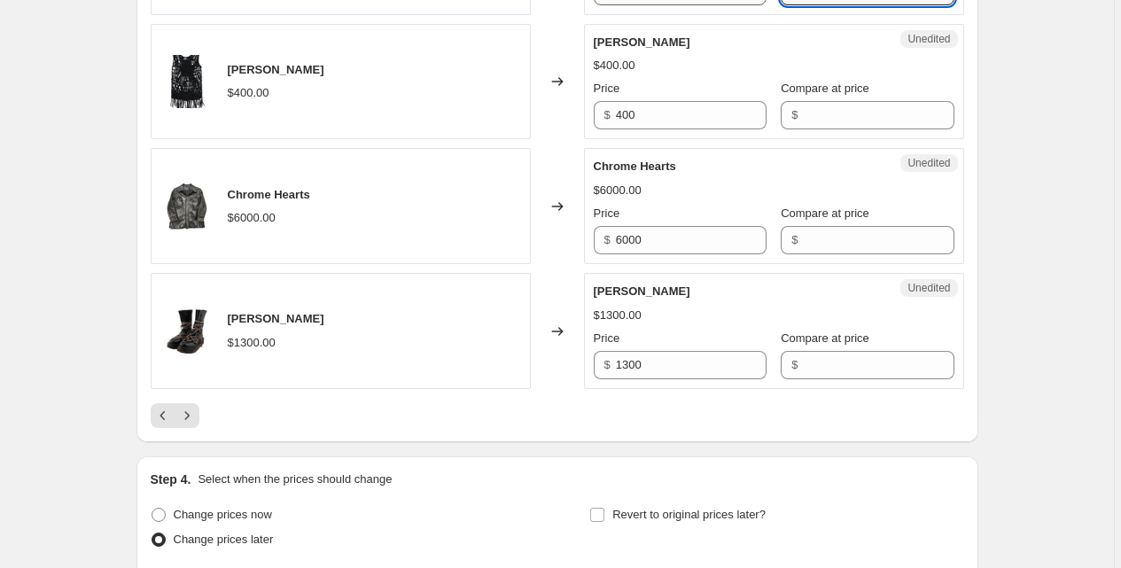
scroll to position [2901, 0]
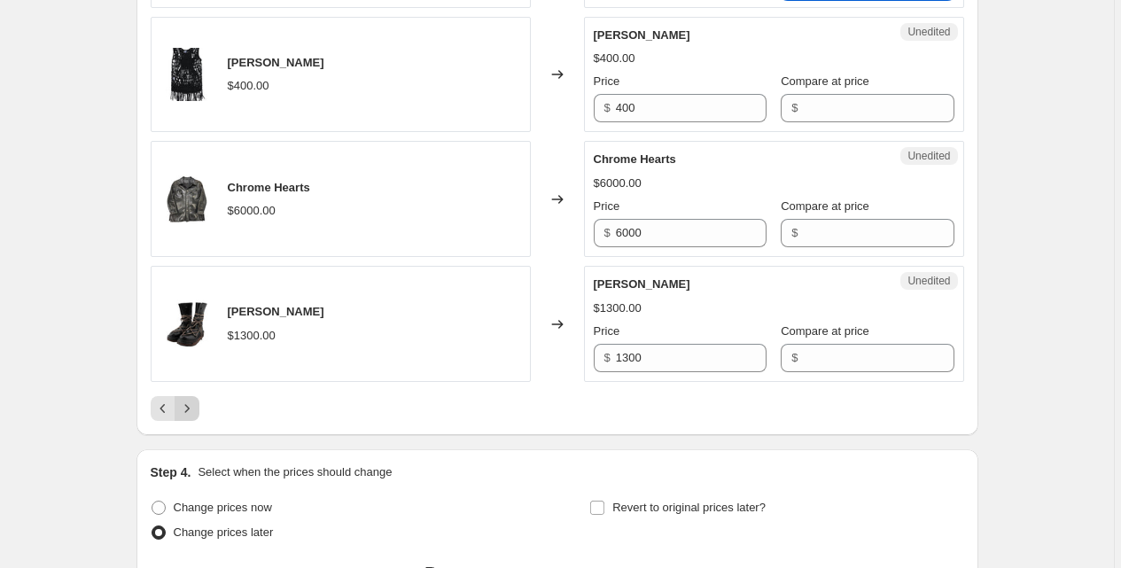
type input "2500"
click at [195, 406] on icon "Next" at bounding box center [187, 409] width 18 height 18
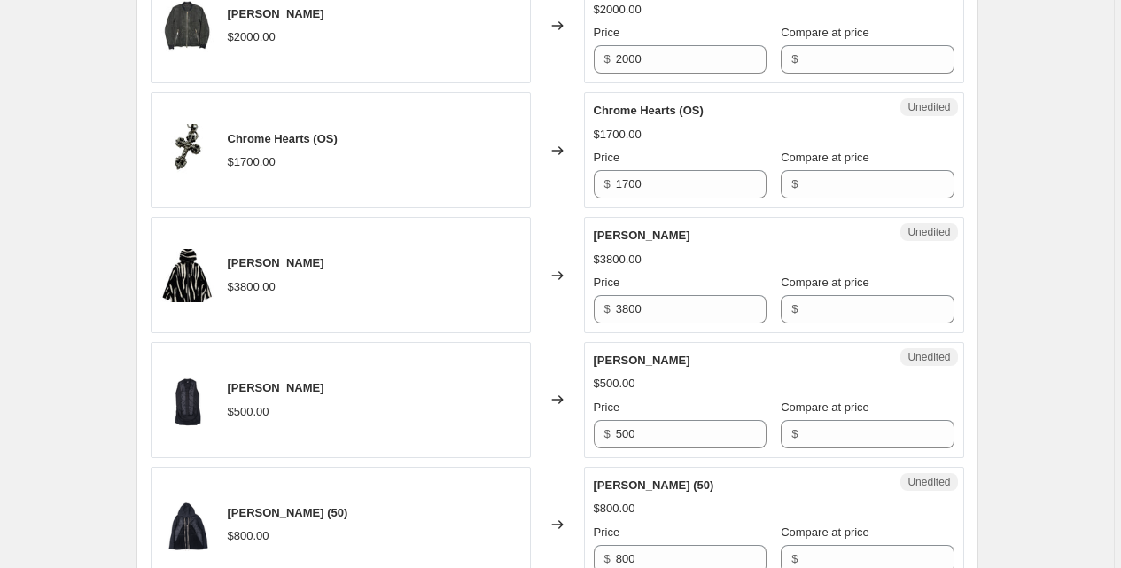
scroll to position [1841, 0]
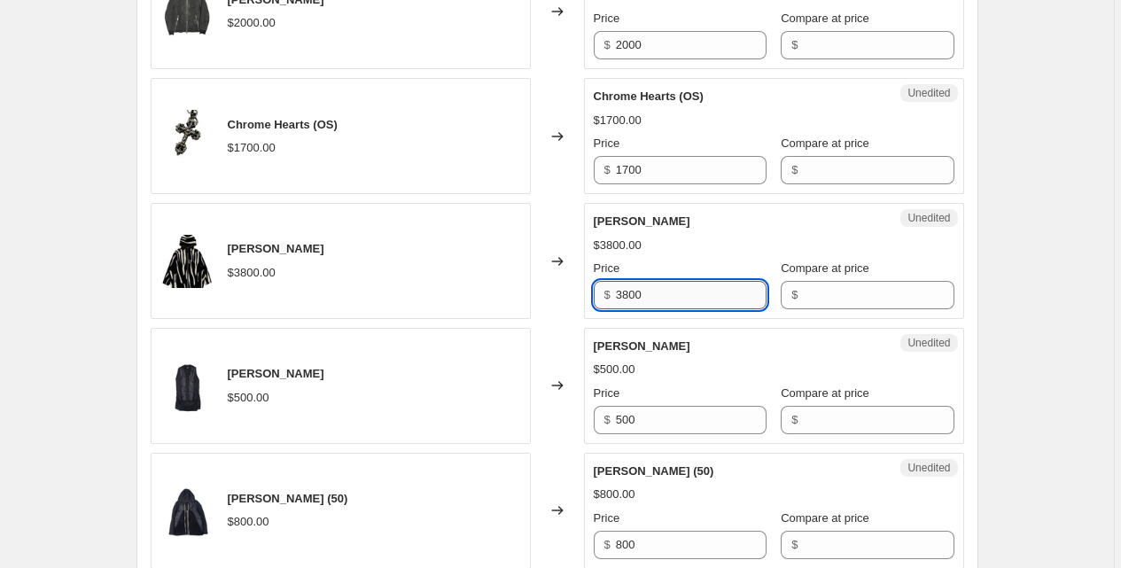
click at [673, 293] on input "3800" at bounding box center [691, 295] width 151 height 28
type input "3500"
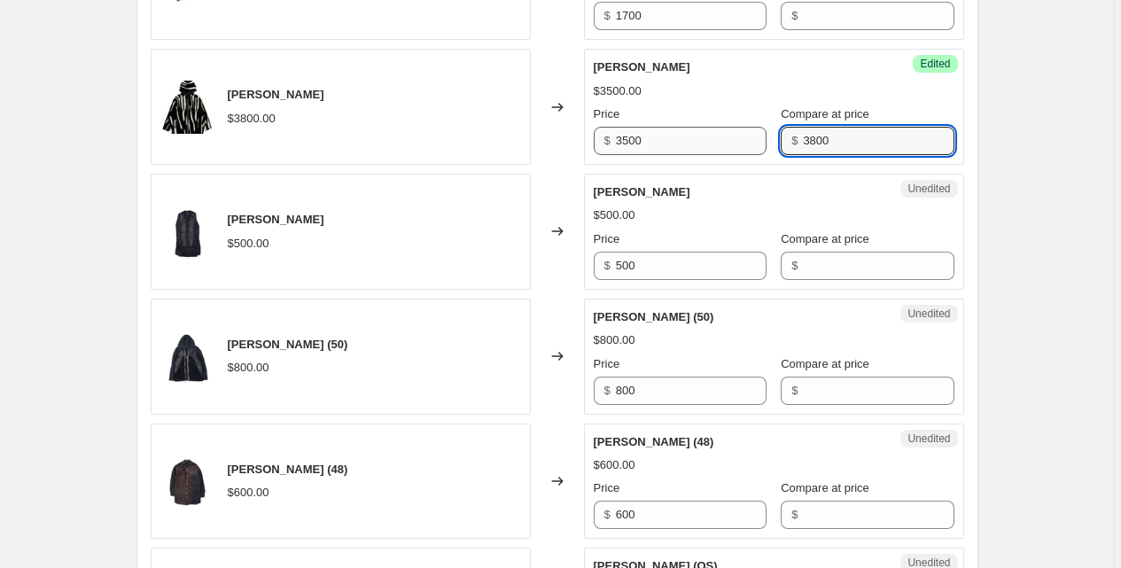
scroll to position [2071, 0]
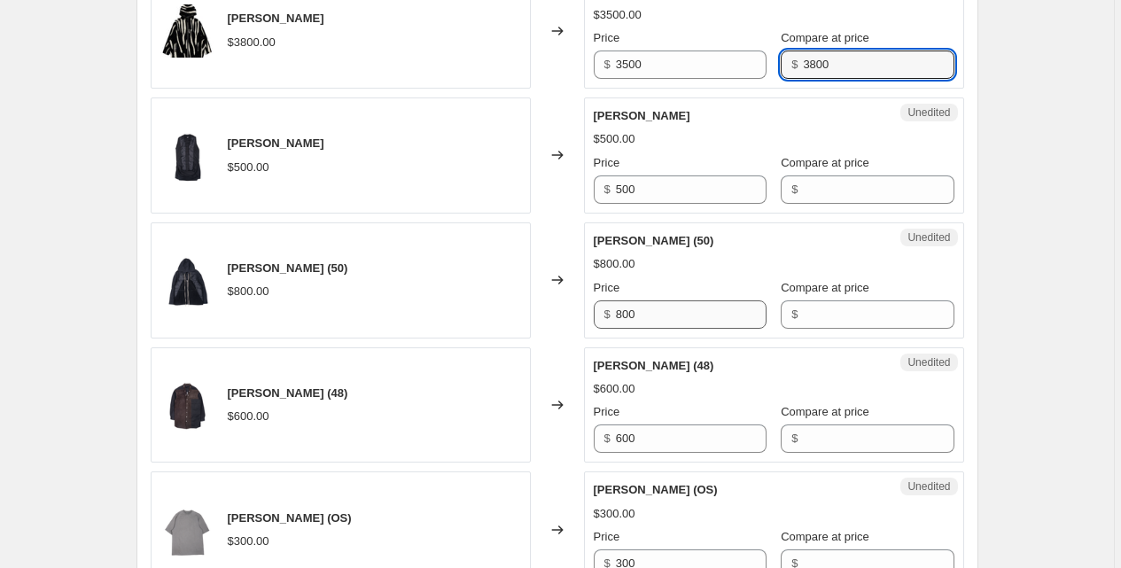
type input "3800"
click at [657, 313] on input "800" at bounding box center [691, 314] width 151 height 28
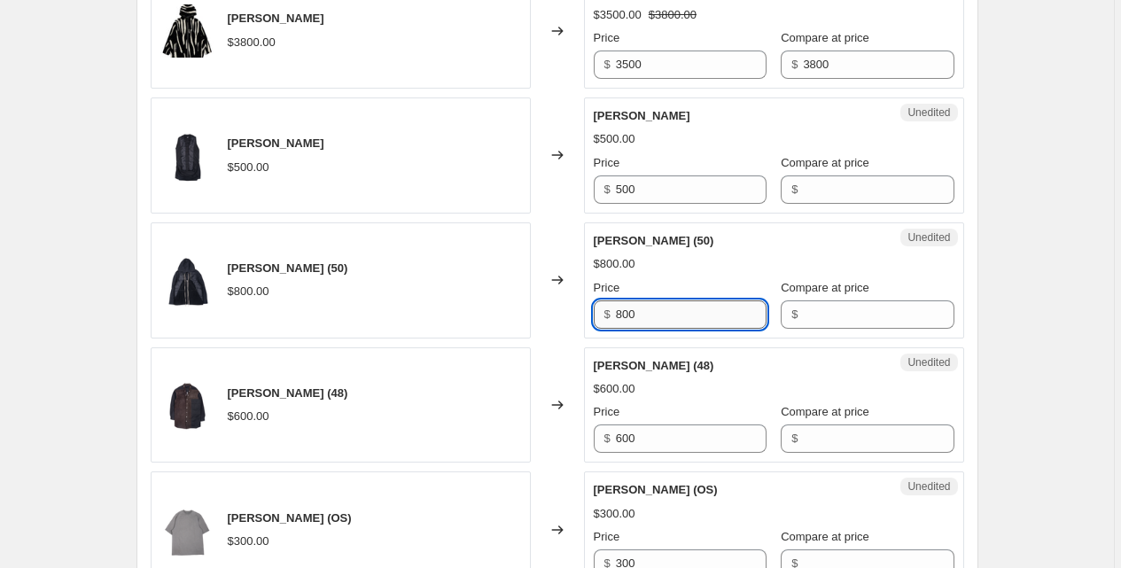
click at [657, 313] on input "800" at bounding box center [691, 314] width 151 height 28
type input "700"
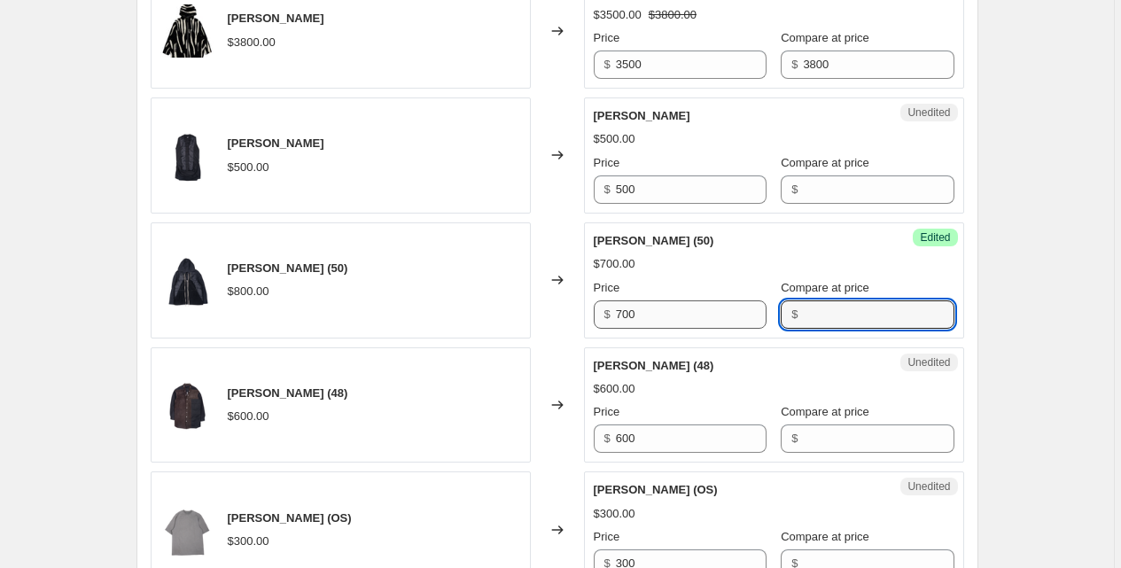
type input "9"
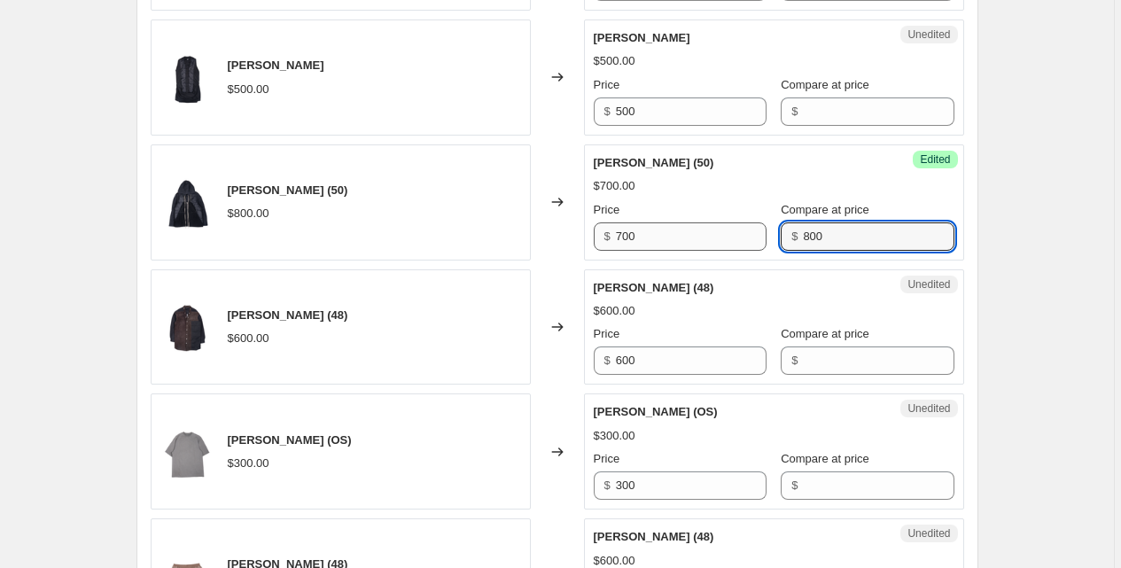
scroll to position [2151, 0]
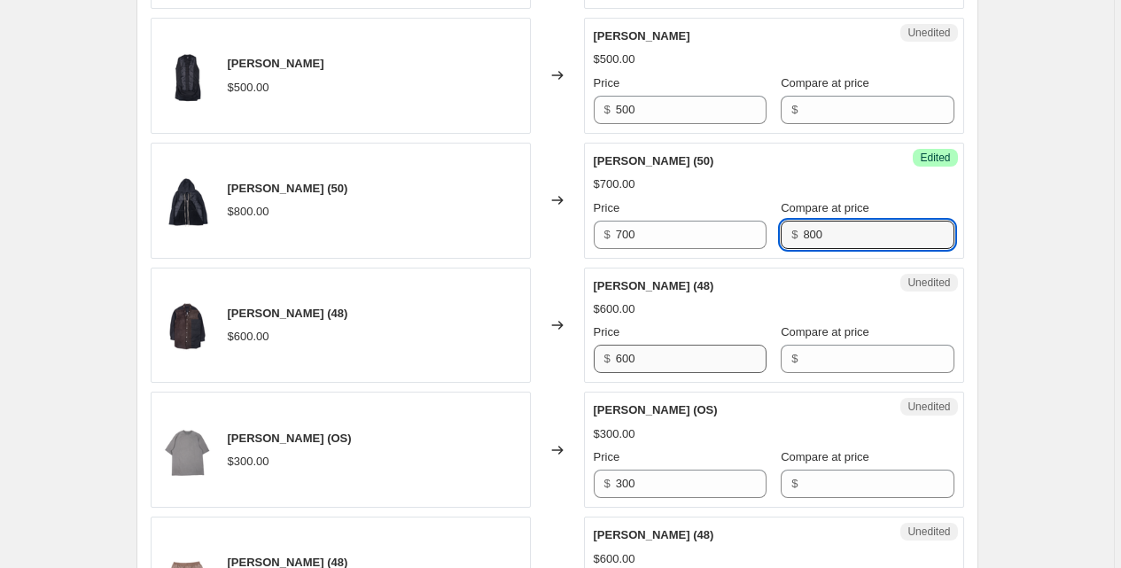
type input "800"
click at [657, 357] on input "600" at bounding box center [691, 359] width 151 height 28
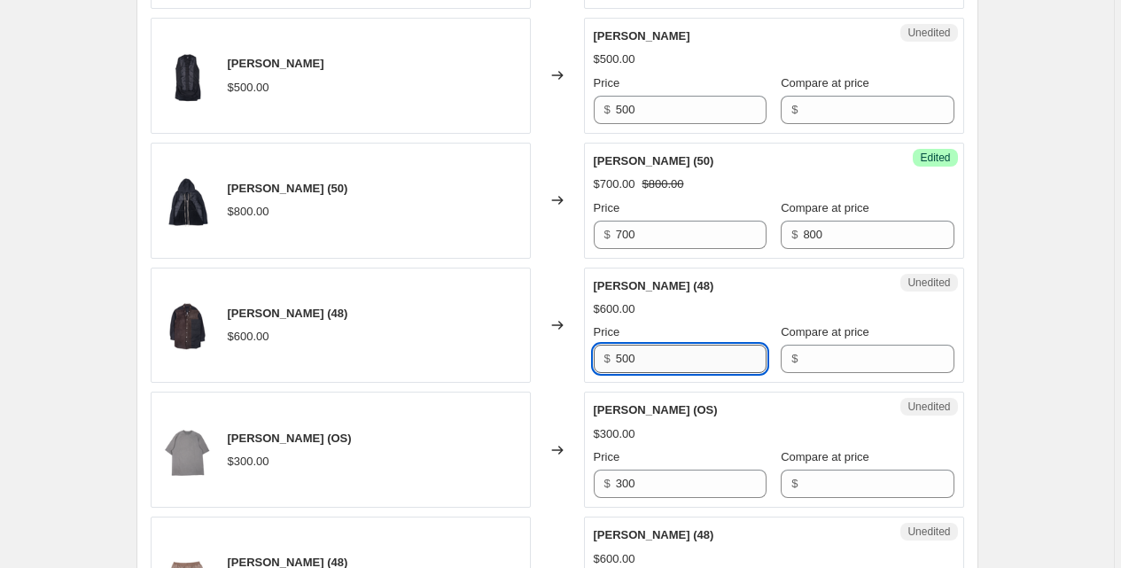
type input "500"
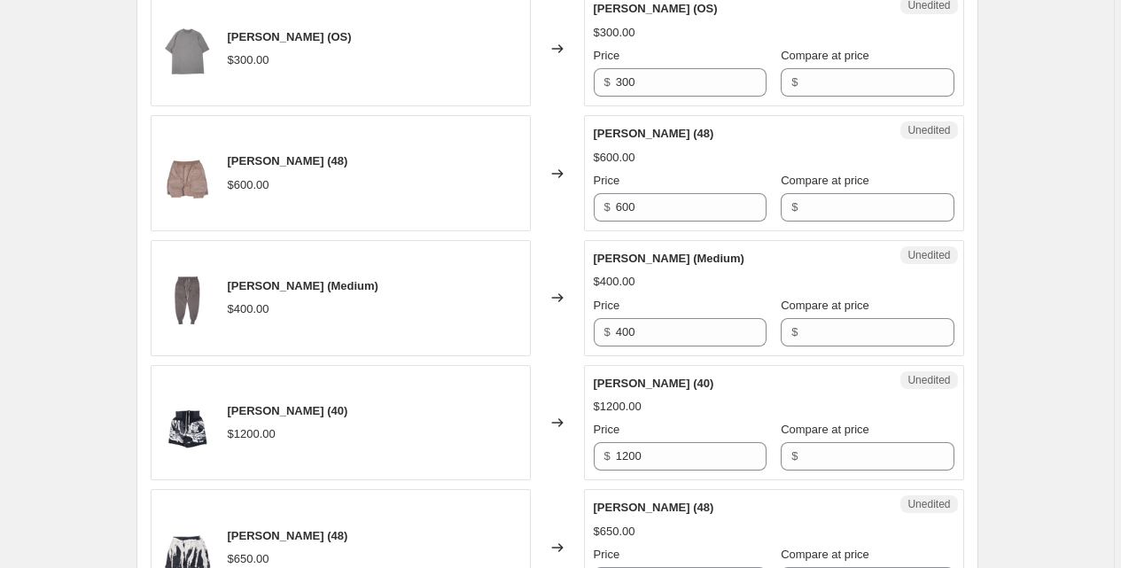
scroll to position [2558, 0]
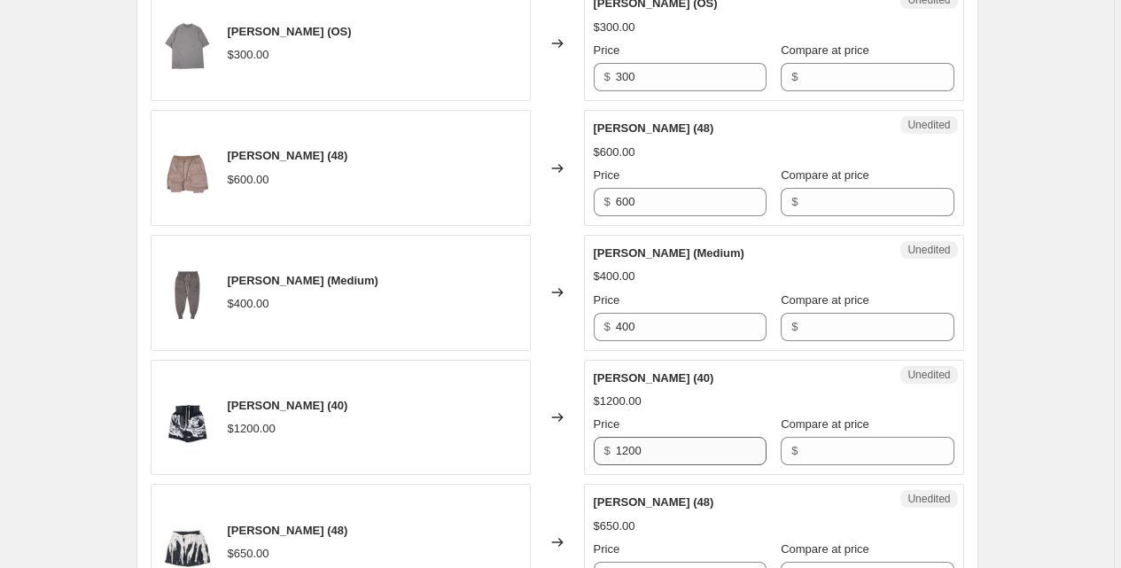
type input "600"
click at [659, 438] on input "1200" at bounding box center [691, 451] width 151 height 28
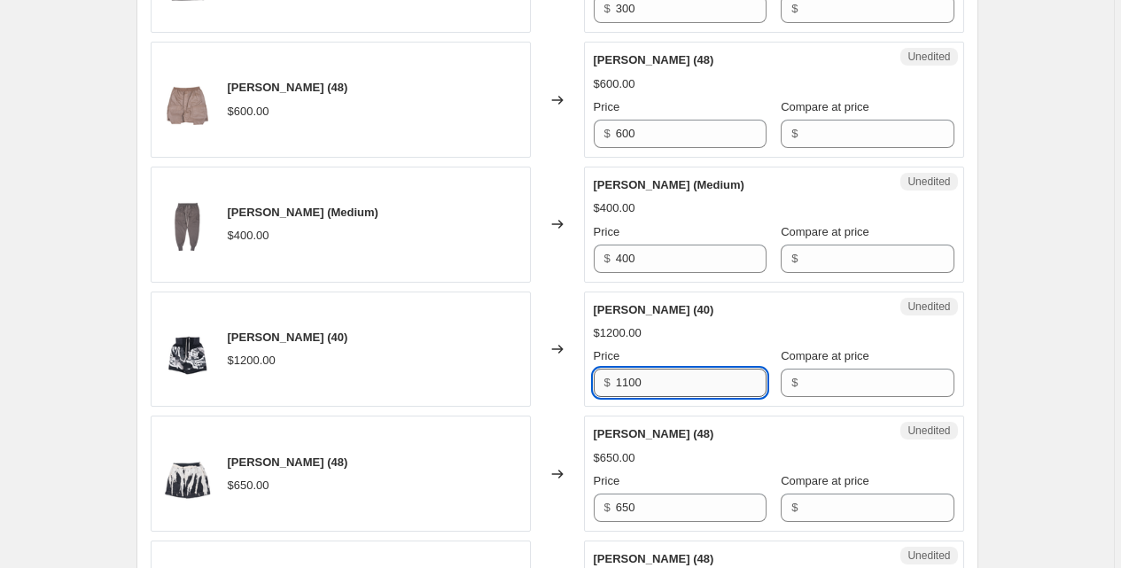
type input "1100"
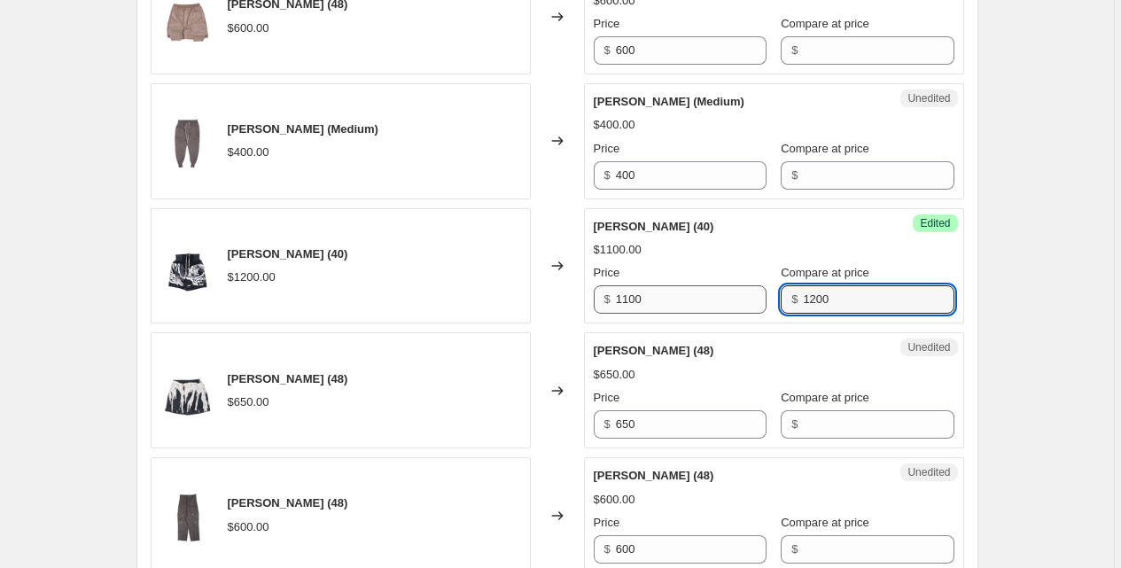
scroll to position [2712, 0]
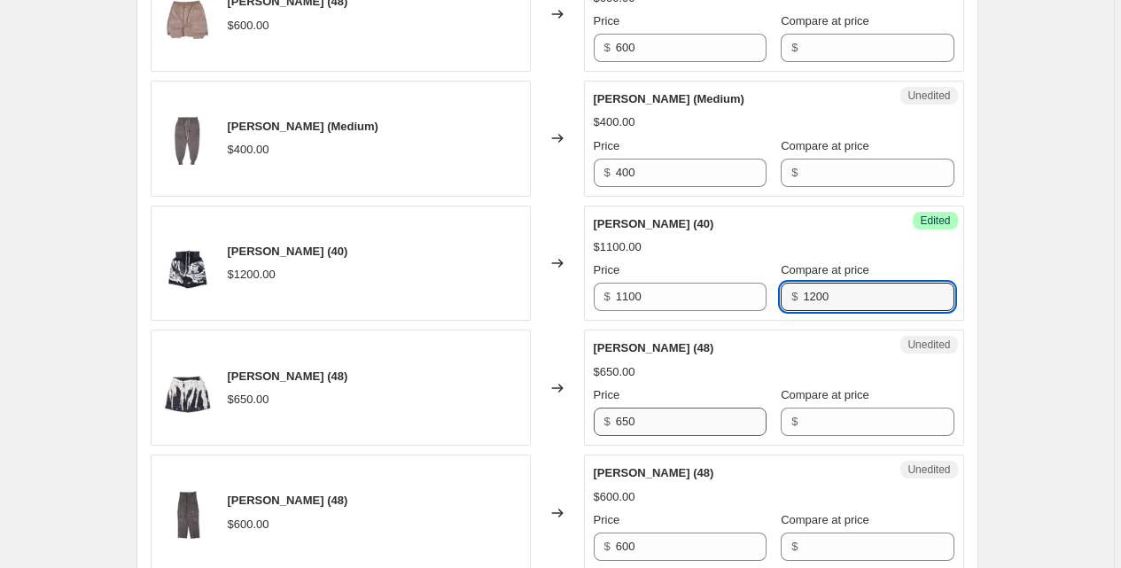
type input "1200"
click at [667, 429] on input "650" at bounding box center [691, 422] width 151 height 28
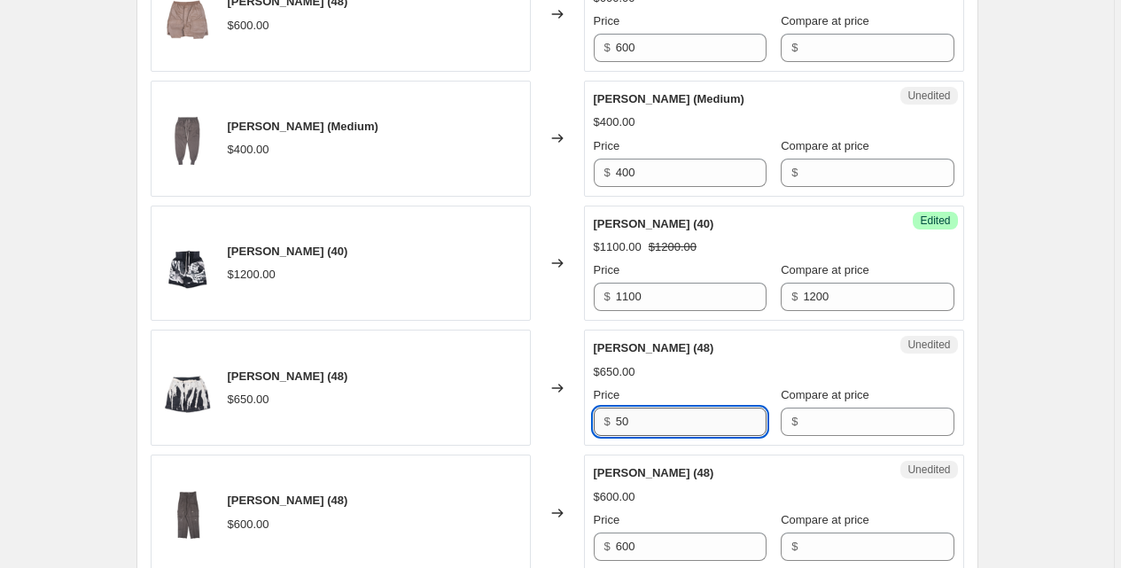
type input "5"
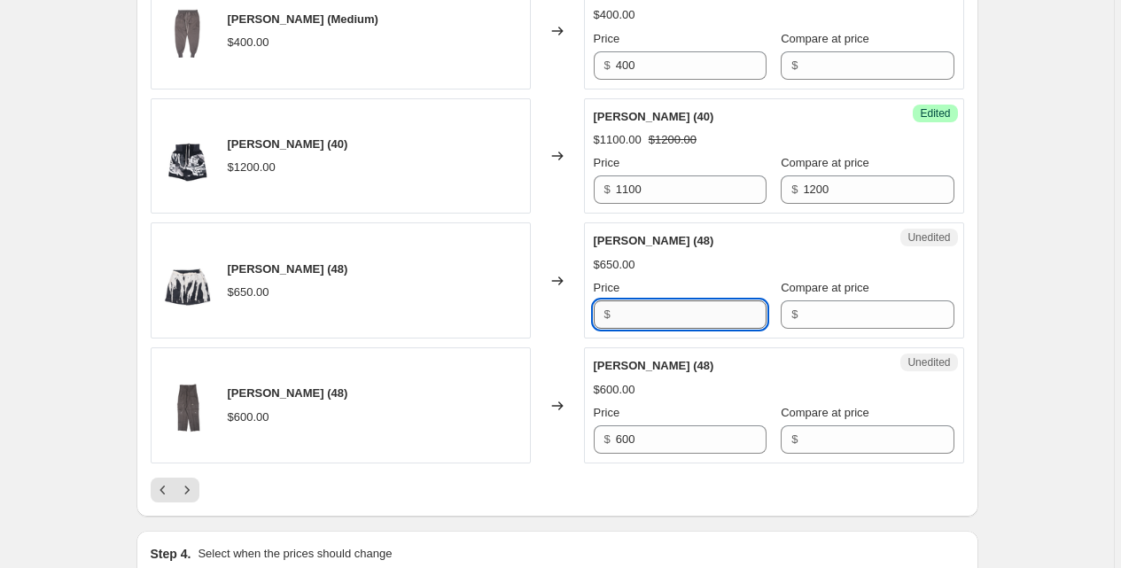
scroll to position [2828, 0]
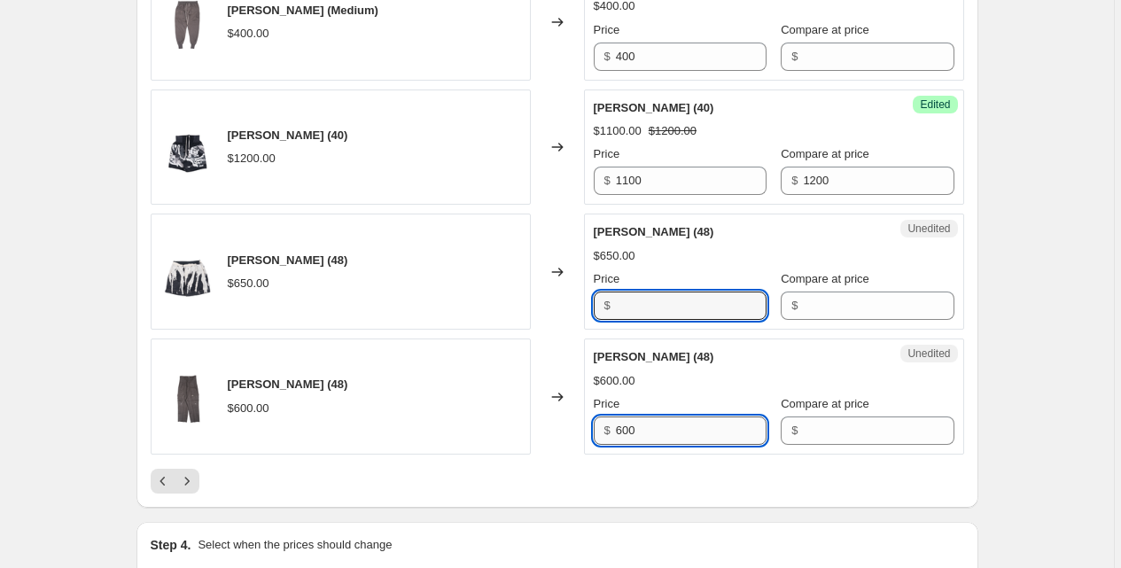
type input "650"
click at [660, 421] on input "600" at bounding box center [691, 431] width 151 height 28
click at [199, 480] on button "Next" at bounding box center [187, 481] width 25 height 25
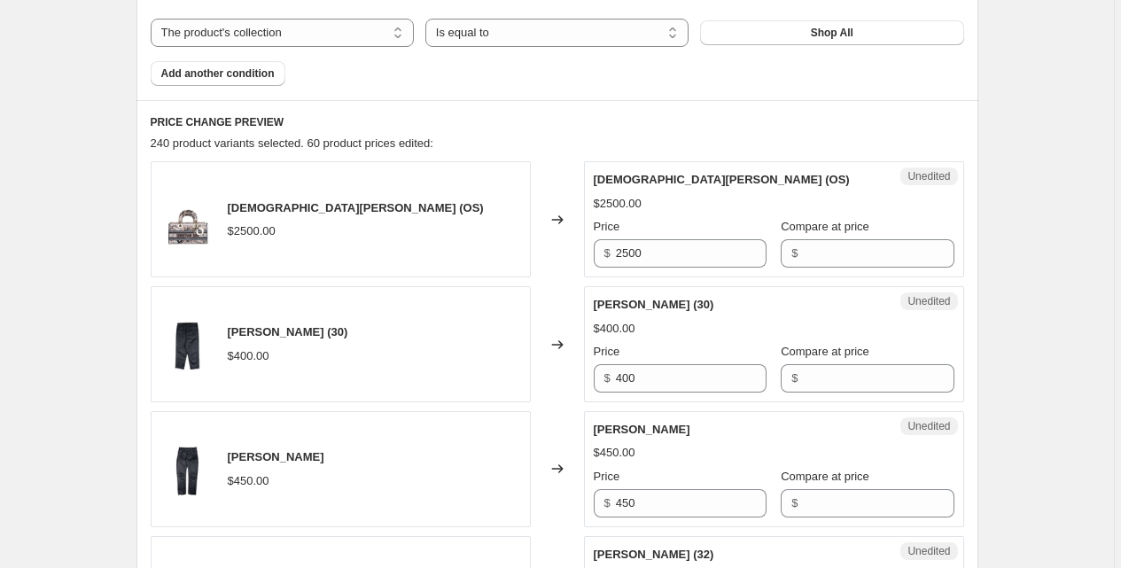
scroll to position [636, 0]
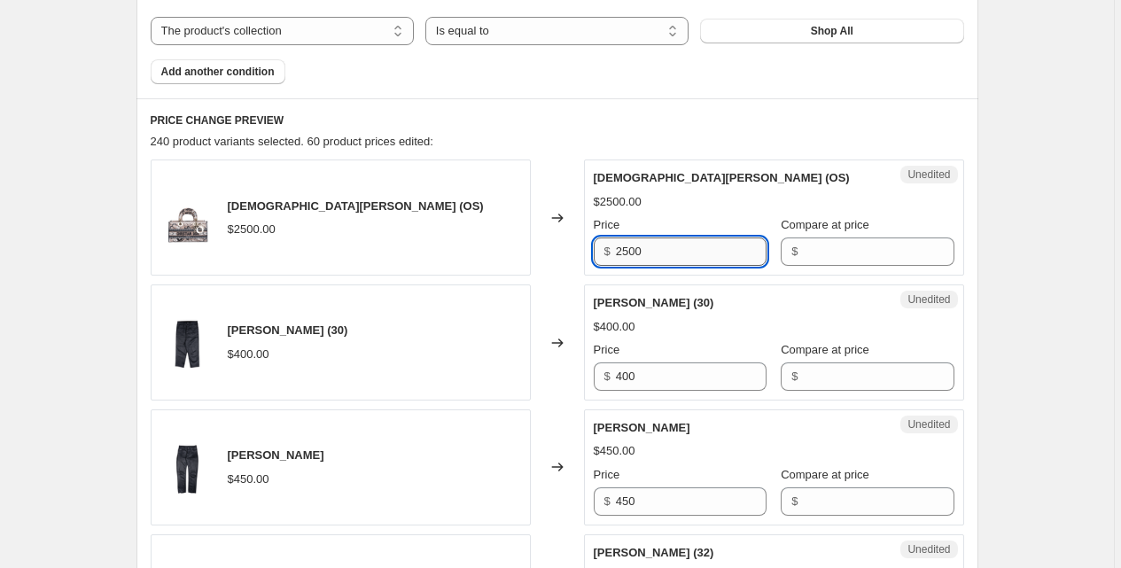
click at [643, 238] on input "2500" at bounding box center [691, 252] width 151 height 28
type input "2200"
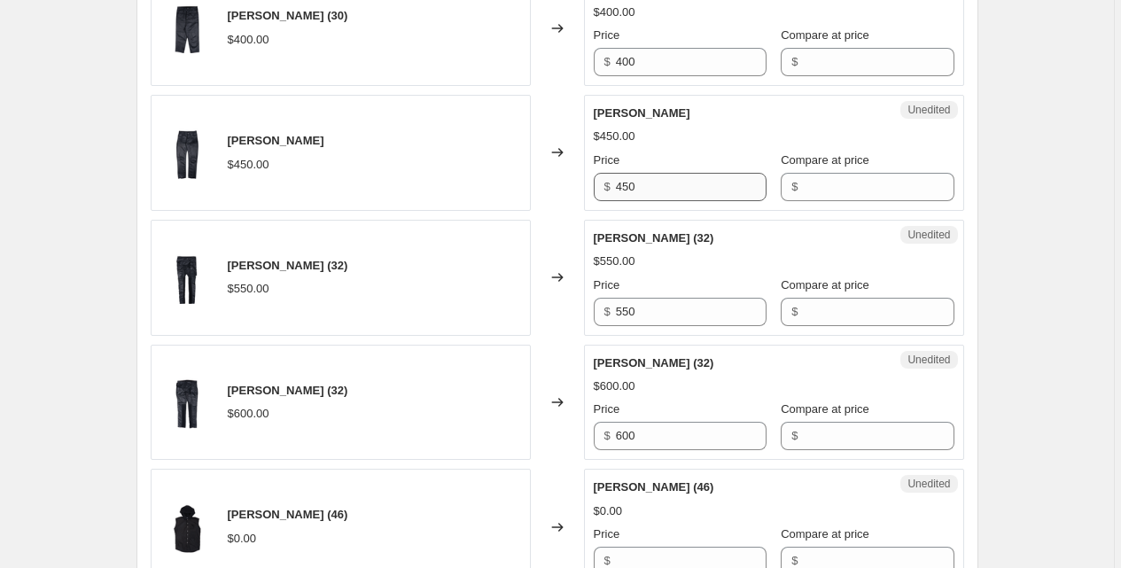
scroll to position [952, 0]
type input "2500"
click at [678, 299] on input "550" at bounding box center [691, 311] width 151 height 28
type input "500"
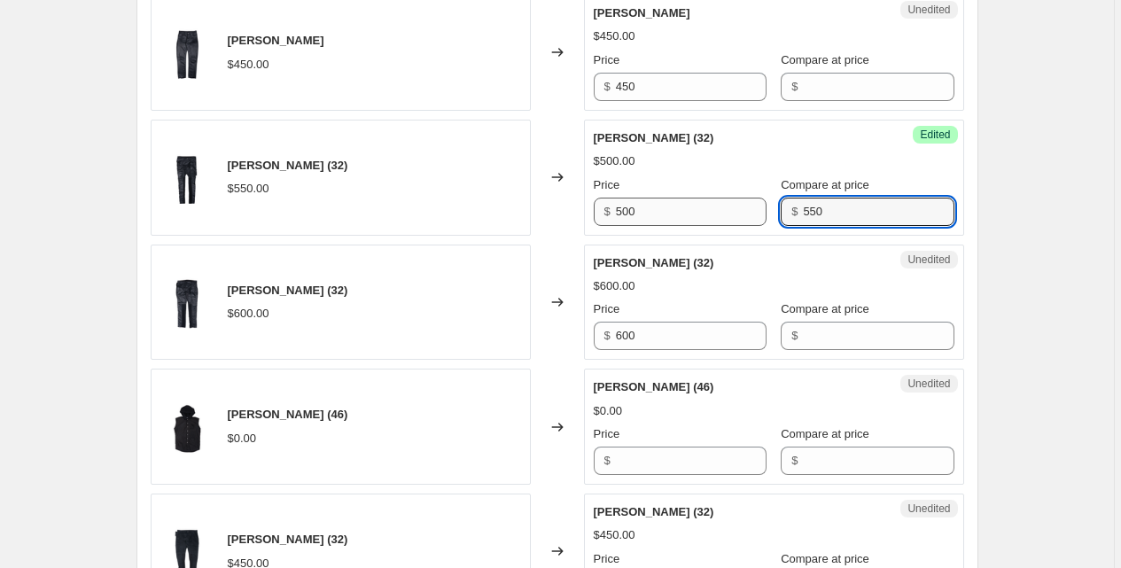
scroll to position [1058, 0]
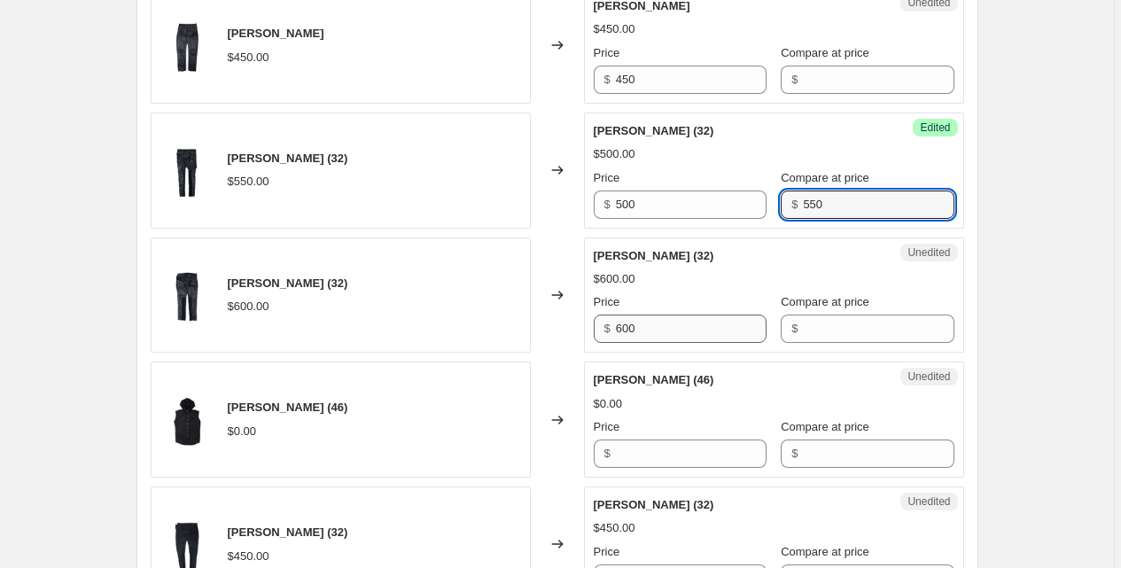
type input "550"
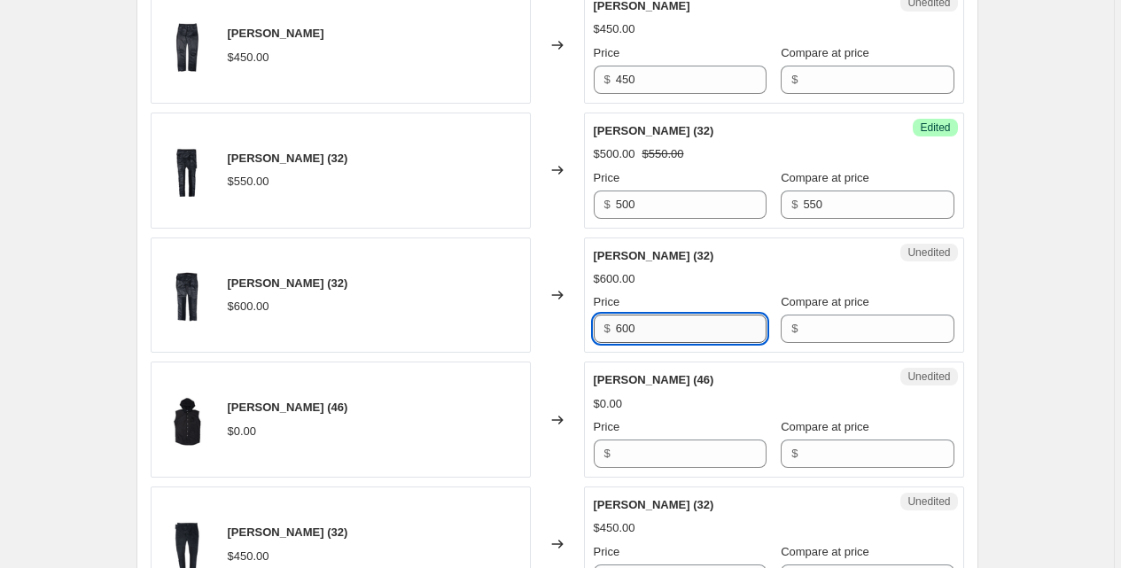
click at [661, 326] on input "600" at bounding box center [691, 329] width 151 height 28
type input "500"
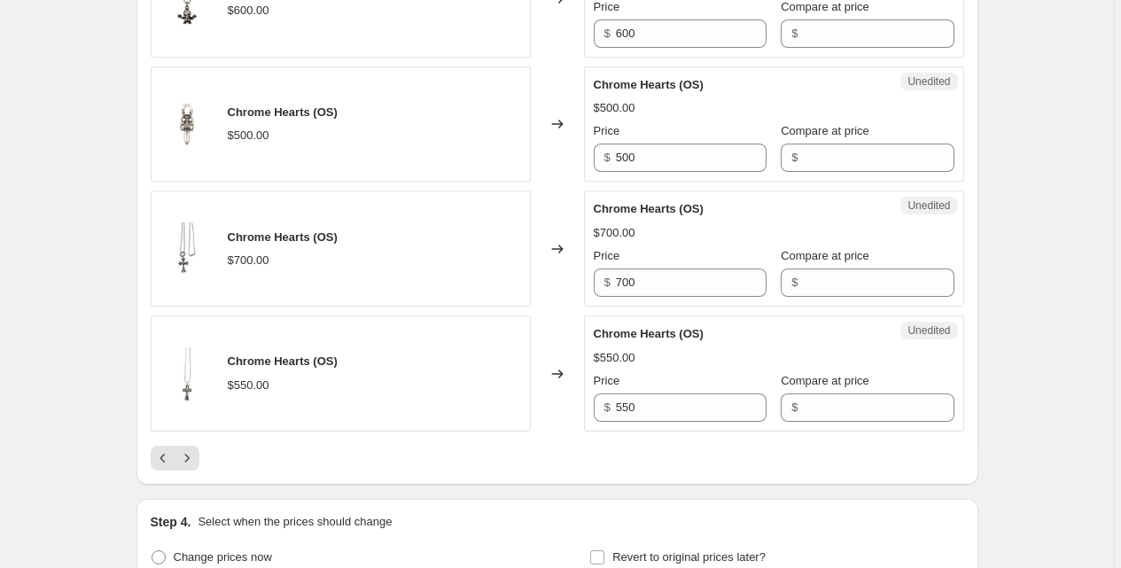
scroll to position [2856, 0]
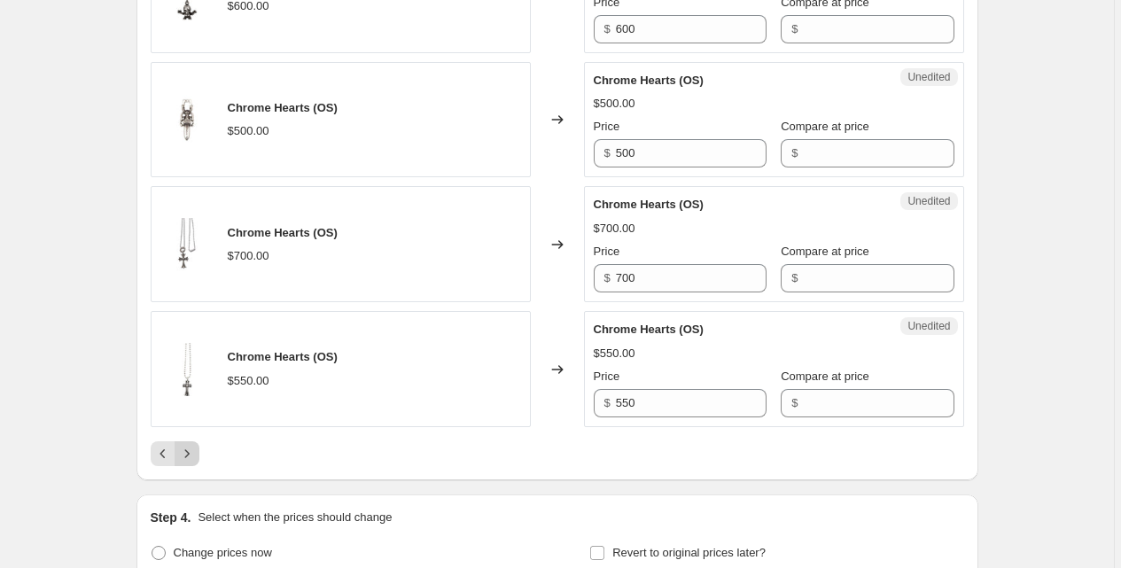
type input "600"
click at [197, 444] on button "Next" at bounding box center [187, 453] width 25 height 25
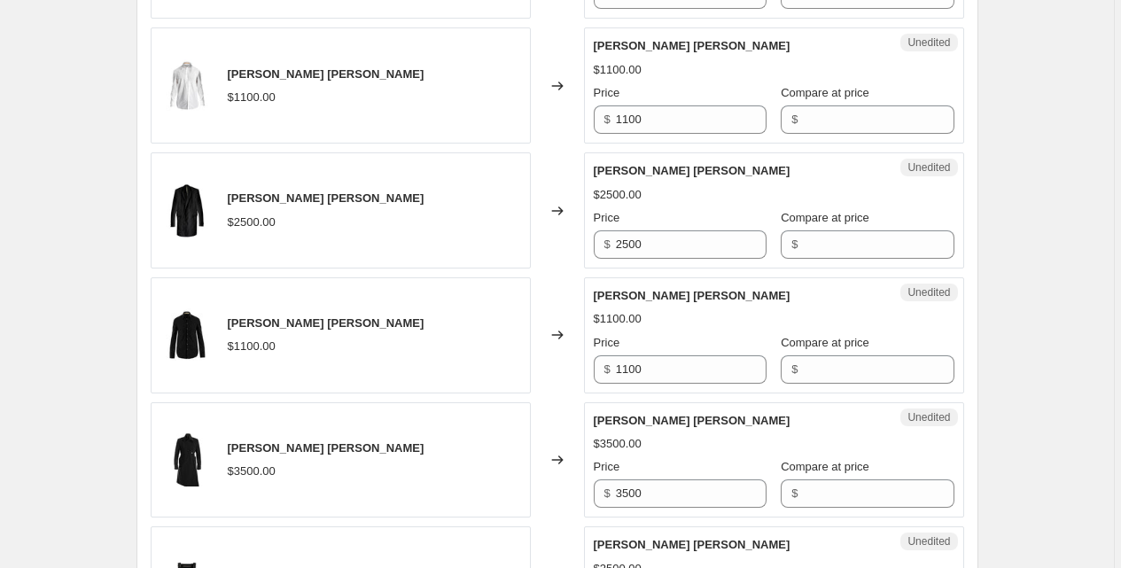
scroll to position [2838, 0]
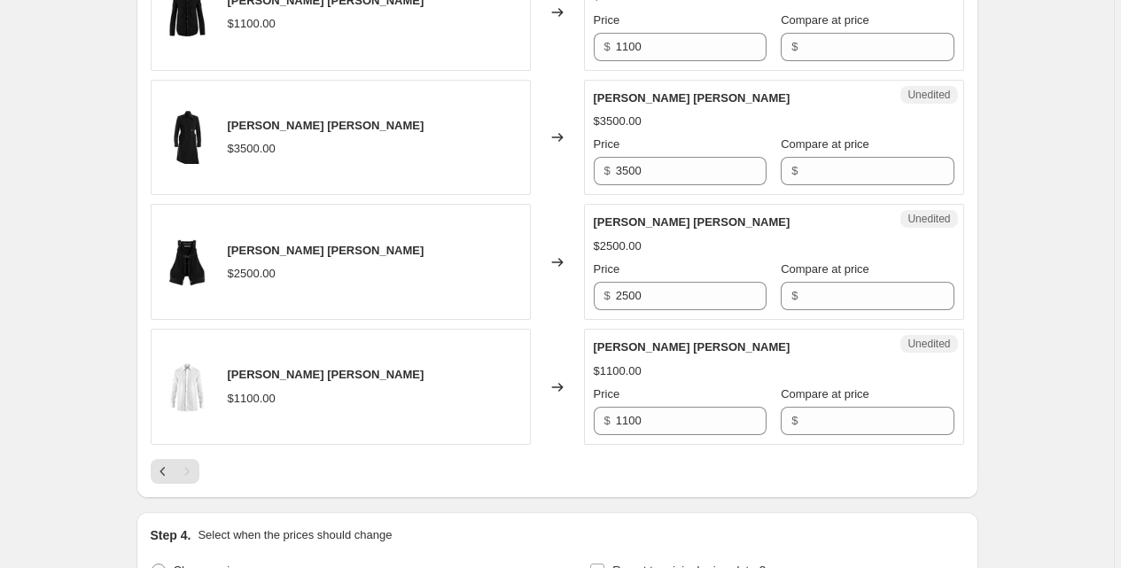
click at [195, 463] on div "Pagination" at bounding box center [187, 471] width 25 height 25
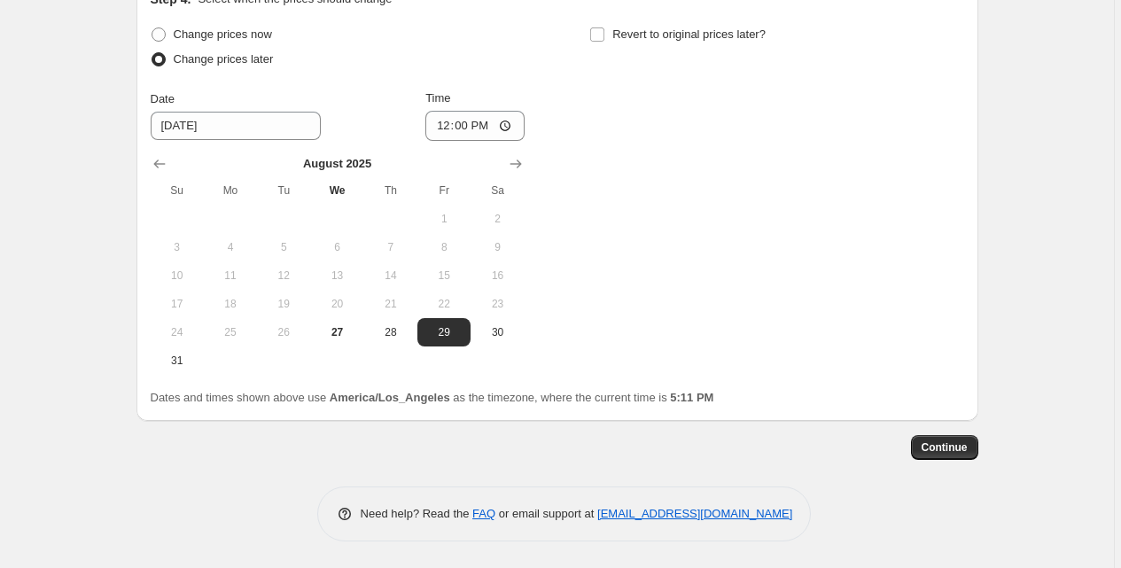
scroll to position [3326, 0]
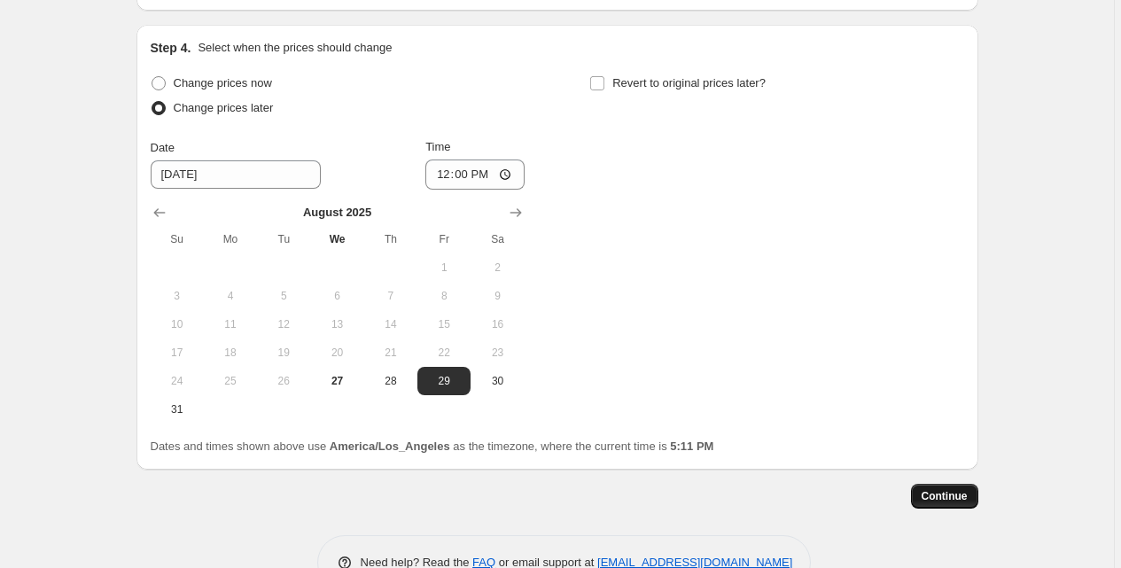
click at [953, 488] on button "Continue" at bounding box center [944, 496] width 67 height 25
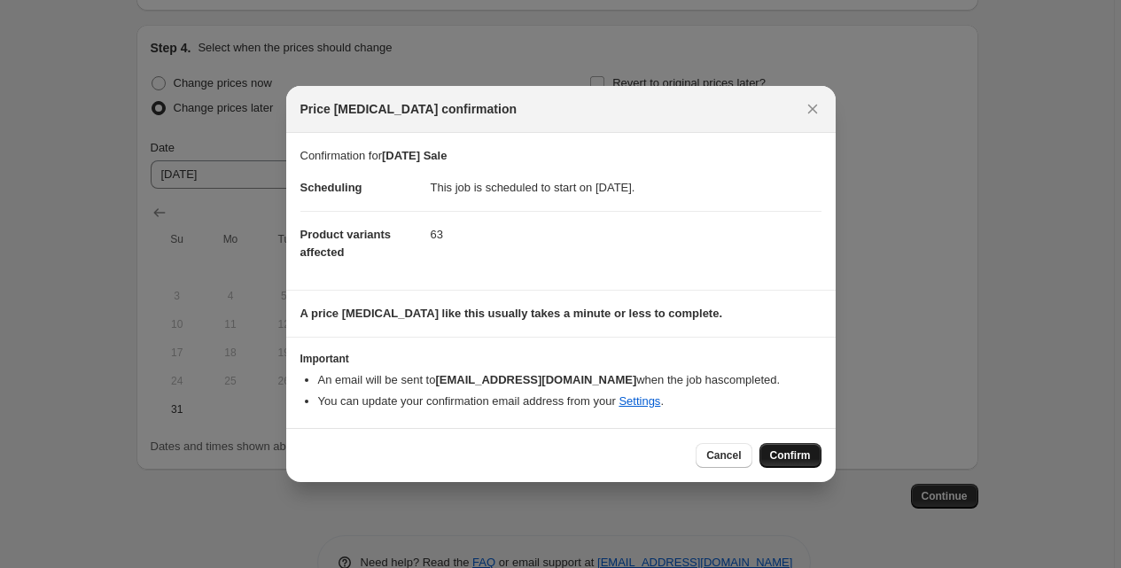
click at [773, 448] on span "Confirm" at bounding box center [790, 455] width 41 height 14
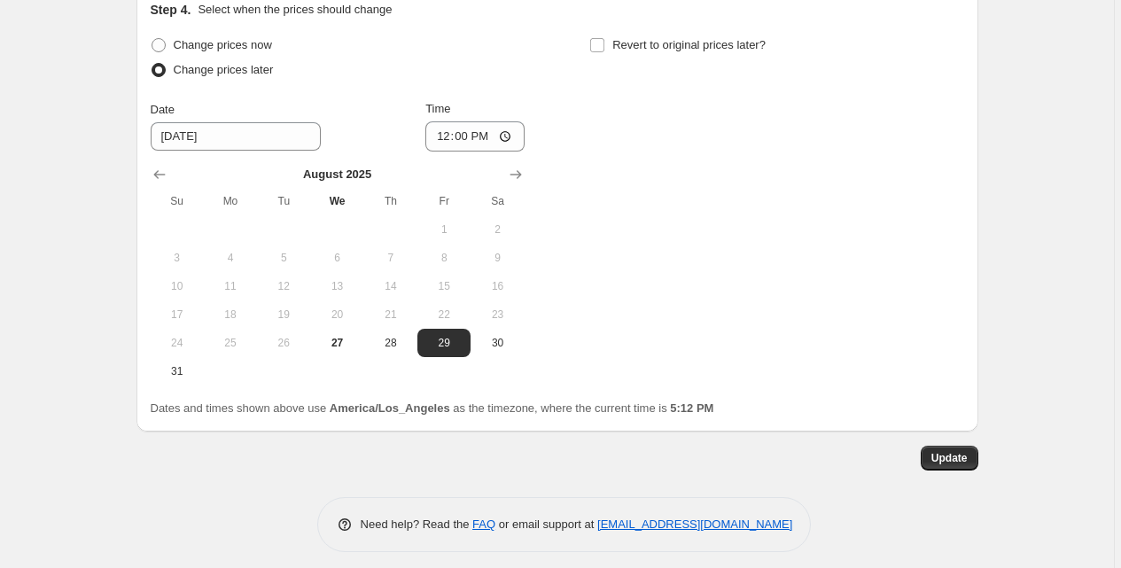
scroll to position [3481, 0]
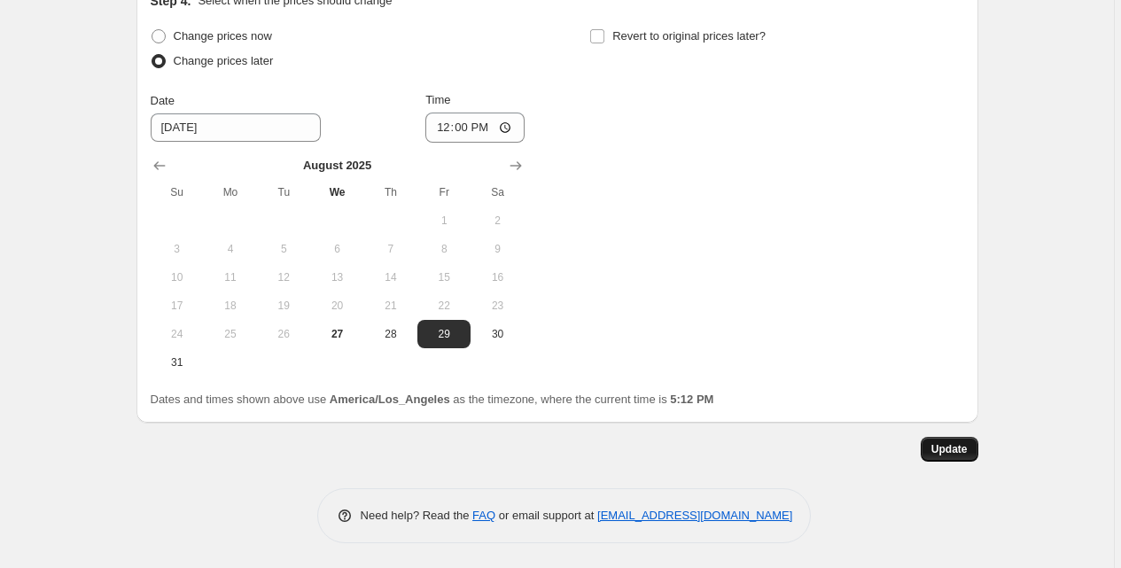
click at [931, 448] on button "Update" at bounding box center [950, 449] width 58 height 25
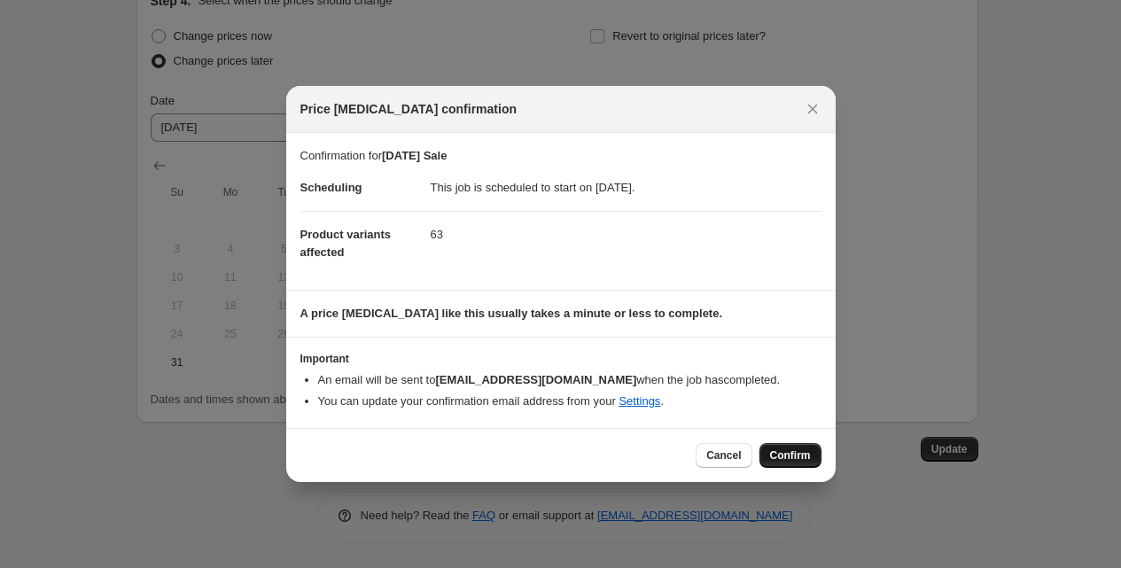
click at [802, 455] on span "Confirm" at bounding box center [790, 455] width 41 height 14
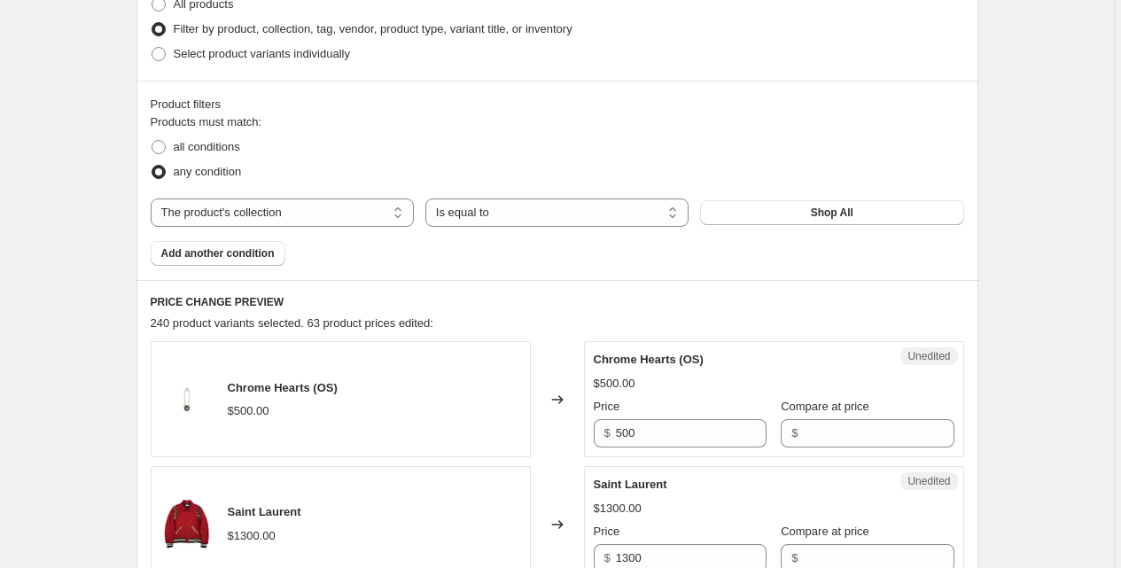
scroll to position [377, 0]
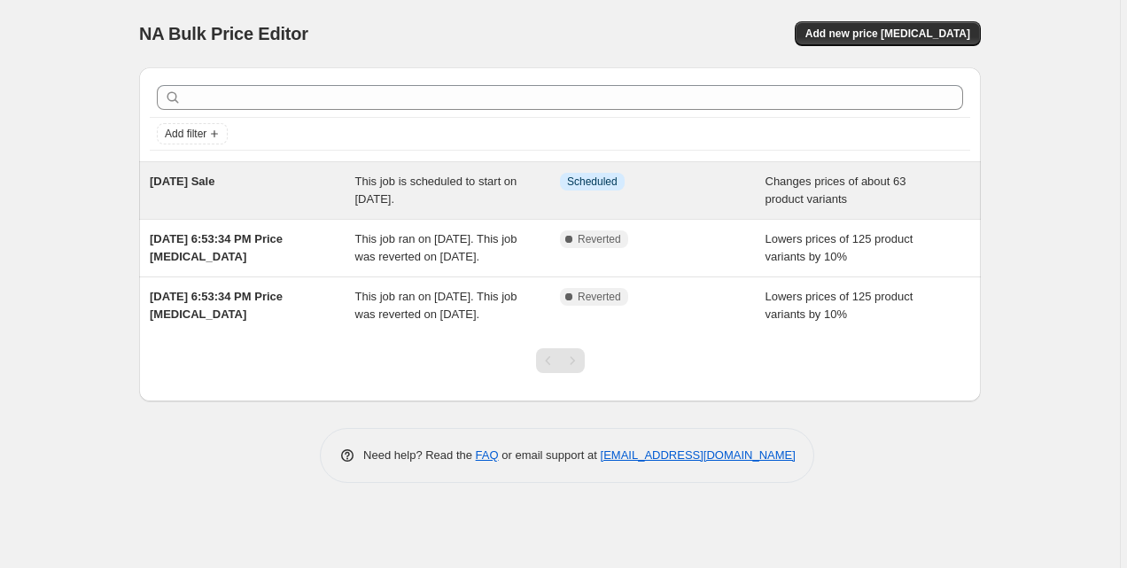
click at [672, 187] on div "Info Scheduled" at bounding box center [649, 182] width 179 height 18
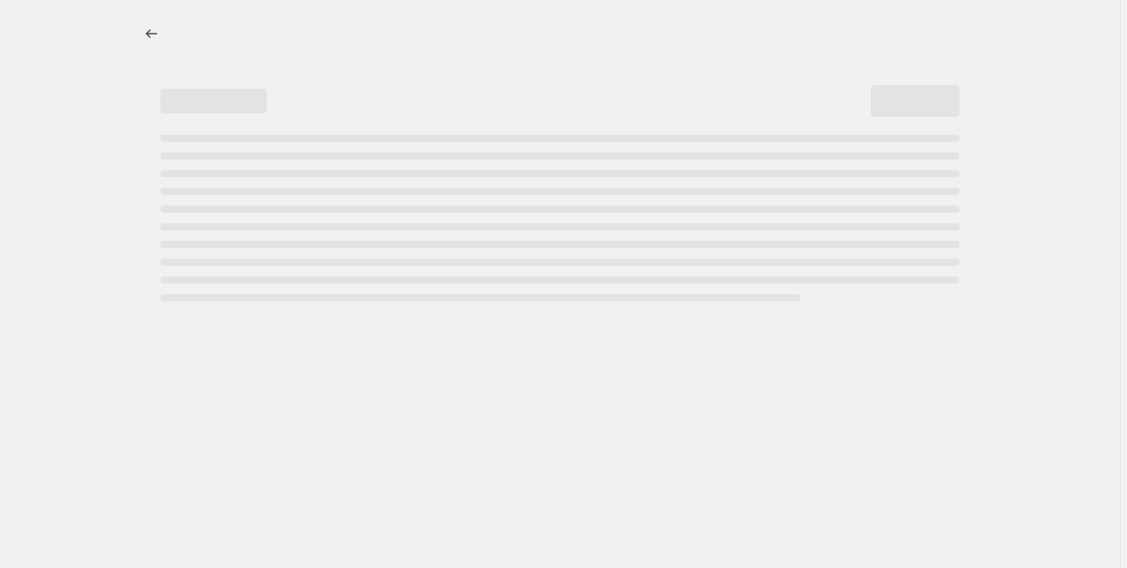
select select "collection"
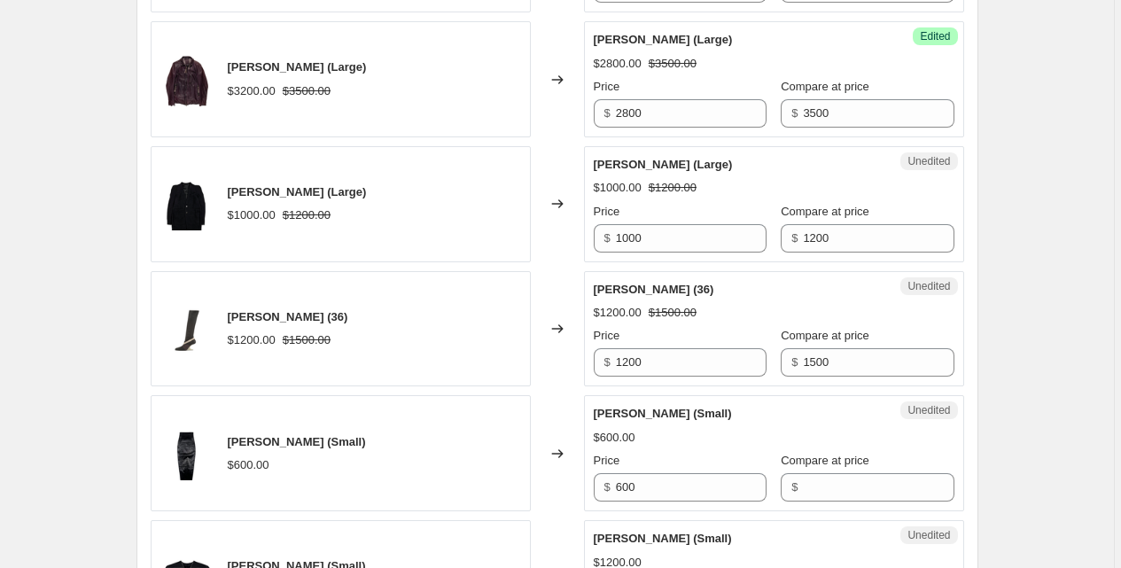
scroll to position [2761, 0]
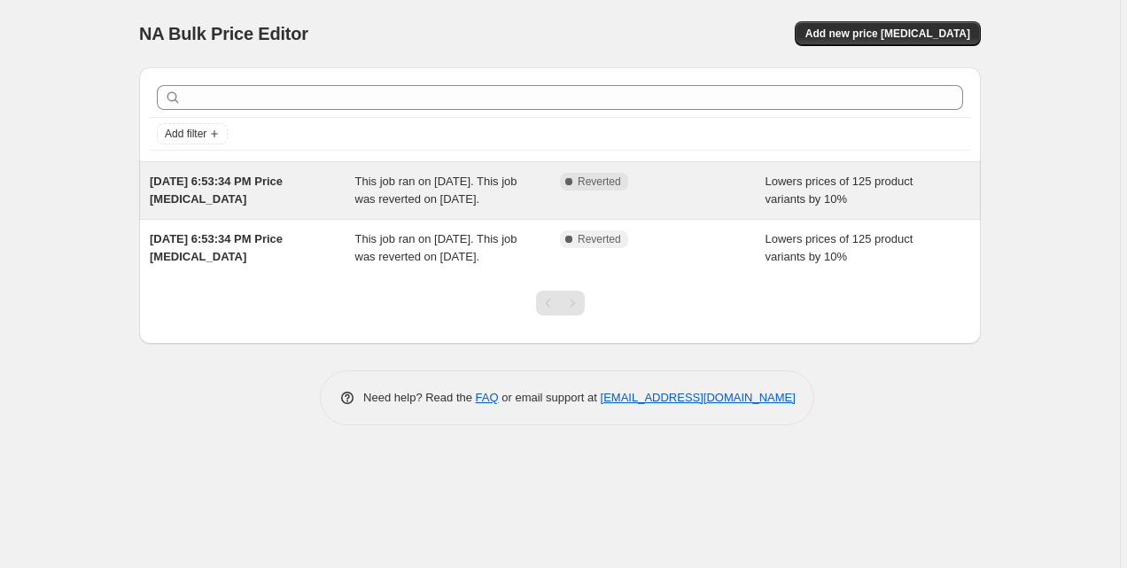
click at [366, 192] on span "This job ran on [DATE]. This job was reverted on [DATE]." at bounding box center [436, 190] width 162 height 31
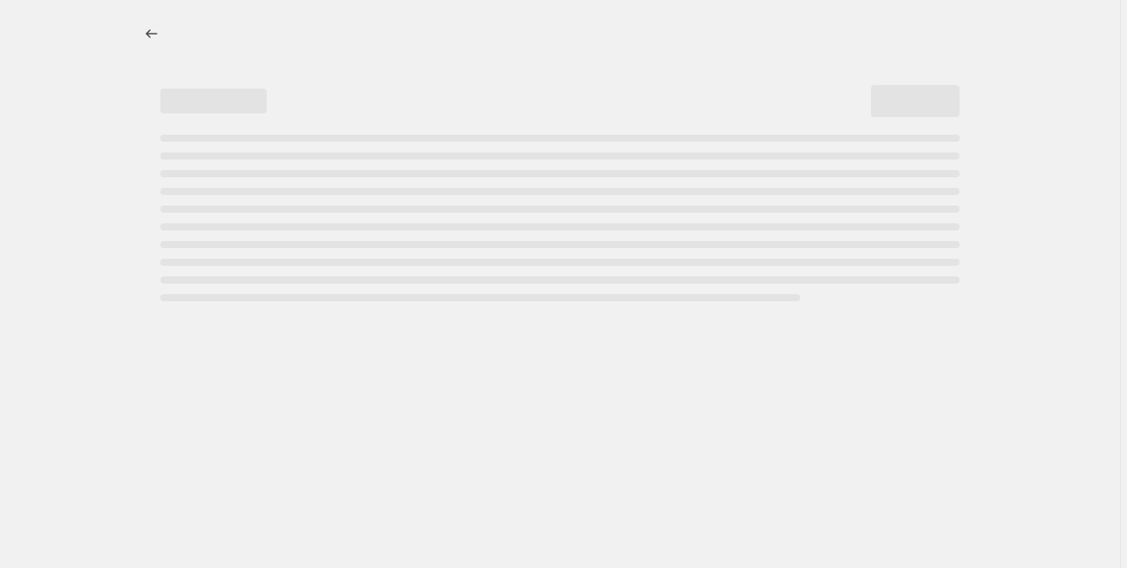
select select "percentage"
select select "collection"
